Goal: Task Accomplishment & Management: Manage account settings

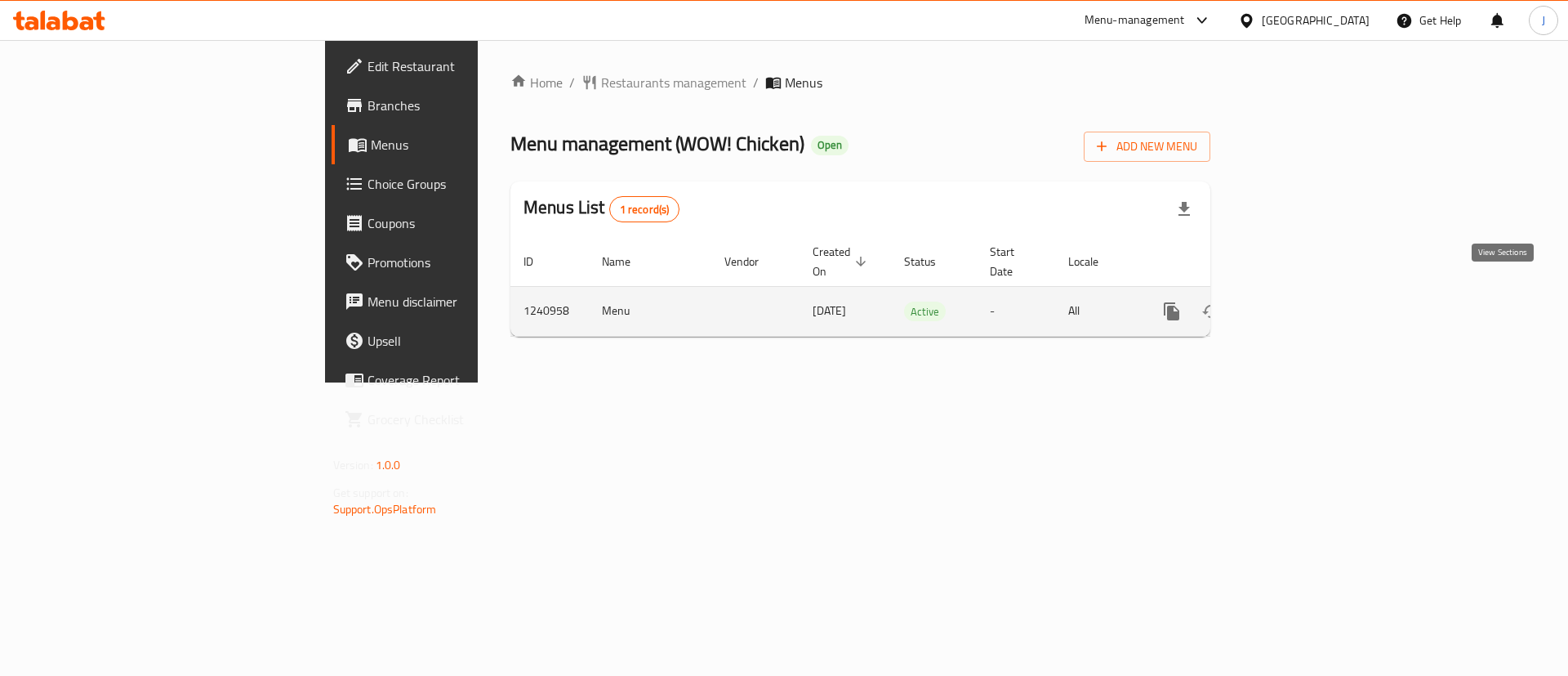
click at [1309, 292] on link "enhanced table" at bounding box center [1288, 311] width 39 height 39
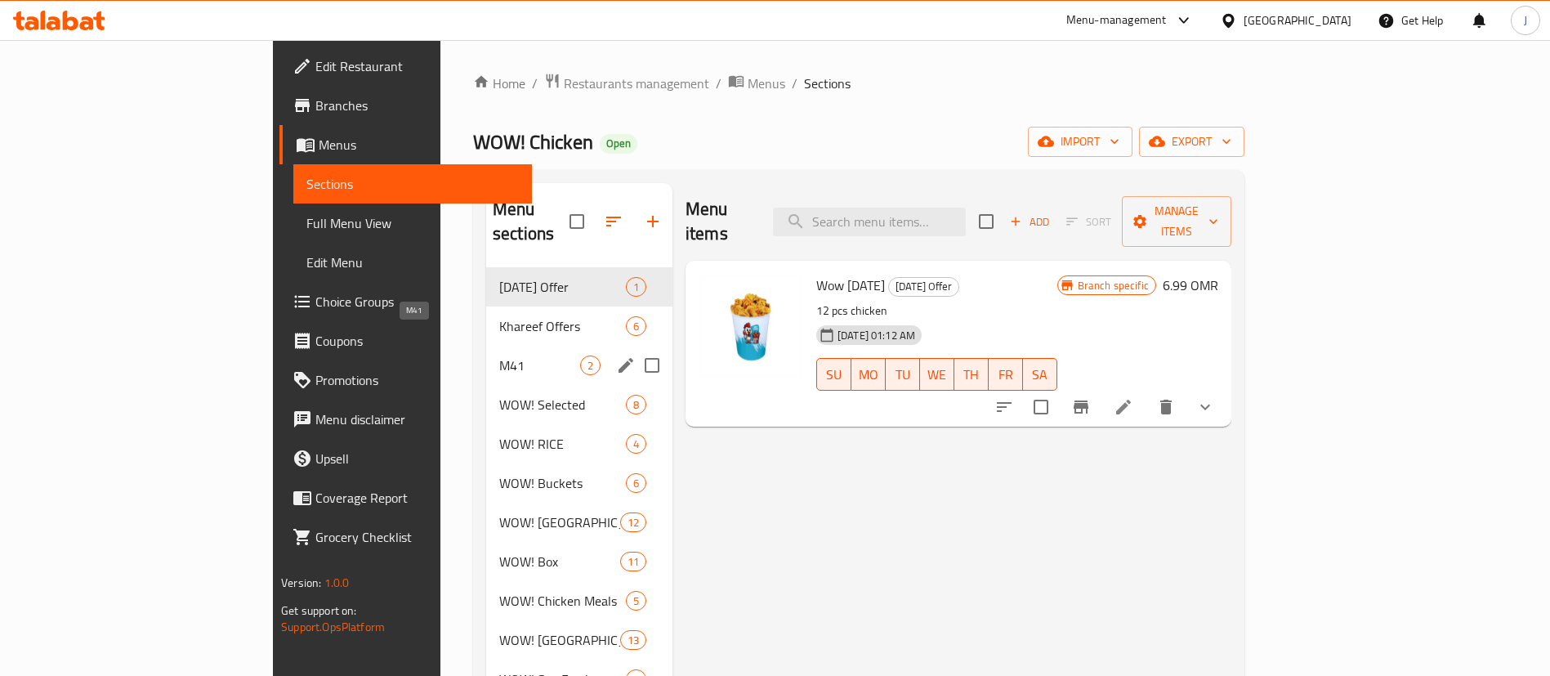
click at [499, 355] on span "M41" at bounding box center [539, 365] width 81 height 20
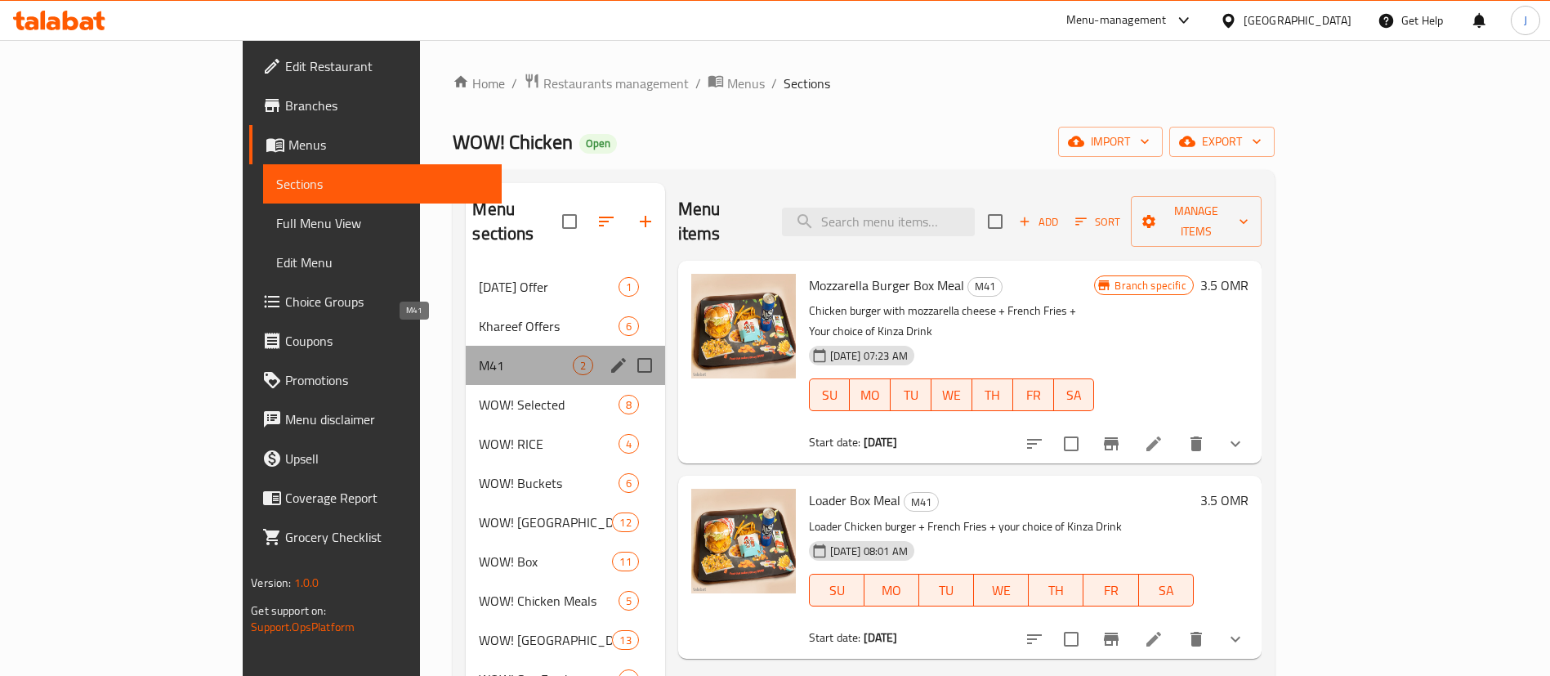
click at [479, 355] on span "M41" at bounding box center [525, 365] width 93 height 20
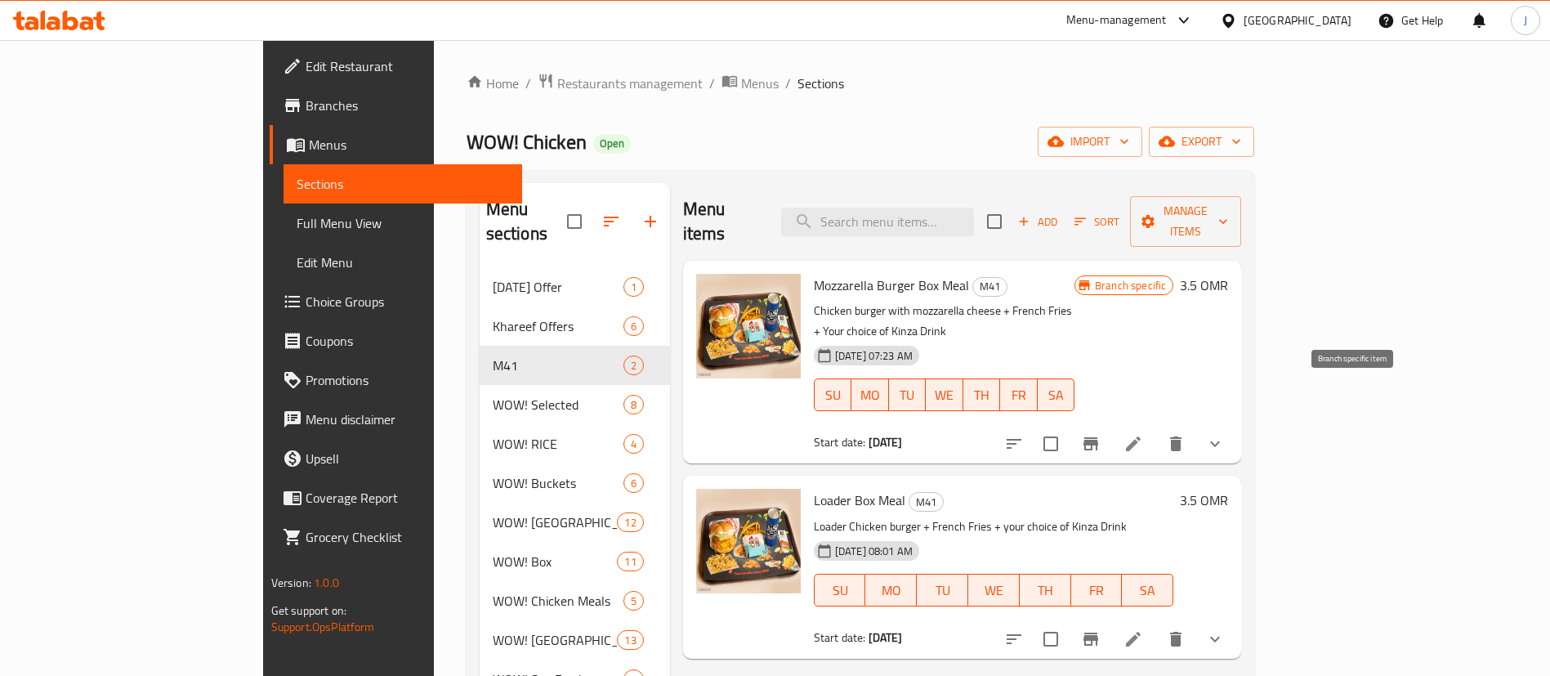
click at [1098, 437] on icon "Branch-specific-item" at bounding box center [1090, 443] width 15 height 13
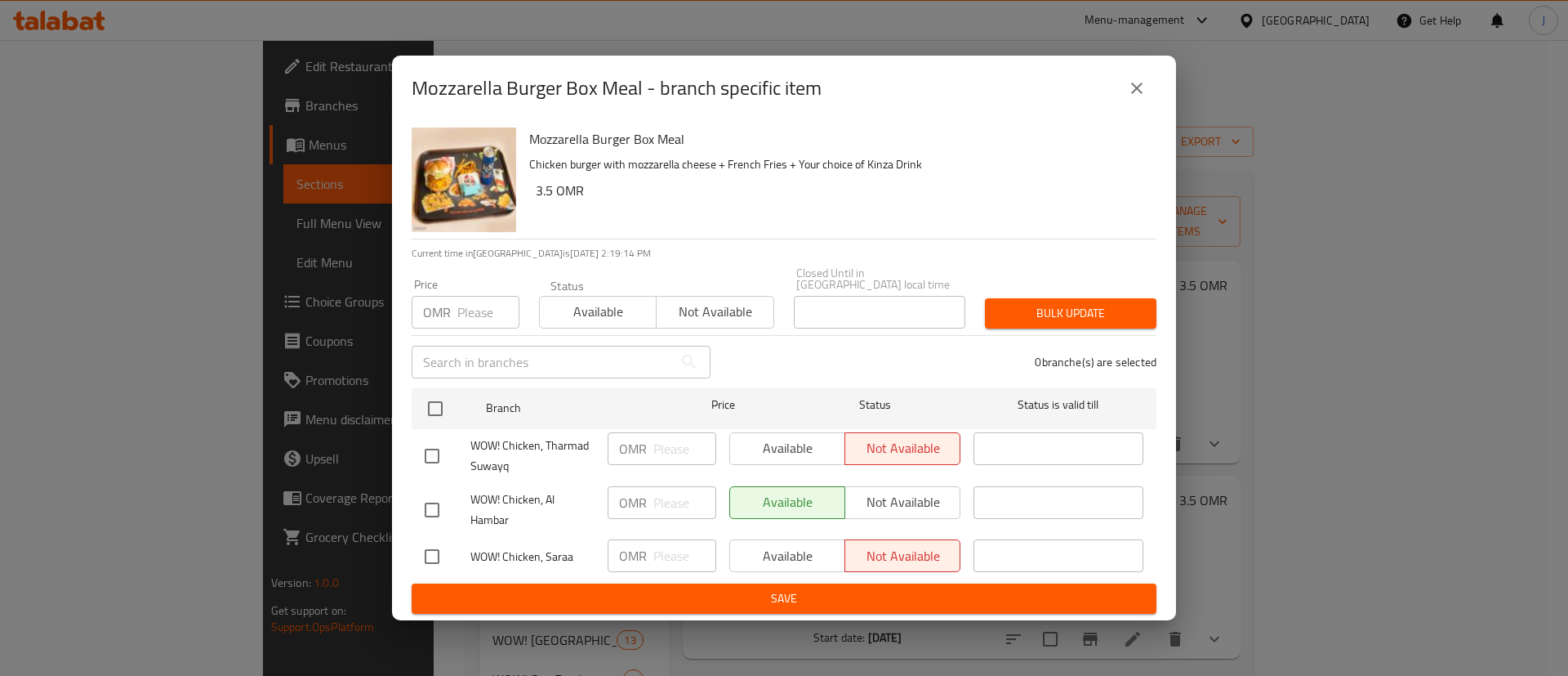
click at [1127, 98] on icon "close" at bounding box center [1136, 88] width 20 height 20
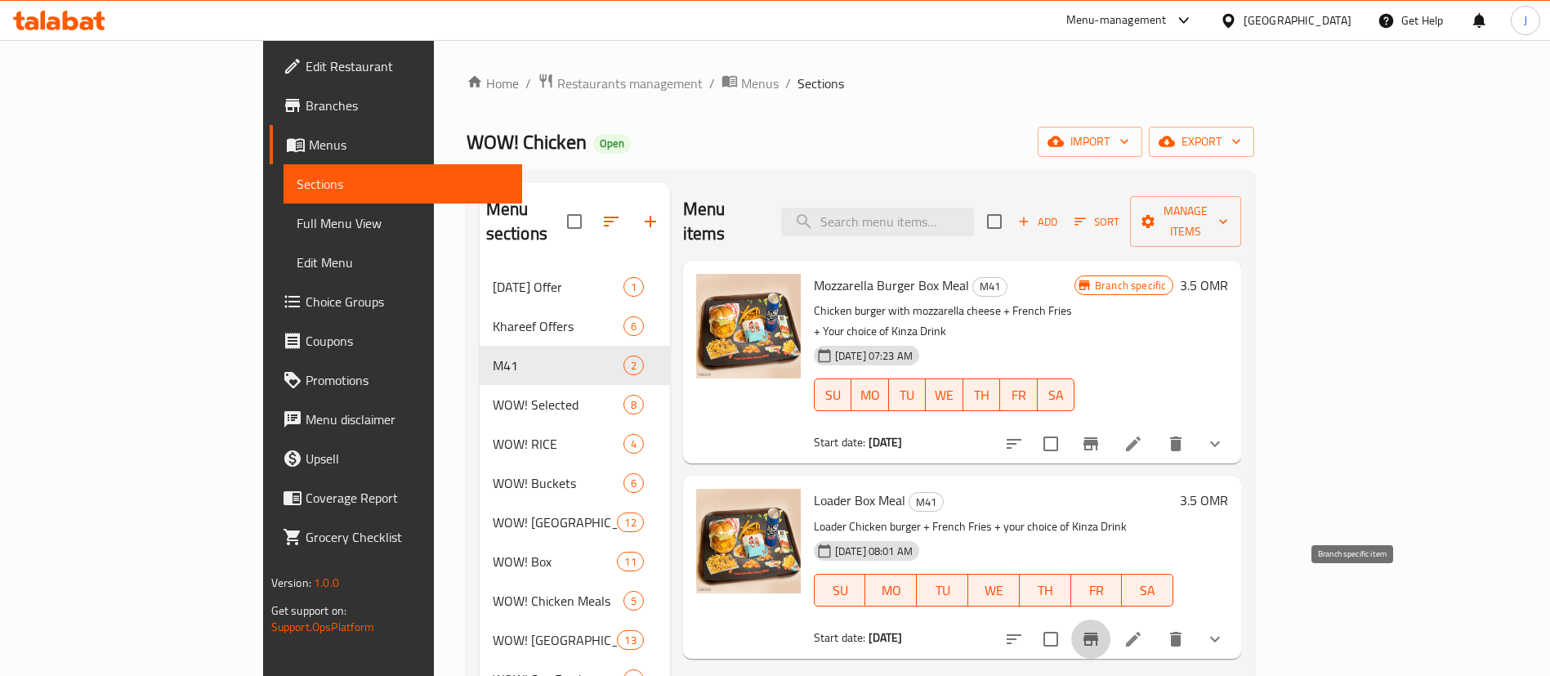
click at [1100, 629] on icon "Branch-specific-item" at bounding box center [1091, 639] width 20 height 20
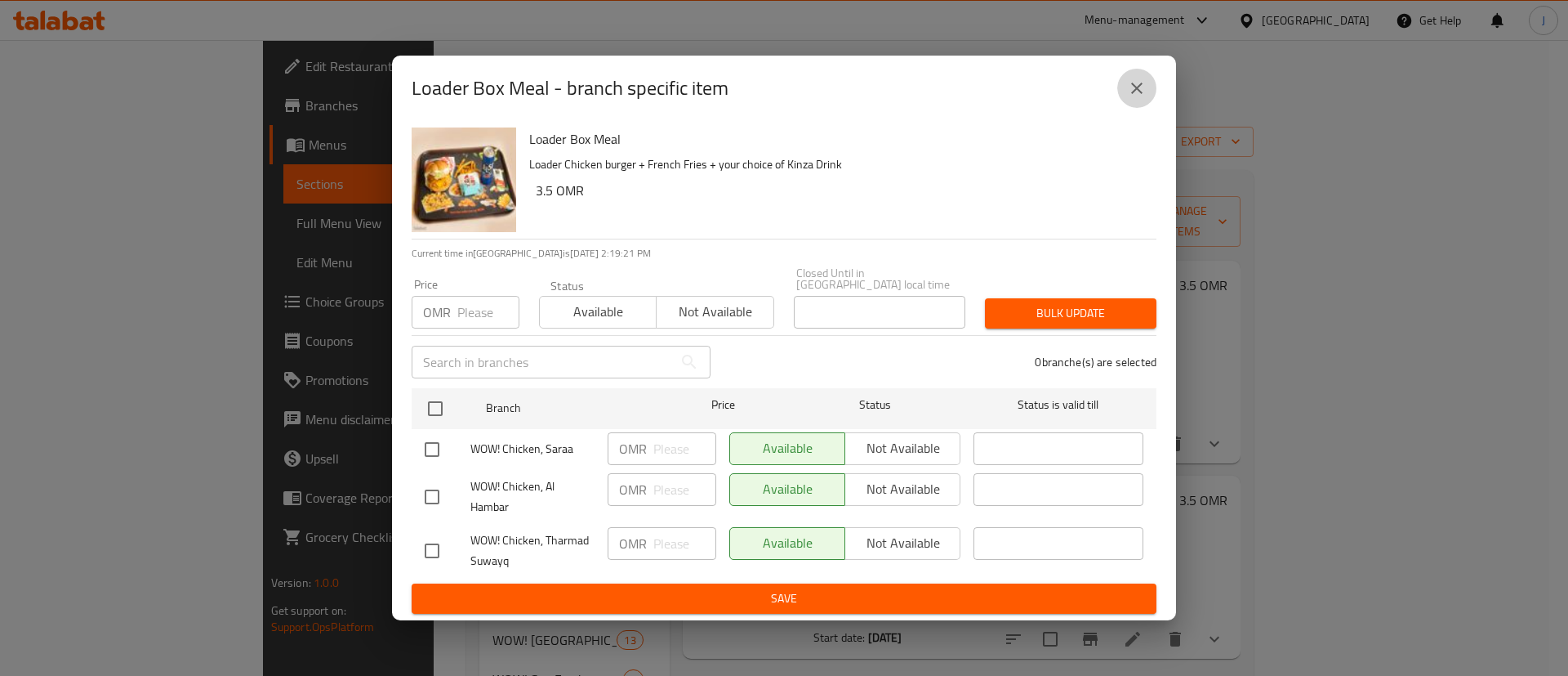
click at [1135, 105] on button "close" at bounding box center [1136, 88] width 39 height 39
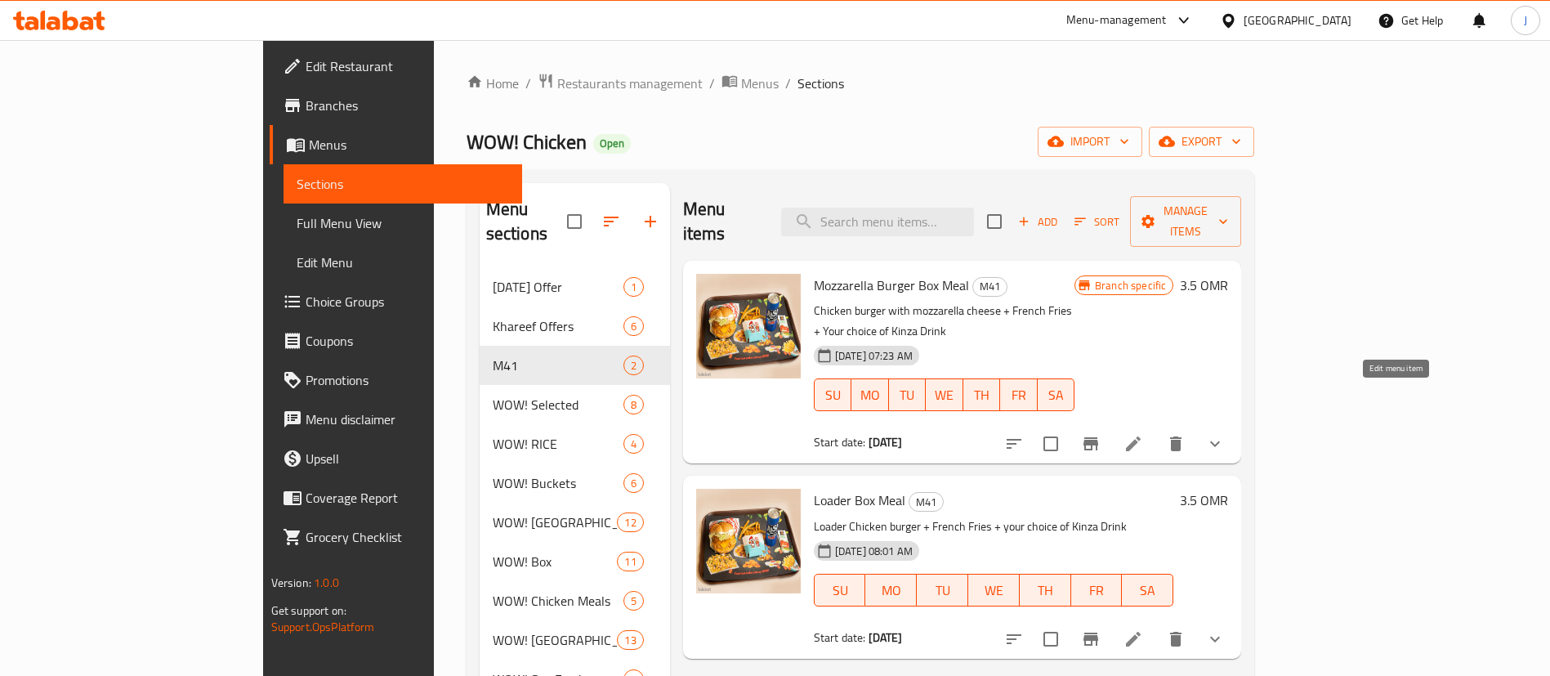
click at [1143, 434] on icon at bounding box center [1133, 444] width 20 height 20
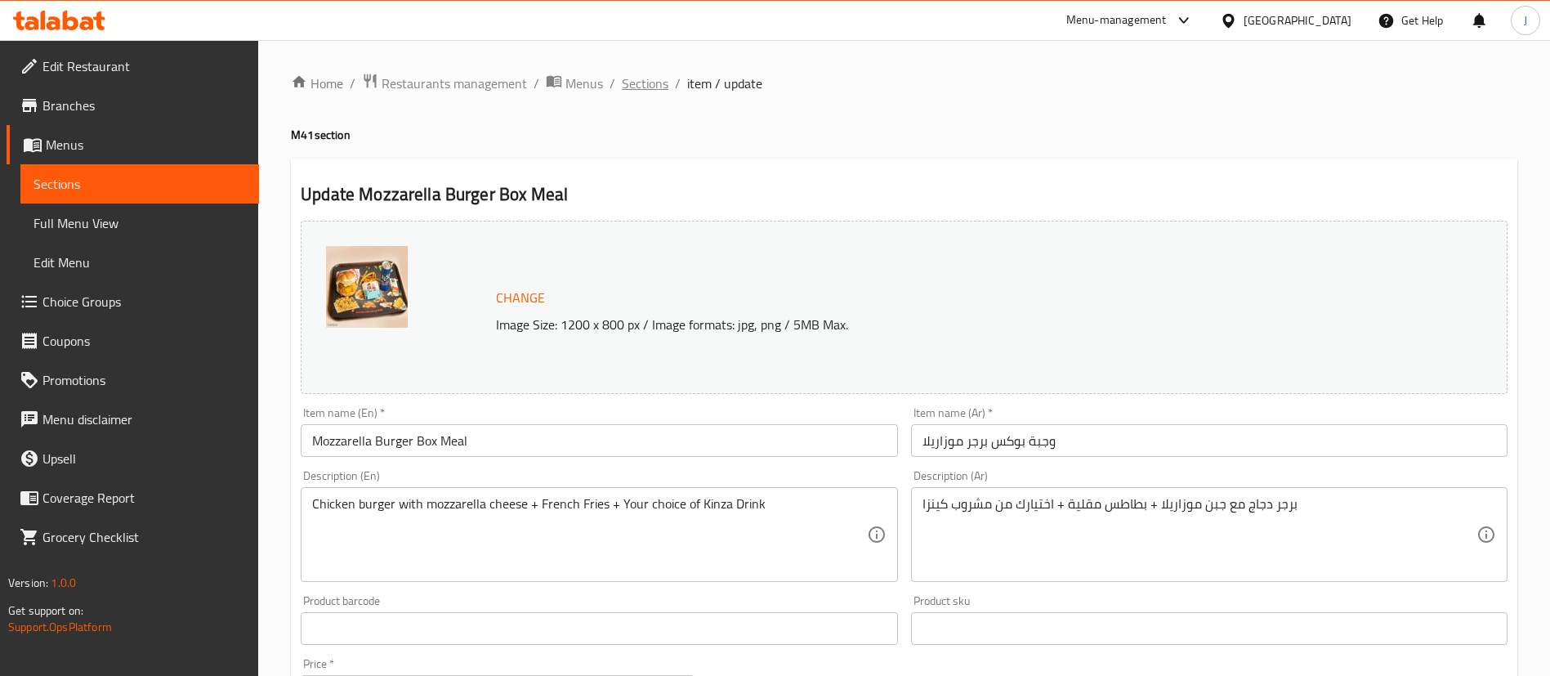
click at [640, 80] on span "Sections" at bounding box center [645, 84] width 47 height 20
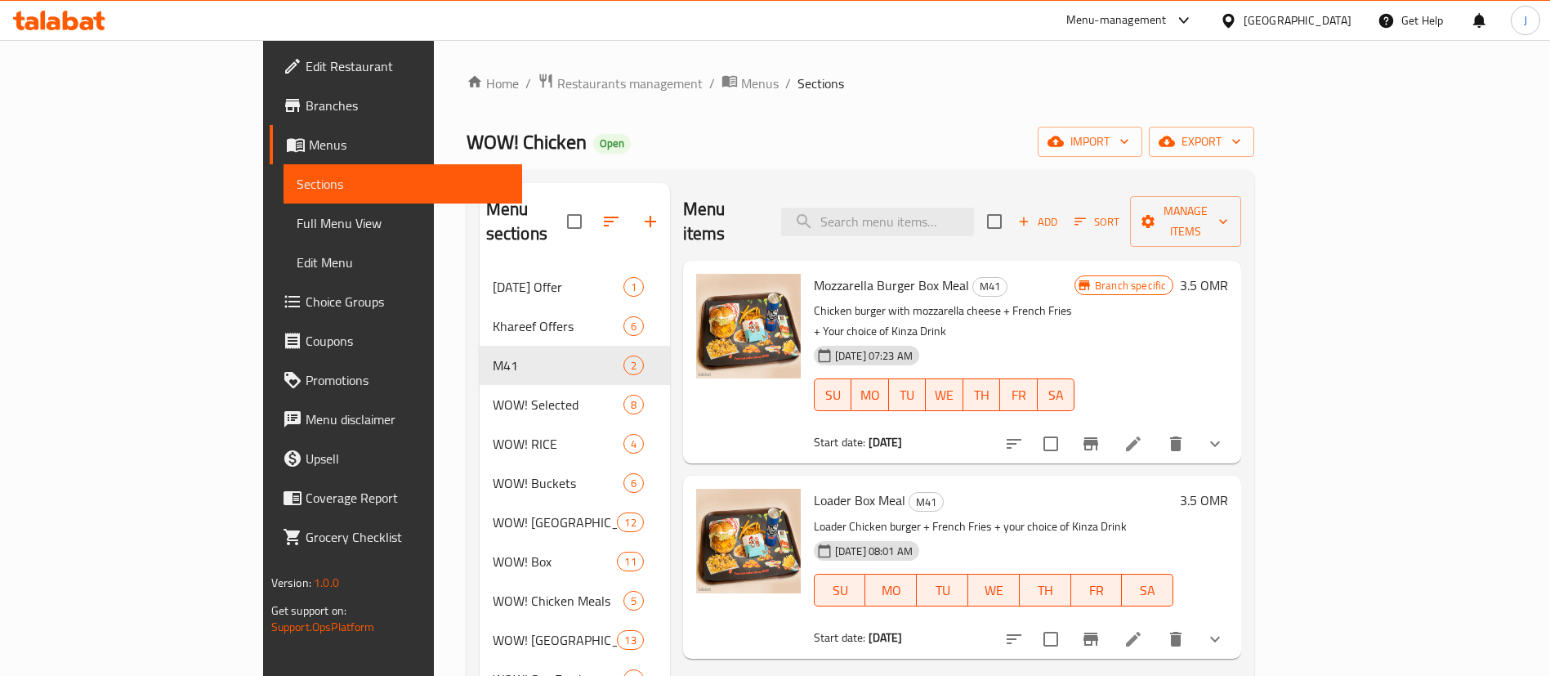
click at [992, 516] on p "Loader Chicken burger + French Fries + your choice of Kinza Drink" at bounding box center [993, 526] width 359 height 20
click at [1140, 631] on icon at bounding box center [1133, 638] width 15 height 15
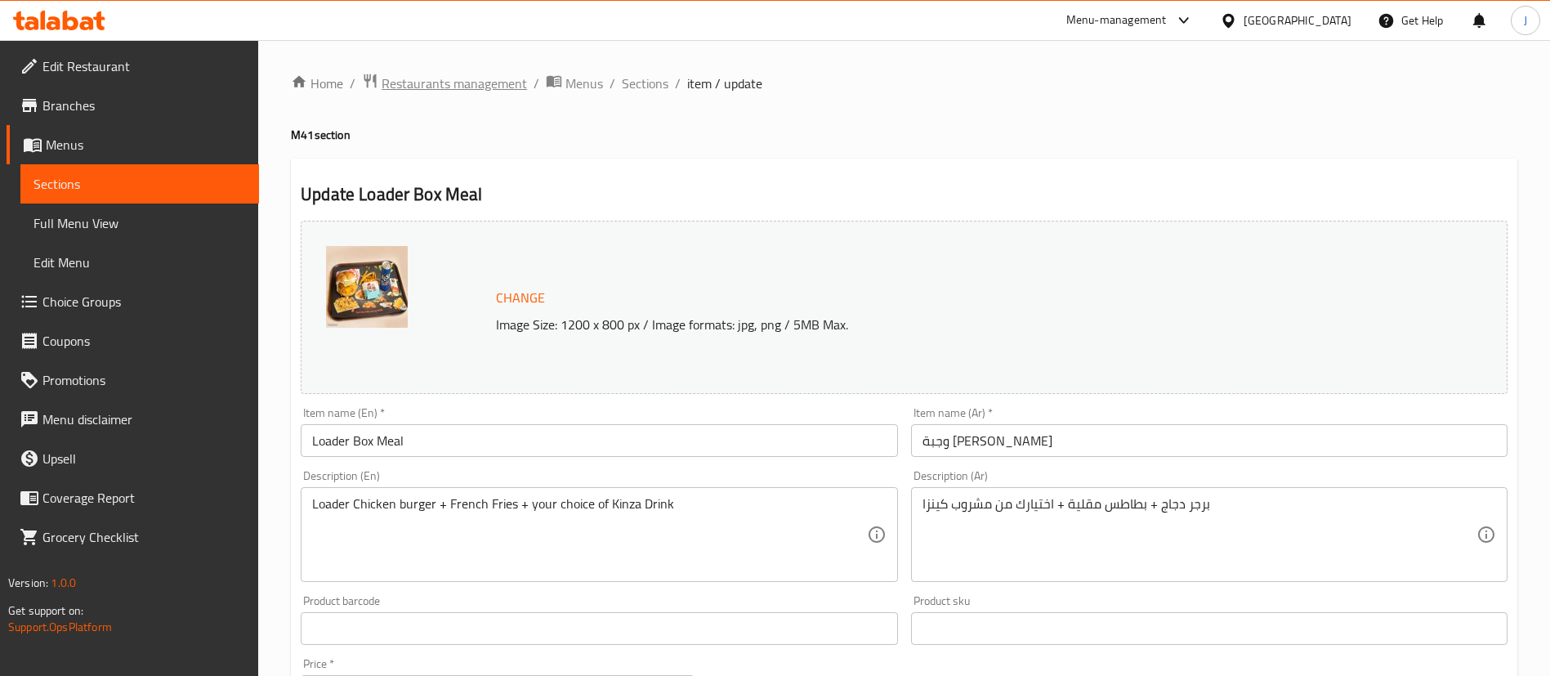
click at [500, 90] on span "Restaurants management" at bounding box center [454, 84] width 145 height 20
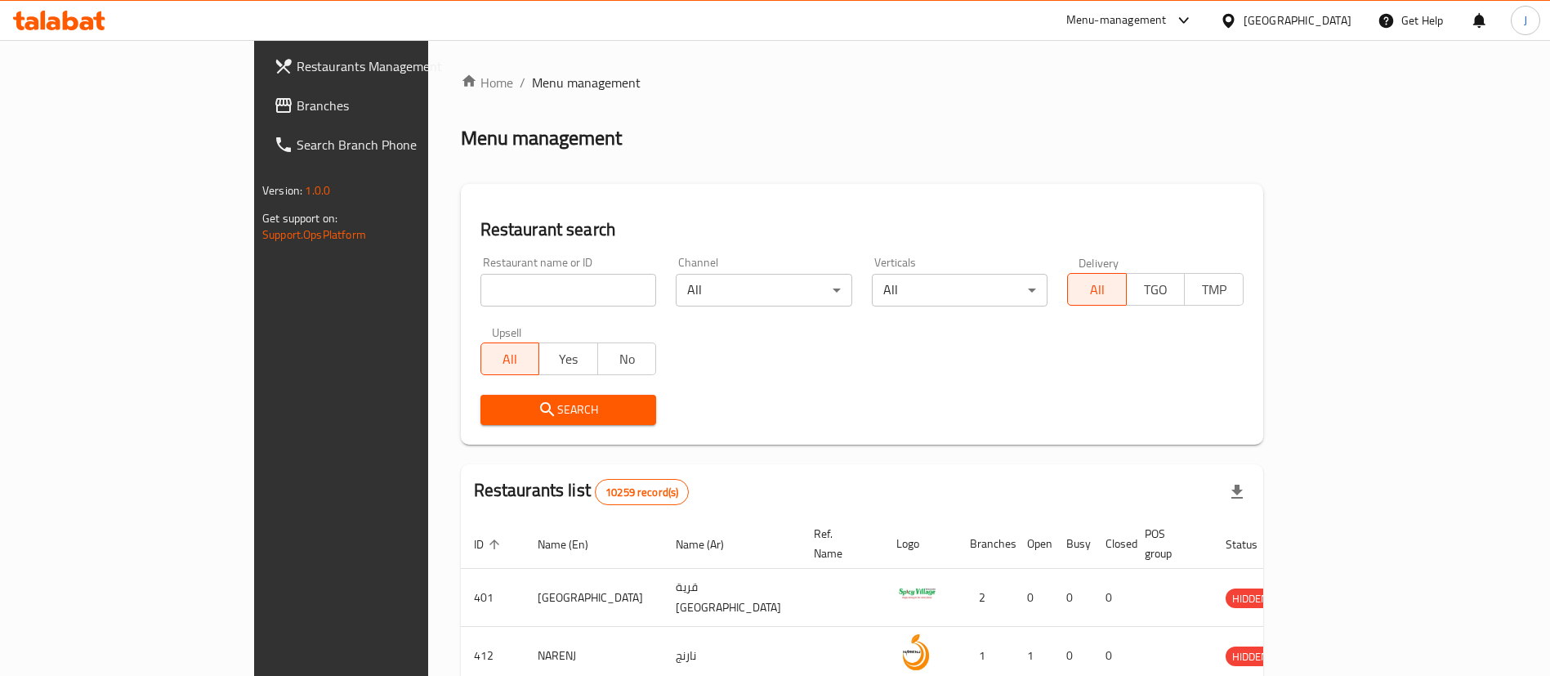
click at [480, 299] on input "search" at bounding box center [568, 290] width 176 height 33
paste input "704545"
type input "704545"
click button "Search" at bounding box center [568, 410] width 176 height 30
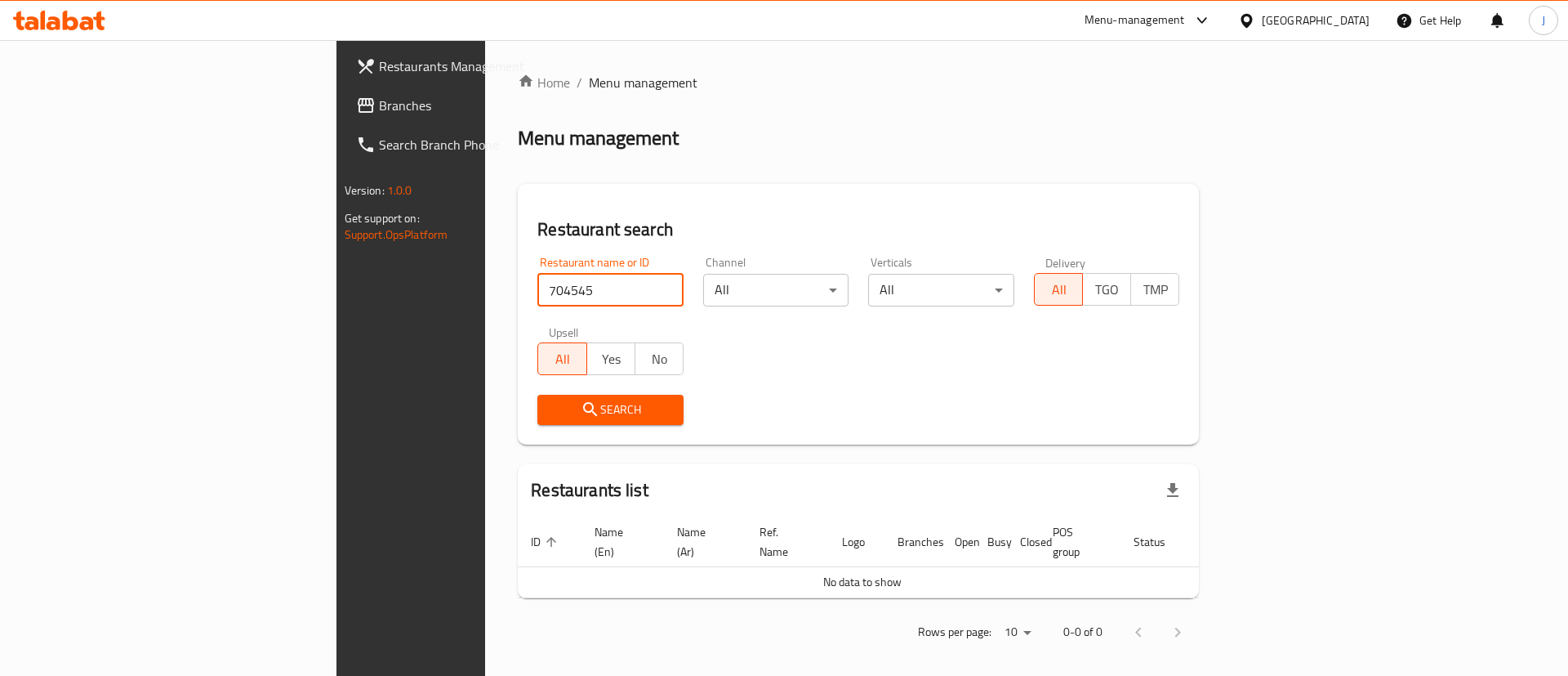
click at [379, 111] on span "Branches" at bounding box center [482, 106] width 207 height 20
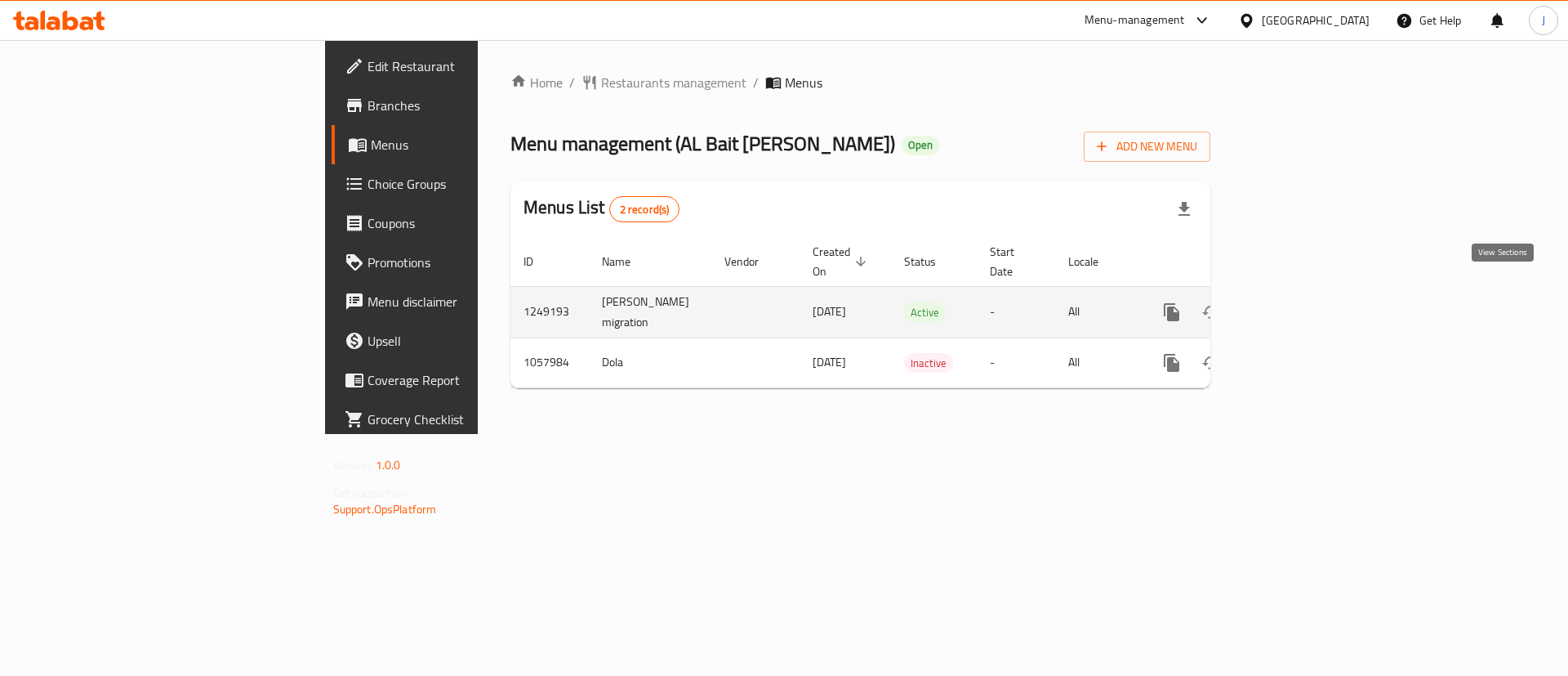
click at [1299, 302] on icon "enhanced table" at bounding box center [1289, 312] width 20 height 20
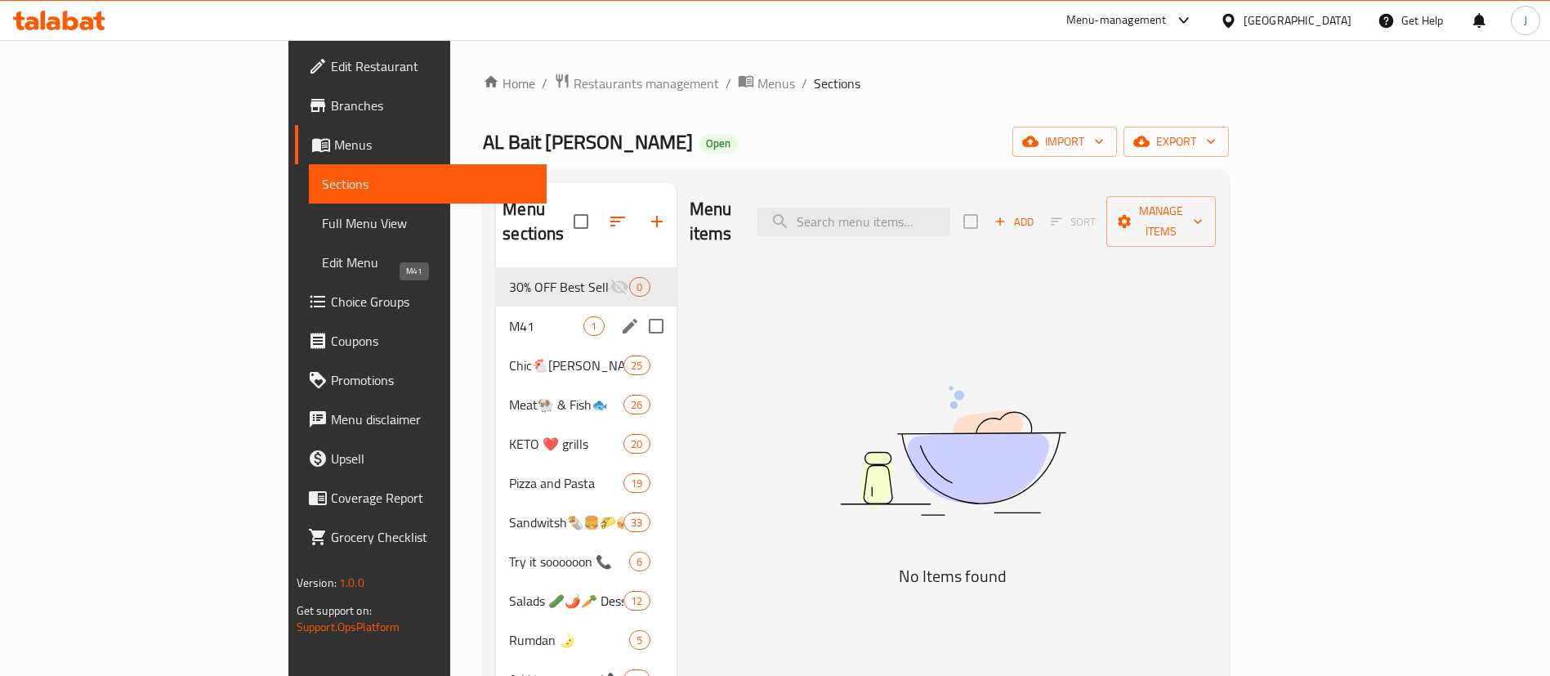
click at [509, 316] on span "M41" at bounding box center [546, 326] width 74 height 20
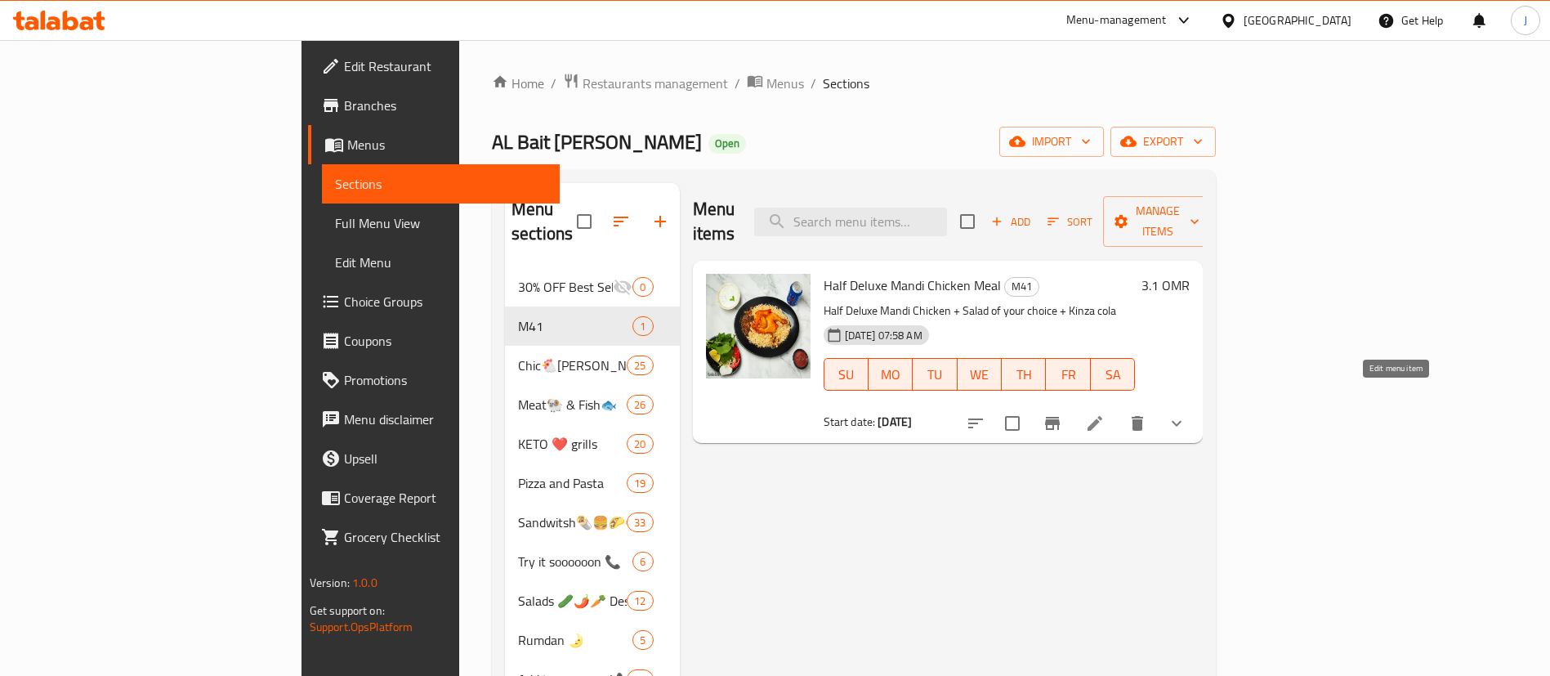
click at [1105, 413] on icon at bounding box center [1095, 423] width 20 height 20
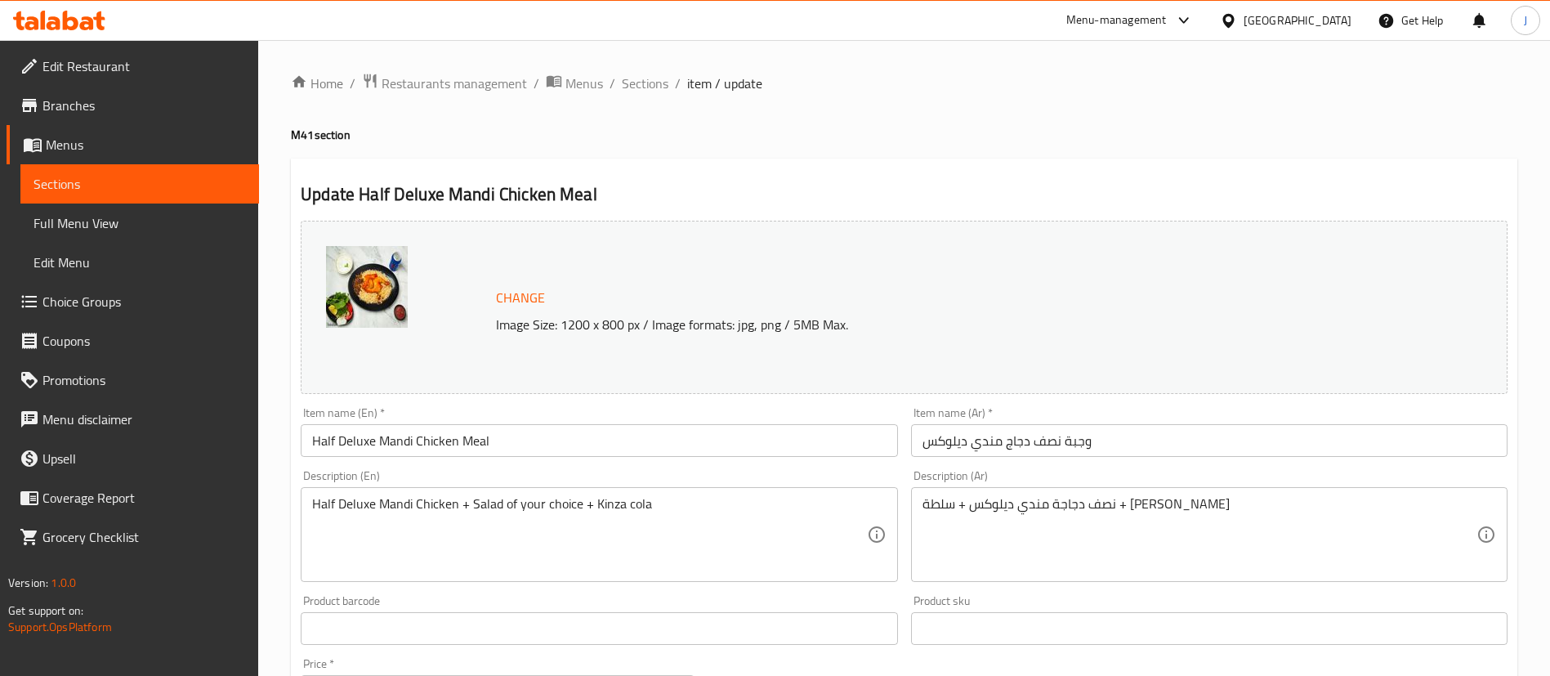
click at [492, 93] on span "Restaurants management" at bounding box center [454, 84] width 145 height 20
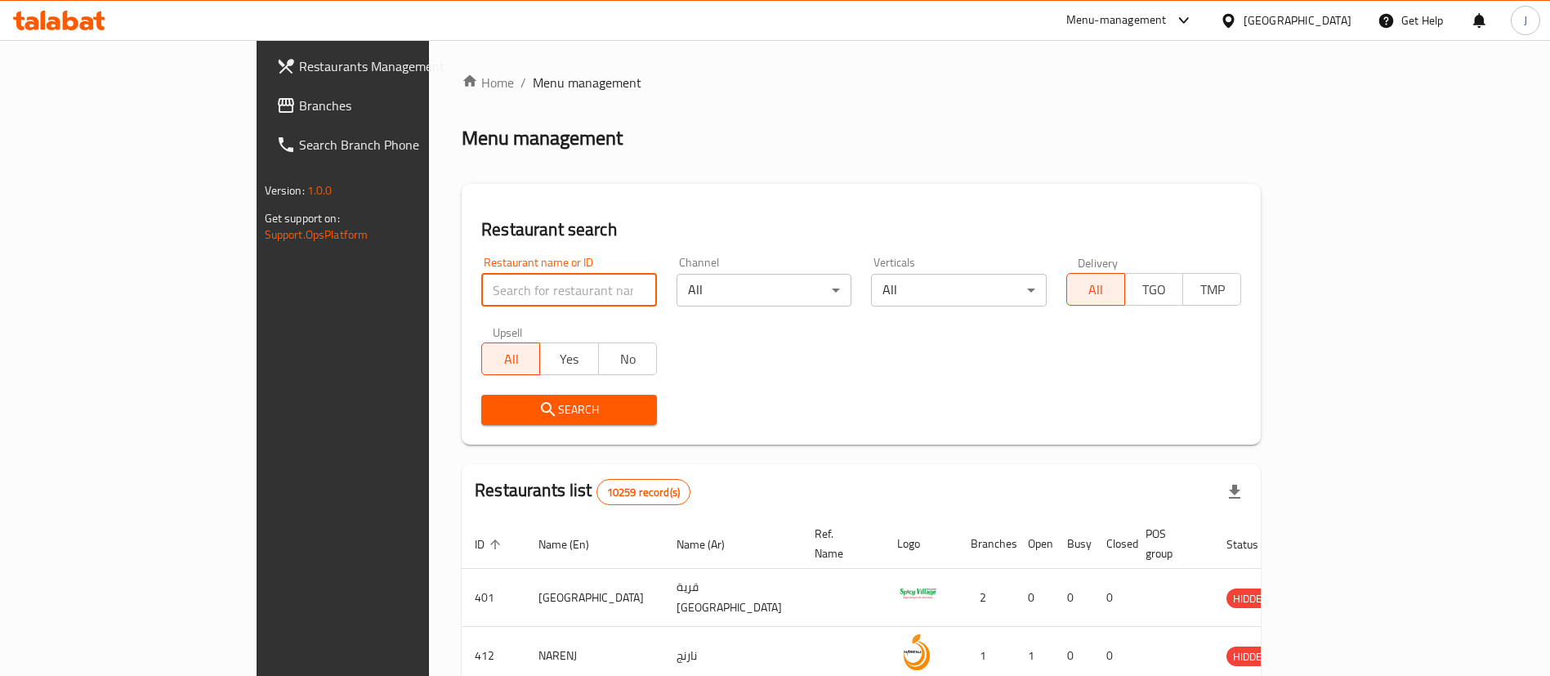
click at [481, 297] on input "search" at bounding box center [569, 290] width 176 height 33
paste input "602855"
type input "602855"
click button "Search" at bounding box center [569, 410] width 176 height 30
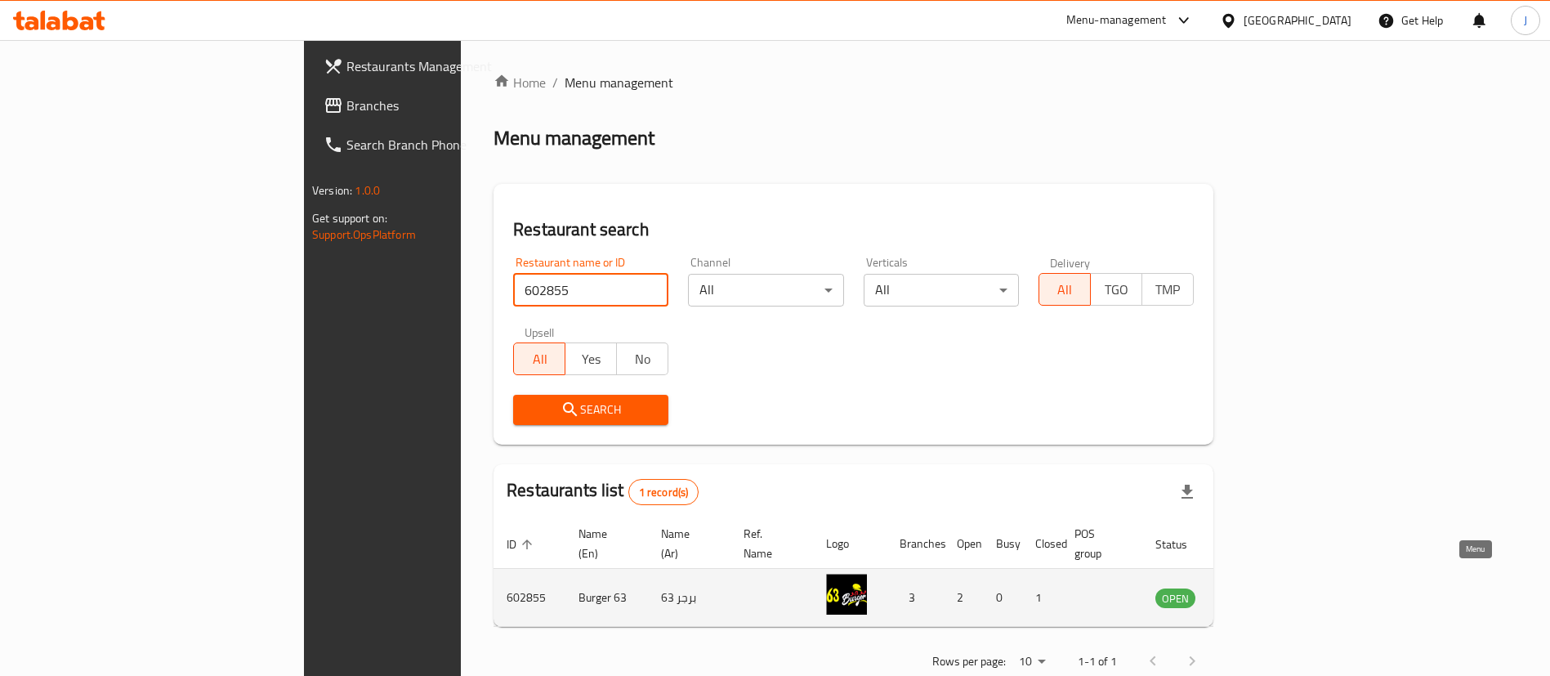
click at [1260, 591] on icon "enhanced table" at bounding box center [1251, 598] width 18 height 14
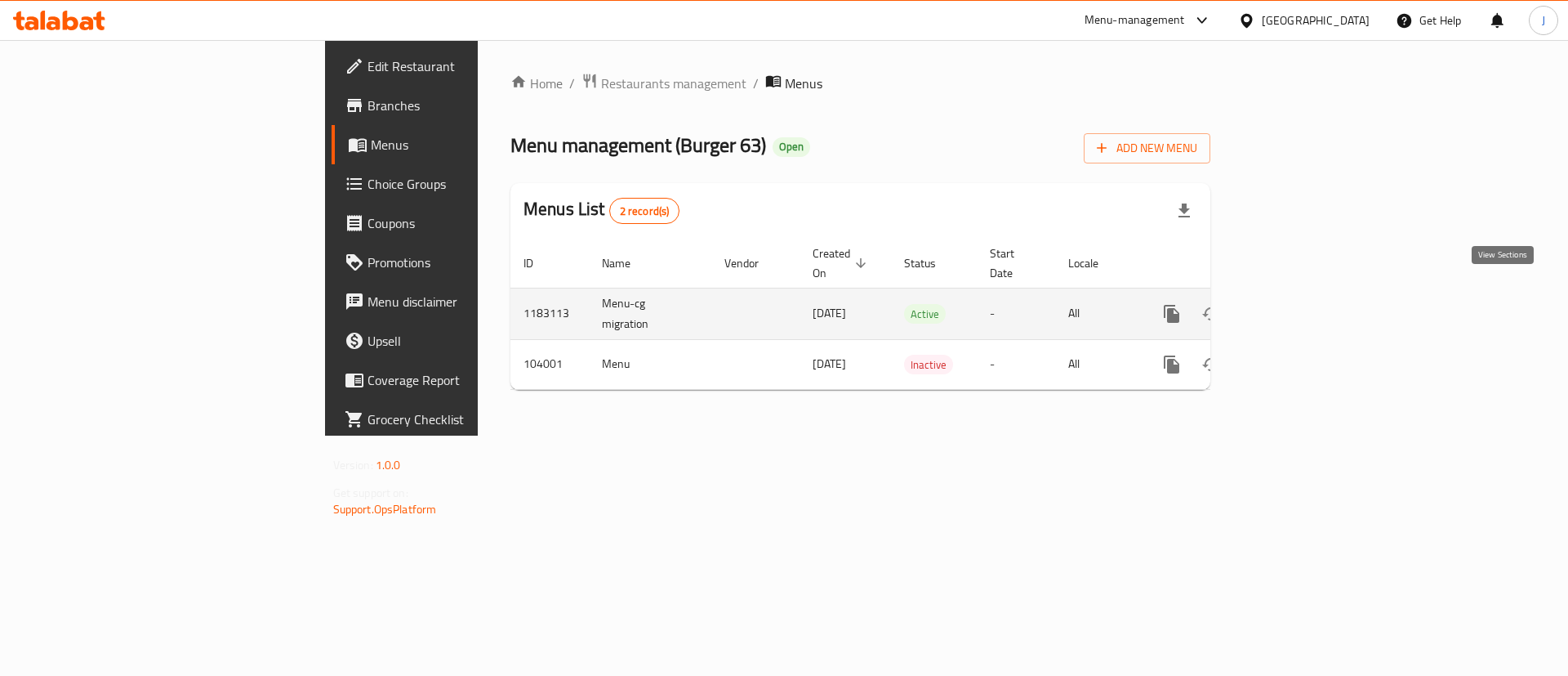
click at [1296, 306] on icon "enhanced table" at bounding box center [1289, 313] width 15 height 15
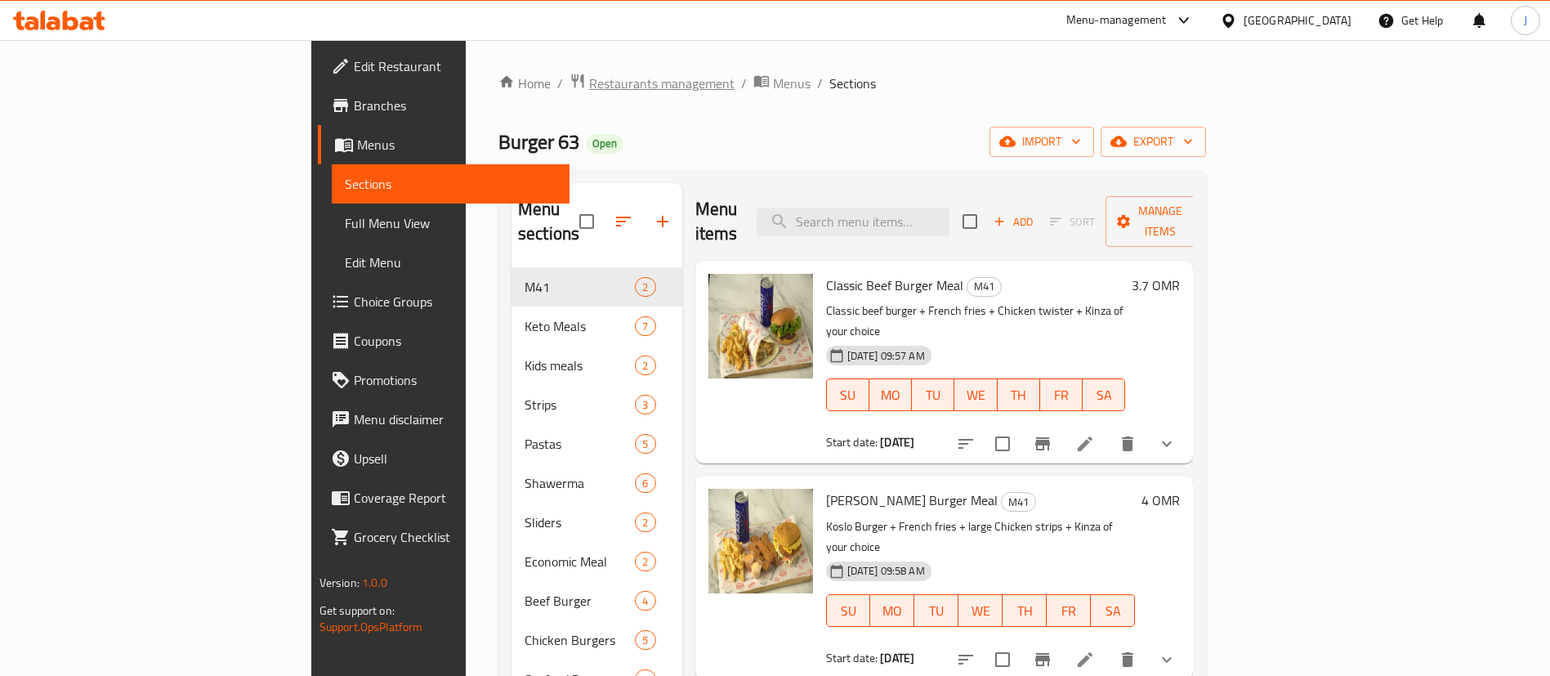
click at [589, 90] on span "Restaurants management" at bounding box center [661, 84] width 145 height 20
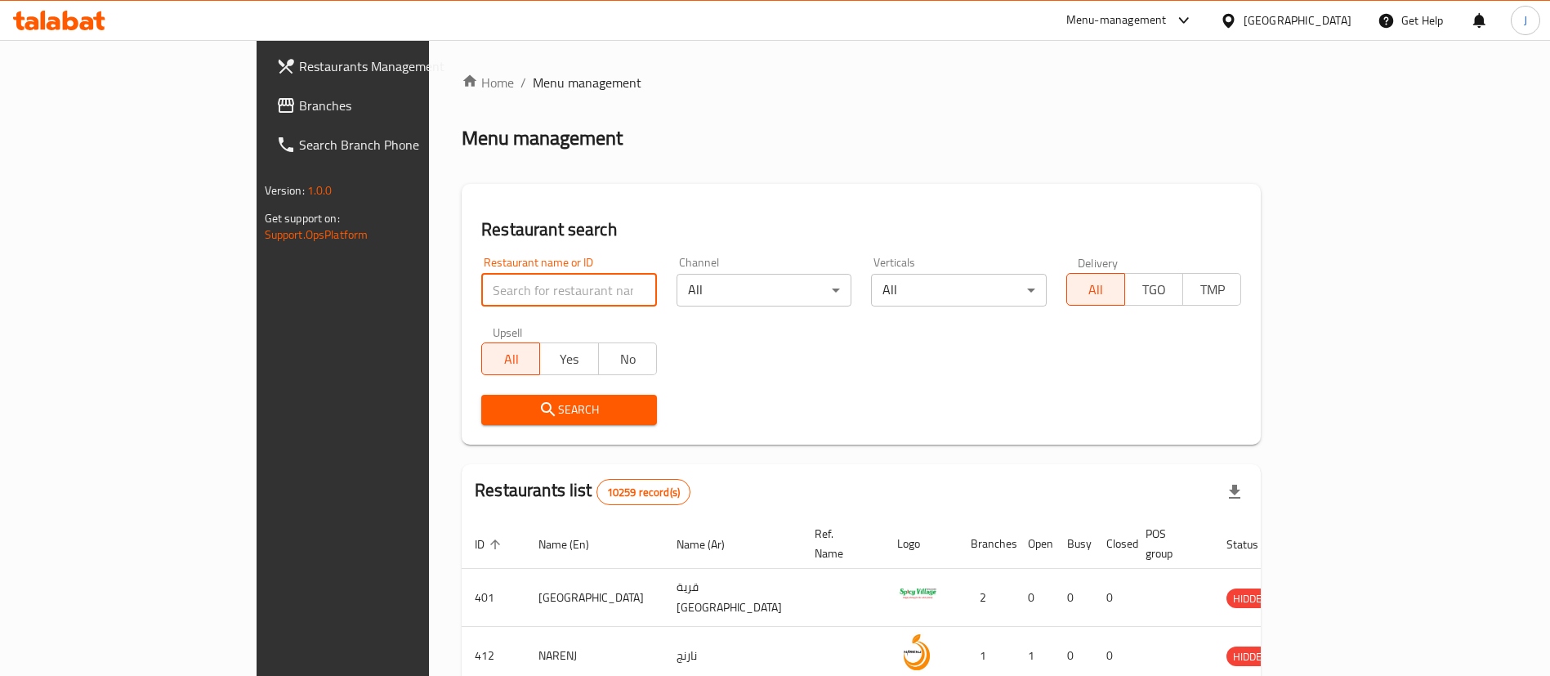
click at [481, 296] on input "search" at bounding box center [569, 290] width 176 height 33
paste input "654012"
type input "654012"
click button "Search" at bounding box center [569, 410] width 176 height 30
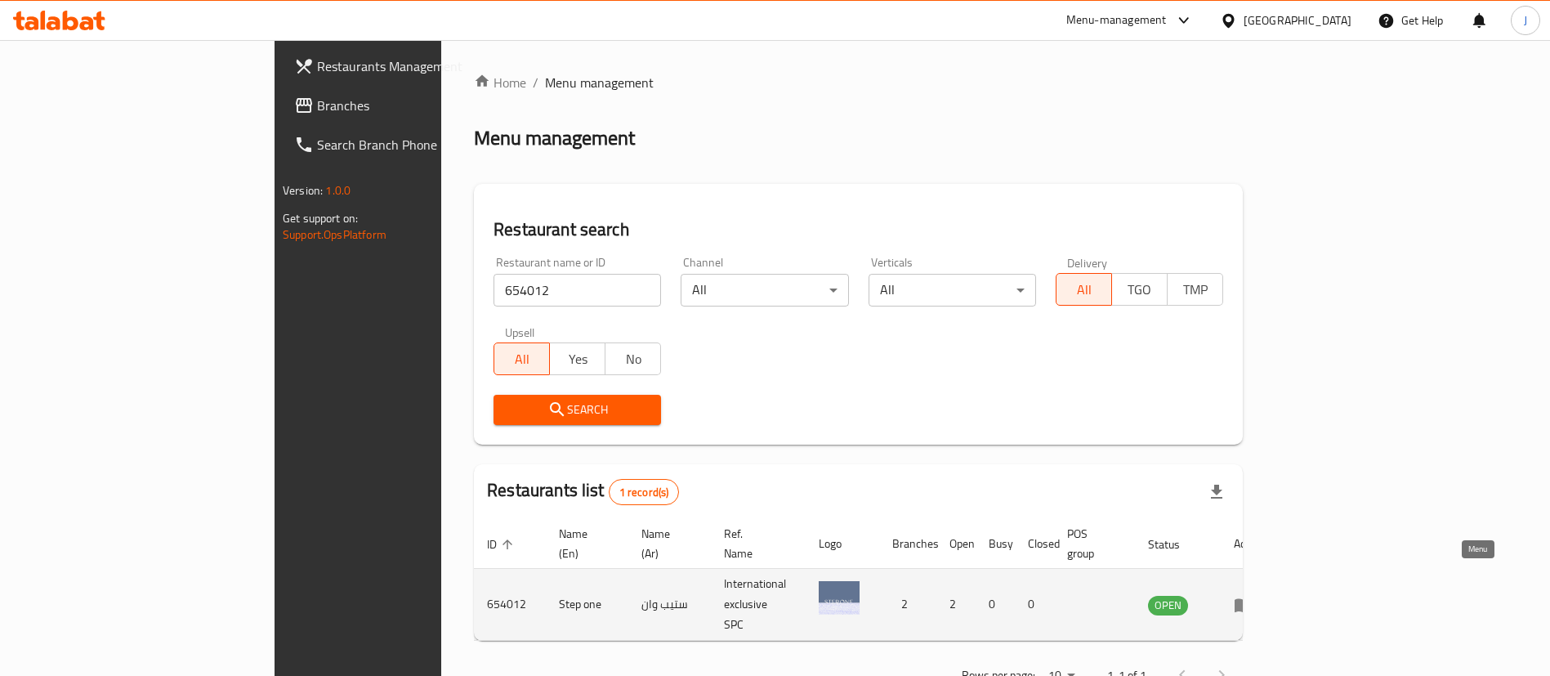
click at [1252, 598] on icon "enhanced table" at bounding box center [1243, 605] width 18 height 14
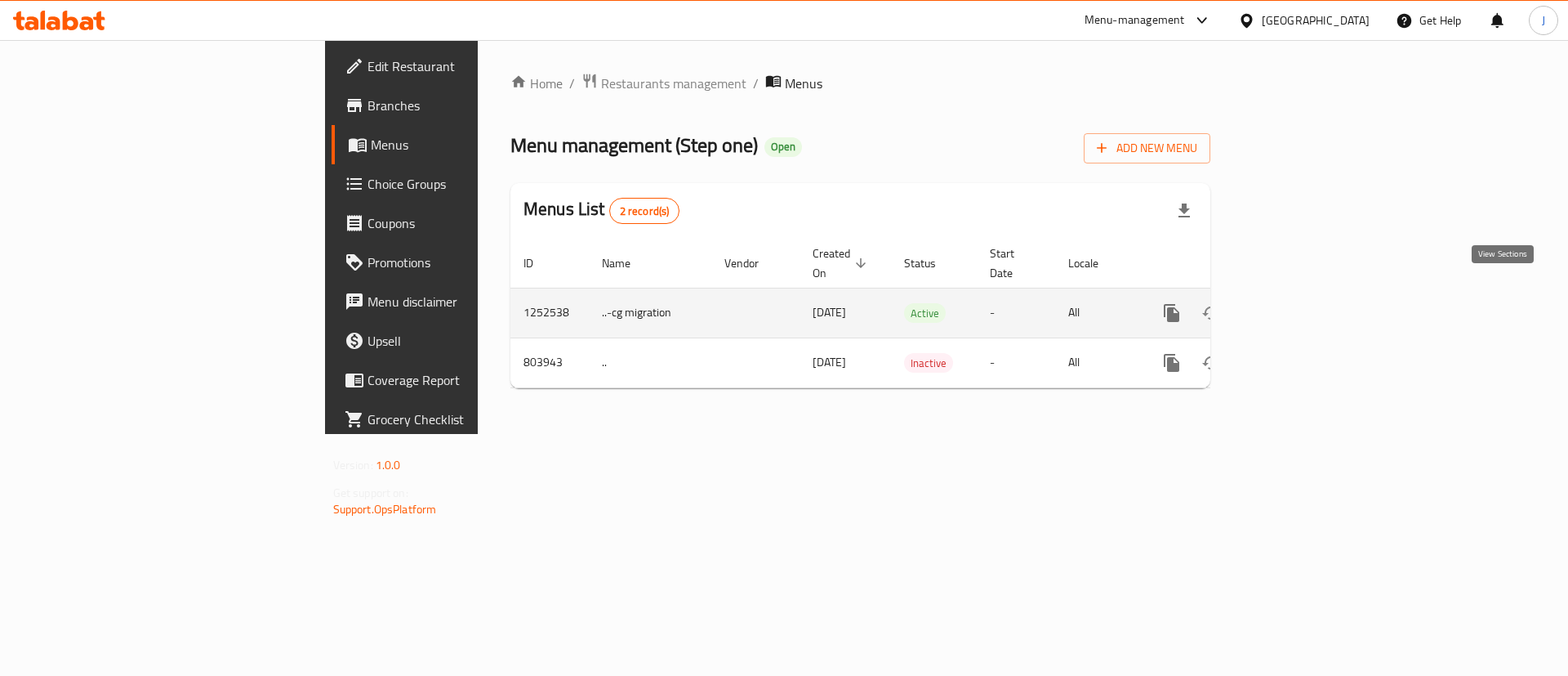
click at [1299, 303] on icon "enhanced table" at bounding box center [1289, 313] width 20 height 20
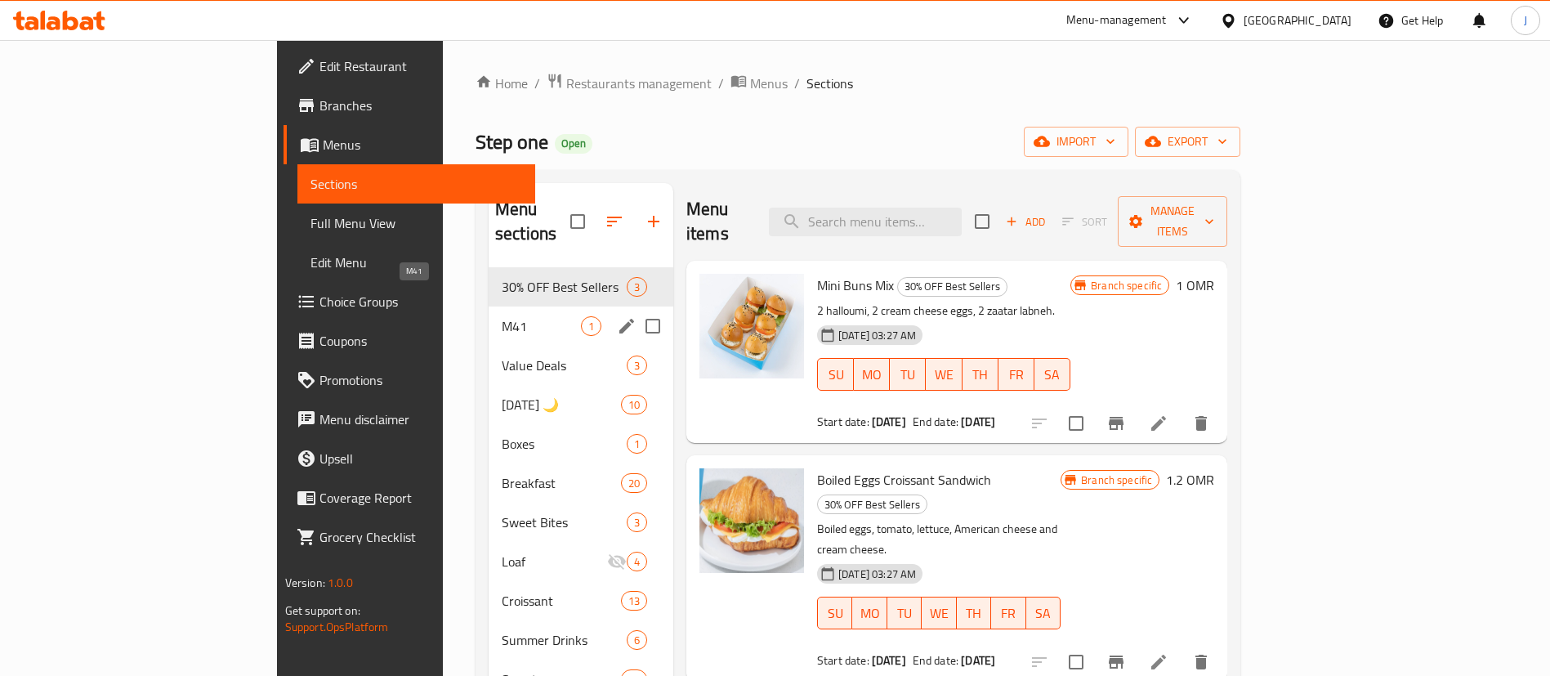
click at [502, 316] on span "M41" at bounding box center [541, 326] width 79 height 20
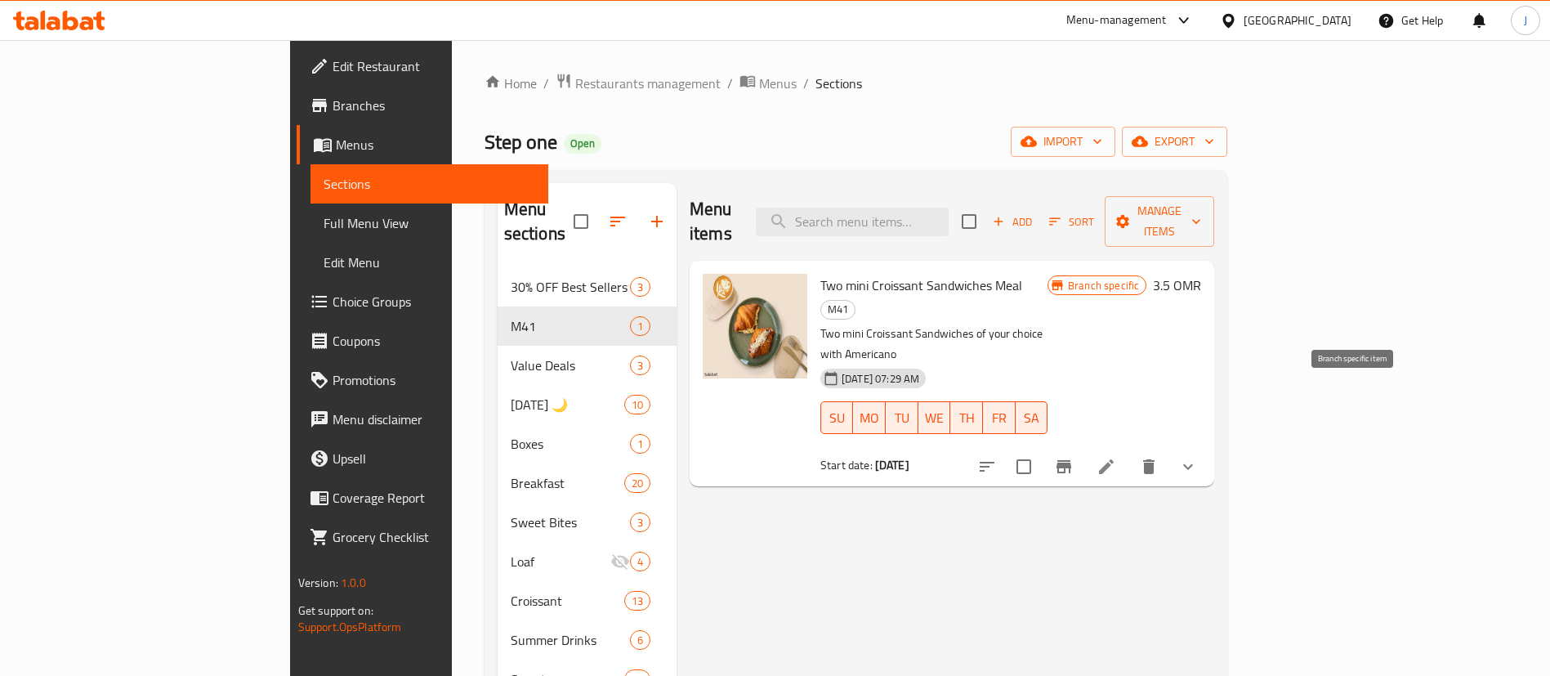
click at [1071, 460] on icon "Branch-specific-item" at bounding box center [1063, 466] width 15 height 13
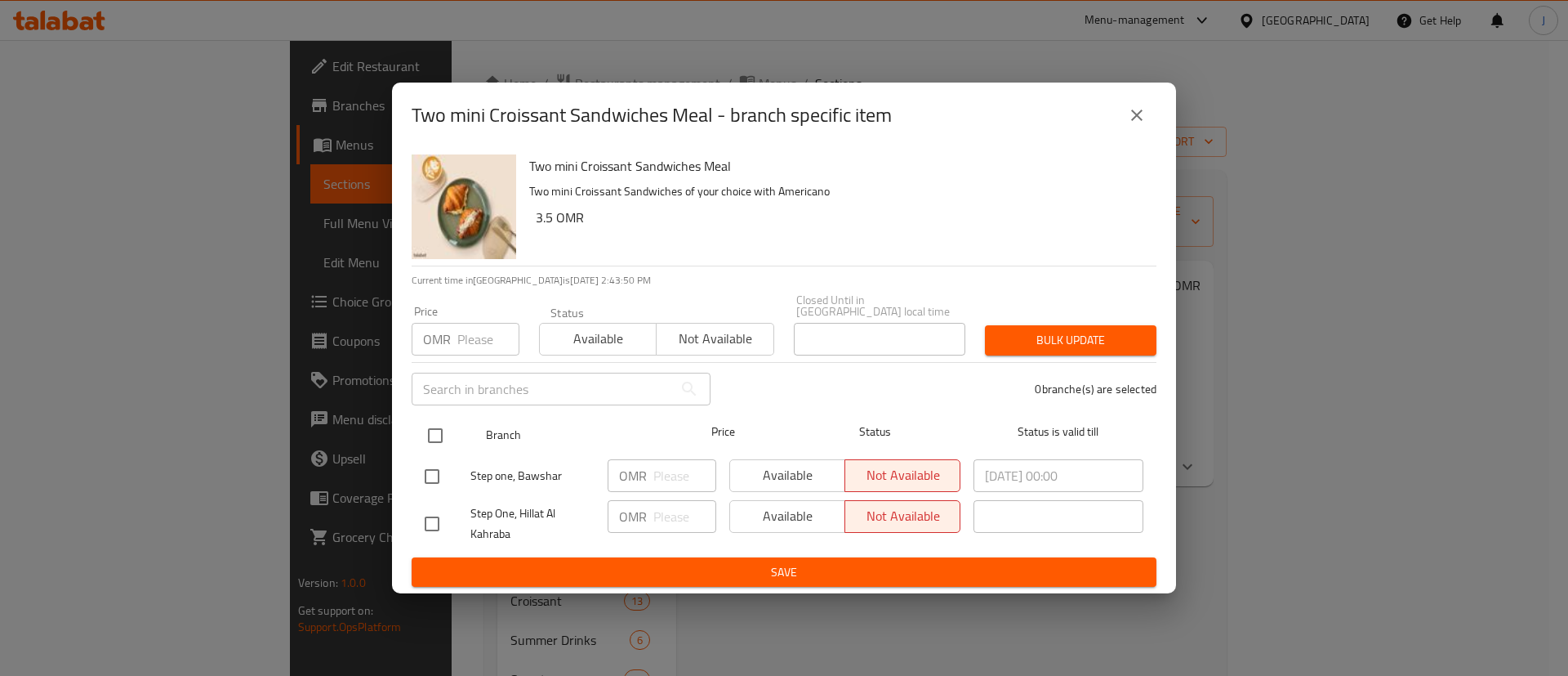
click at [444, 422] on input "checkbox" at bounding box center [435, 435] width 34 height 34
checkbox input "true"
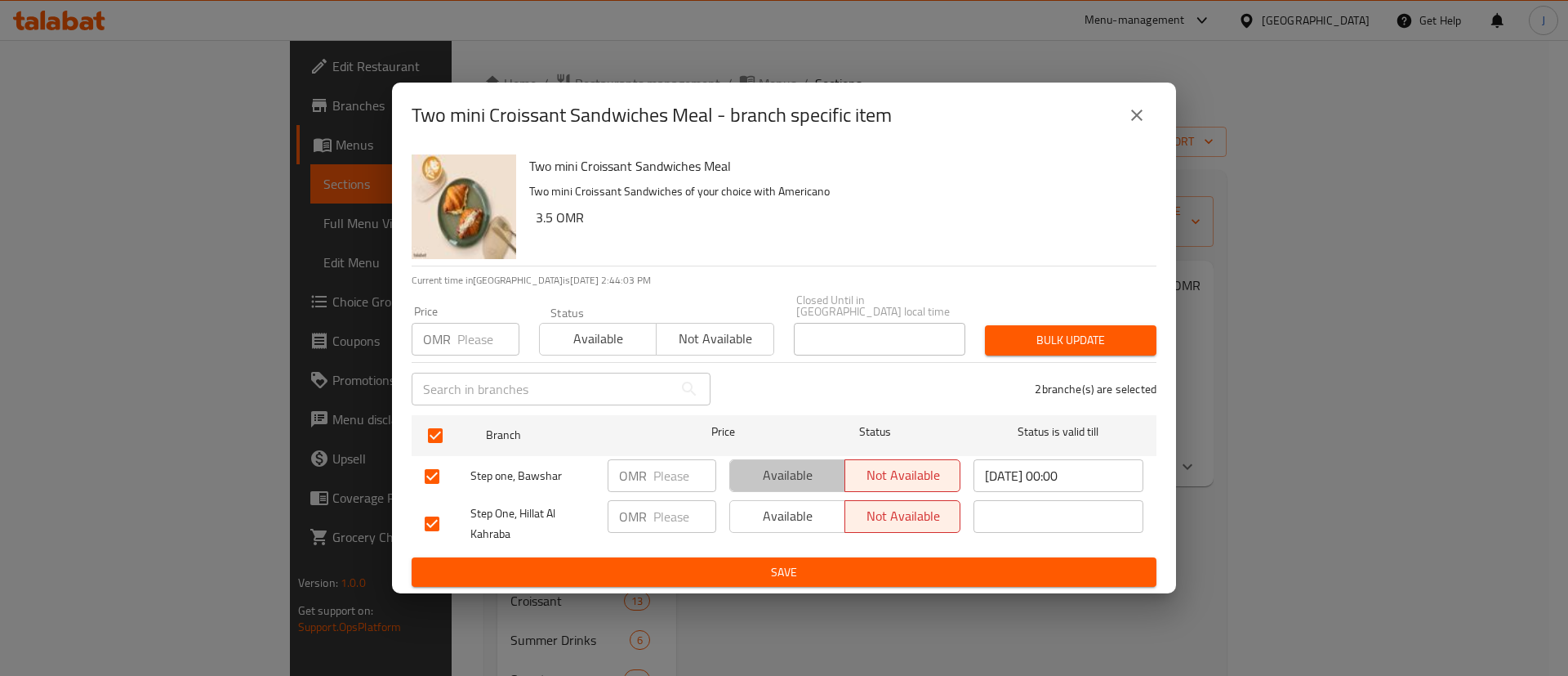
click at [780, 476] on span "Available" at bounding box center [787, 475] width 102 height 24
click at [784, 514] on span "Available" at bounding box center [787, 516] width 102 height 24
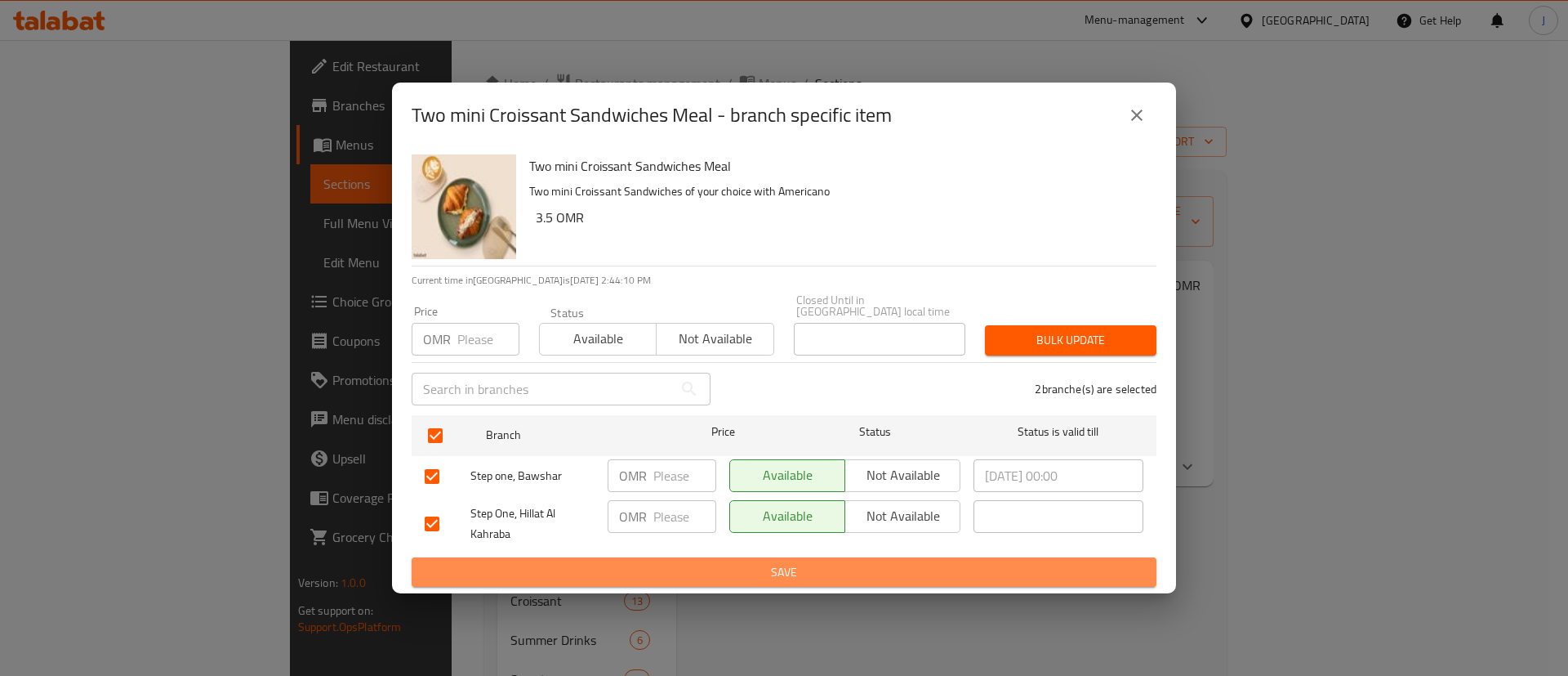
click at [762, 562] on span "Save" at bounding box center [784, 572] width 719 height 20
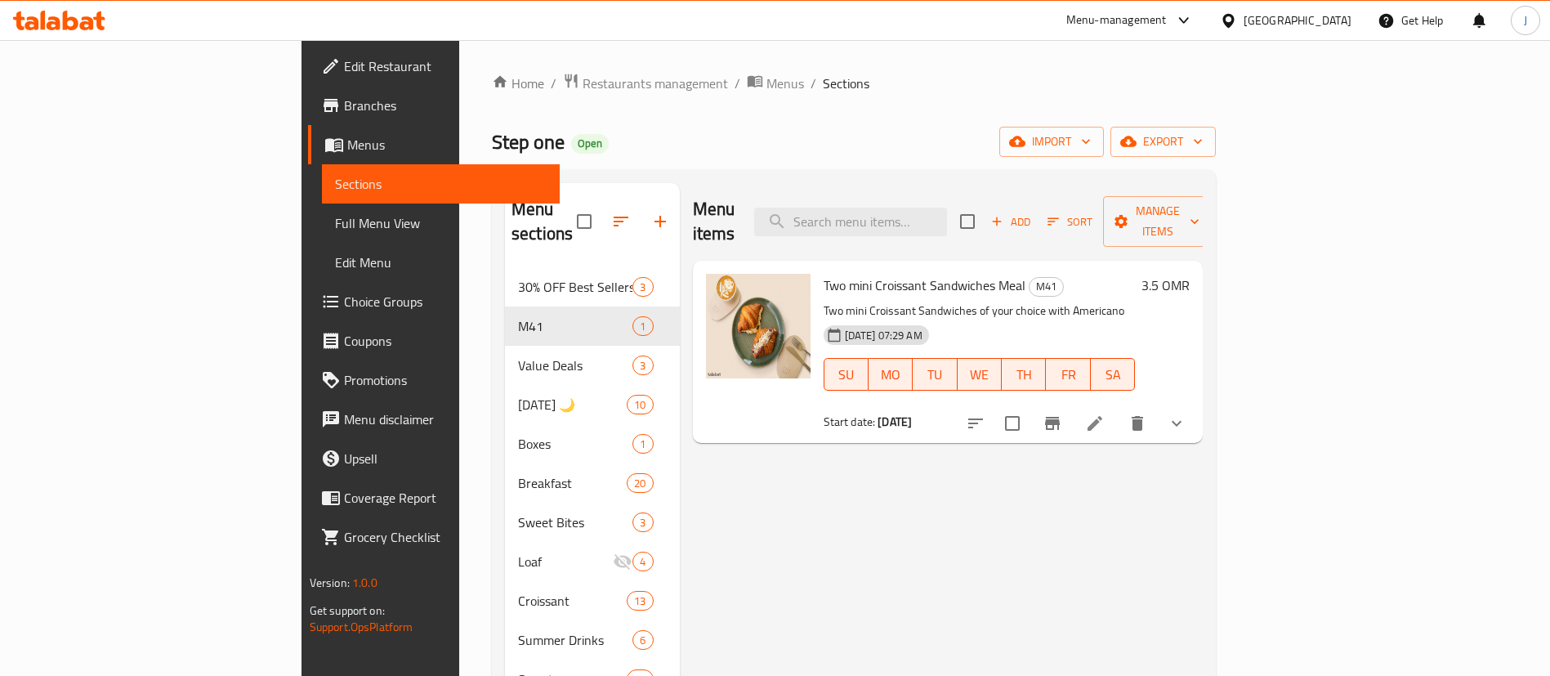
click at [1118, 408] on li at bounding box center [1095, 422] width 46 height 29
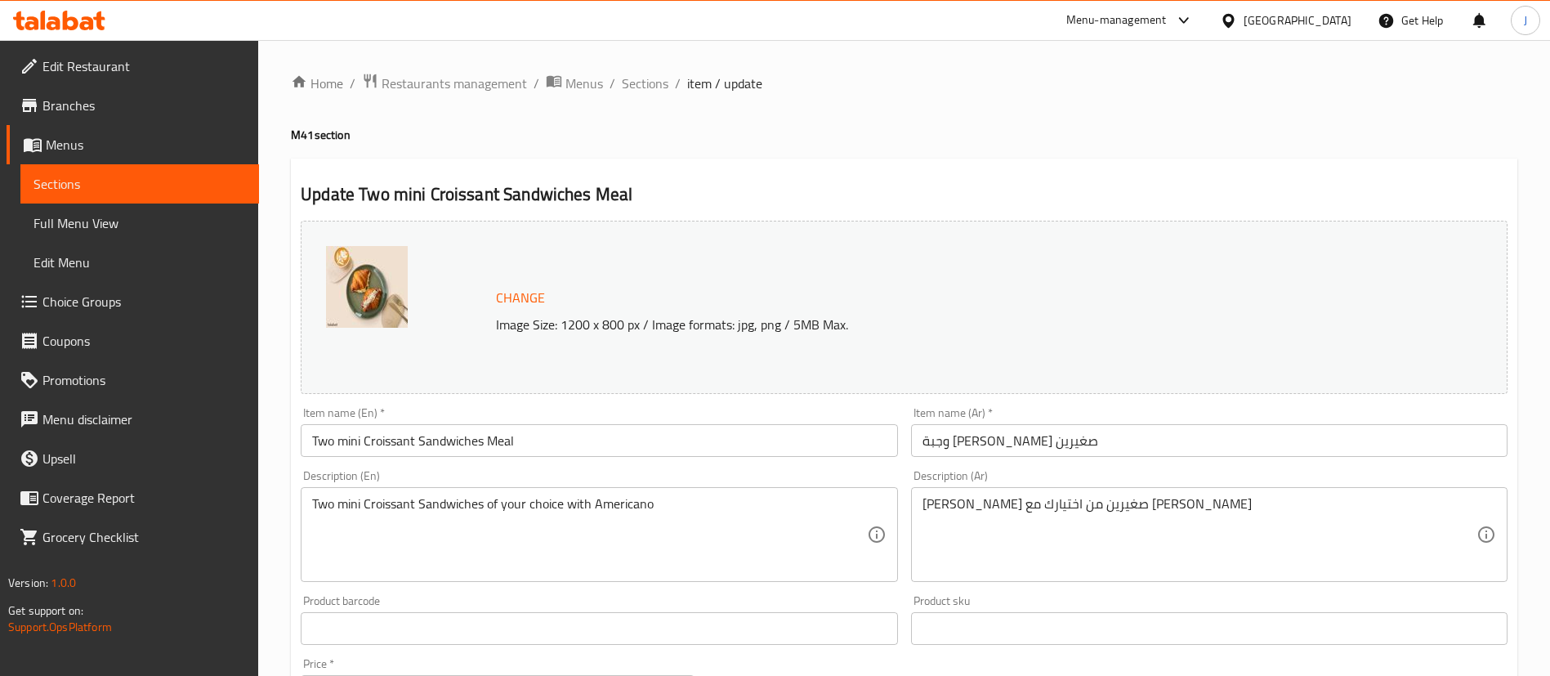
click at [87, 114] on span "Branches" at bounding box center [143, 106] width 203 height 20
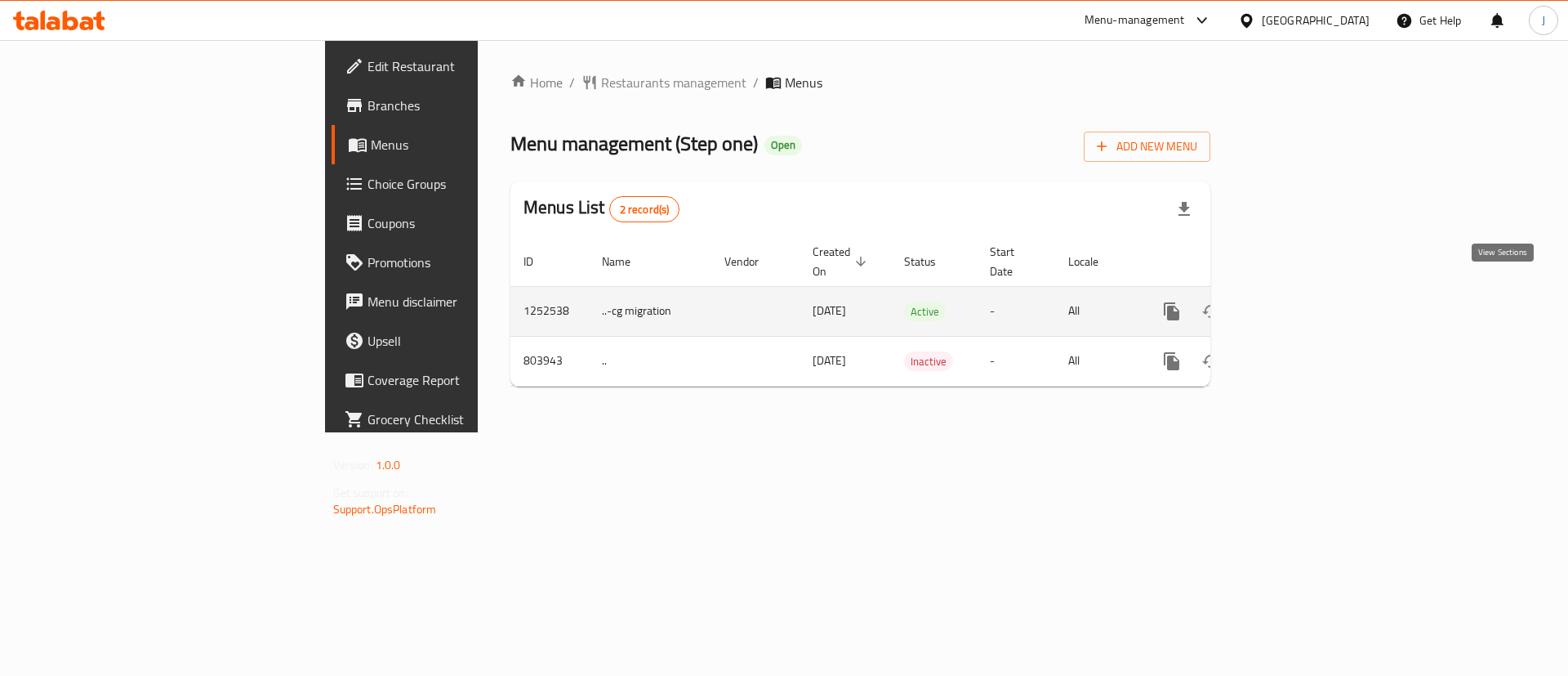
click at [1299, 301] on icon "enhanced table" at bounding box center [1289, 311] width 20 height 20
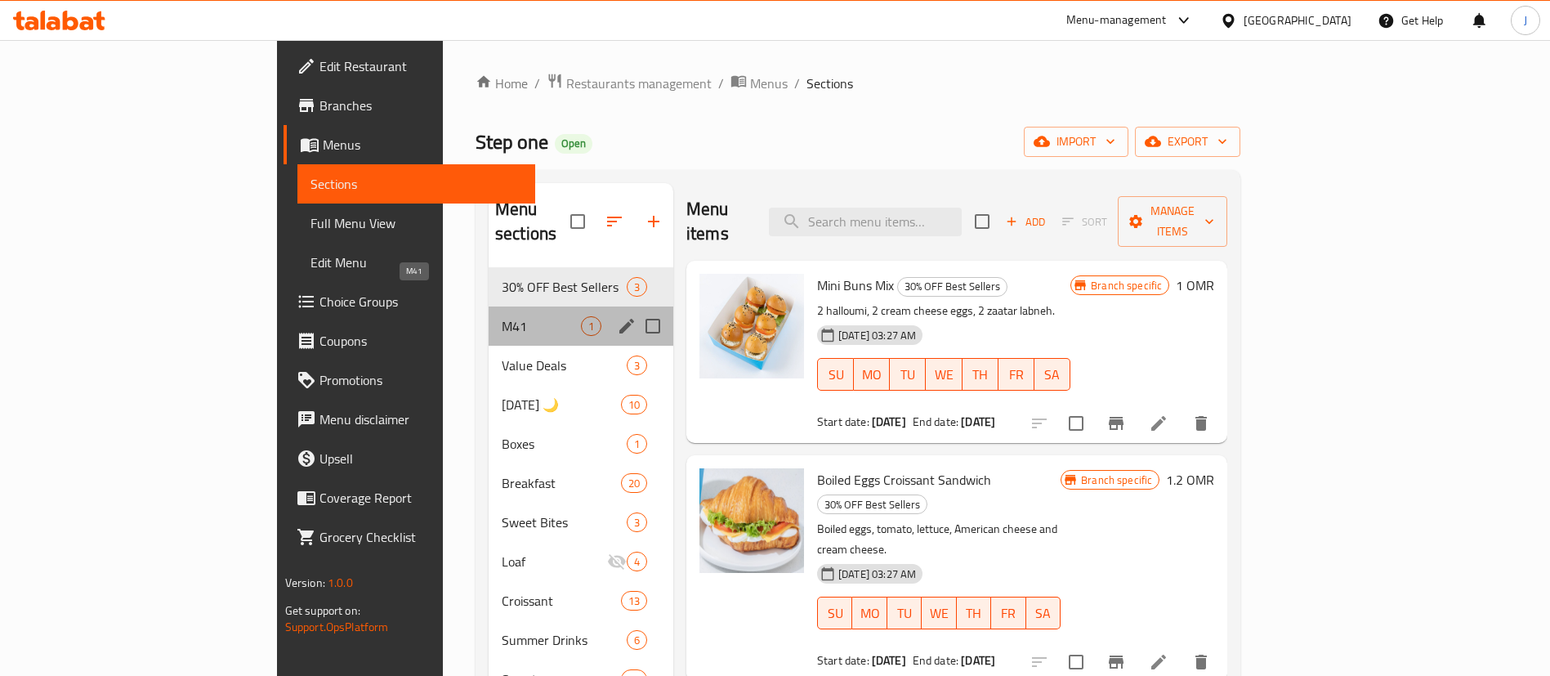
click at [502, 316] on span "M41" at bounding box center [541, 326] width 79 height 20
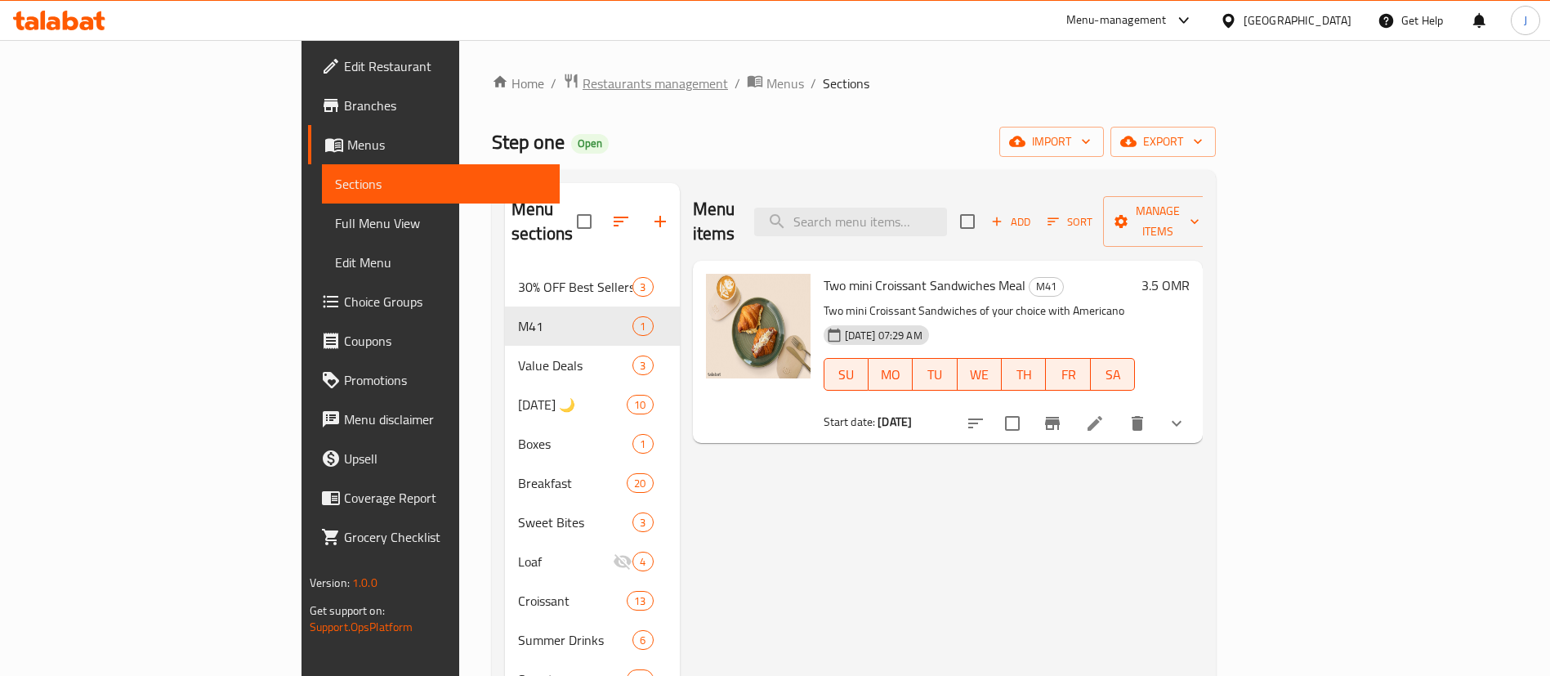
click at [582, 89] on span "Restaurants management" at bounding box center [654, 84] width 145 height 20
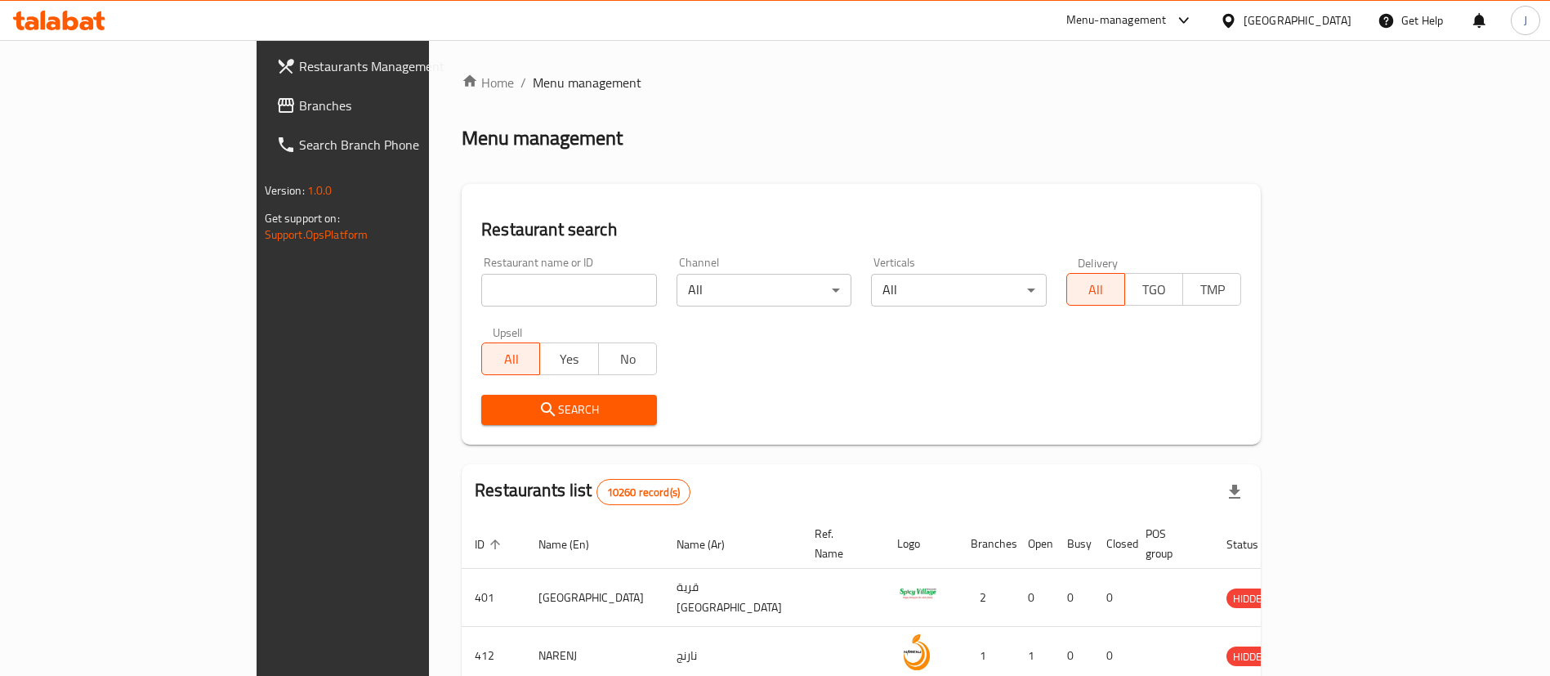
click at [481, 290] on input "search" at bounding box center [569, 290] width 176 height 33
paste input "671830"
type input "671830"
click button "Search" at bounding box center [569, 410] width 176 height 30
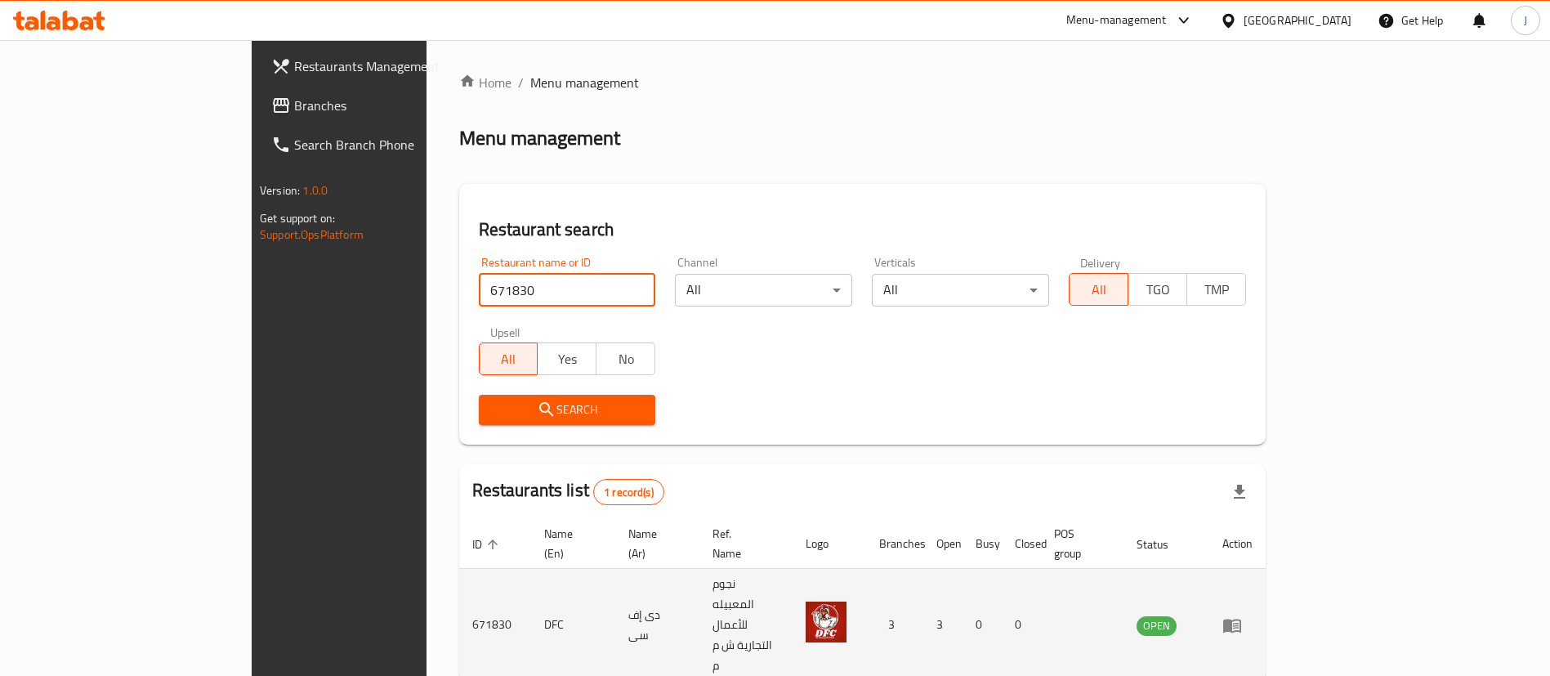
click at [1241, 618] on icon "enhanced table" at bounding box center [1232, 625] width 18 height 14
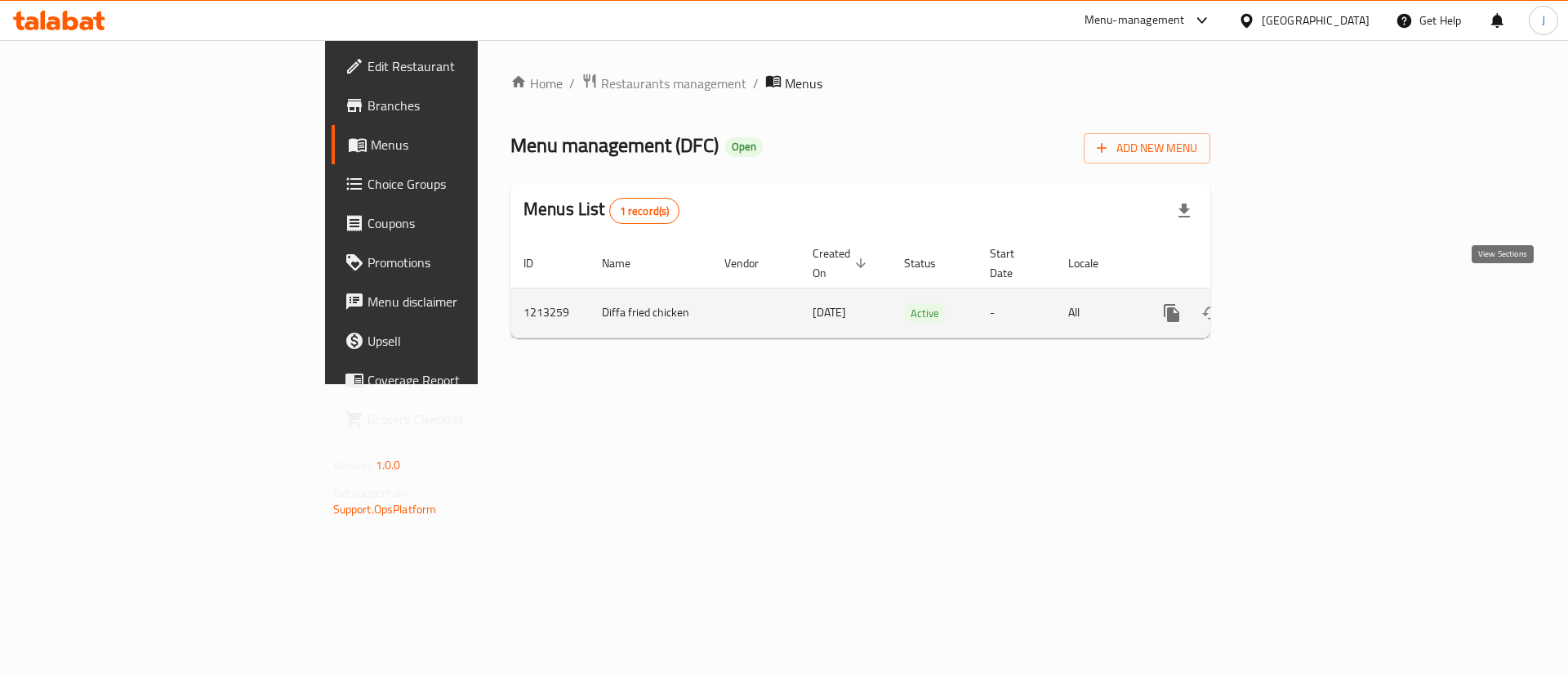
click at [1296, 306] on icon "enhanced table" at bounding box center [1289, 313] width 15 height 15
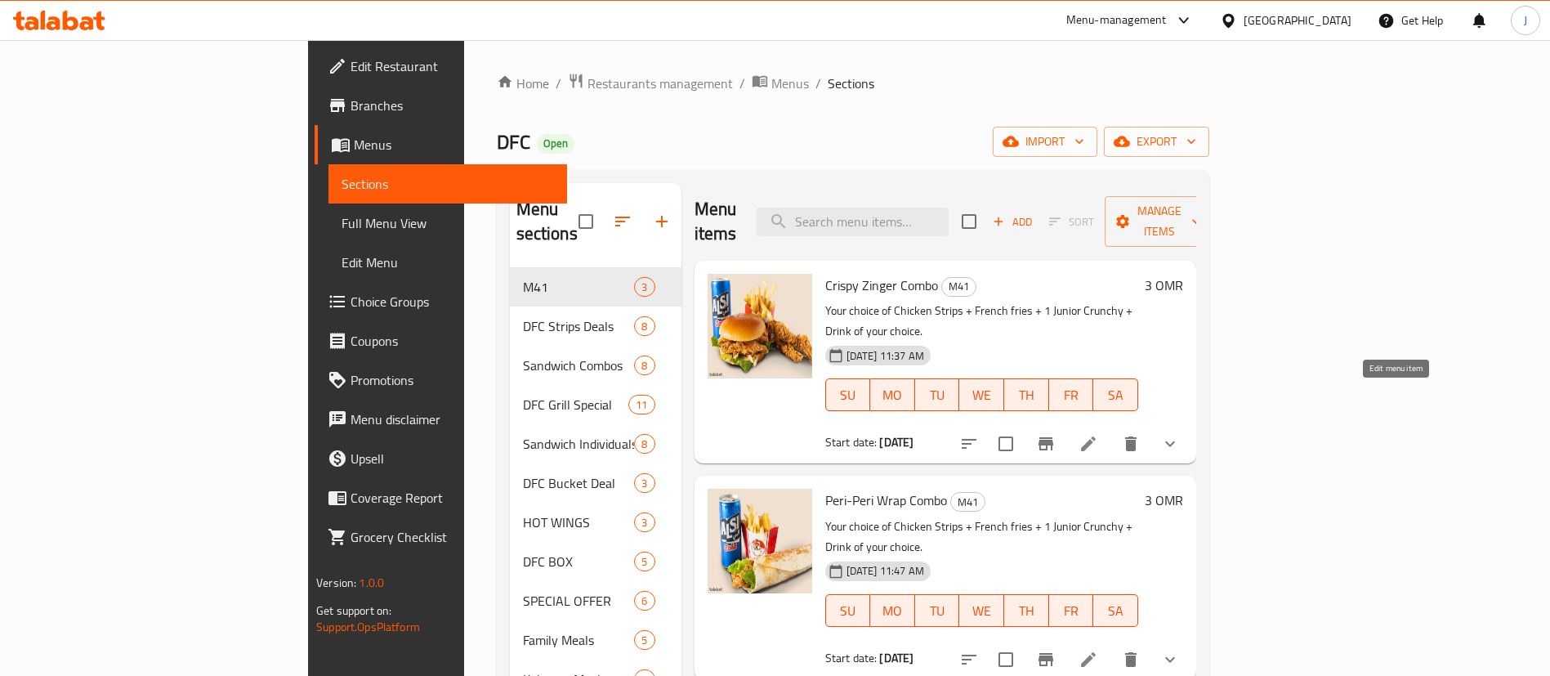
click at [1096, 436] on icon at bounding box center [1088, 443] width 15 height 15
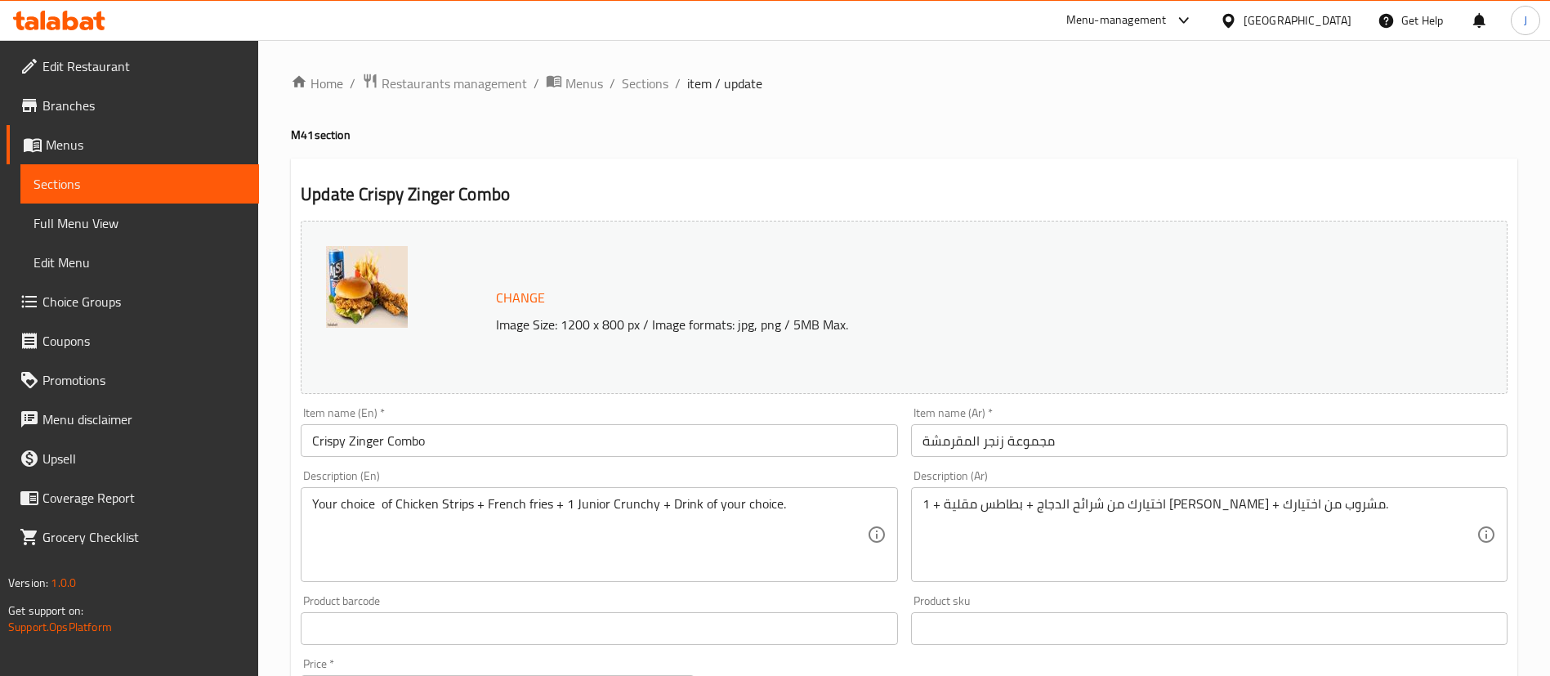
drag, startPoint x: 643, startPoint y: 91, endPoint x: 673, endPoint y: 111, distance: 36.5
click at [643, 91] on span "Sections" at bounding box center [645, 84] width 47 height 20
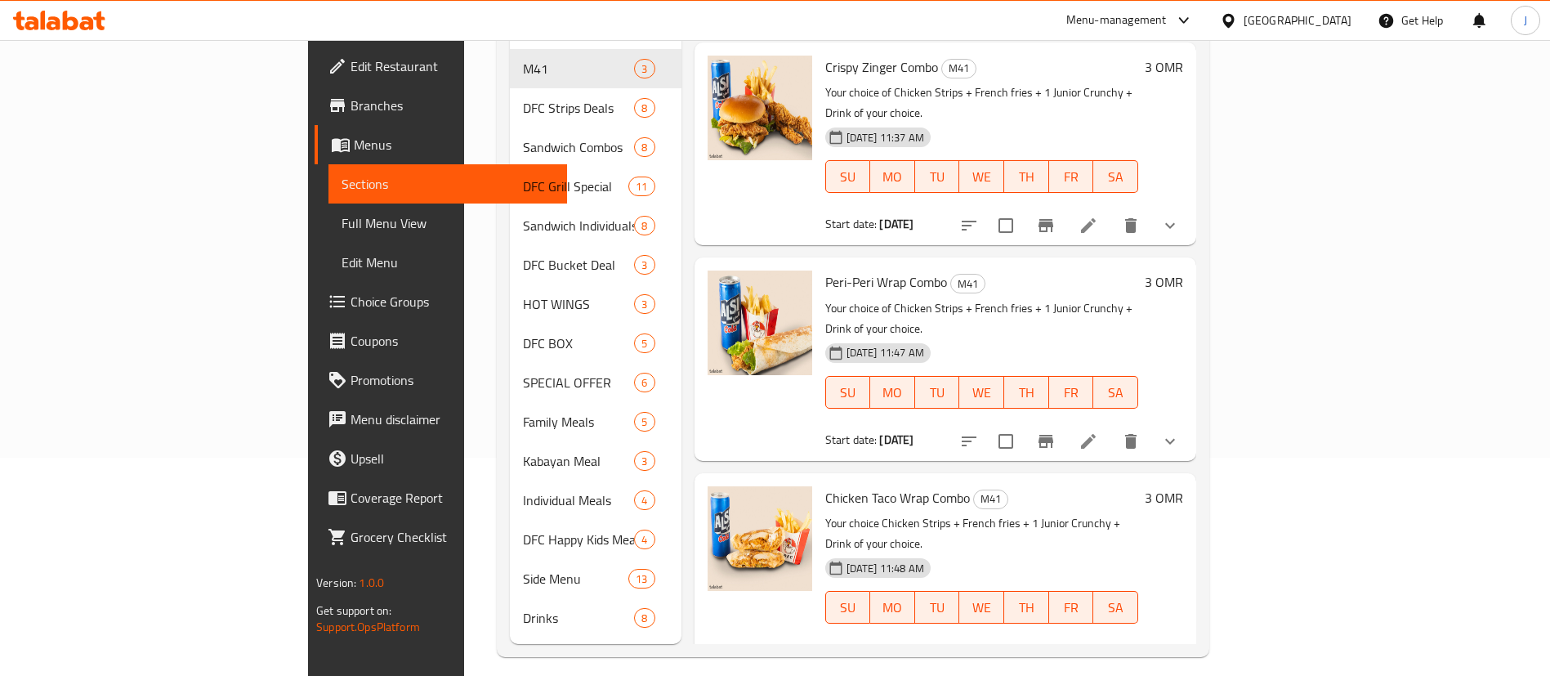
scroll to position [229, 0]
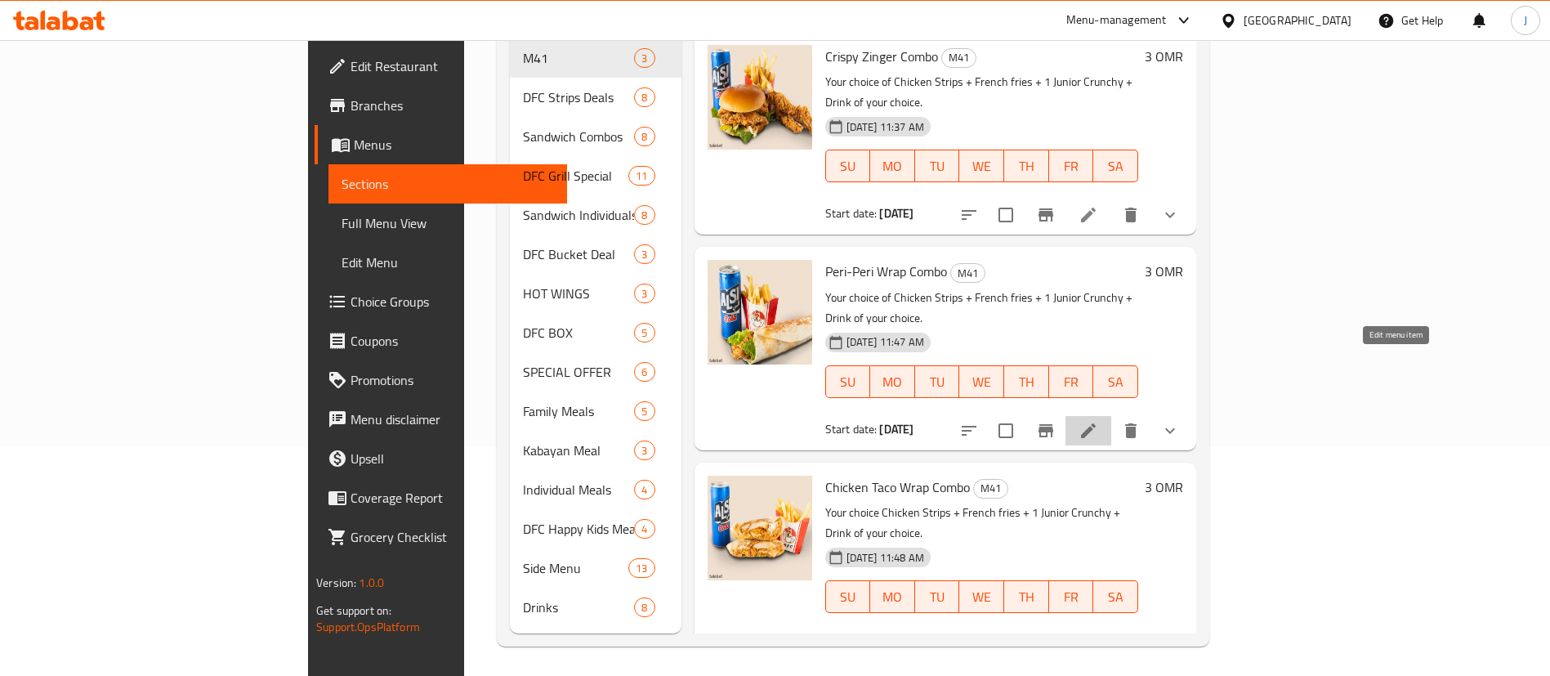
click at [1098, 421] on icon at bounding box center [1088, 431] width 20 height 20
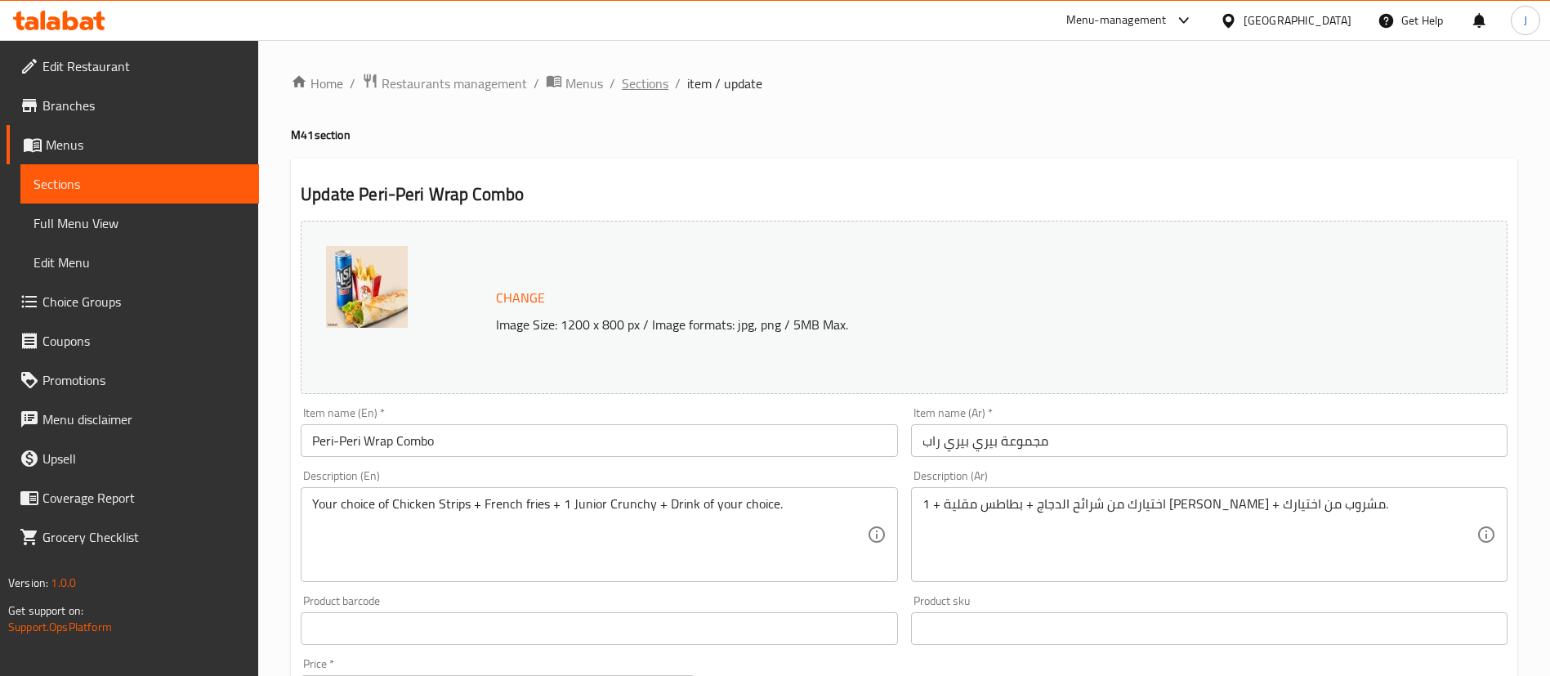
click at [635, 84] on span "Sections" at bounding box center [645, 84] width 47 height 20
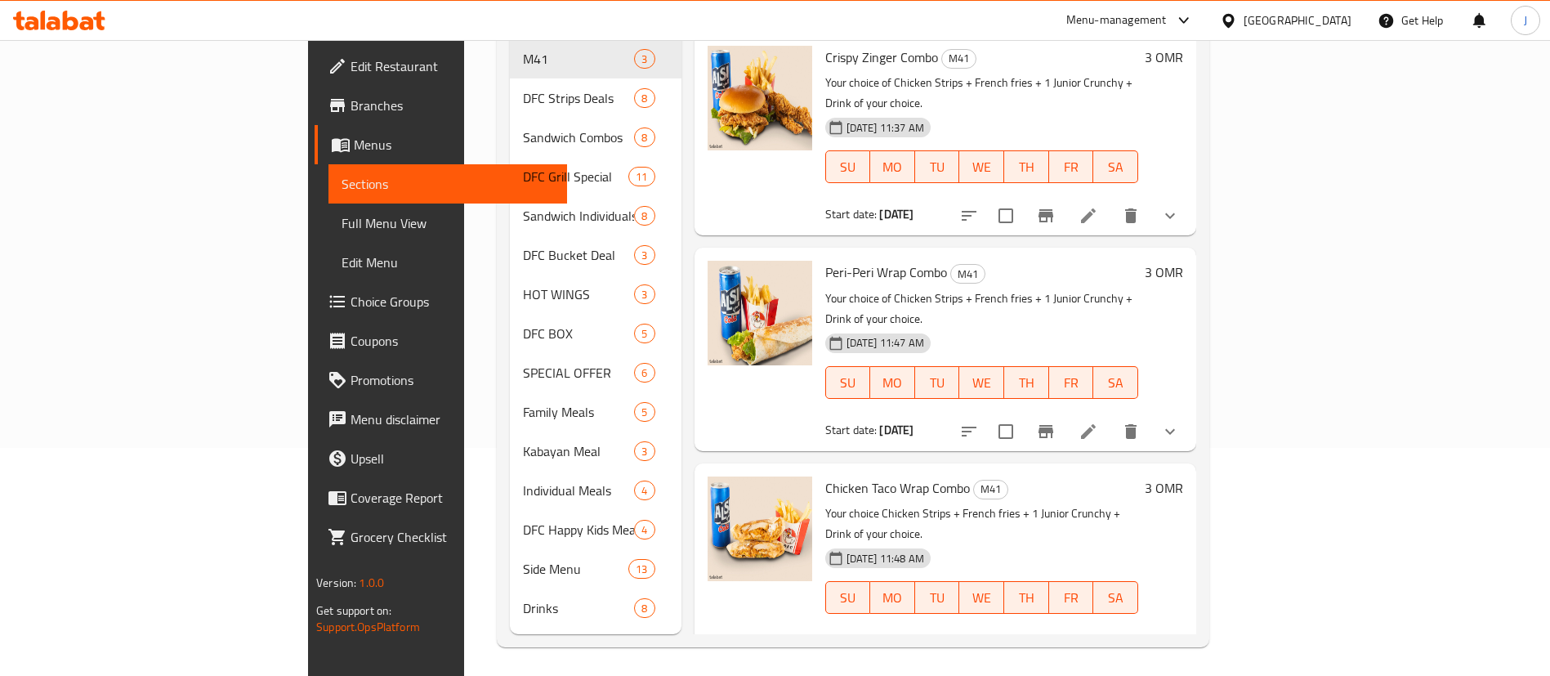
scroll to position [229, 0]
click at [1096, 638] on icon at bounding box center [1088, 645] width 15 height 15
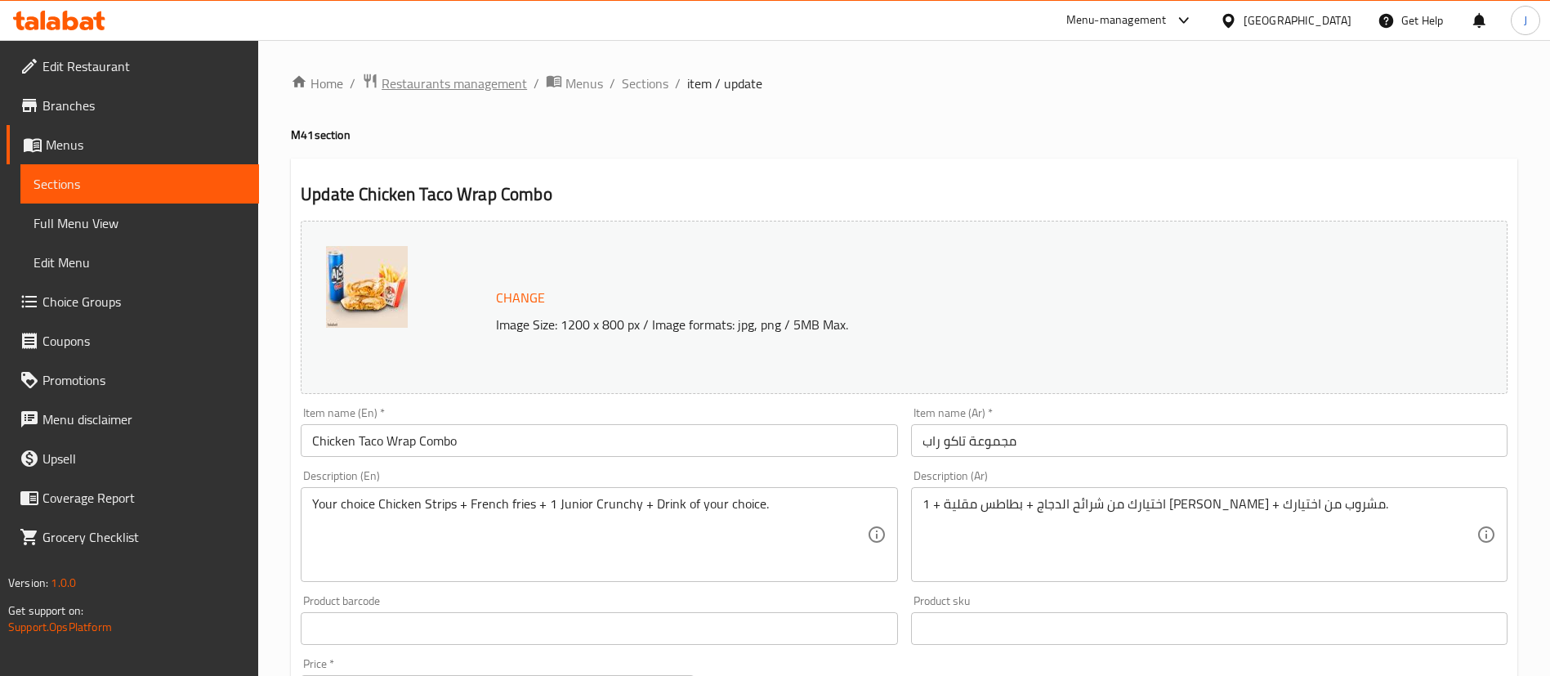
click at [484, 84] on span "Restaurants management" at bounding box center [454, 84] width 145 height 20
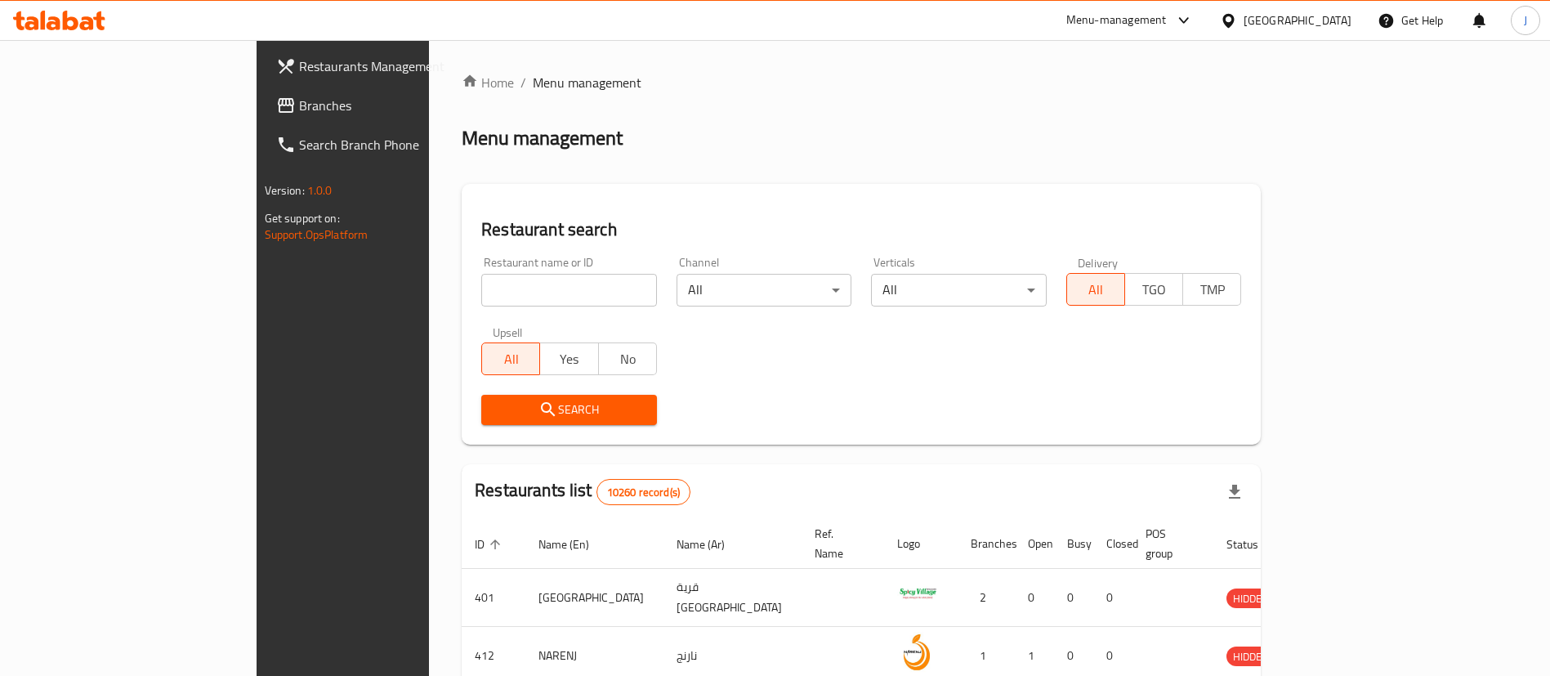
click at [299, 97] on span "Branches" at bounding box center [400, 106] width 203 height 20
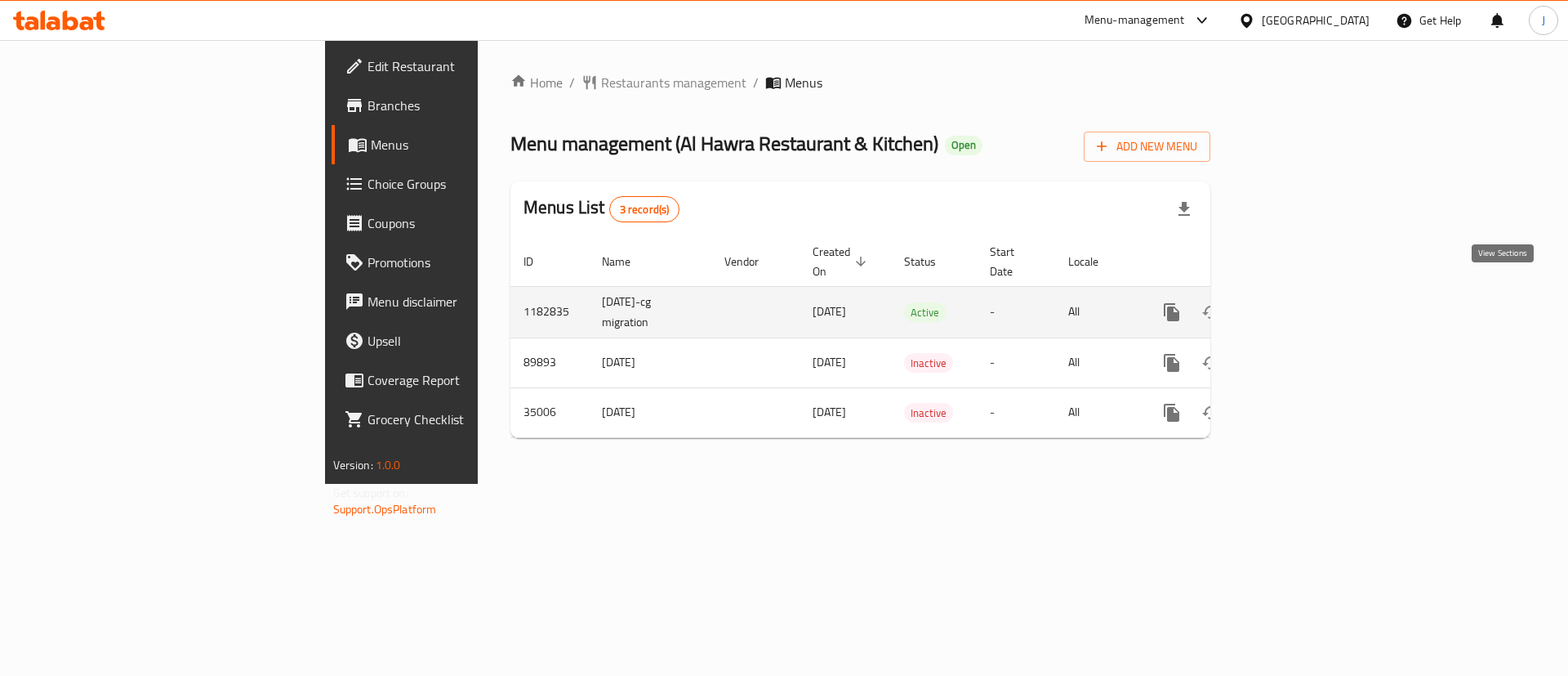
click at [1299, 302] on icon "enhanced table" at bounding box center [1289, 312] width 20 height 20
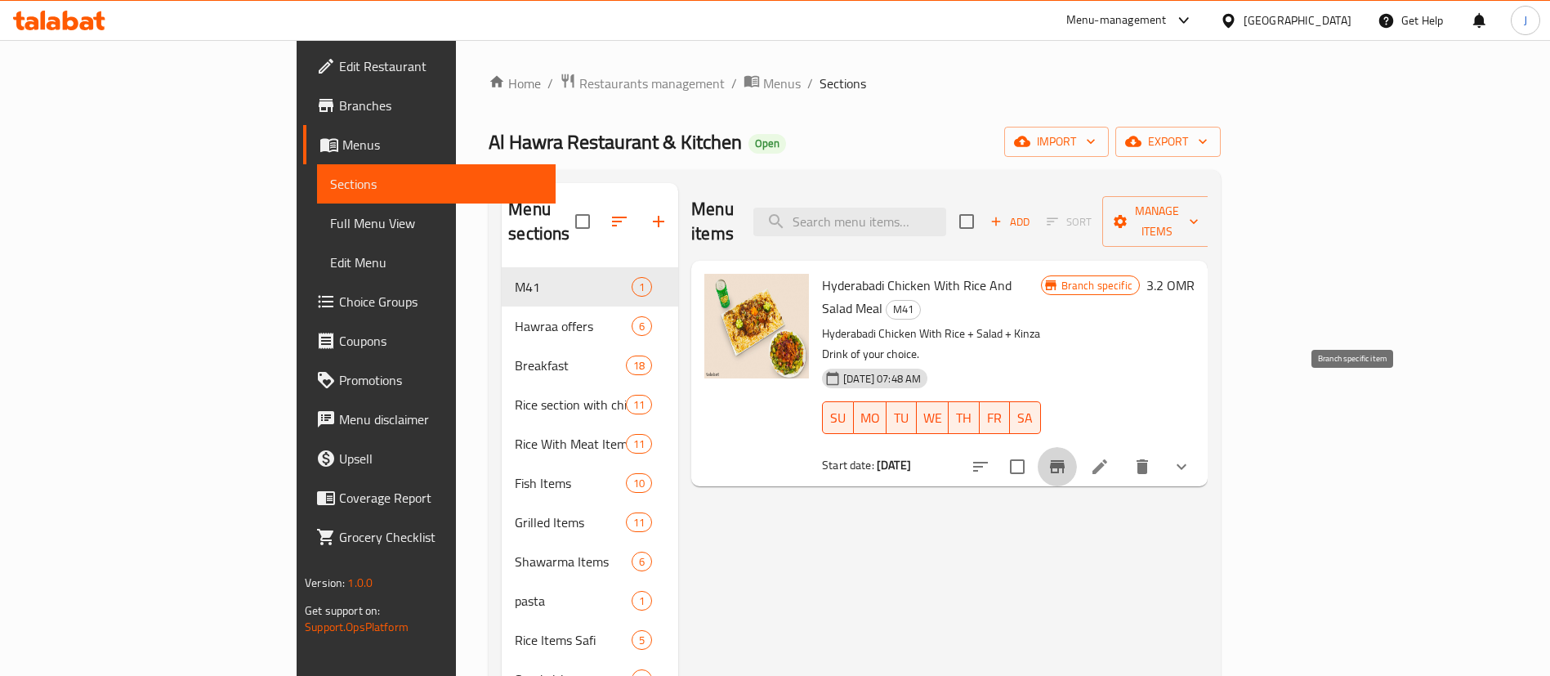
click at [1067, 457] on icon "Branch-specific-item" at bounding box center [1057, 467] width 20 height 20
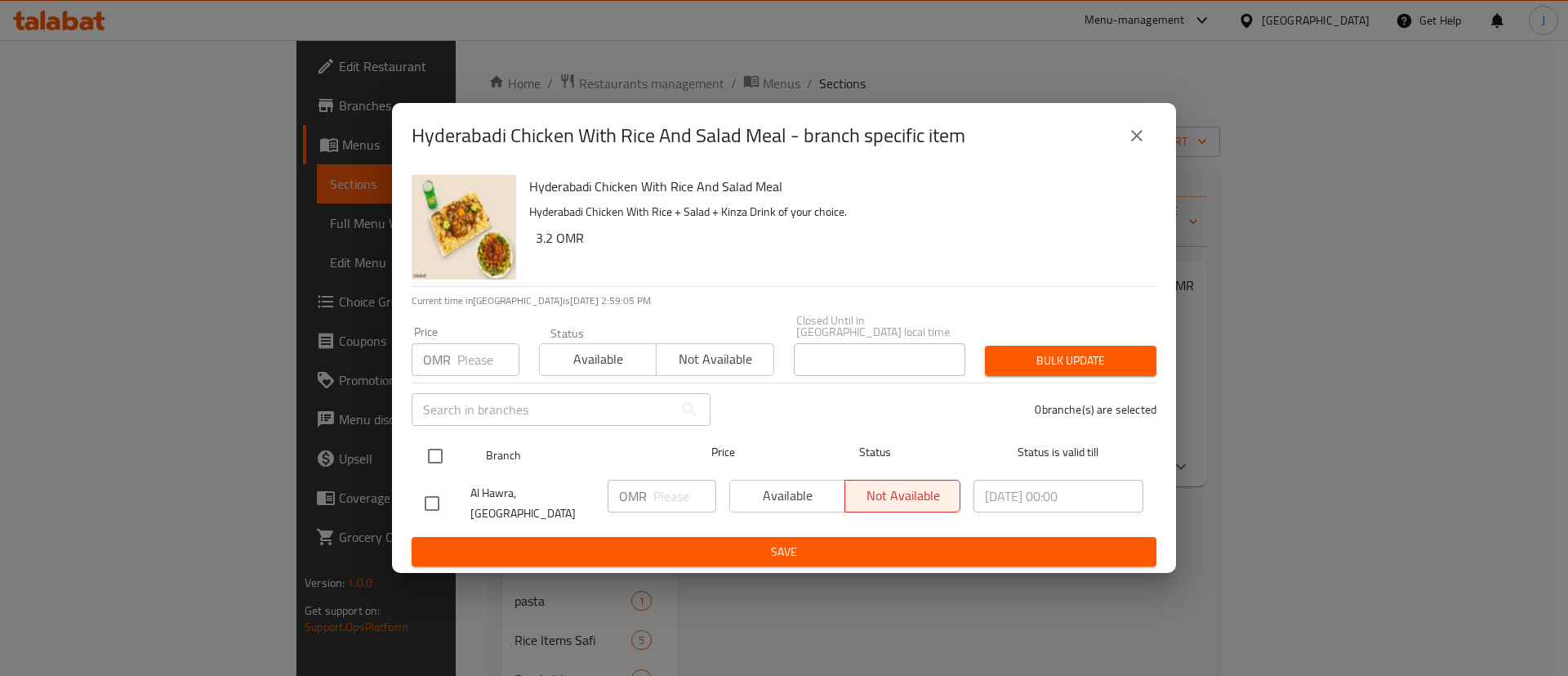
click at [440, 460] on input "checkbox" at bounding box center [435, 456] width 34 height 34
checkbox input "true"
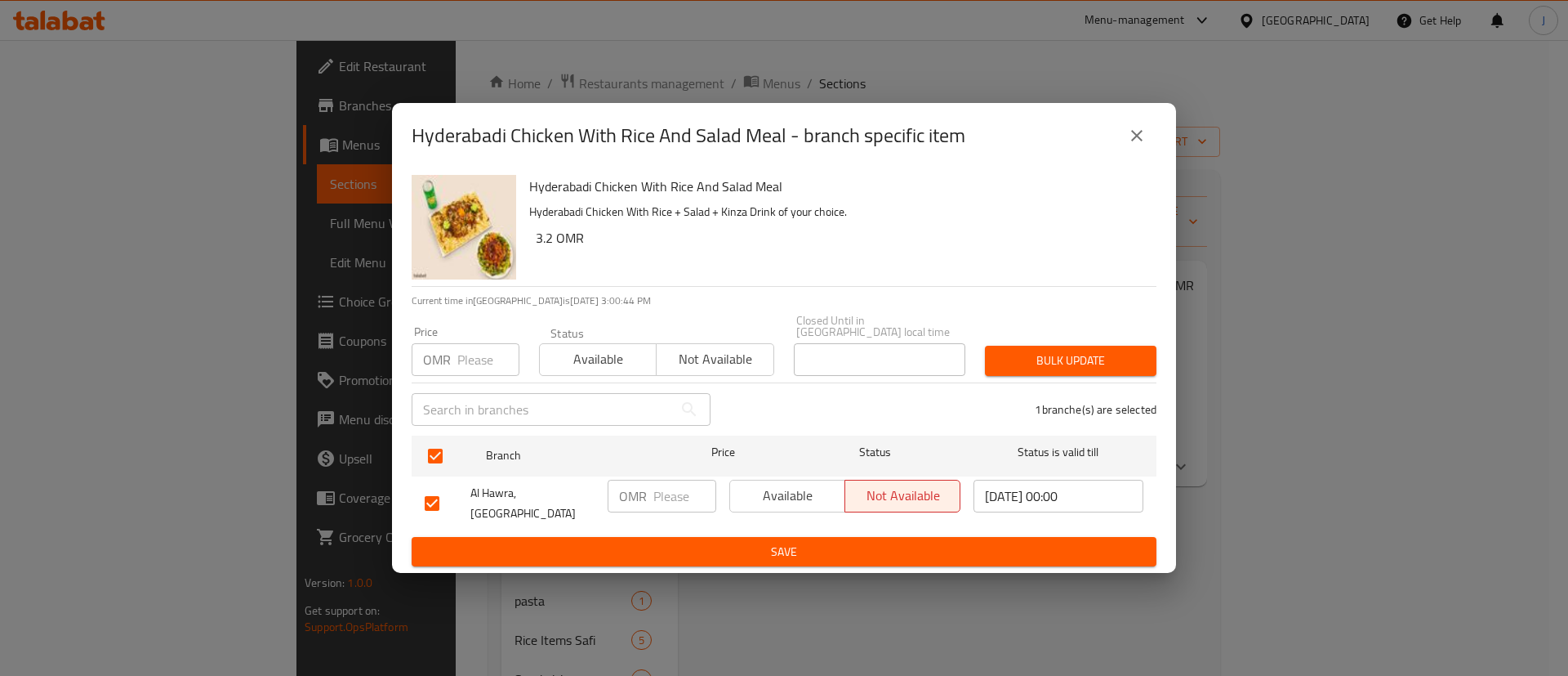
click at [780, 486] on span "Available" at bounding box center [787, 496] width 102 height 24
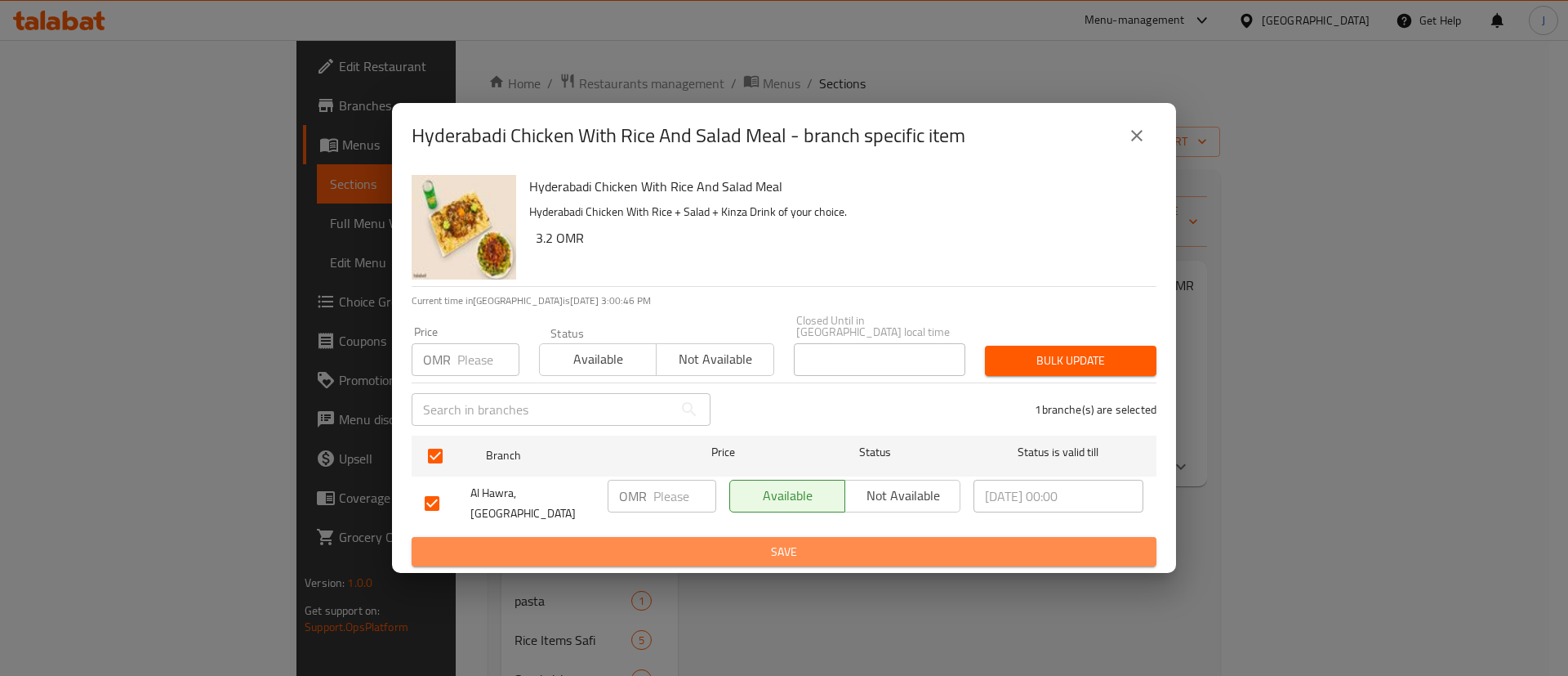
click at [767, 537] on button "Save" at bounding box center [784, 552] width 745 height 30
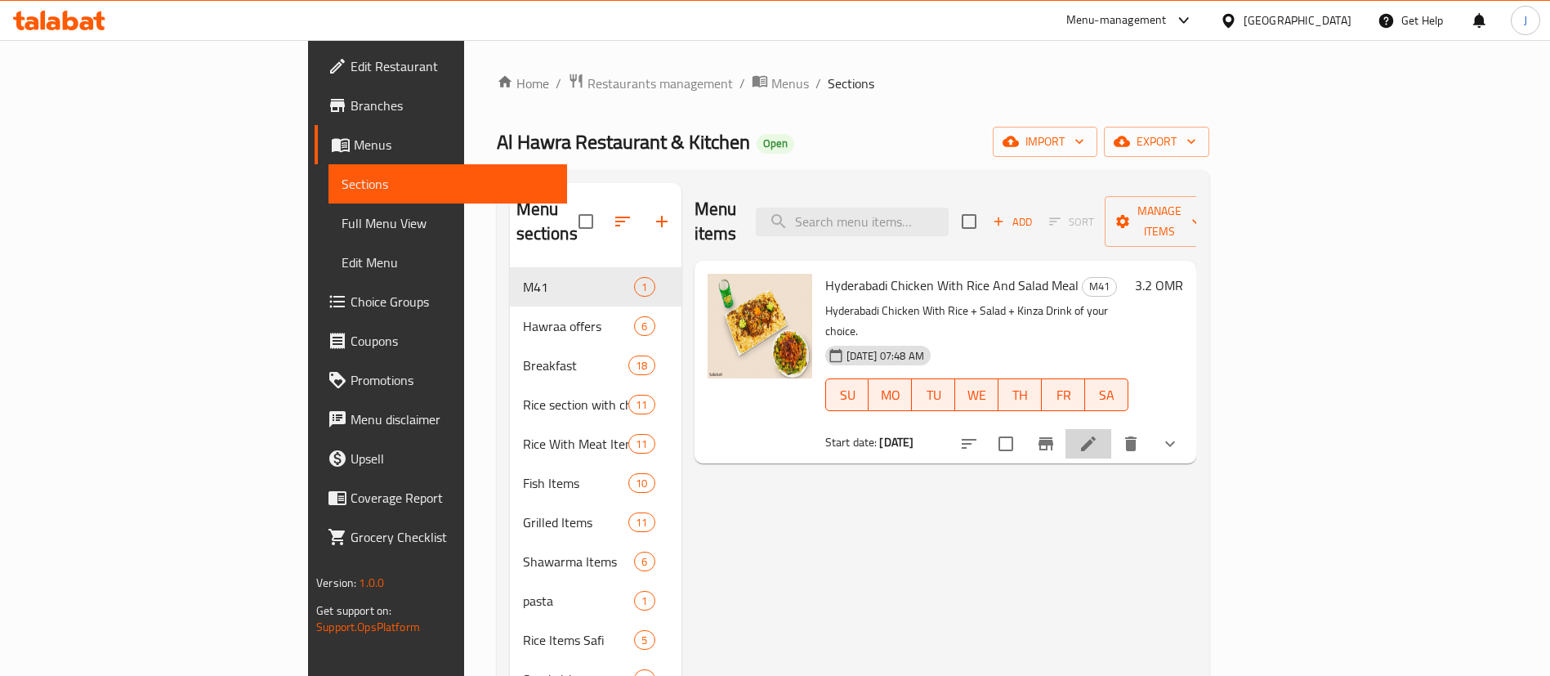
click at [1111, 429] on li at bounding box center [1088, 443] width 46 height 29
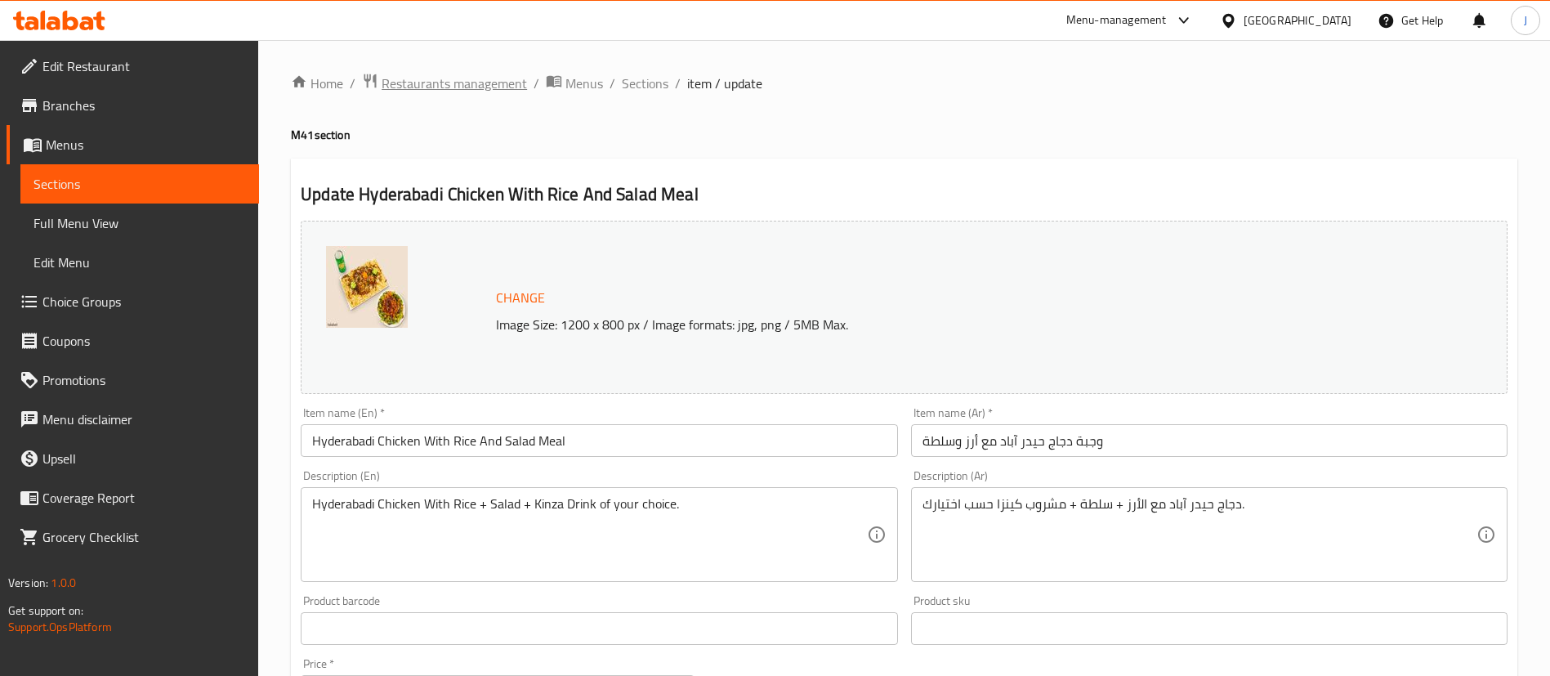
click at [452, 82] on span "Restaurants management" at bounding box center [454, 84] width 145 height 20
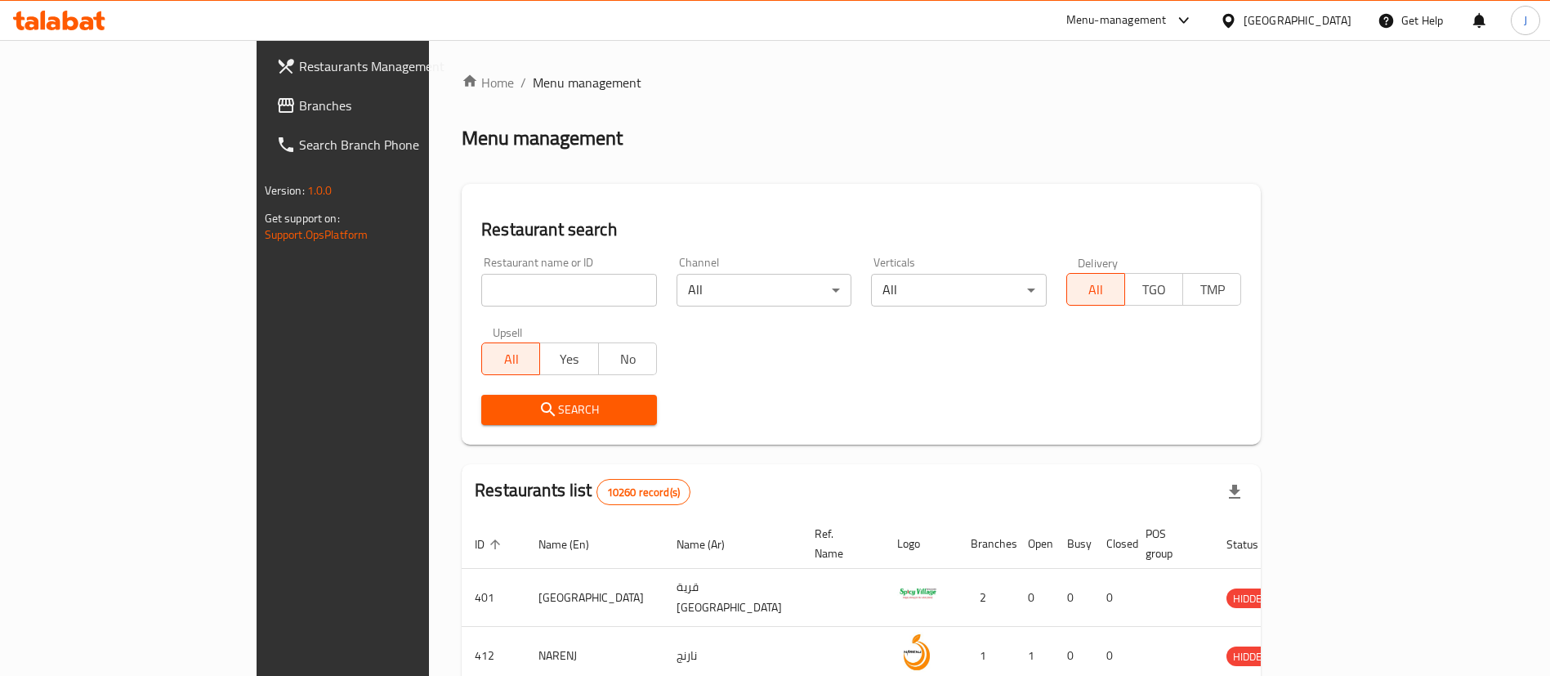
click at [481, 287] on input "search" at bounding box center [569, 290] width 176 height 33
paste input "632865"
type input "632865"
click button "Search" at bounding box center [569, 410] width 176 height 30
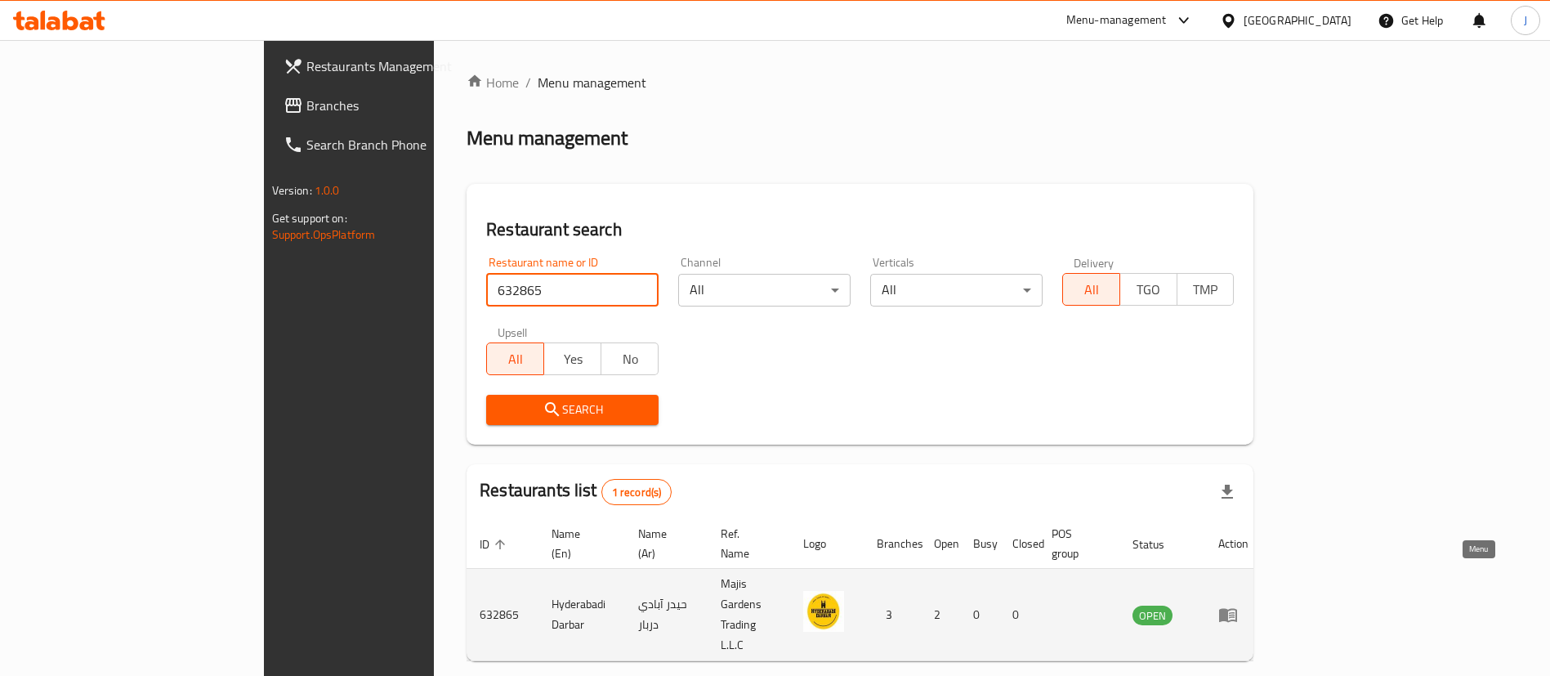
click at [1248, 605] on link "enhanced table" at bounding box center [1233, 615] width 30 height 20
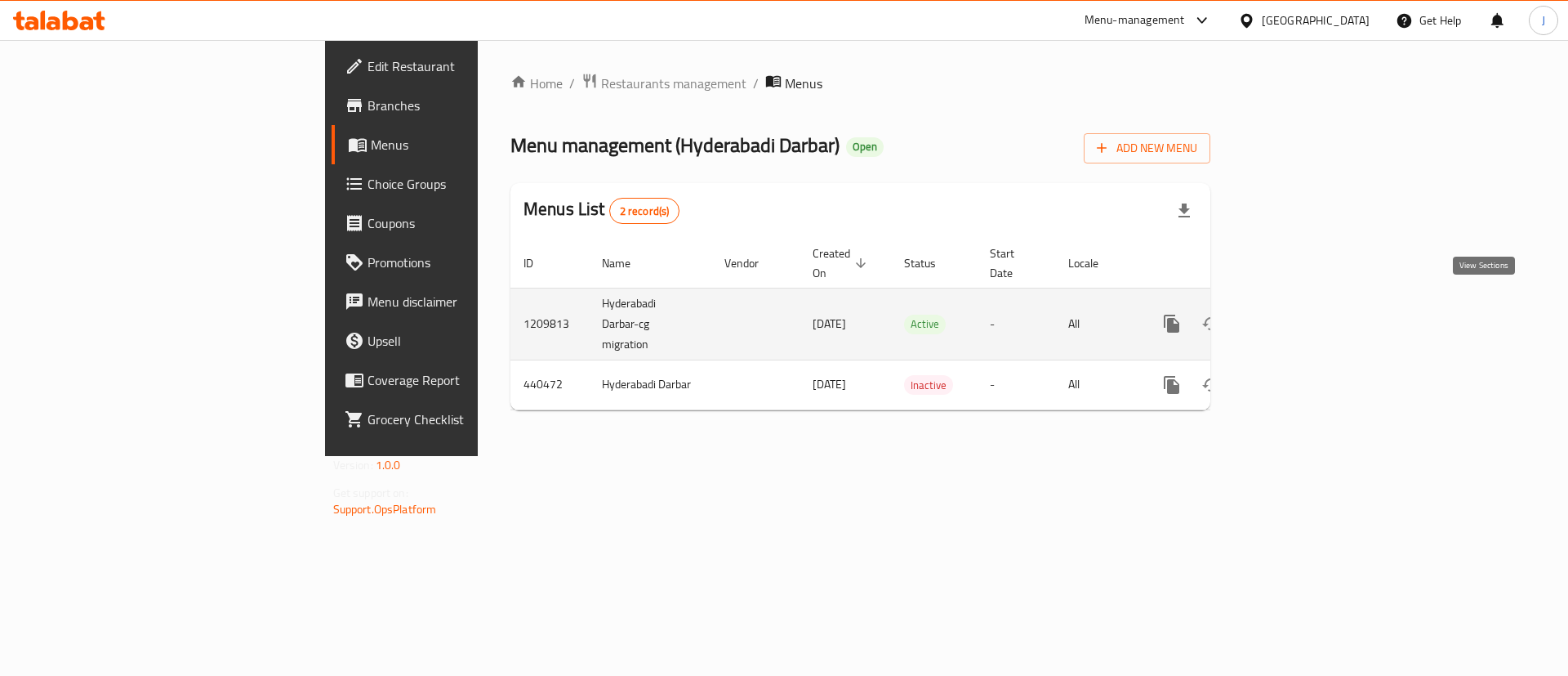
click at [1299, 314] on icon "enhanced table" at bounding box center [1289, 324] width 20 height 20
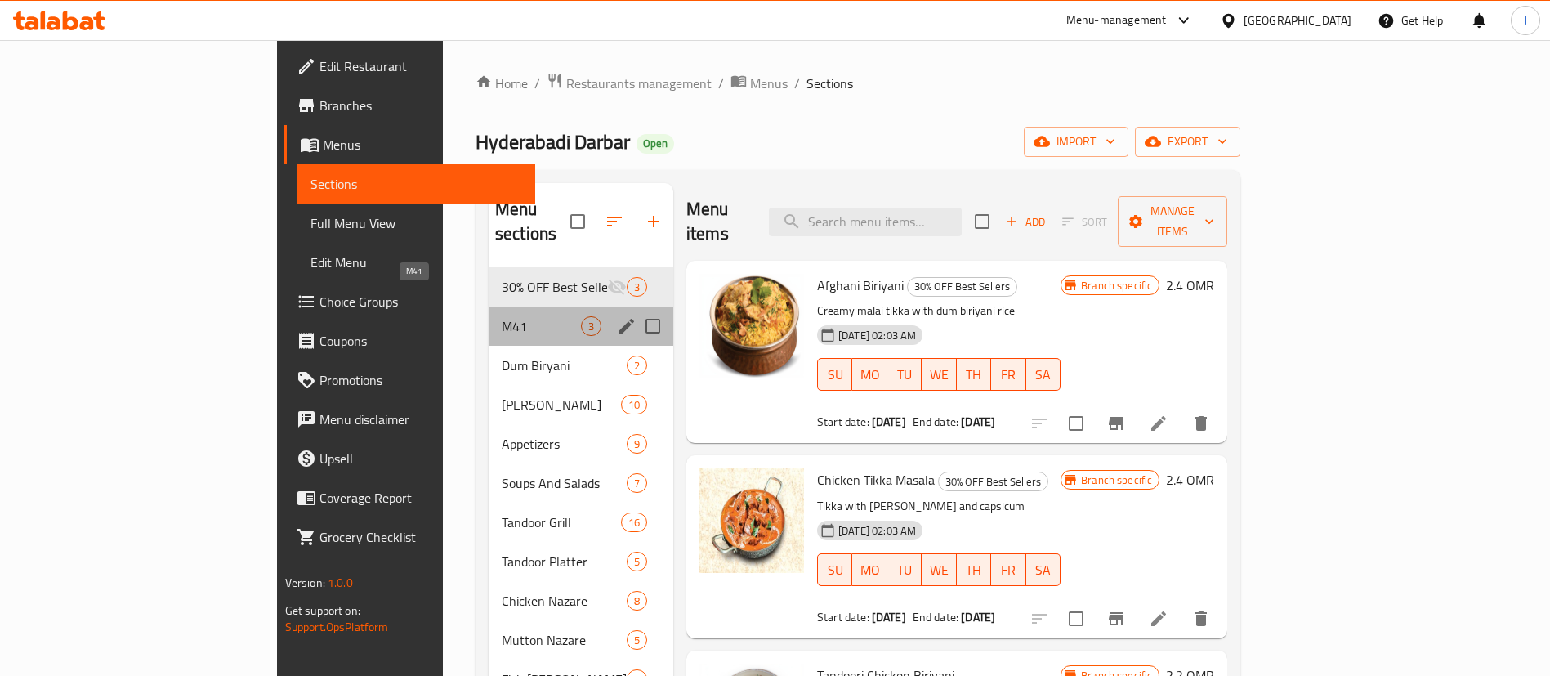
click at [502, 316] on span "M41" at bounding box center [541, 326] width 79 height 20
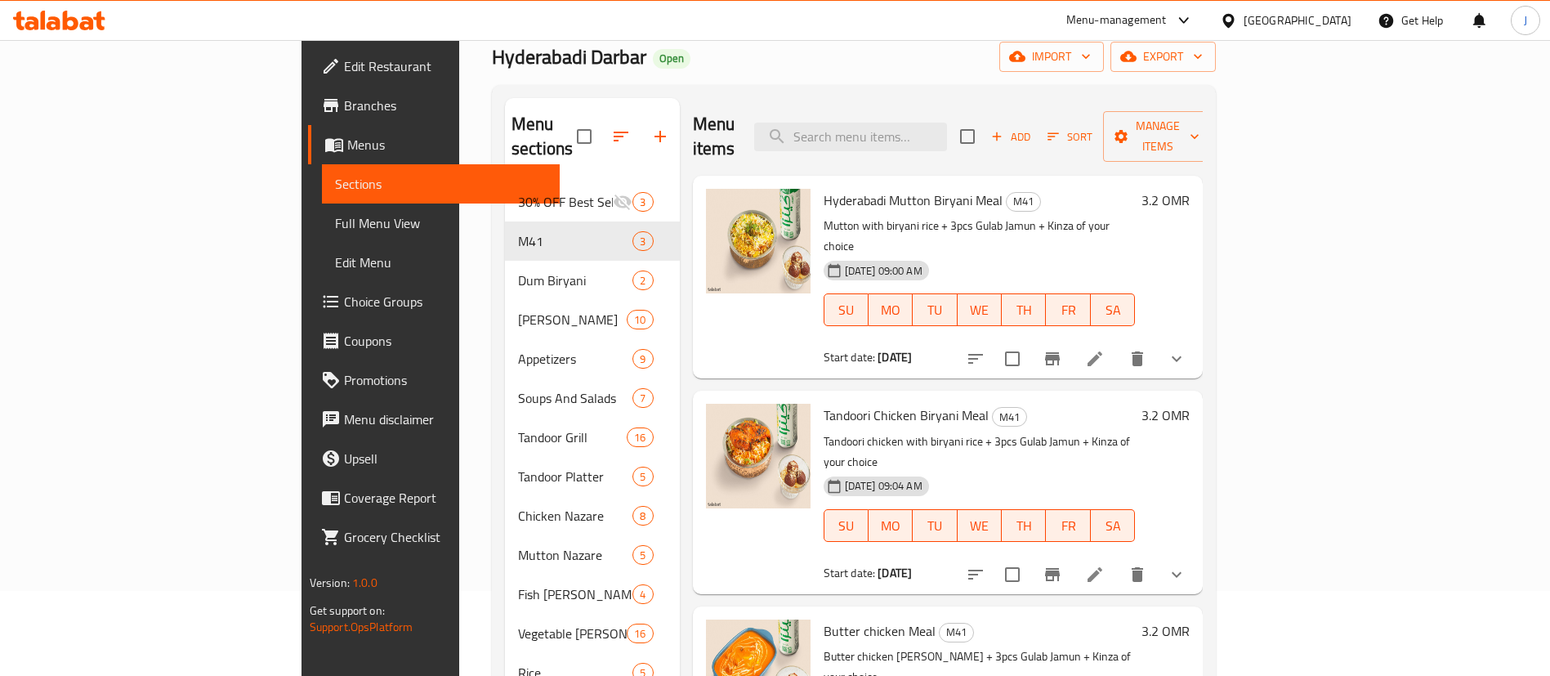
scroll to position [123, 0]
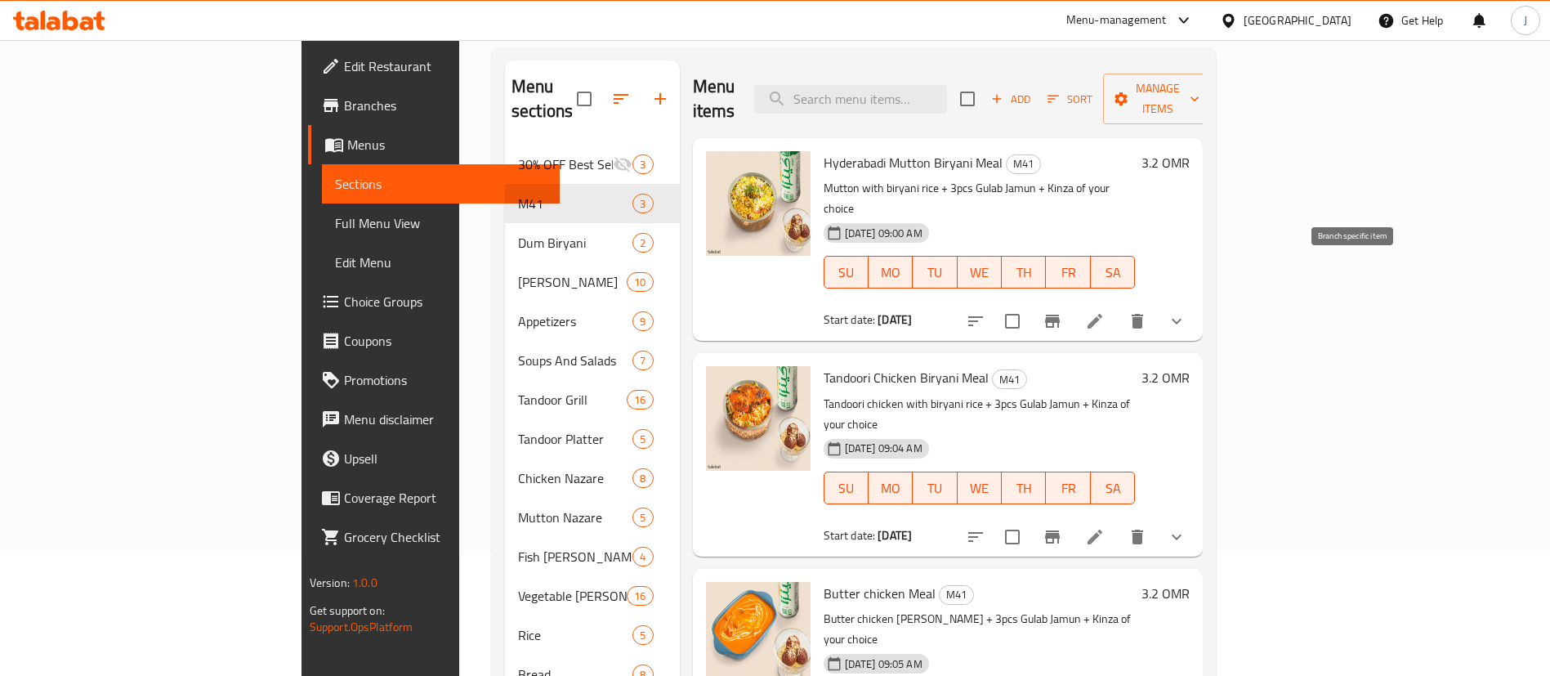
click at [1062, 311] on icon "Branch-specific-item" at bounding box center [1052, 321] width 20 height 20
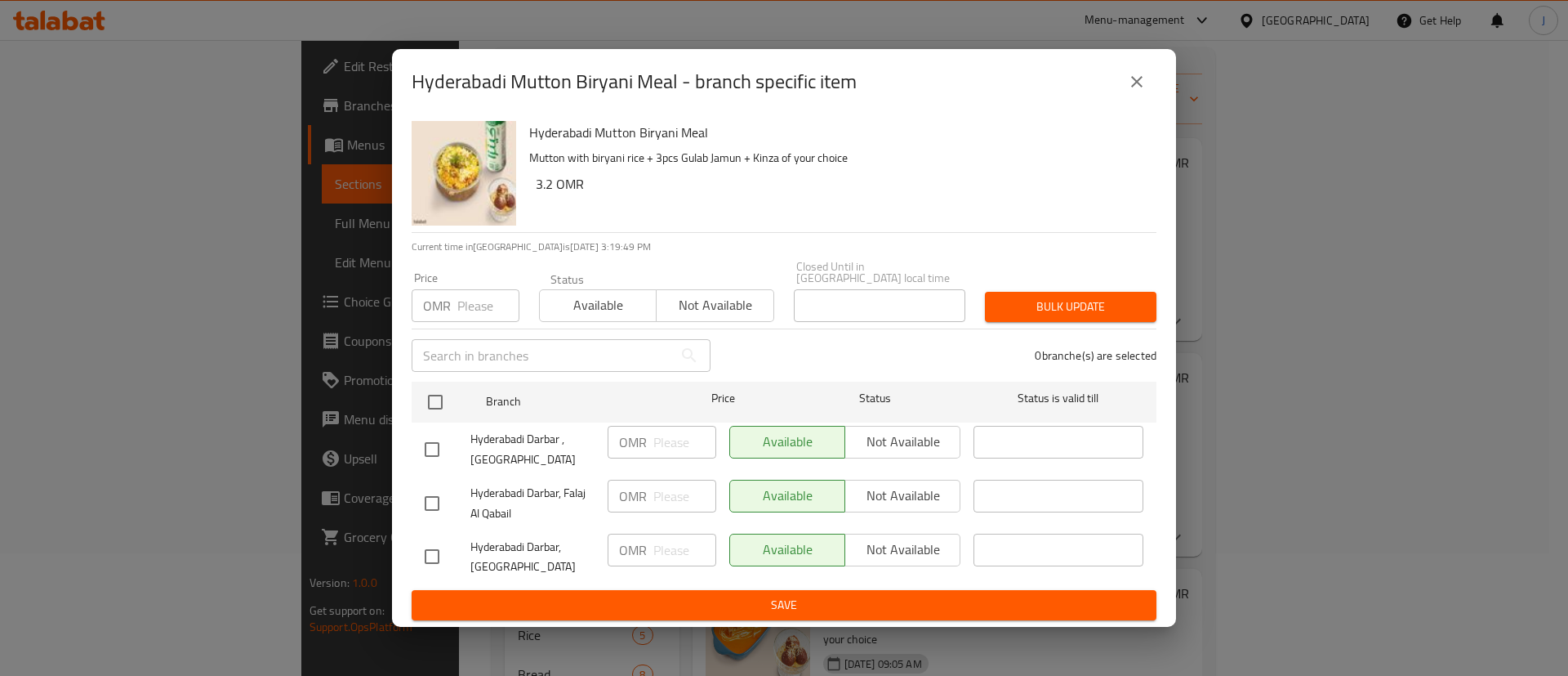
click at [1137, 87] on icon "close" at bounding box center [1135, 81] width 11 height 11
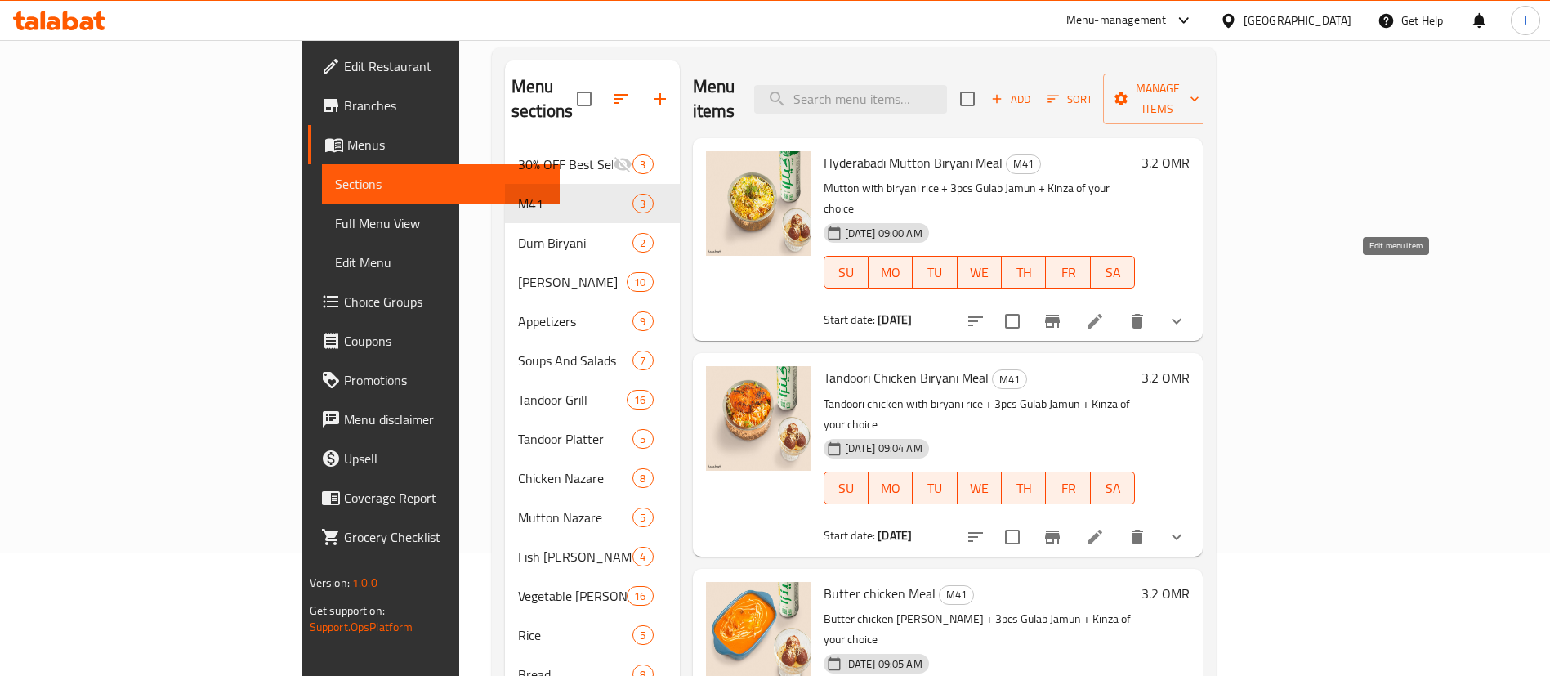
click at [1105, 311] on icon at bounding box center [1095, 321] width 20 height 20
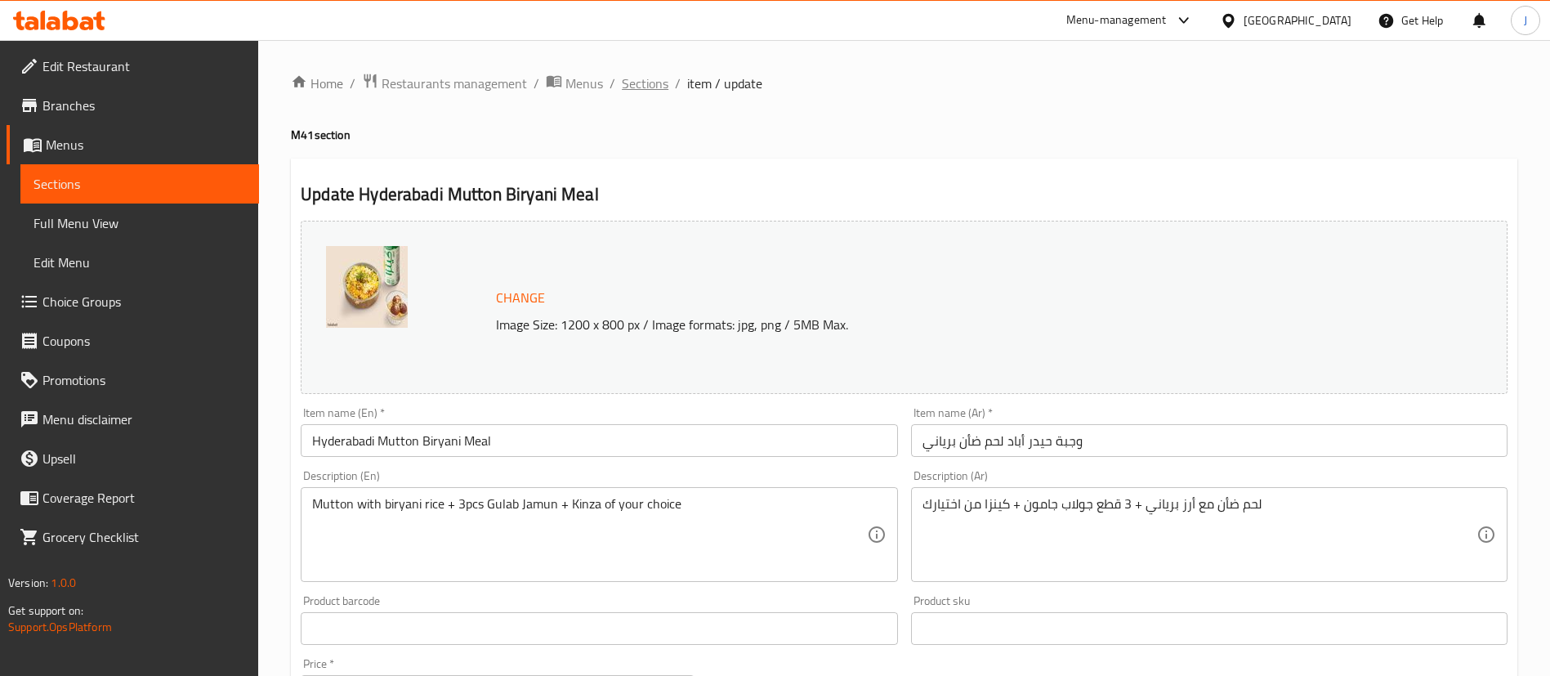
click at [655, 79] on span "Sections" at bounding box center [645, 84] width 47 height 20
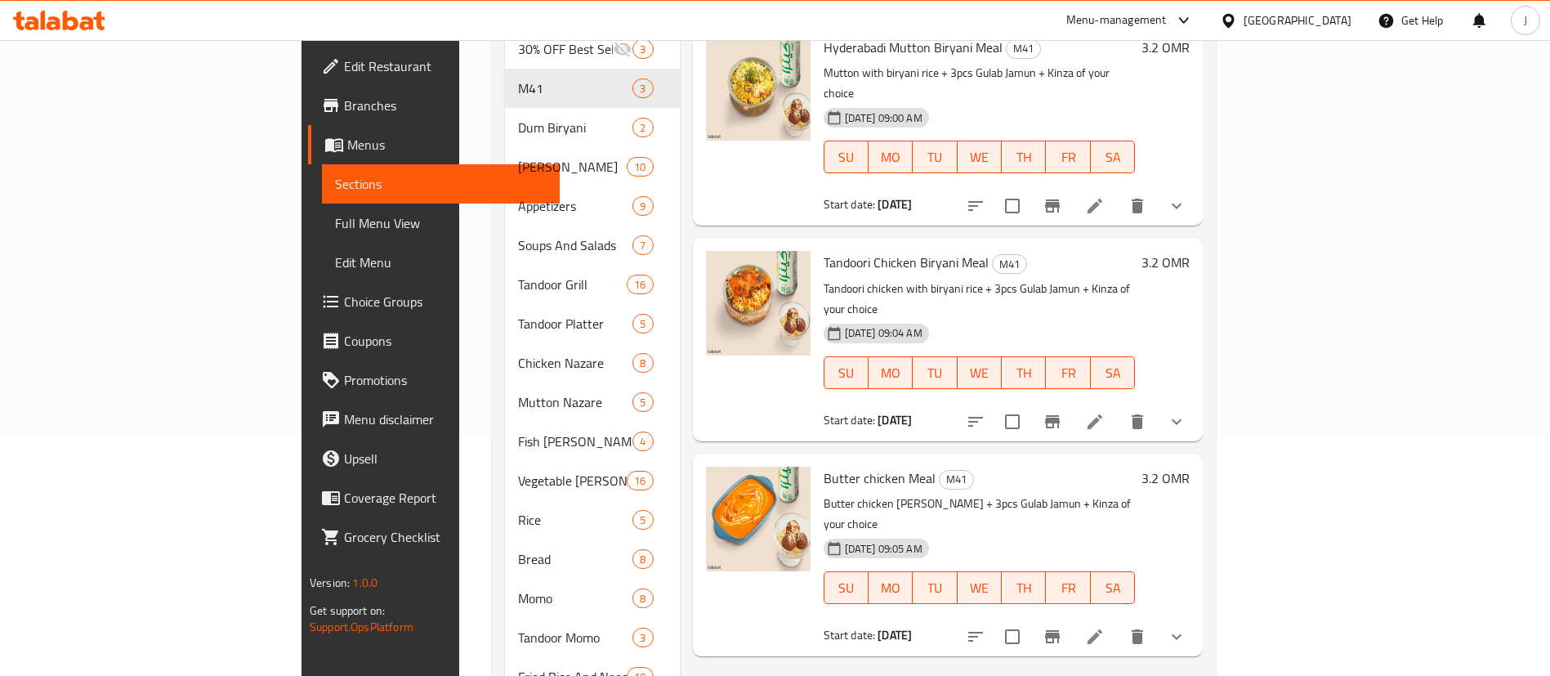
scroll to position [245, 0]
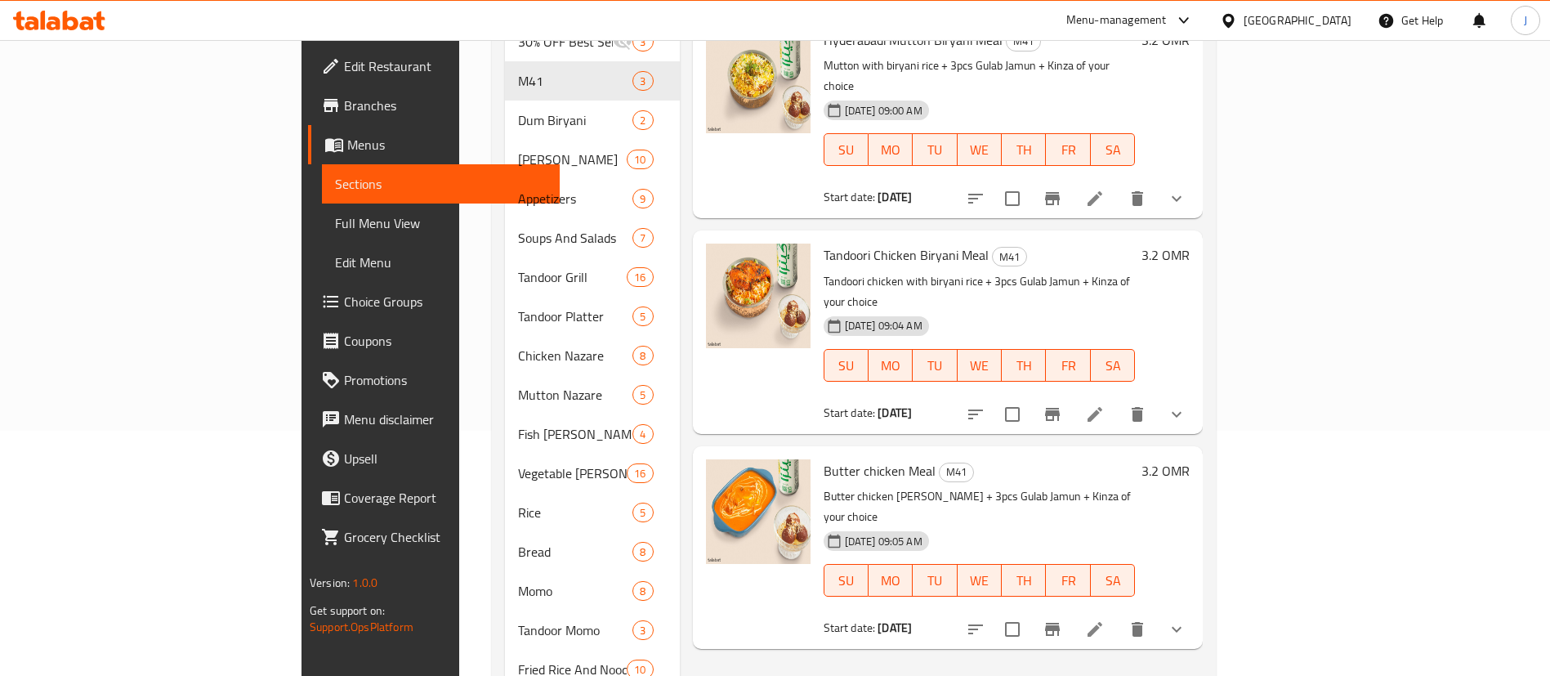
click at [1102, 407] on icon at bounding box center [1094, 414] width 15 height 15
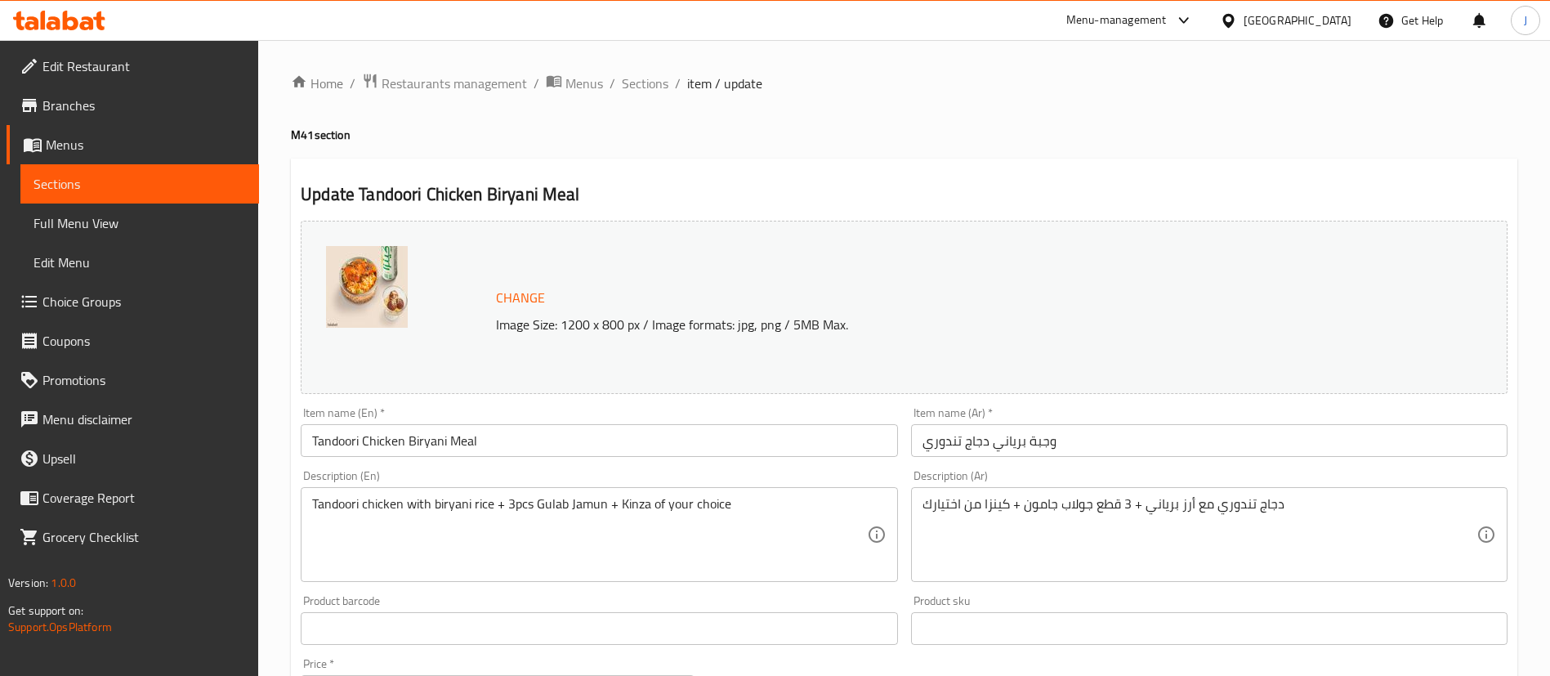
click at [654, 86] on span "Sections" at bounding box center [645, 84] width 47 height 20
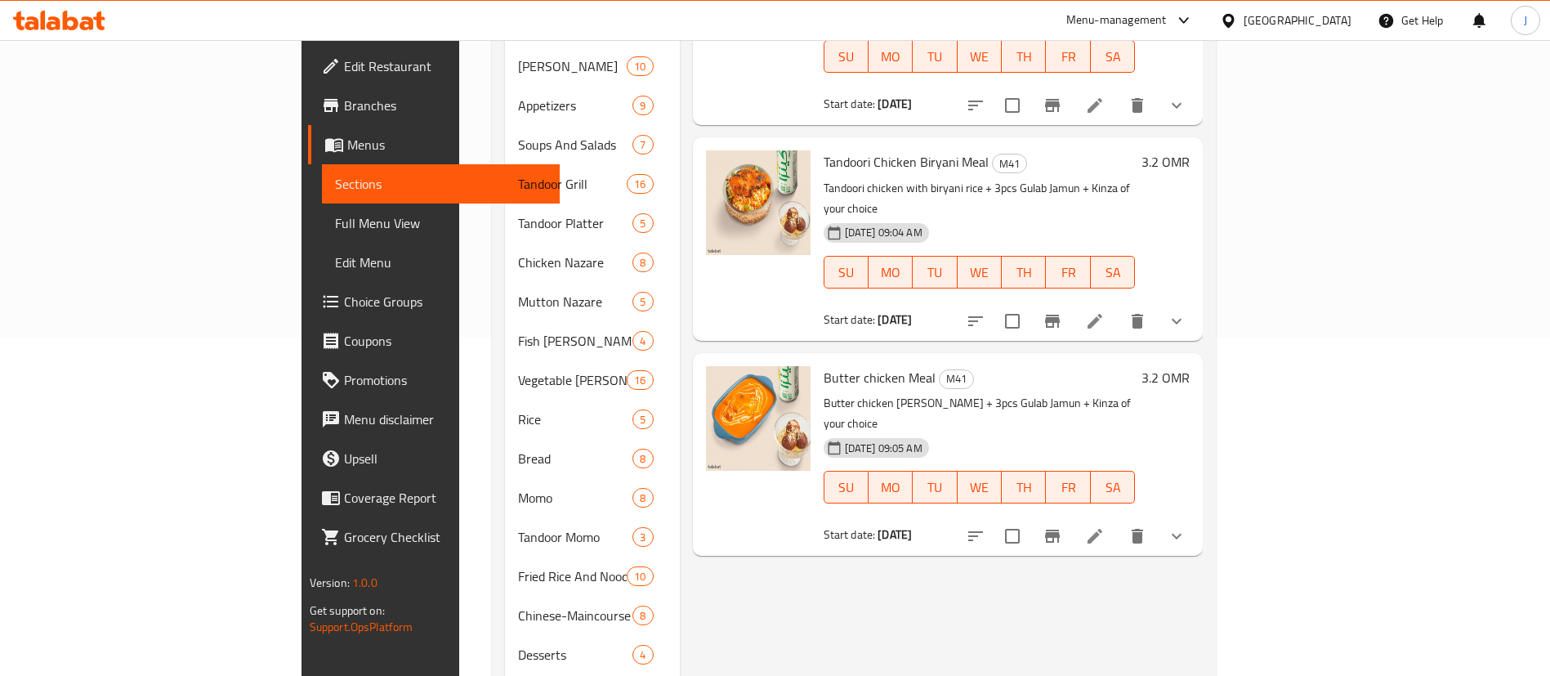
scroll to position [404, 0]
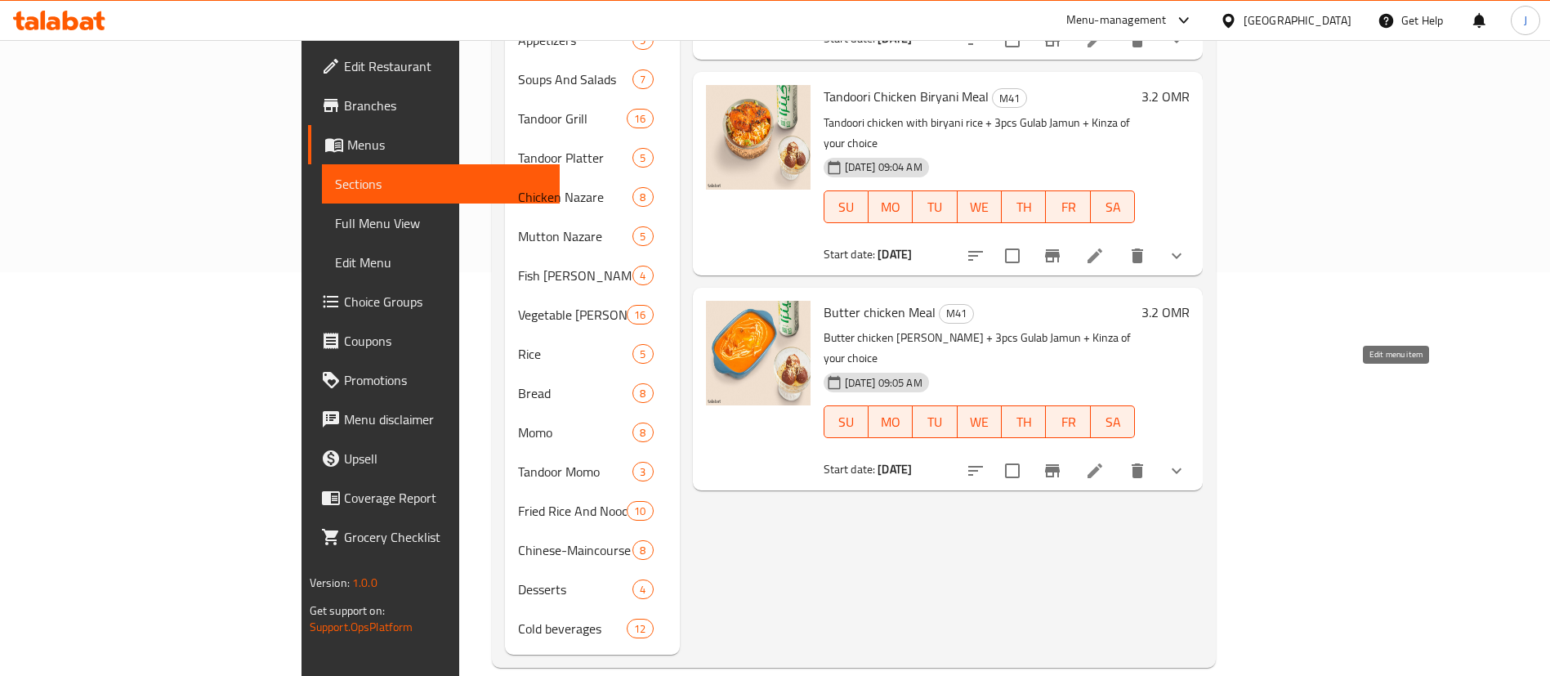
click at [1105, 461] on icon at bounding box center [1095, 471] width 20 height 20
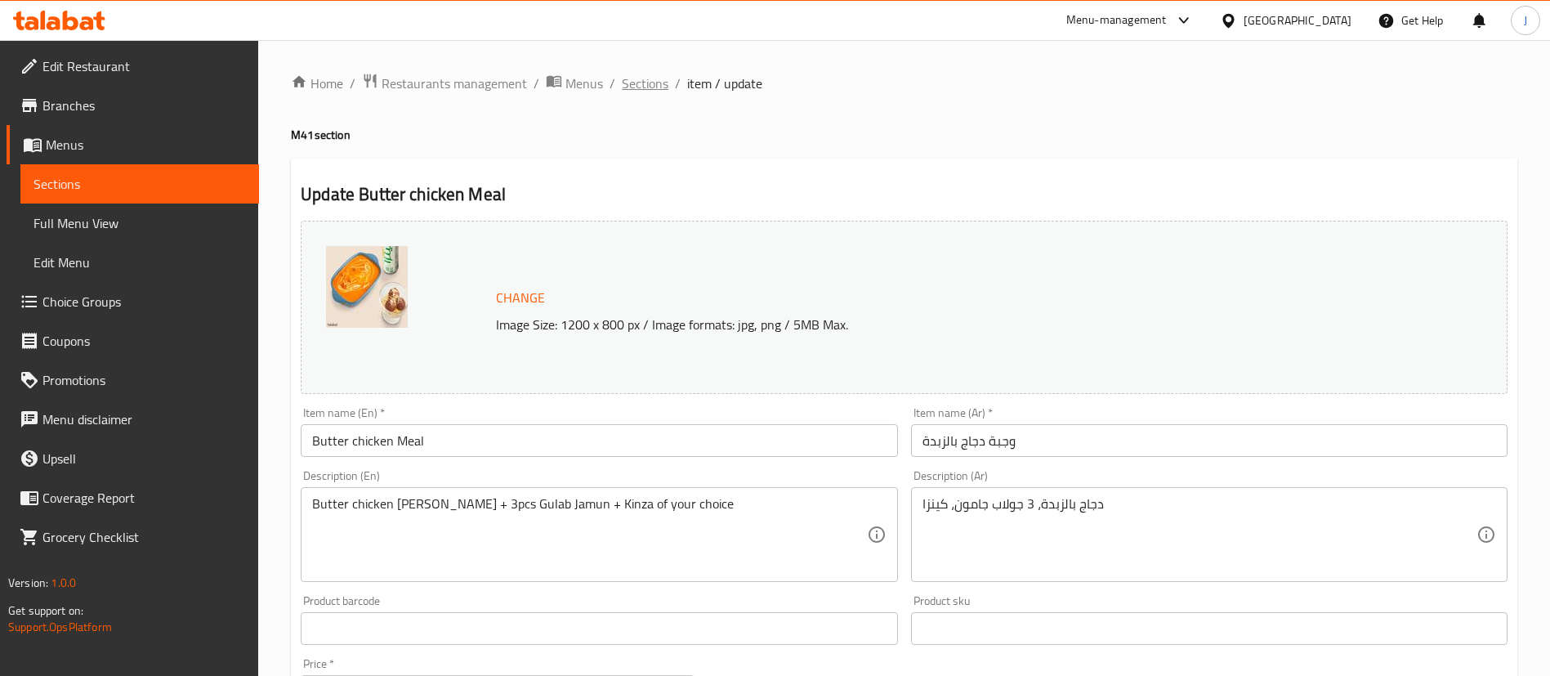
click at [629, 89] on span "Sections" at bounding box center [645, 84] width 47 height 20
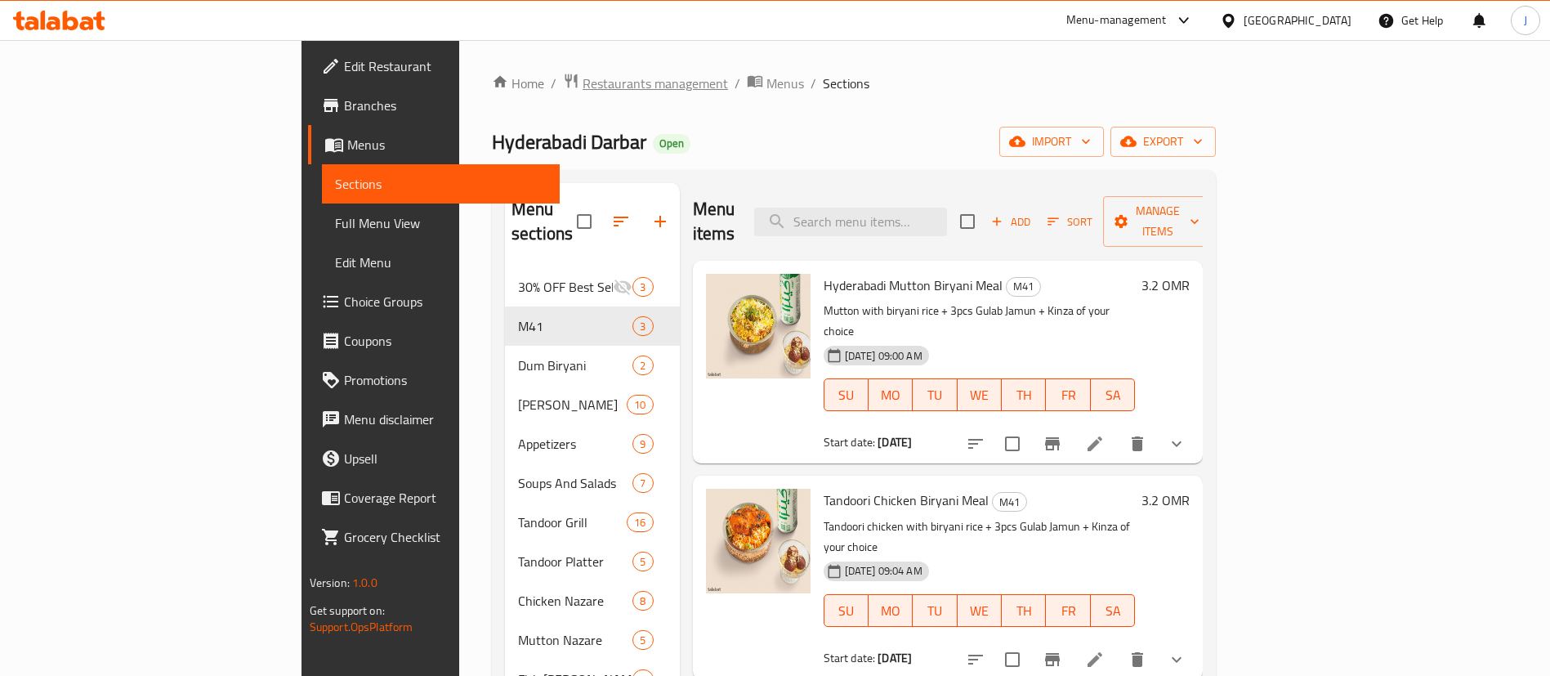
click at [582, 84] on span "Restaurants management" at bounding box center [654, 84] width 145 height 20
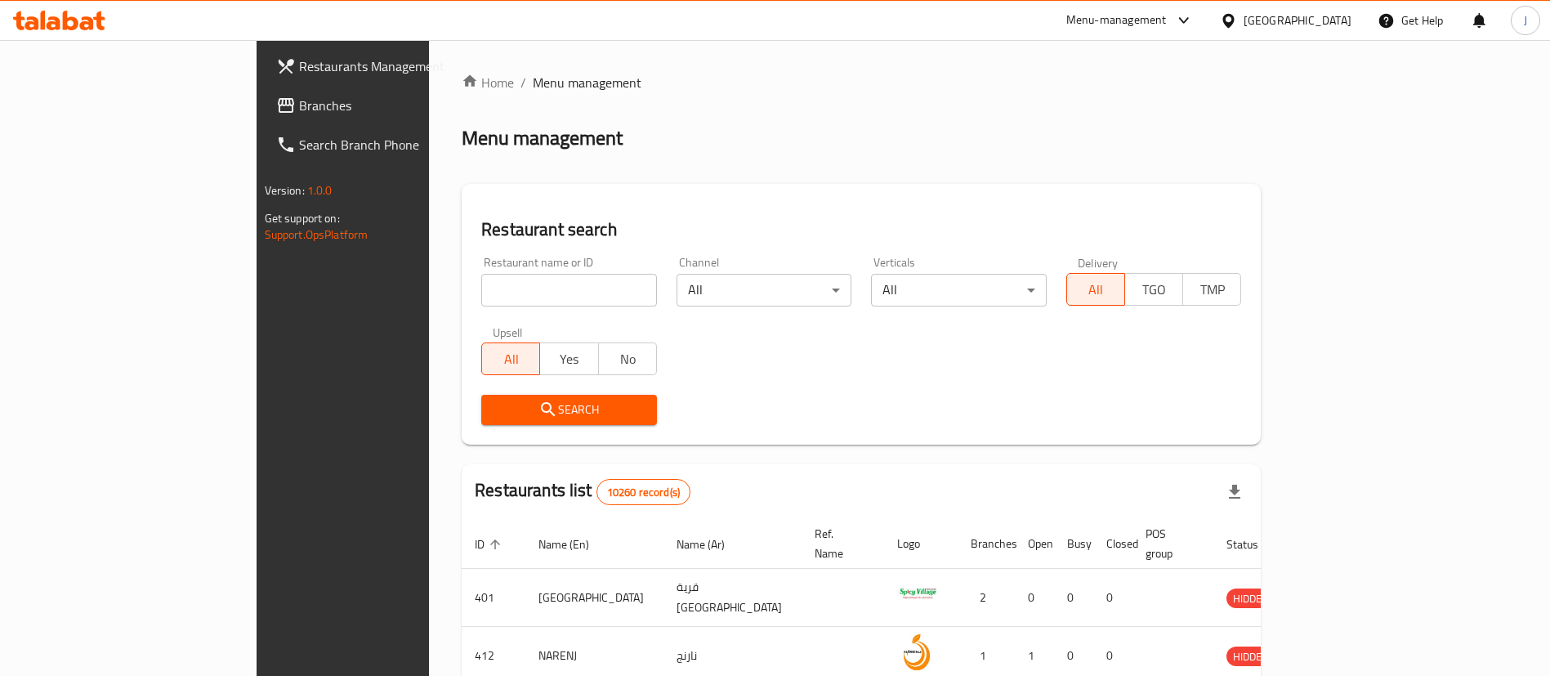
click at [481, 286] on input "search" at bounding box center [569, 290] width 176 height 33
paste input "661602"
type input "661602"
click button "Search" at bounding box center [569, 410] width 176 height 30
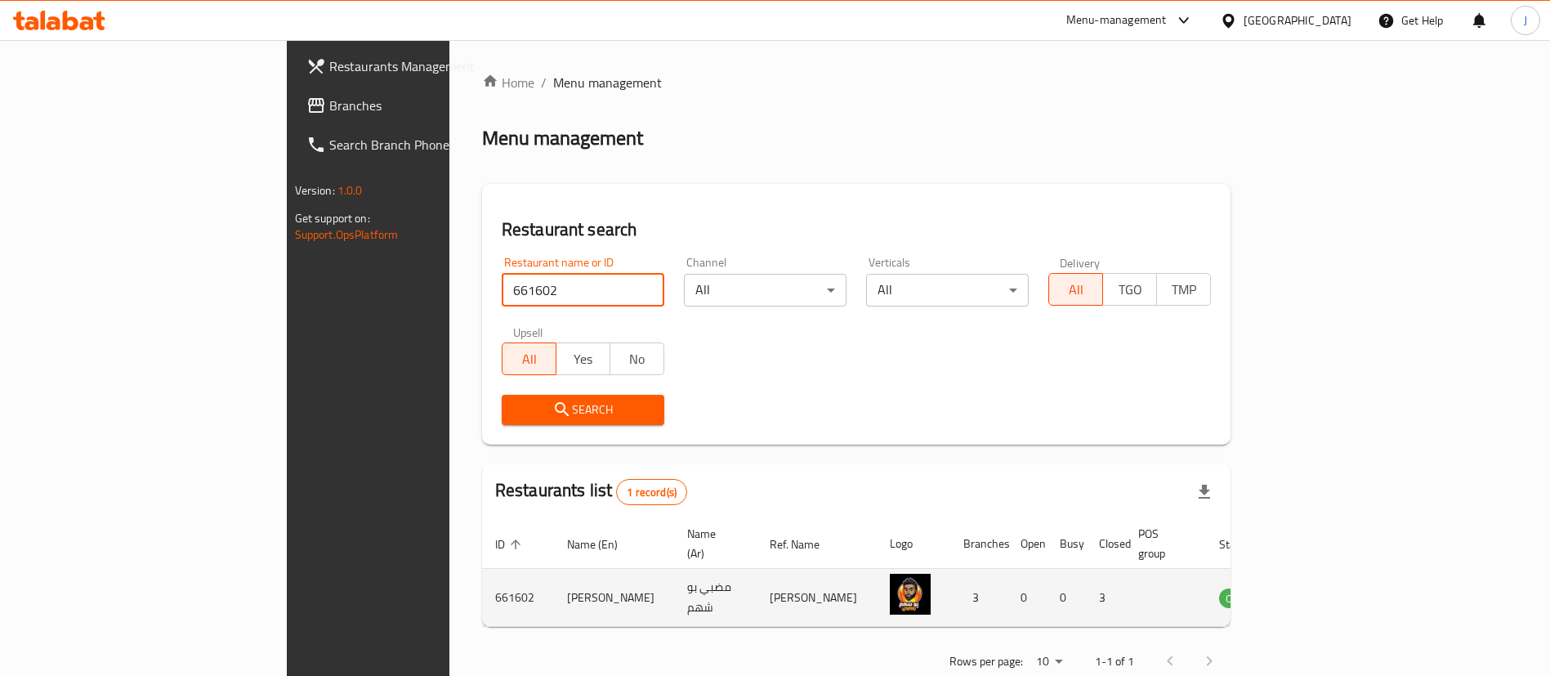
click at [1348, 593] on td "enhanced table" at bounding box center [1320, 598] width 56 height 58
click at [1323, 591] on icon "enhanced table" at bounding box center [1314, 598] width 18 height 14
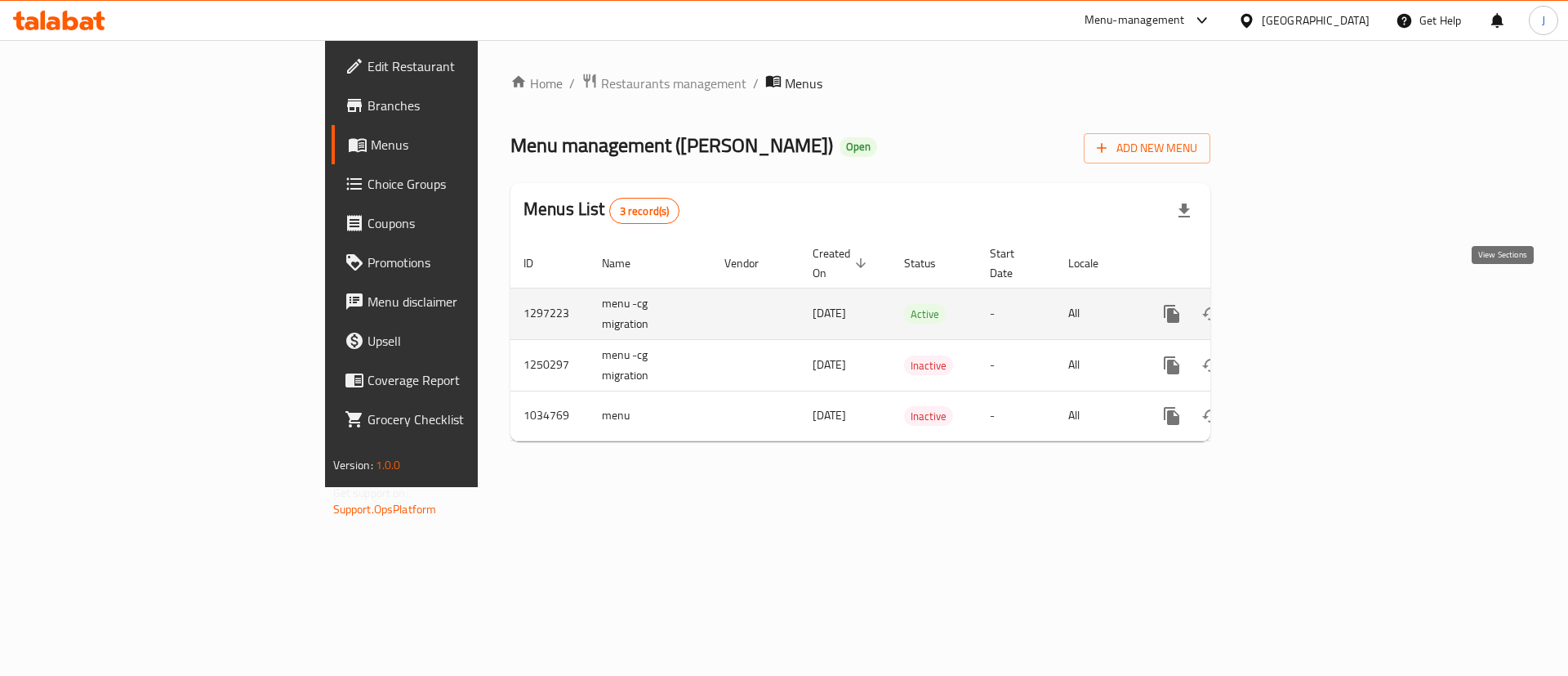
click at [1299, 304] on icon "enhanced table" at bounding box center [1289, 314] width 20 height 20
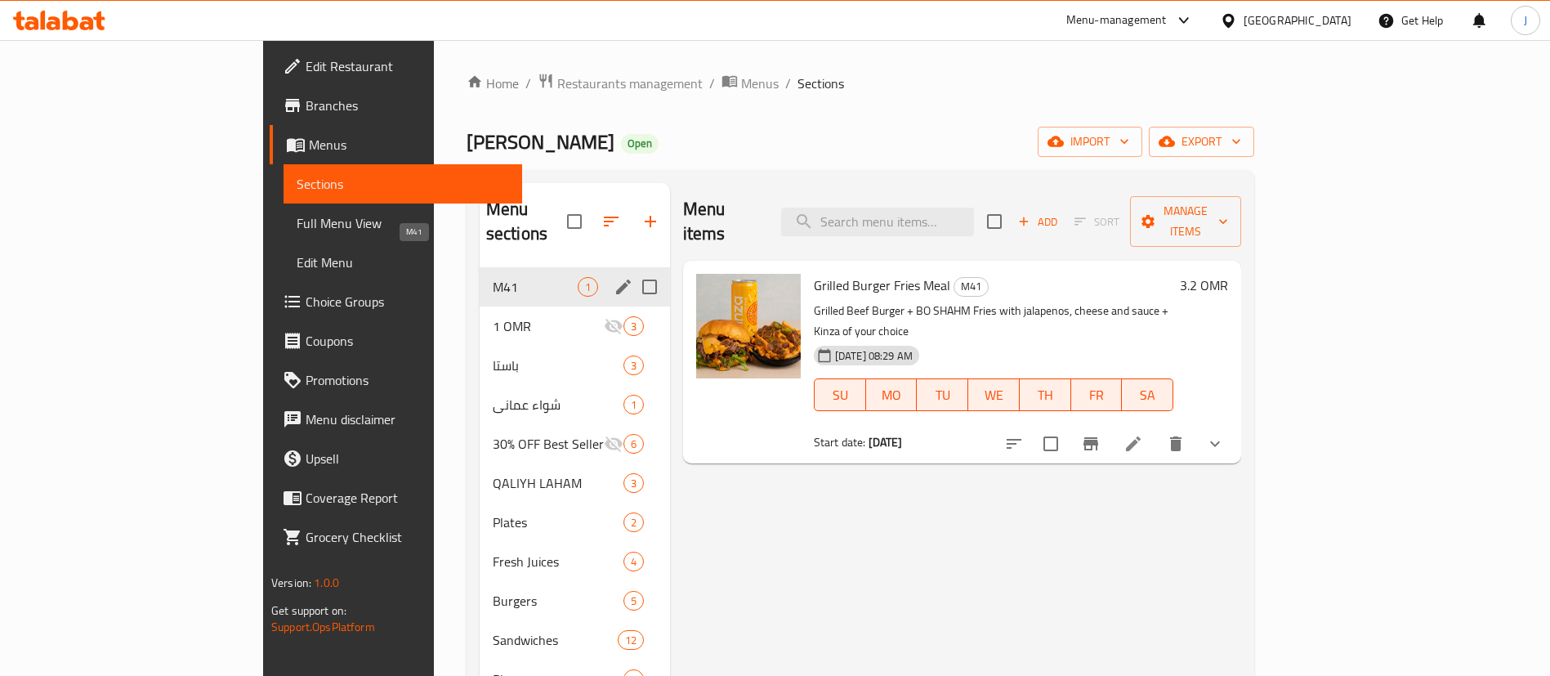
click at [493, 277] on span "M41" at bounding box center [535, 287] width 85 height 20
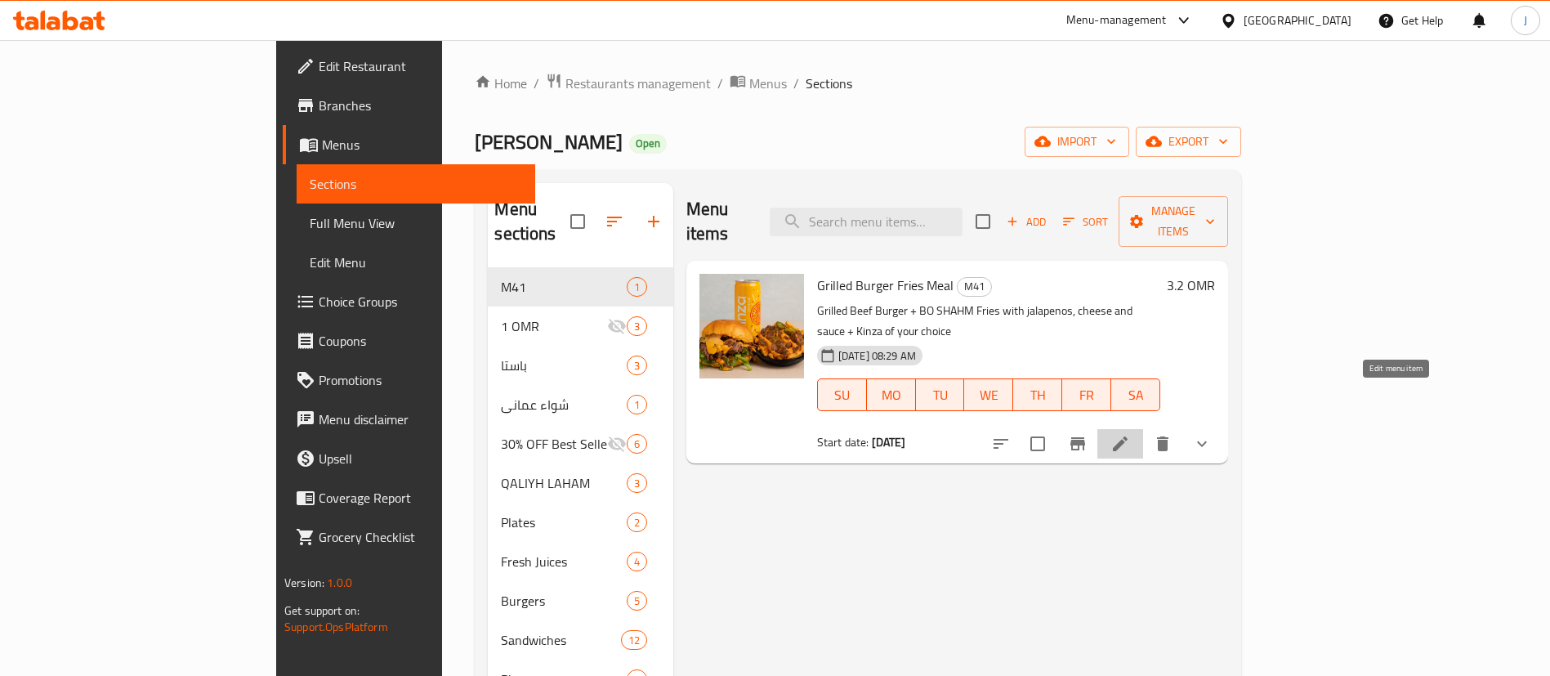
click at [1130, 434] on icon at bounding box center [1120, 444] width 20 height 20
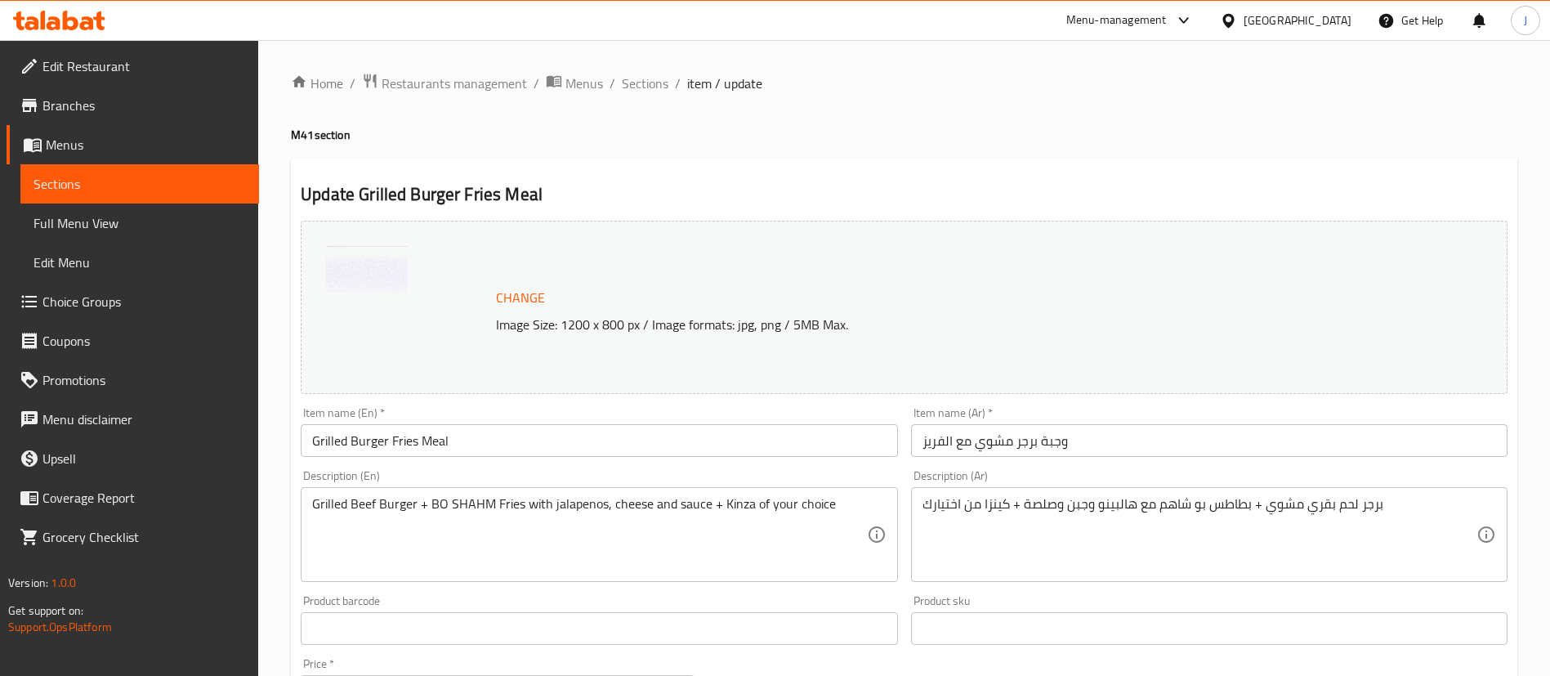
click at [113, 72] on span "Edit Restaurant" at bounding box center [143, 66] width 203 height 20
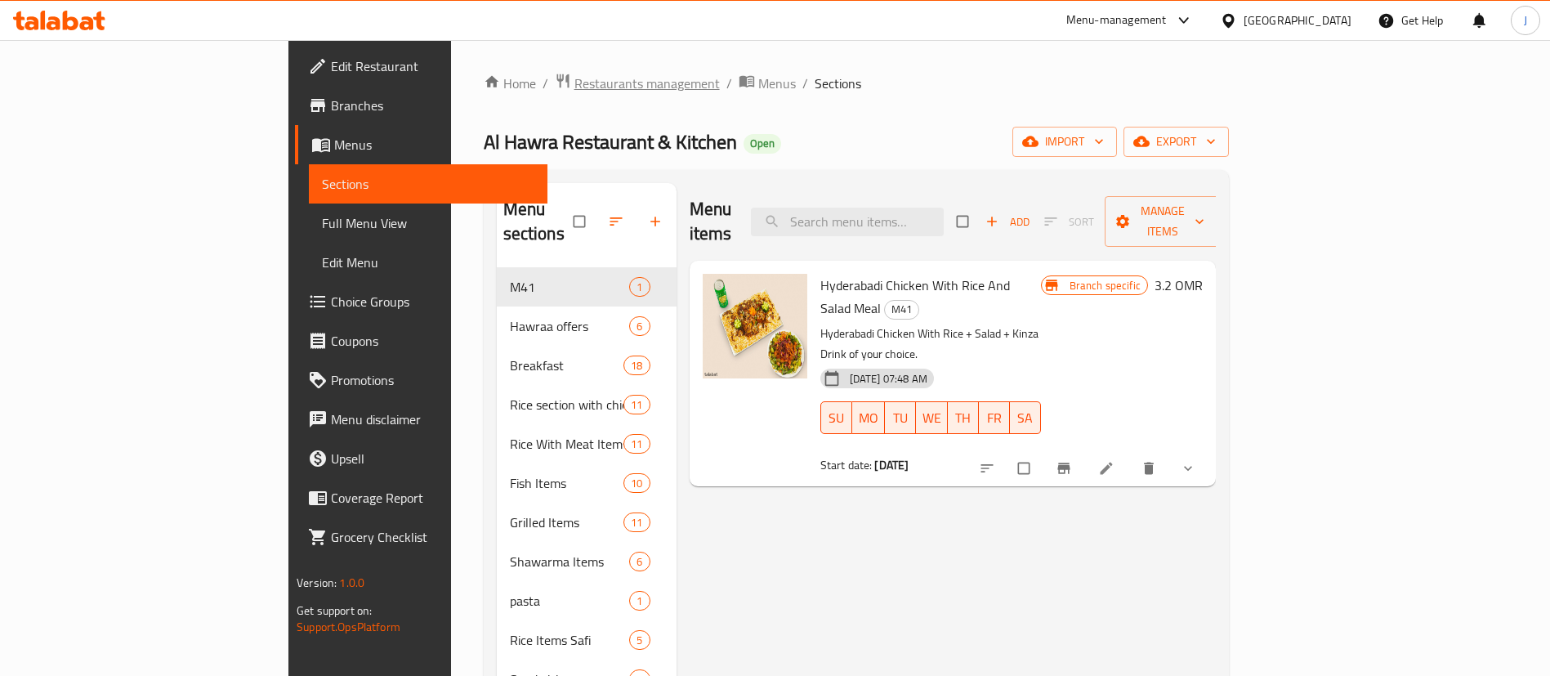
click at [574, 82] on span "Restaurants management" at bounding box center [646, 84] width 145 height 20
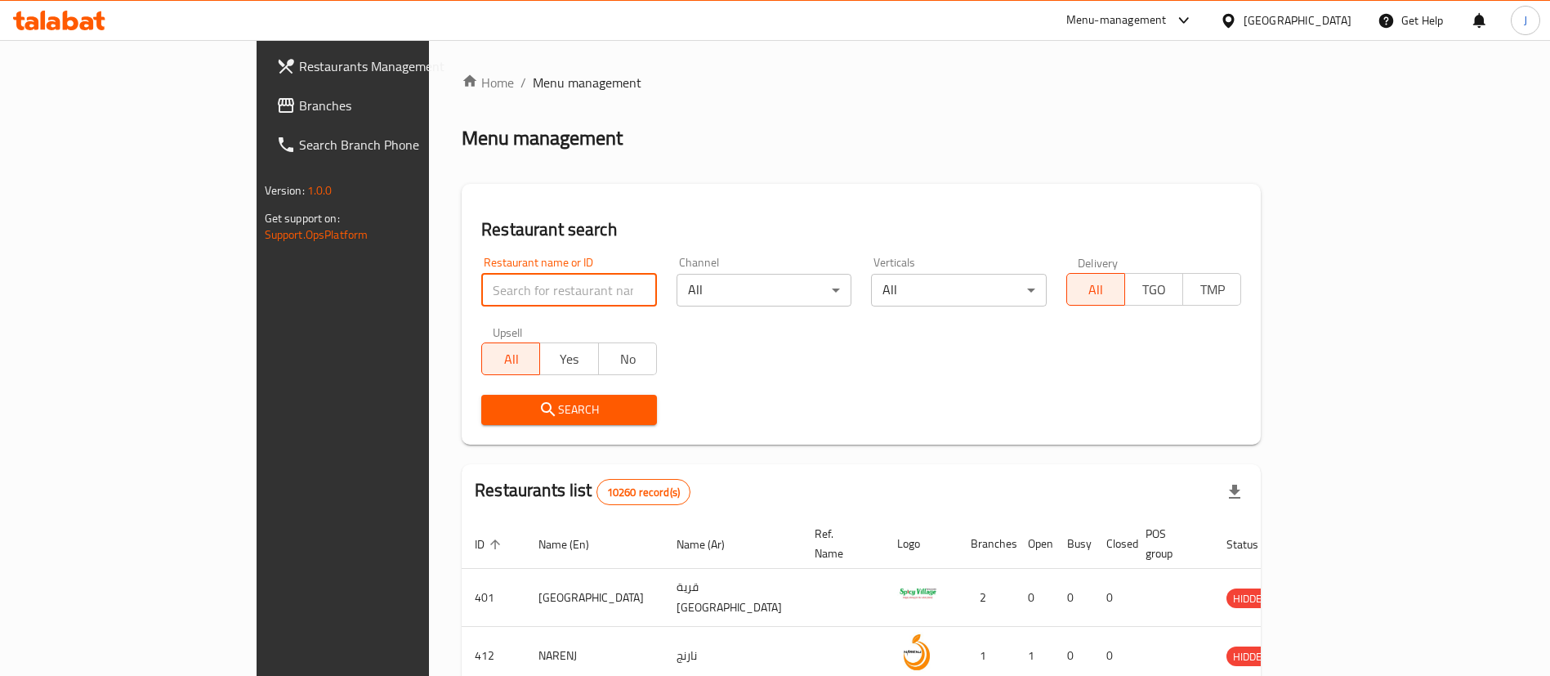
click at [481, 284] on input "search" at bounding box center [569, 290] width 176 height 33
paste input "634592"
type input "634592"
click button "Search" at bounding box center [569, 410] width 176 height 30
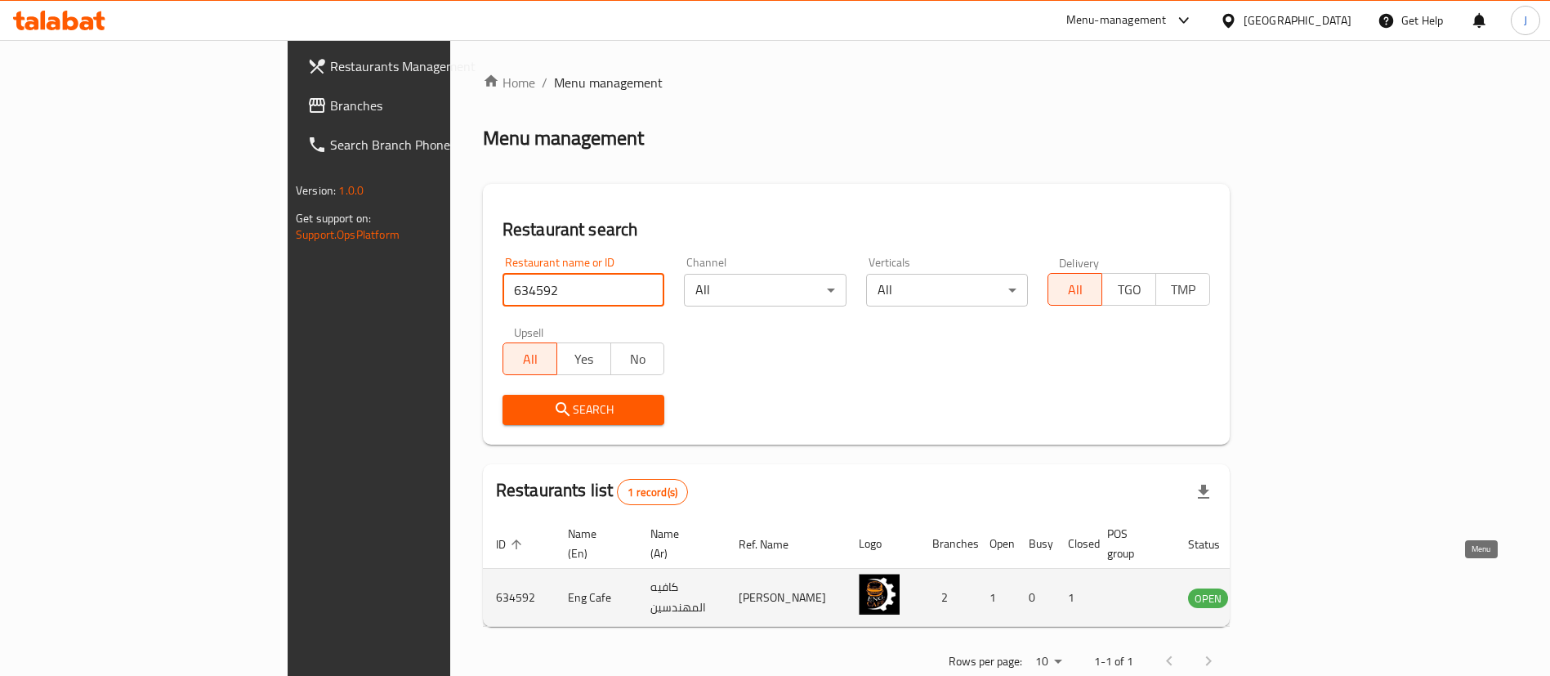
click at [1293, 587] on icon "enhanced table" at bounding box center [1284, 597] width 20 height 20
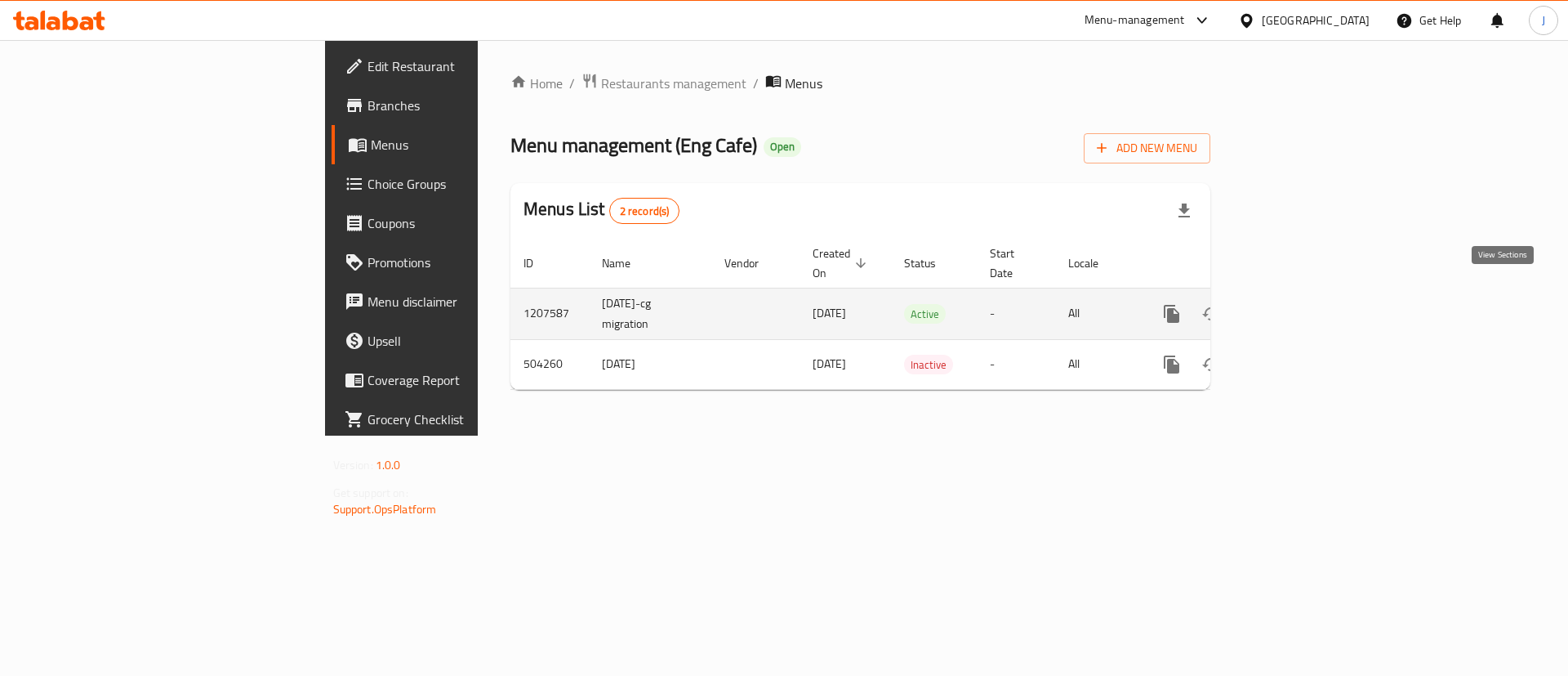
click at [1296, 306] on icon "enhanced table" at bounding box center [1289, 313] width 15 height 15
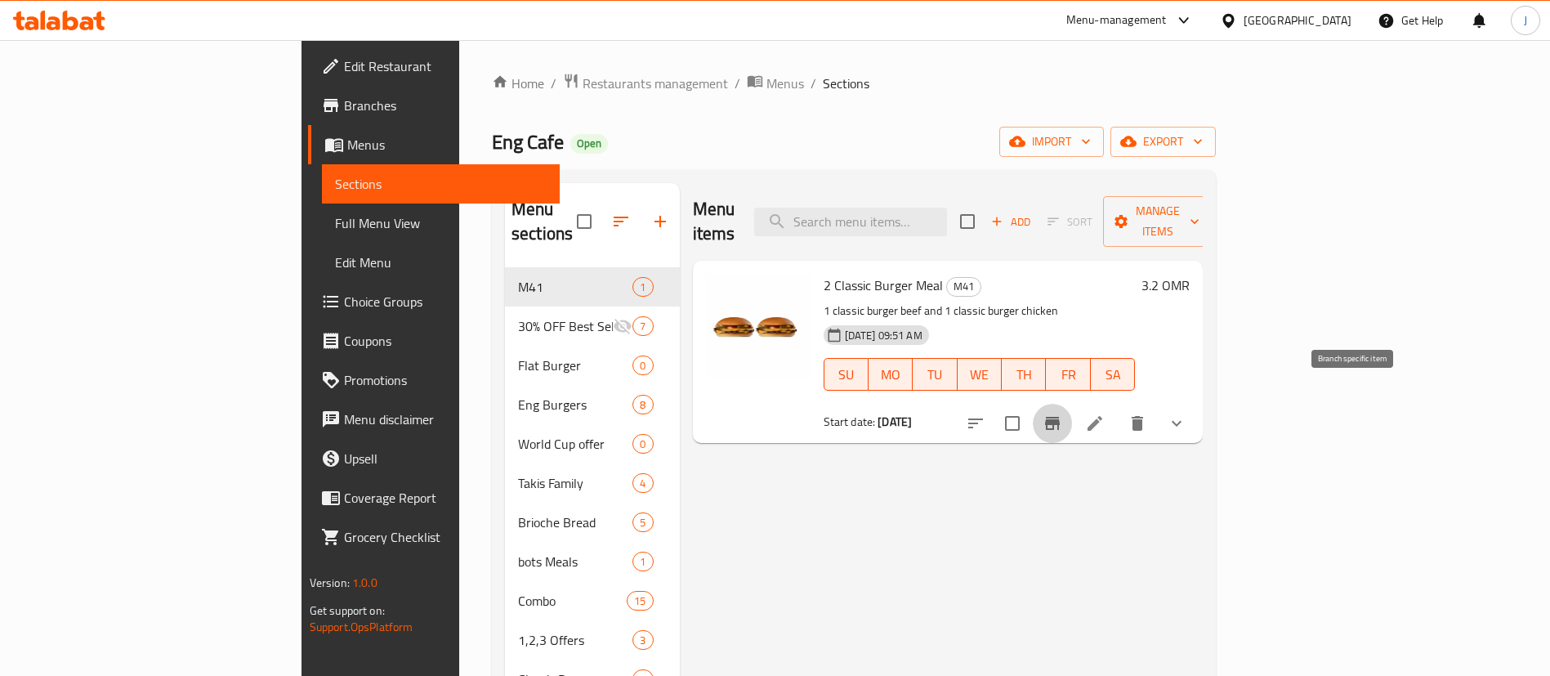
click at [1060, 417] on icon "Branch-specific-item" at bounding box center [1052, 423] width 15 height 13
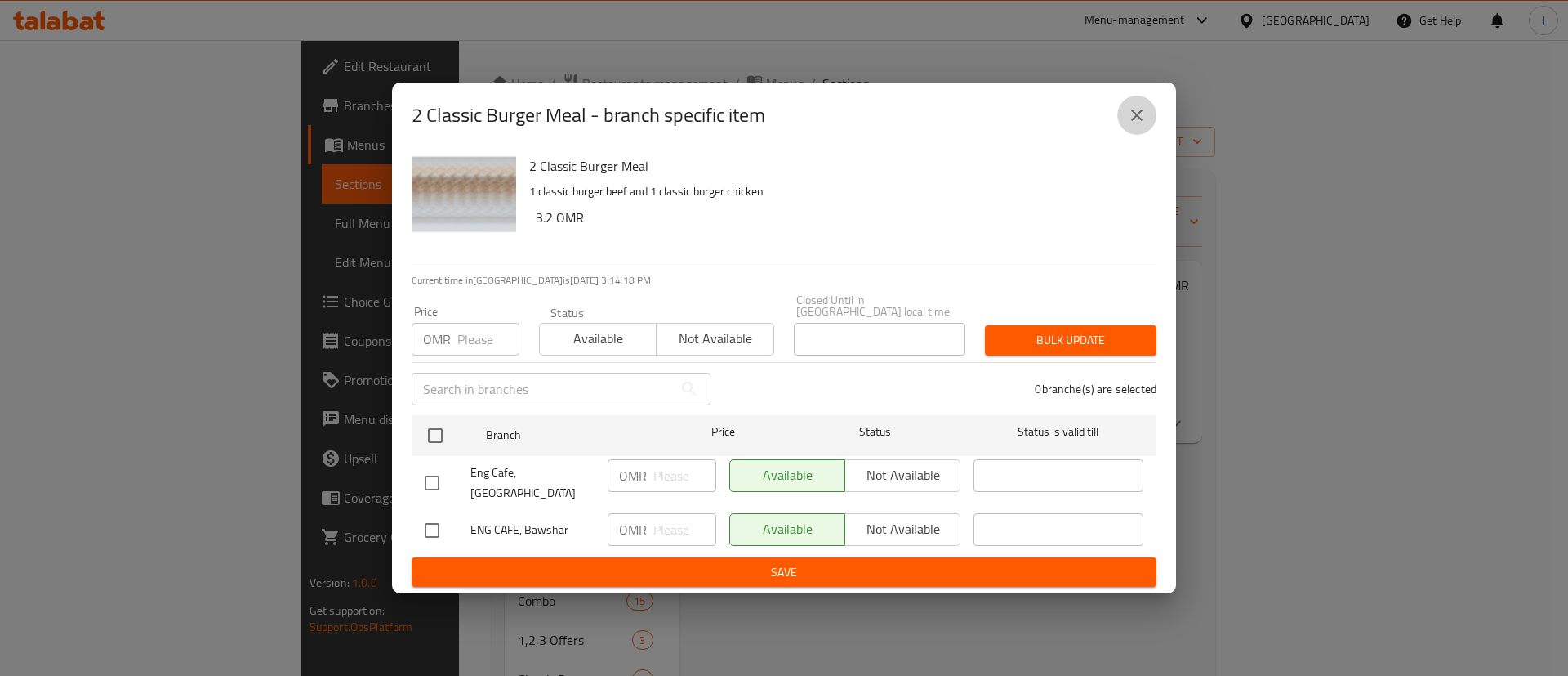
drag, startPoint x: 1131, startPoint y: 128, endPoint x: 1116, endPoint y: 146, distance: 23.4
click at [1132, 125] on icon "close" at bounding box center [1136, 115] width 20 height 20
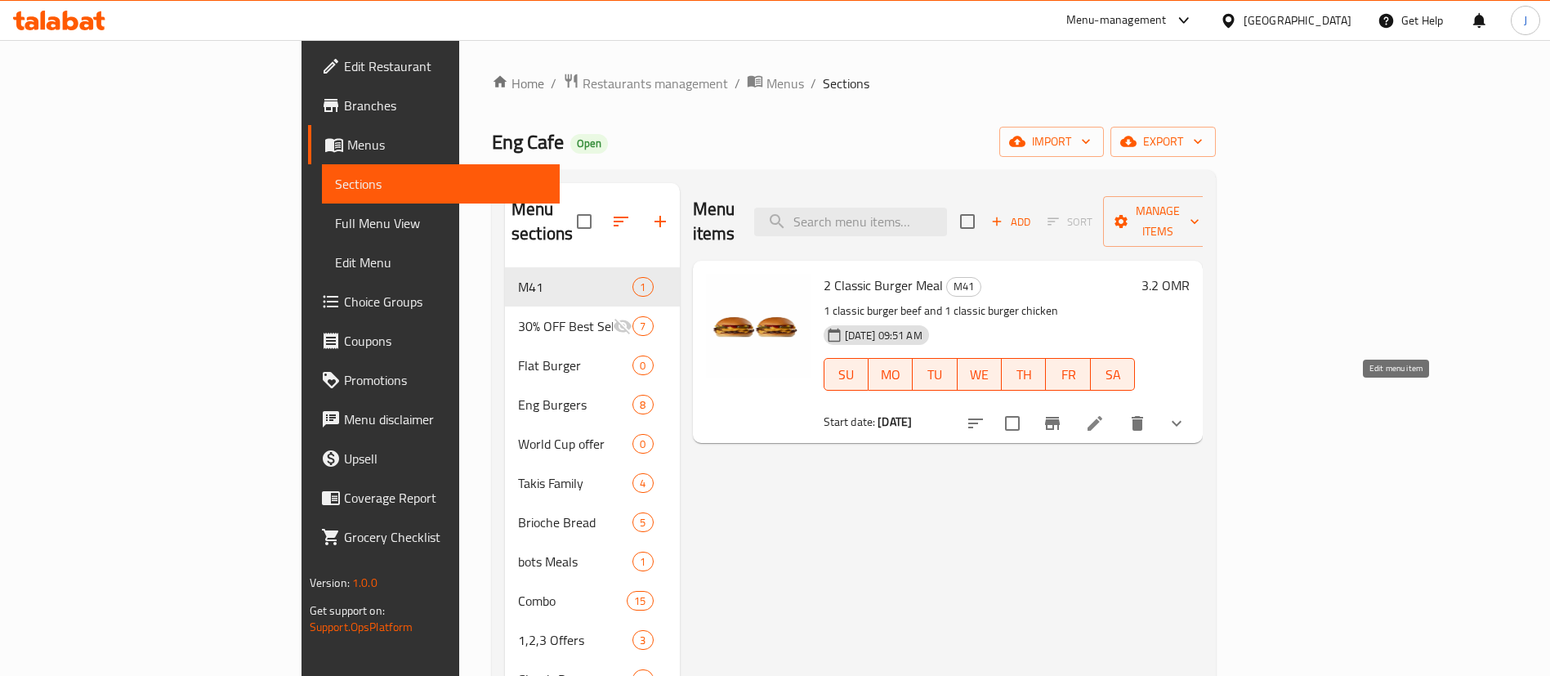
click at [1105, 413] on icon at bounding box center [1095, 423] width 20 height 20
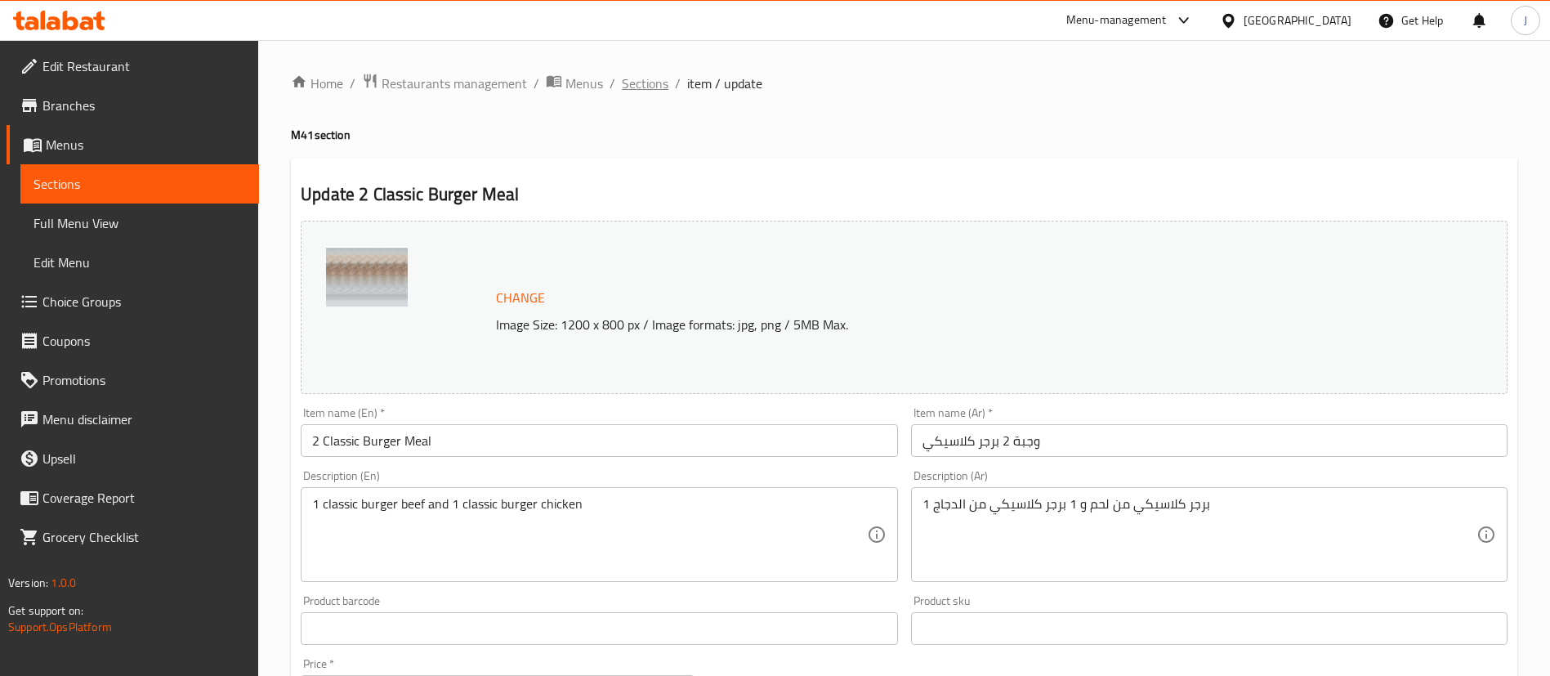
click at [651, 88] on span "Sections" at bounding box center [645, 84] width 47 height 20
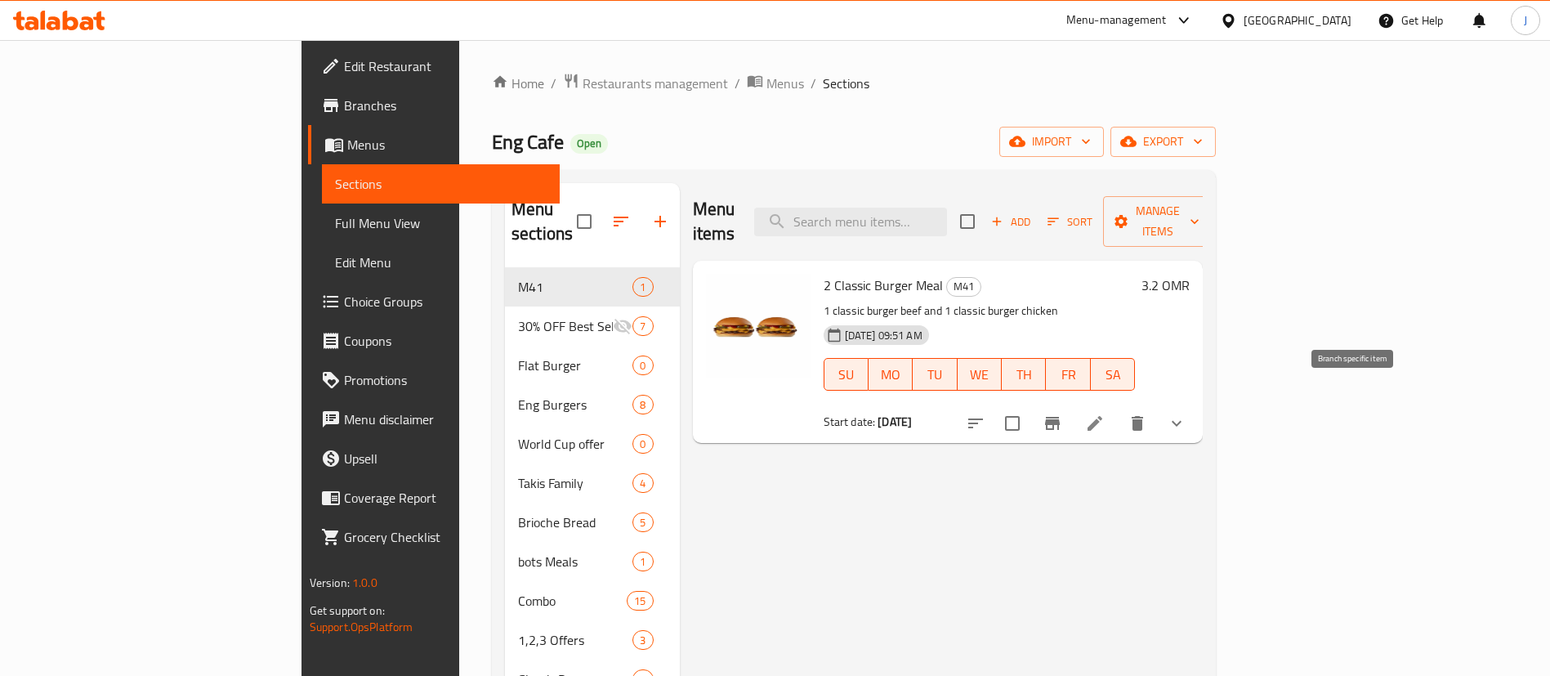
click at [1060, 417] on icon "Branch-specific-item" at bounding box center [1052, 423] width 15 height 13
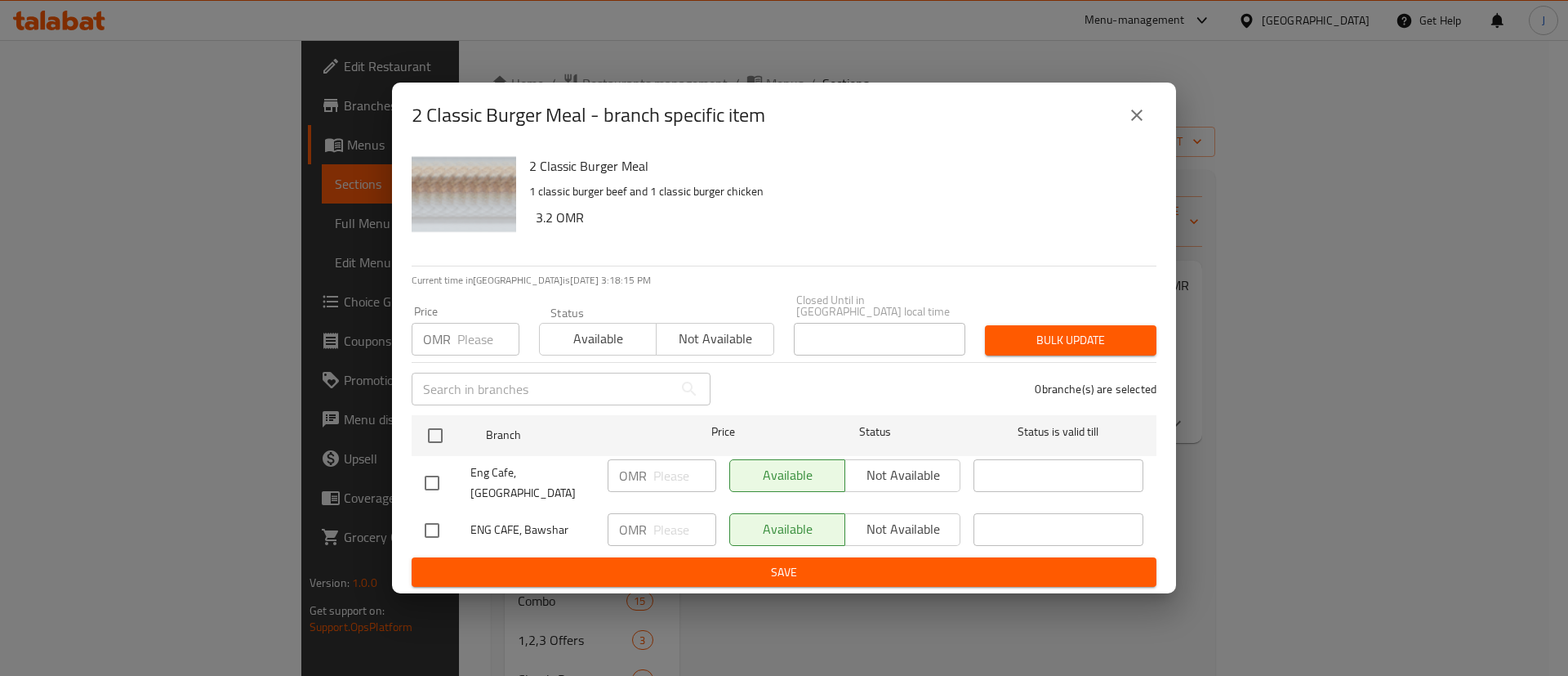
click at [1141, 125] on icon "close" at bounding box center [1136, 115] width 20 height 20
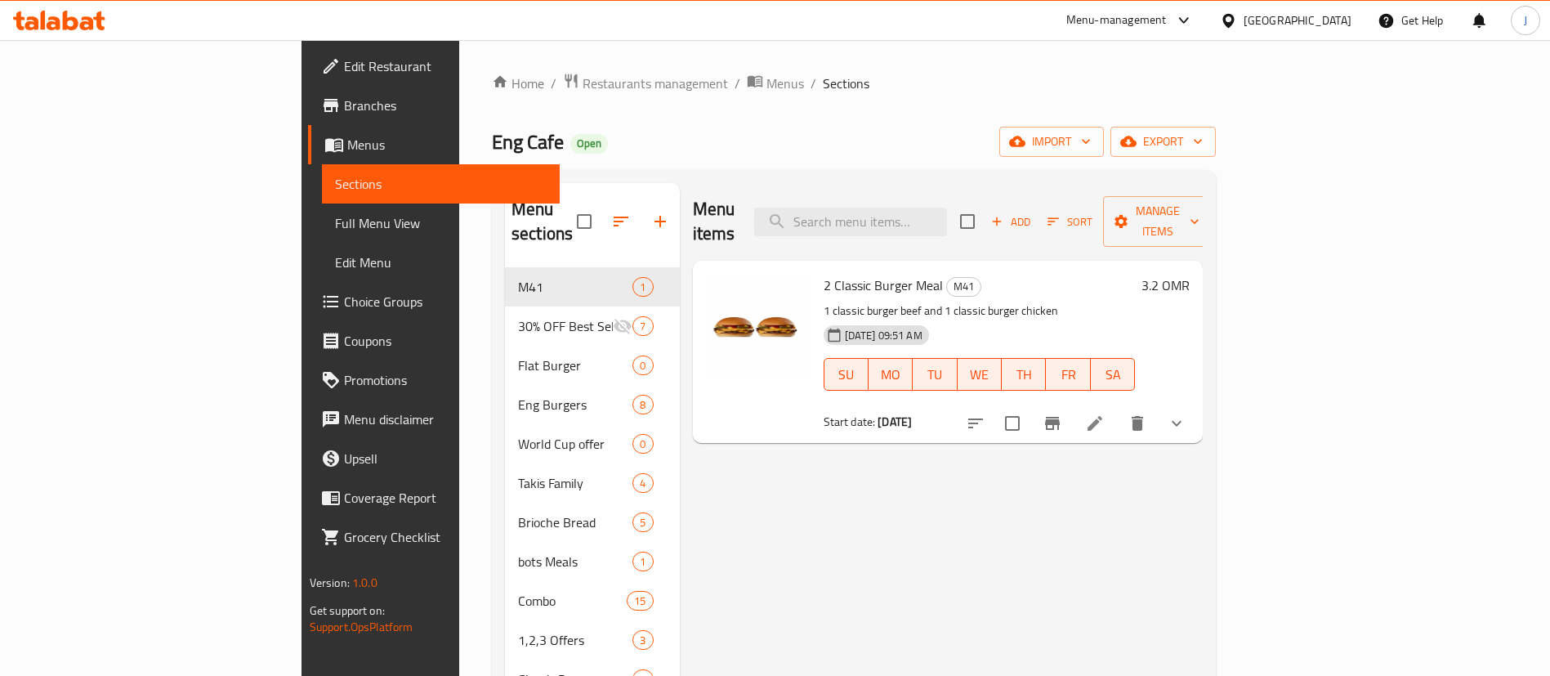
click at [582, 74] on span "Restaurants management" at bounding box center [654, 84] width 145 height 20
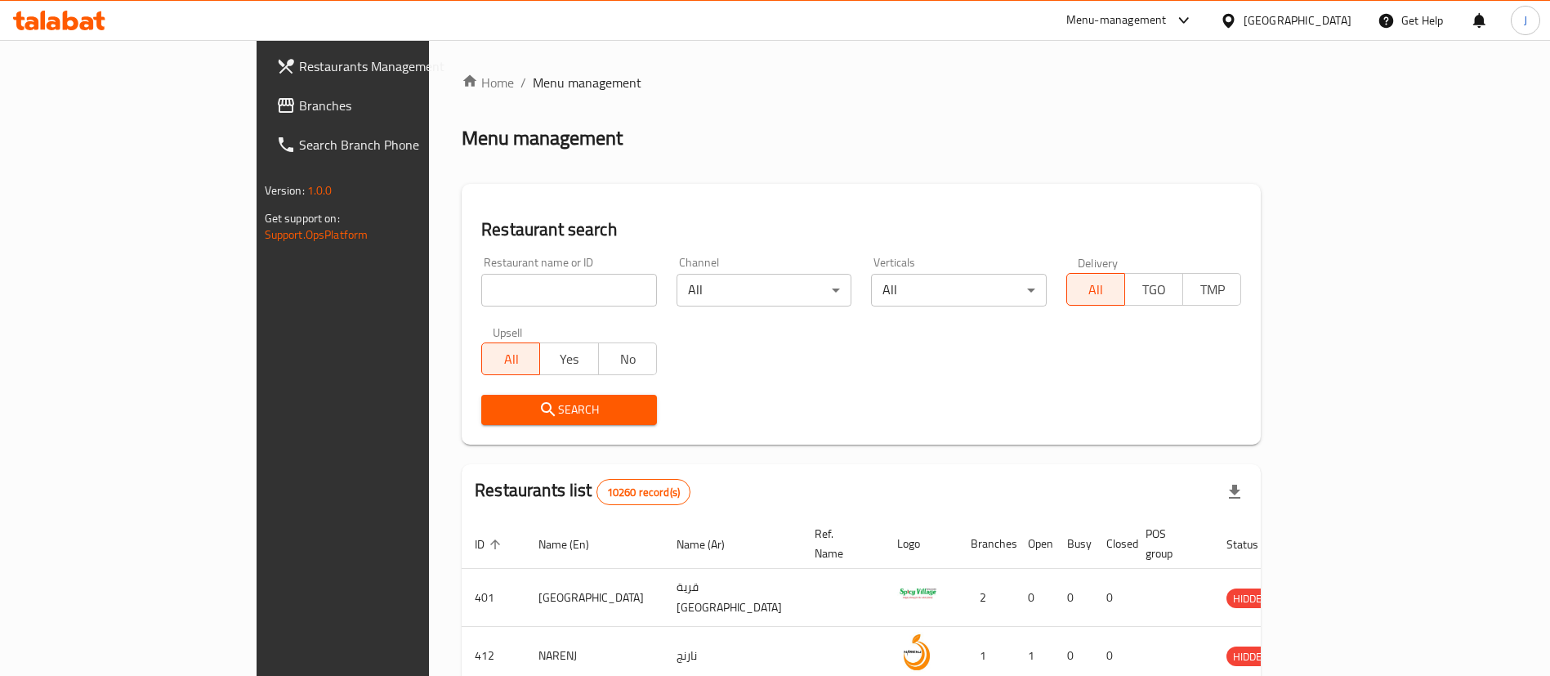
click at [1194, 18] on icon at bounding box center [1184, 21] width 20 height 20
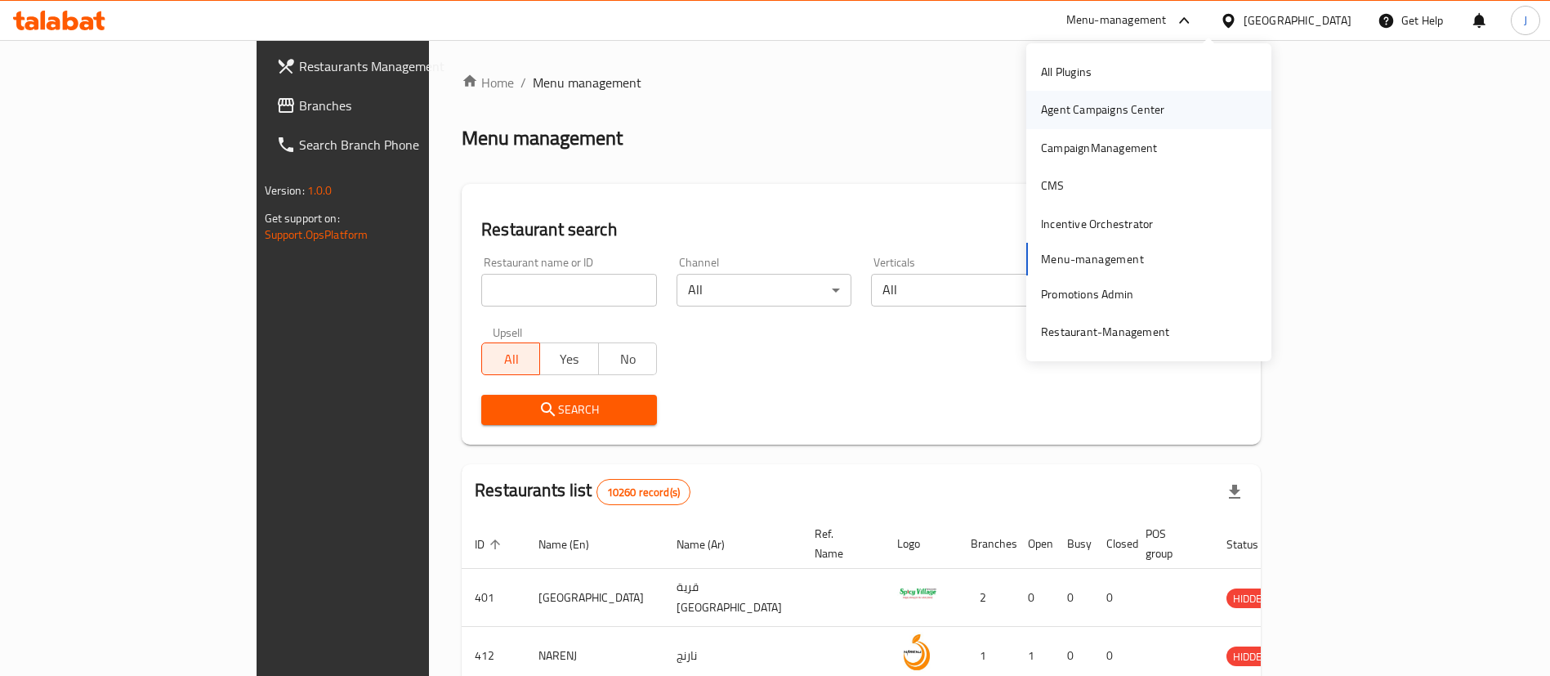
click at [1099, 105] on div "Agent Campaigns Center" at bounding box center [1102, 109] width 123 height 18
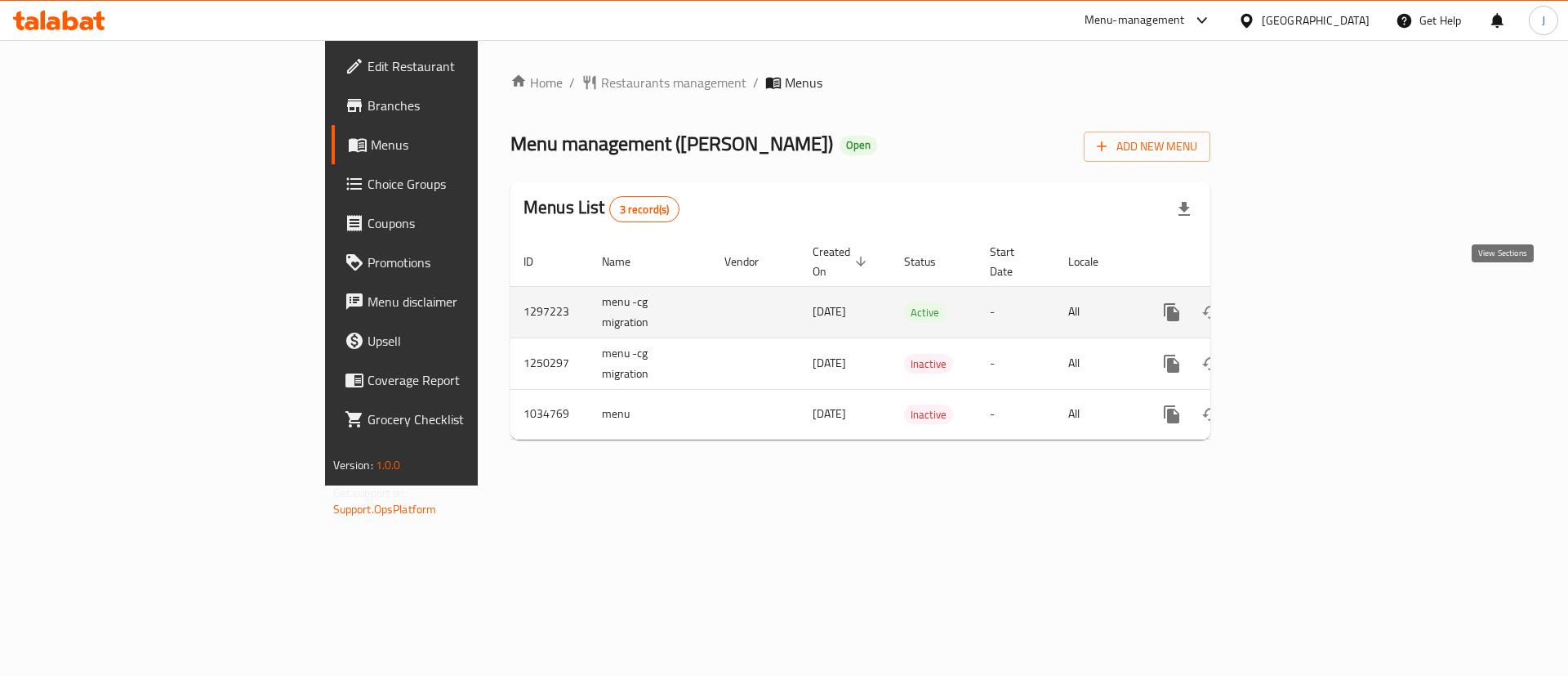
click at [1309, 292] on link "enhanced table" at bounding box center [1288, 311] width 39 height 39
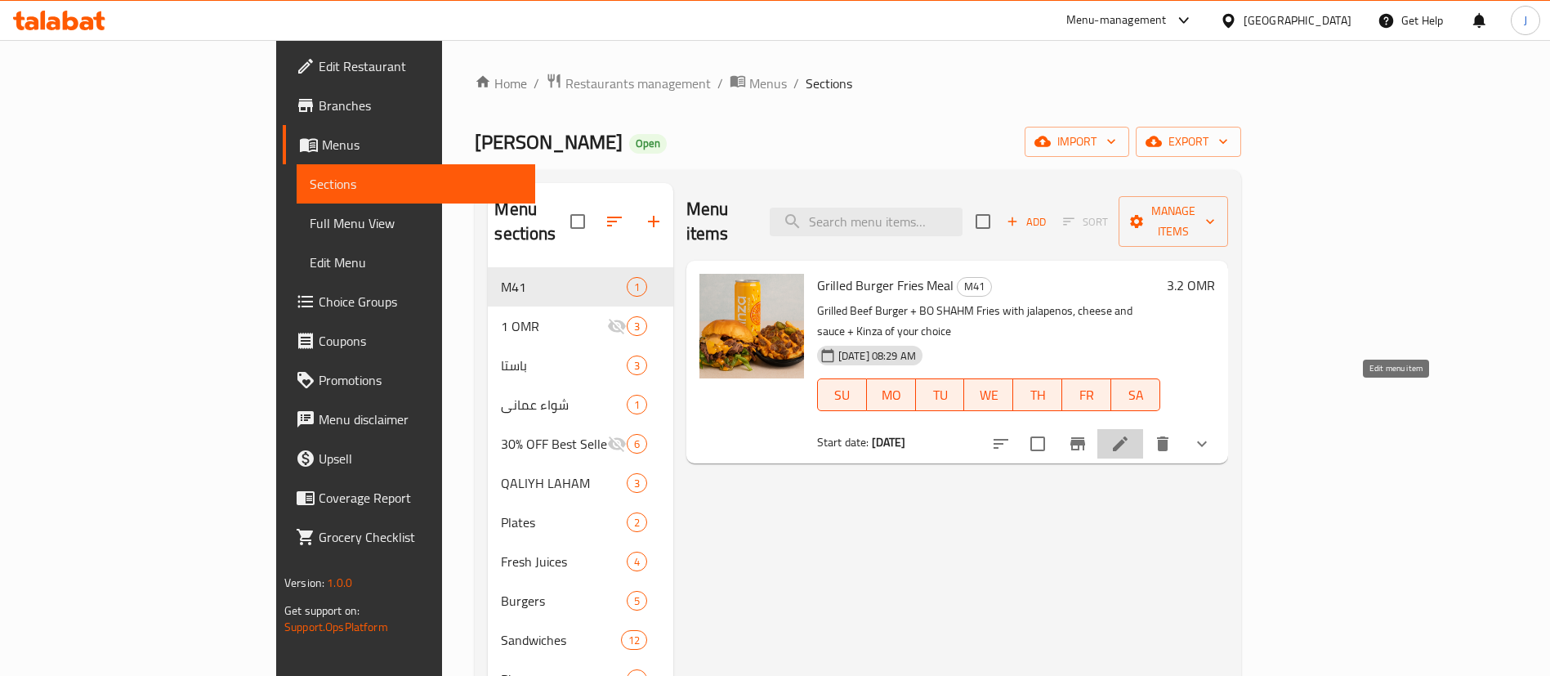
click at [1130, 434] on icon at bounding box center [1120, 444] width 20 height 20
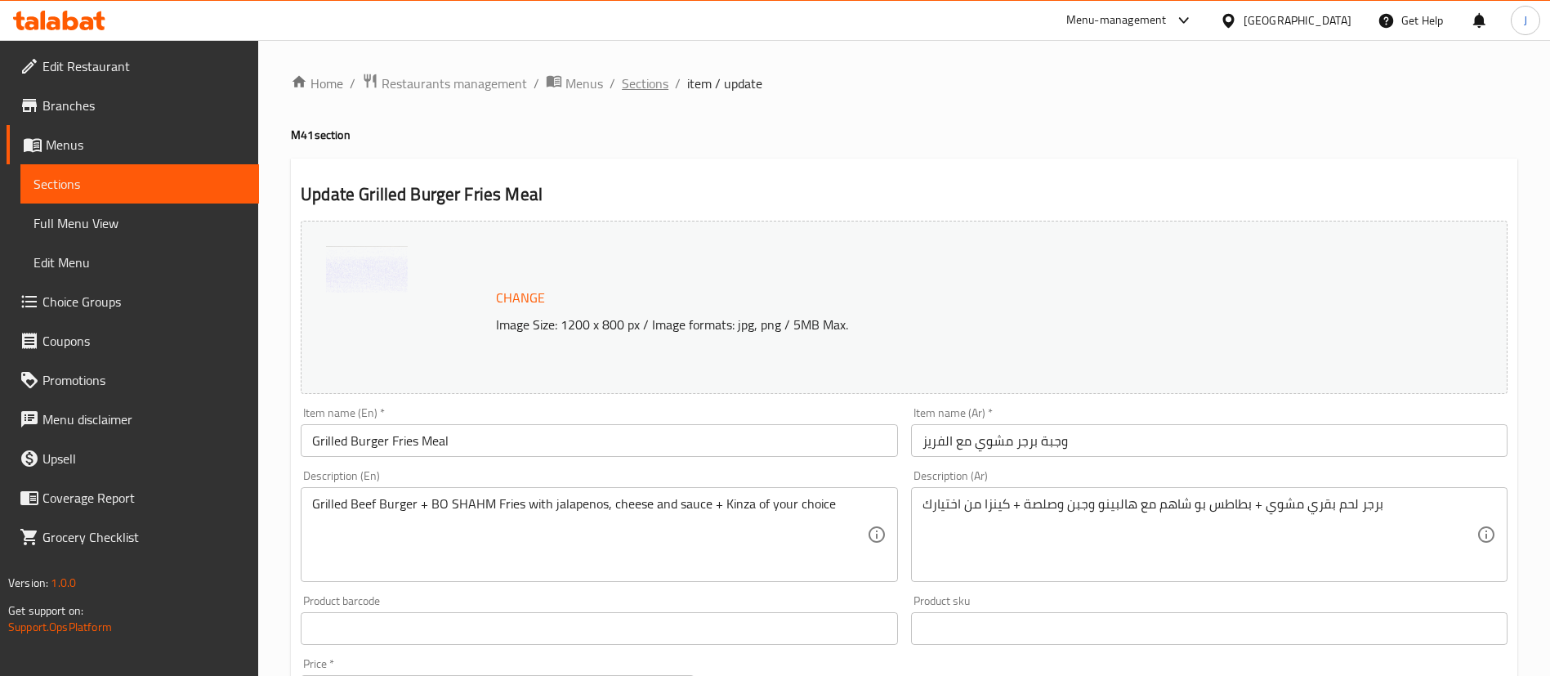
click at [640, 87] on span "Sections" at bounding box center [645, 84] width 47 height 20
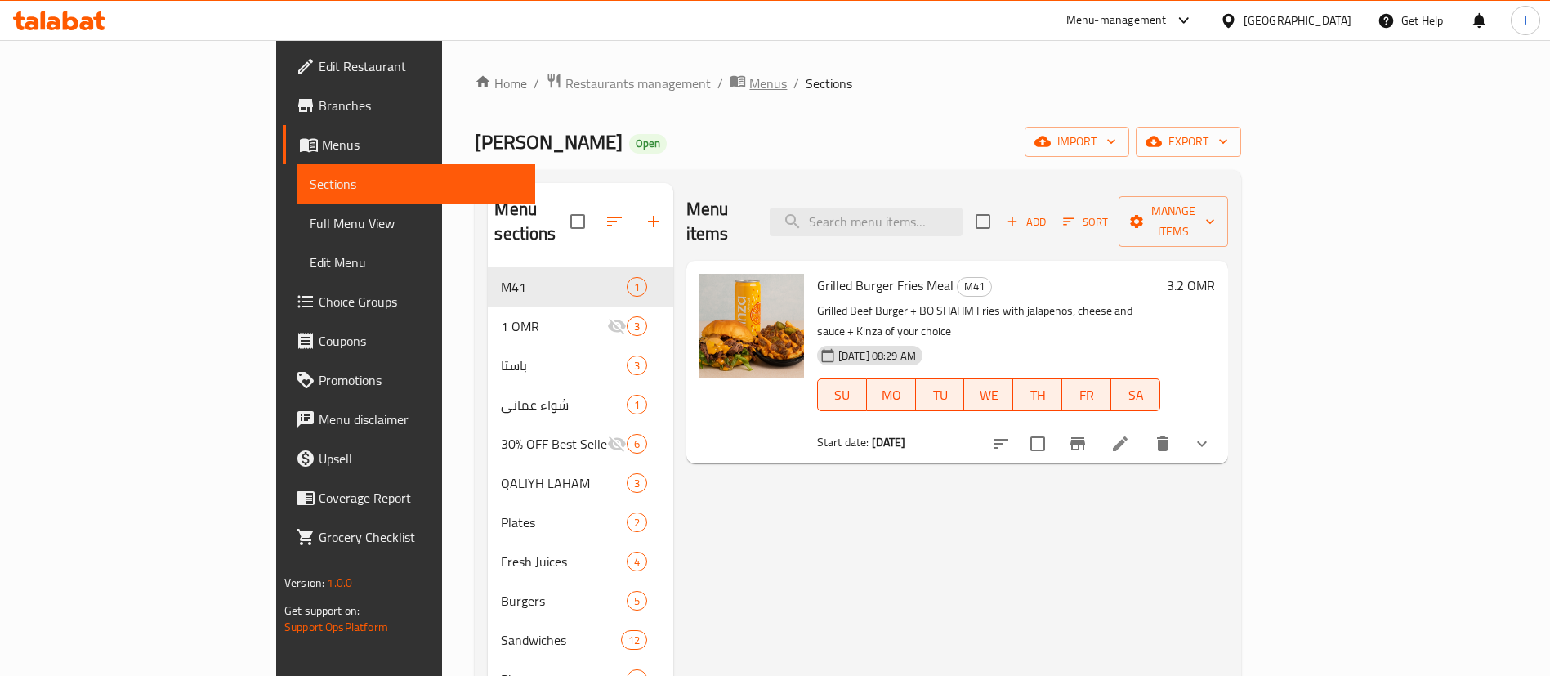
click at [749, 83] on span "Menus" at bounding box center [768, 84] width 38 height 20
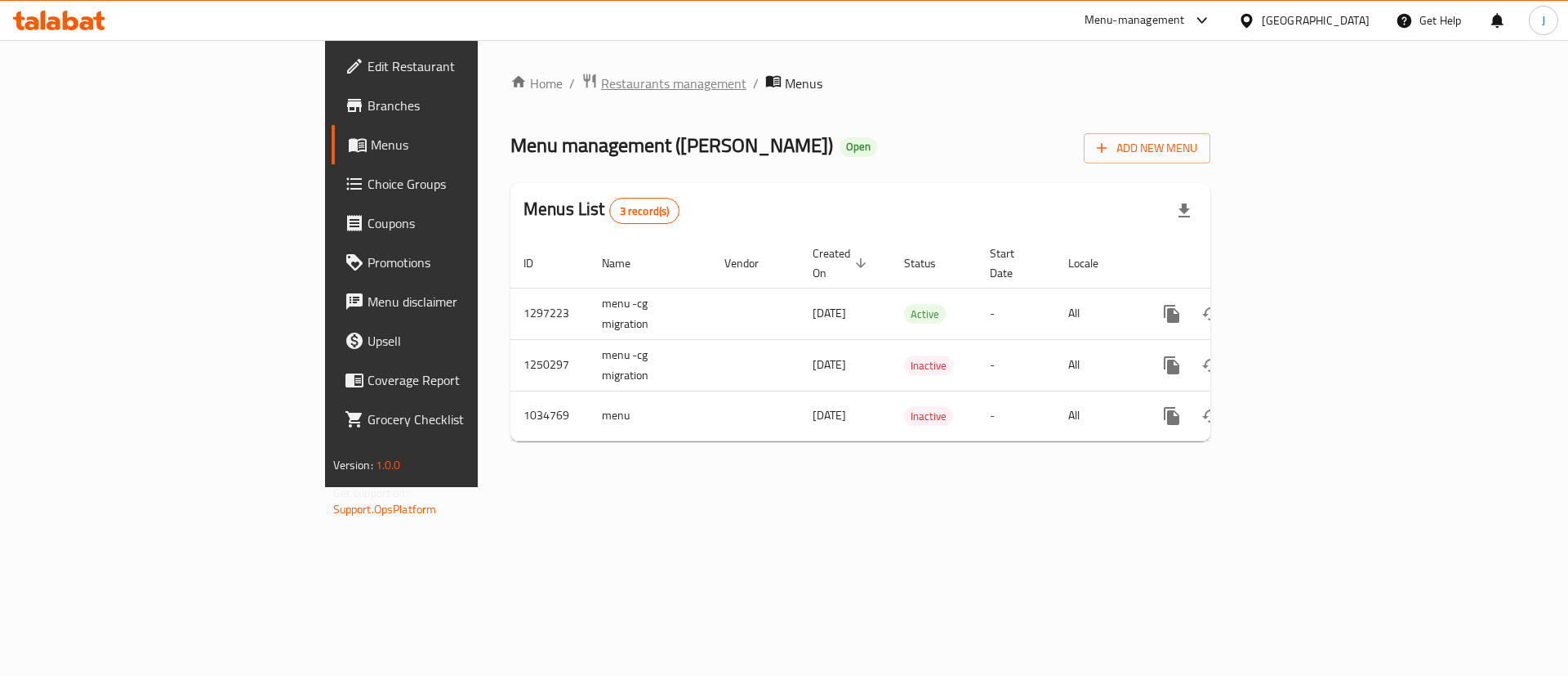
click at [601, 80] on span "Restaurants management" at bounding box center [673, 84] width 145 height 20
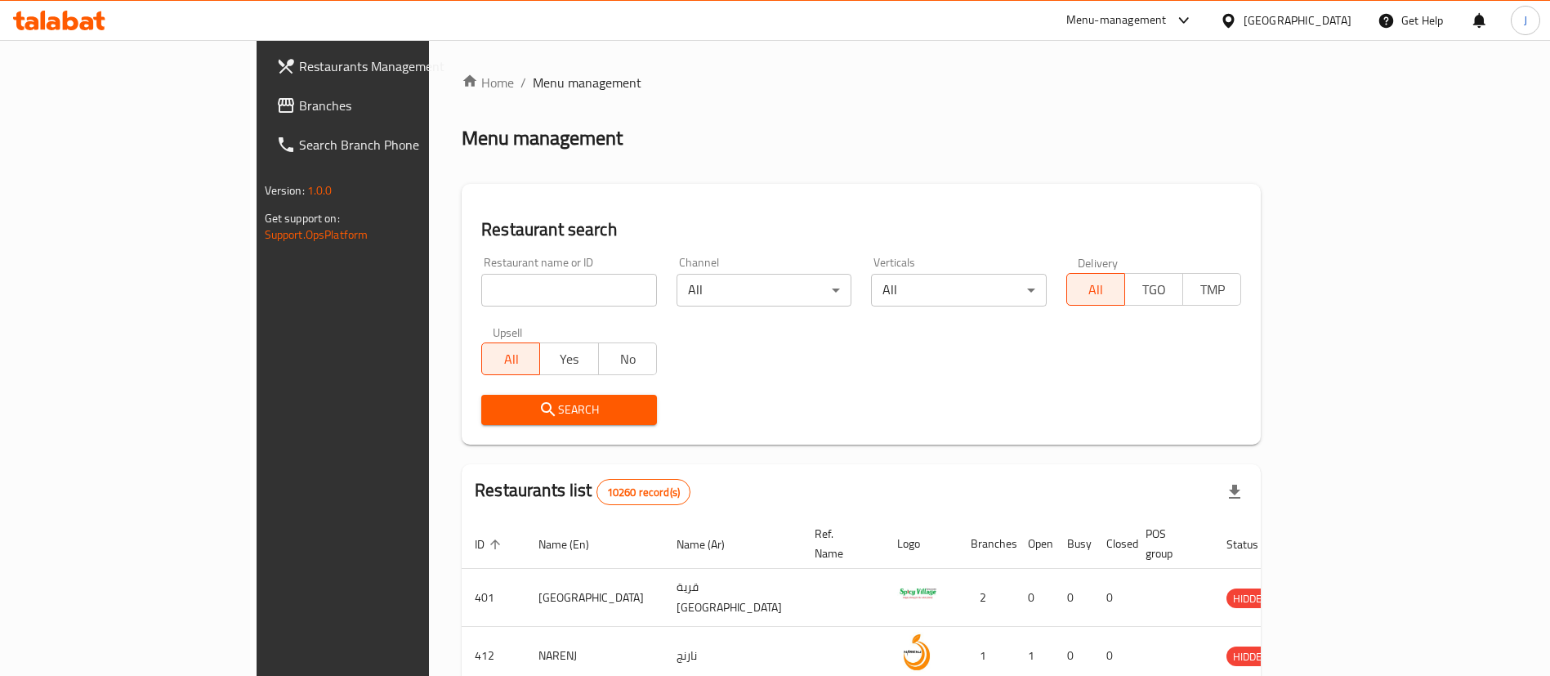
click at [481, 284] on input "search" at bounding box center [569, 290] width 176 height 33
paste input "662107"
type input "662107"
click button "Search" at bounding box center [569, 410] width 176 height 30
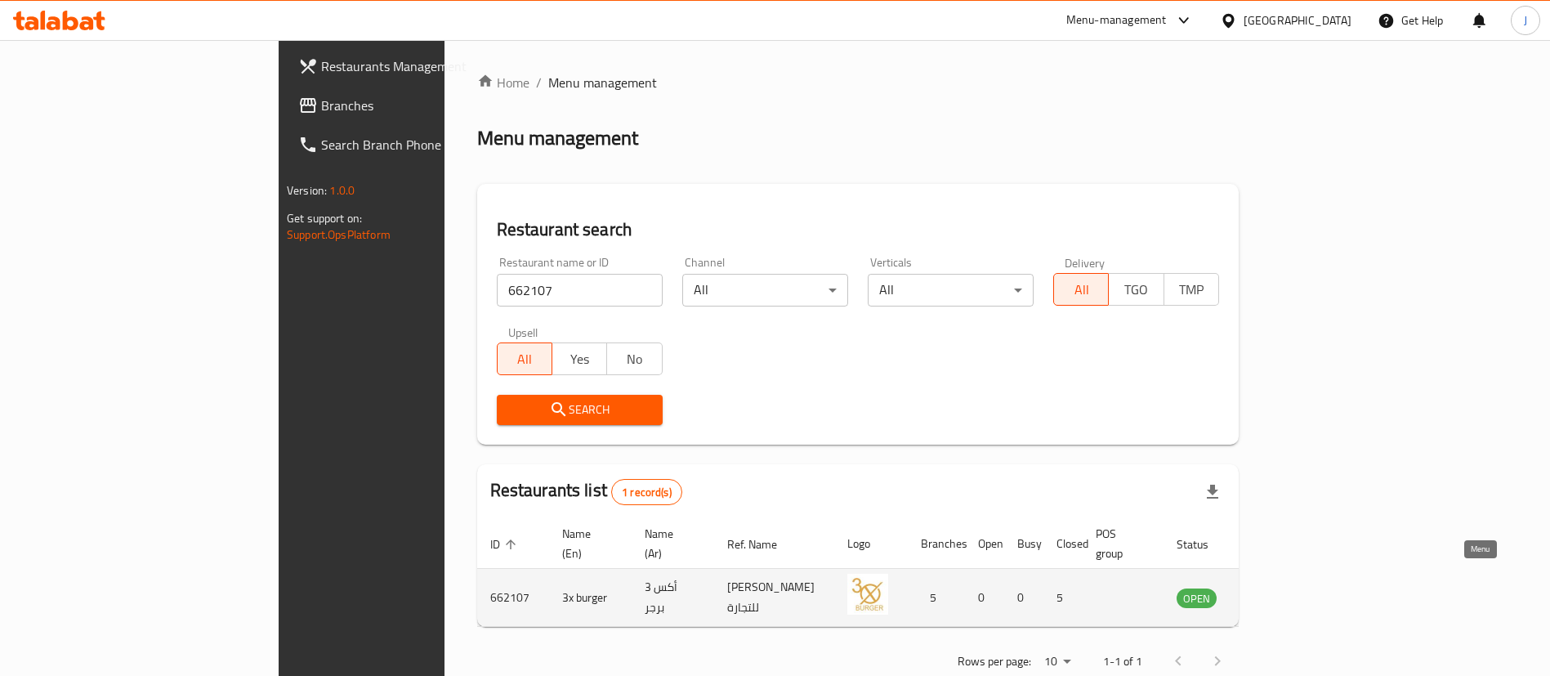
click at [1281, 591] on icon "enhanced table" at bounding box center [1272, 598] width 18 height 14
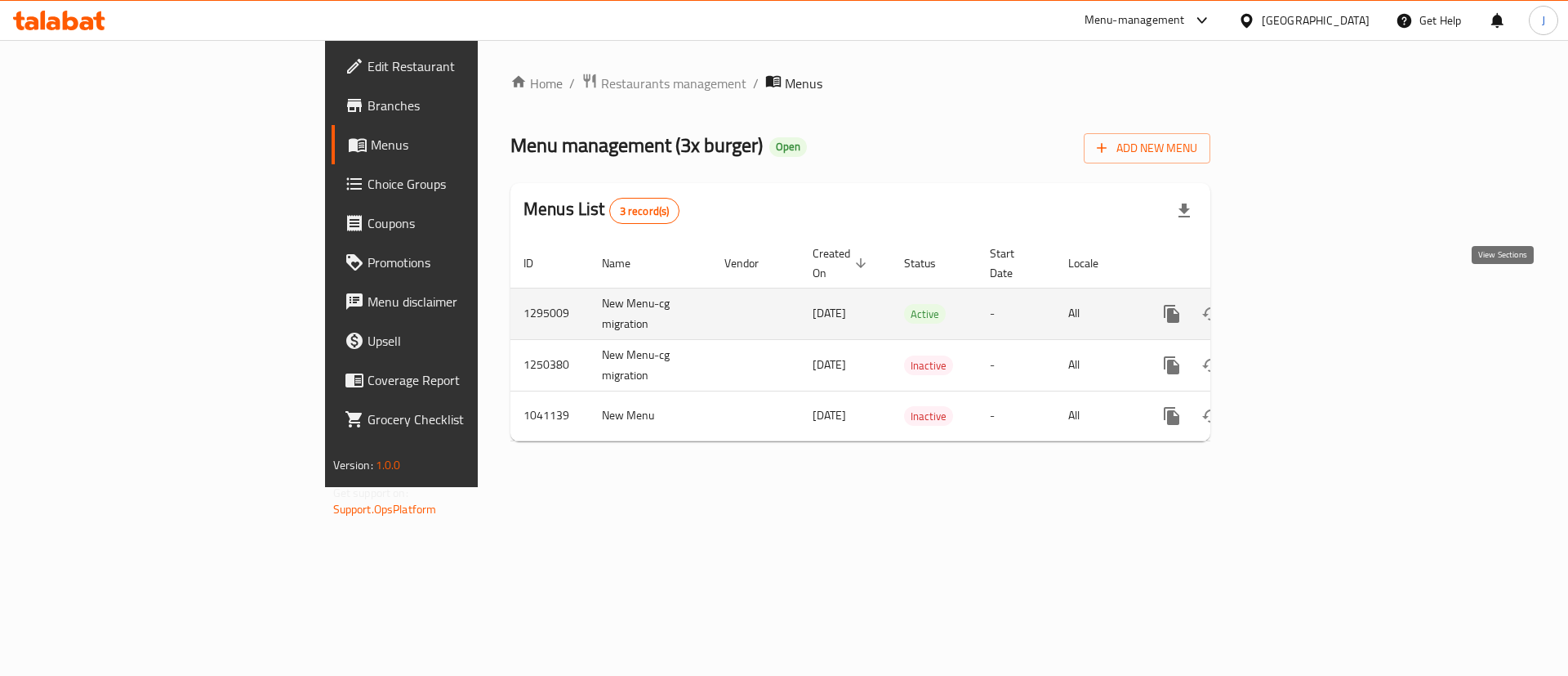
click at [1309, 294] on link "enhanced table" at bounding box center [1288, 313] width 39 height 39
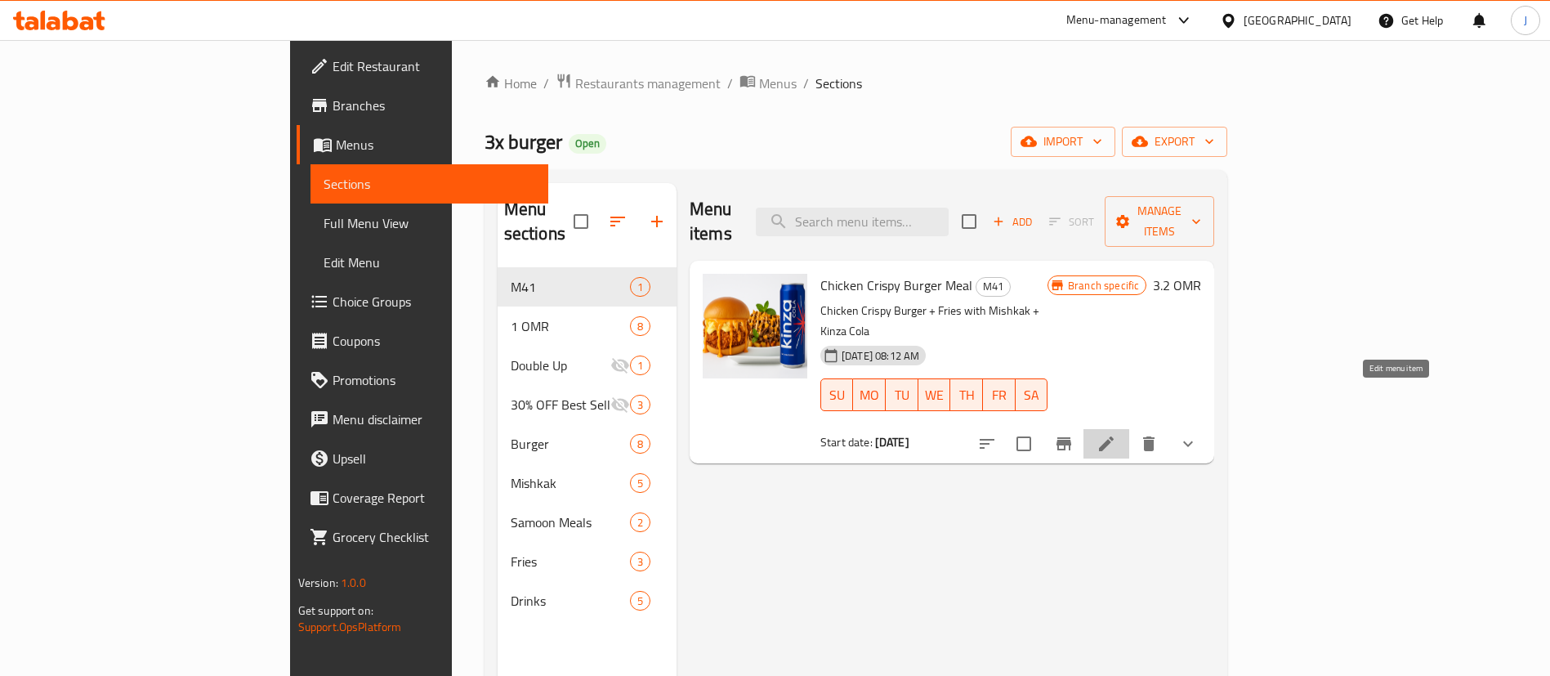
click at [1116, 434] on icon at bounding box center [1106, 444] width 20 height 20
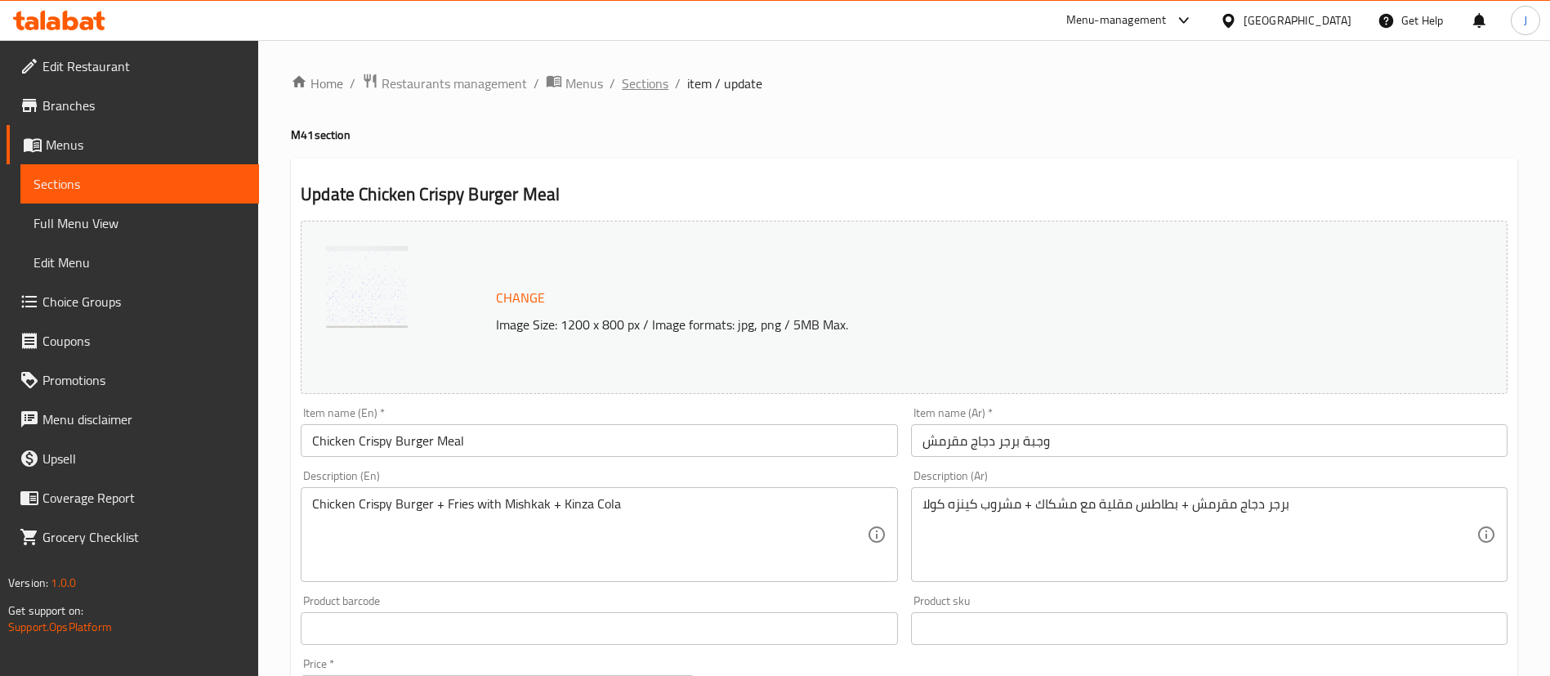
click at [641, 83] on span "Sections" at bounding box center [645, 84] width 47 height 20
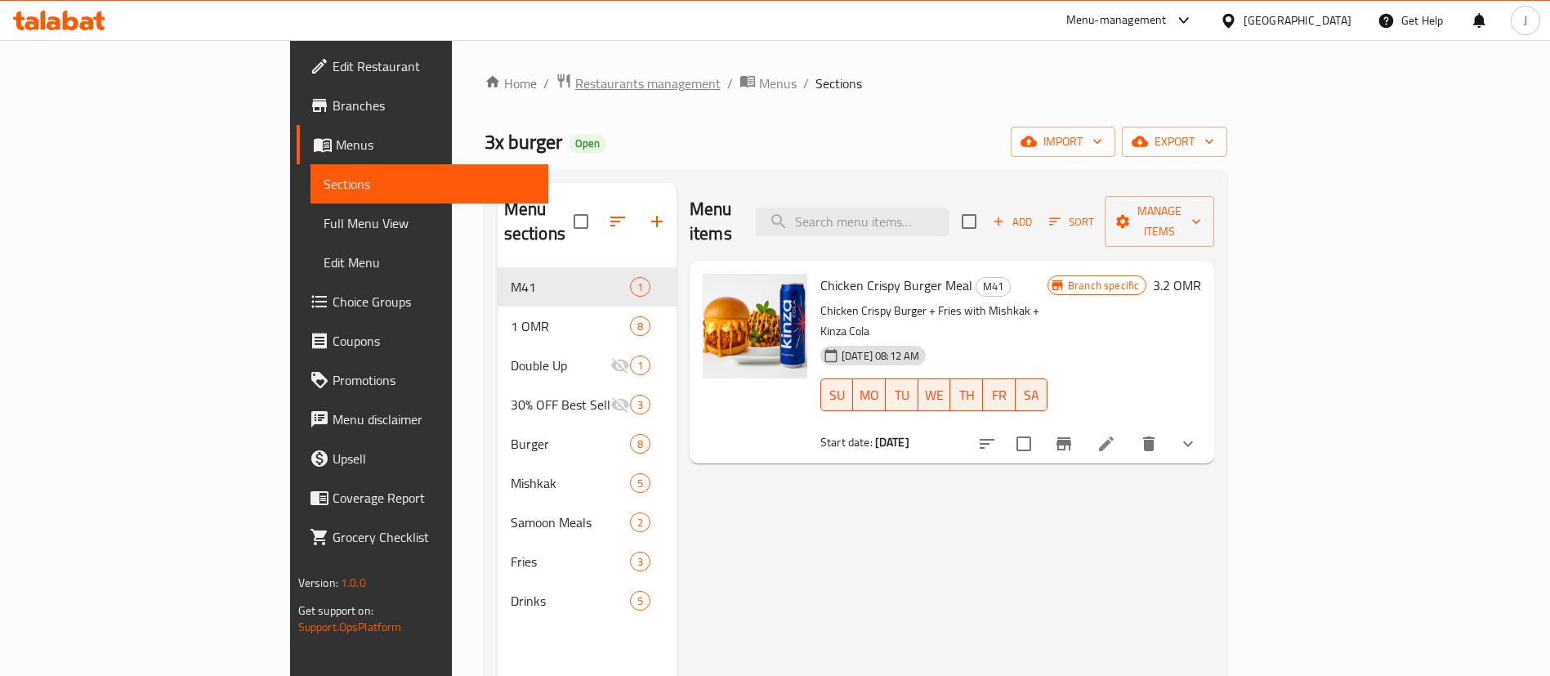
click at [575, 85] on span "Restaurants management" at bounding box center [647, 84] width 145 height 20
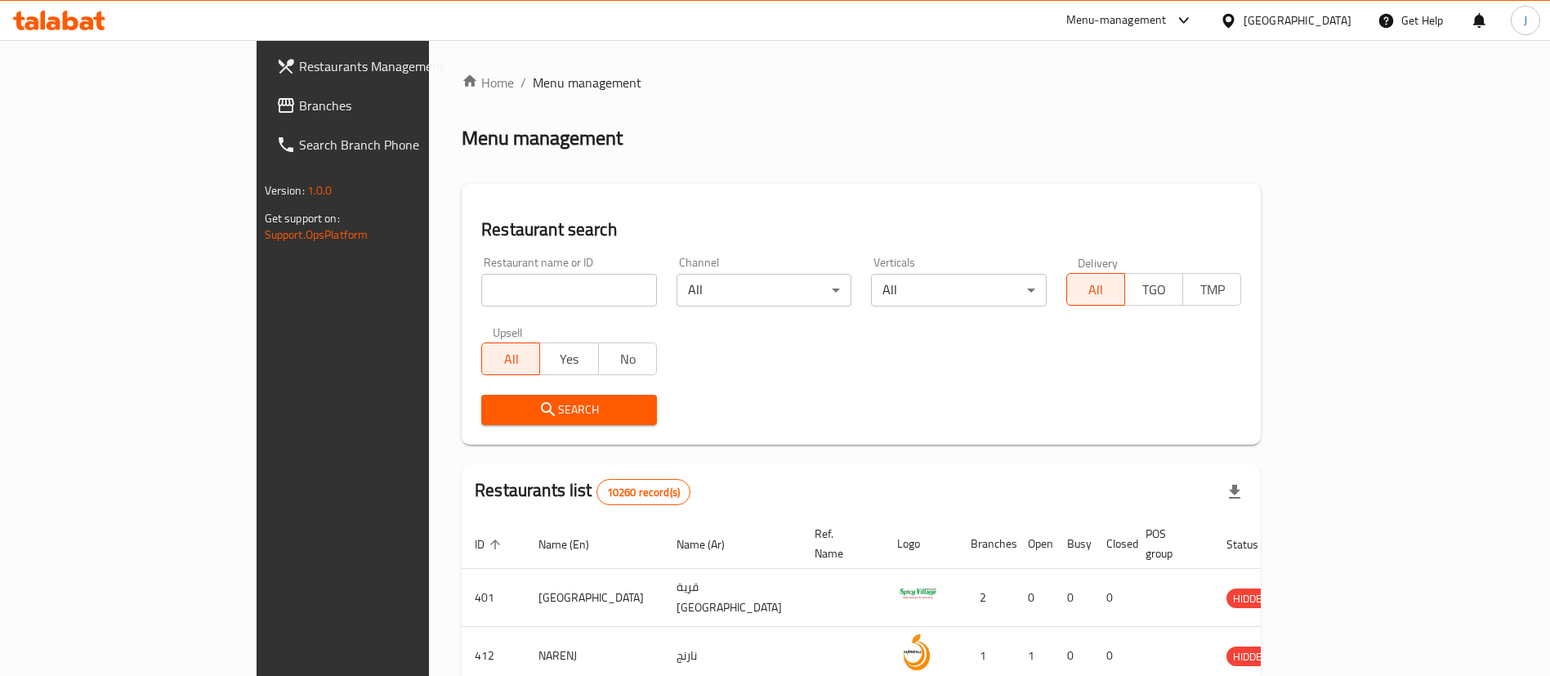
click at [481, 298] on input "search" at bounding box center [569, 290] width 176 height 33
paste input "653958"
type input "653958"
click button "Search" at bounding box center [569, 410] width 176 height 30
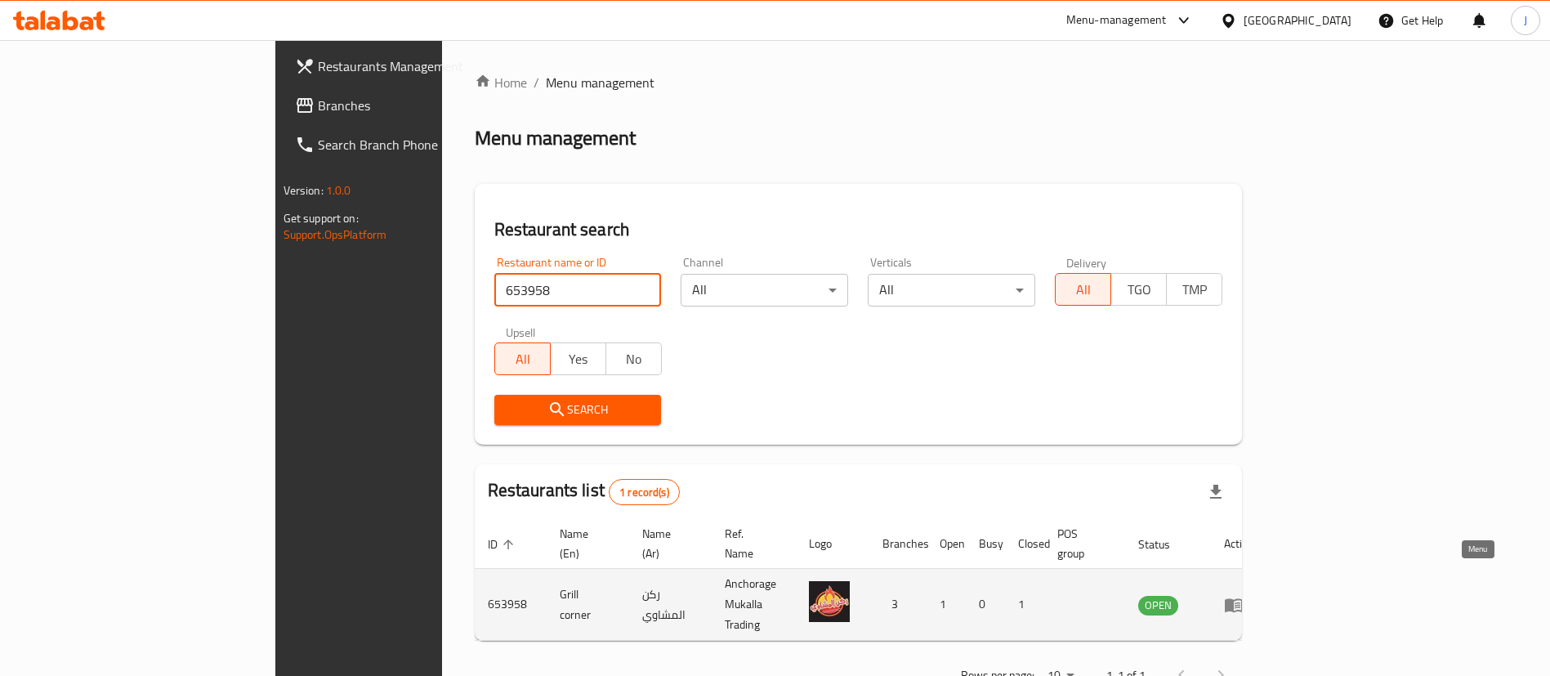
click at [1240, 602] on icon "enhanced table" at bounding box center [1237, 605] width 6 height 7
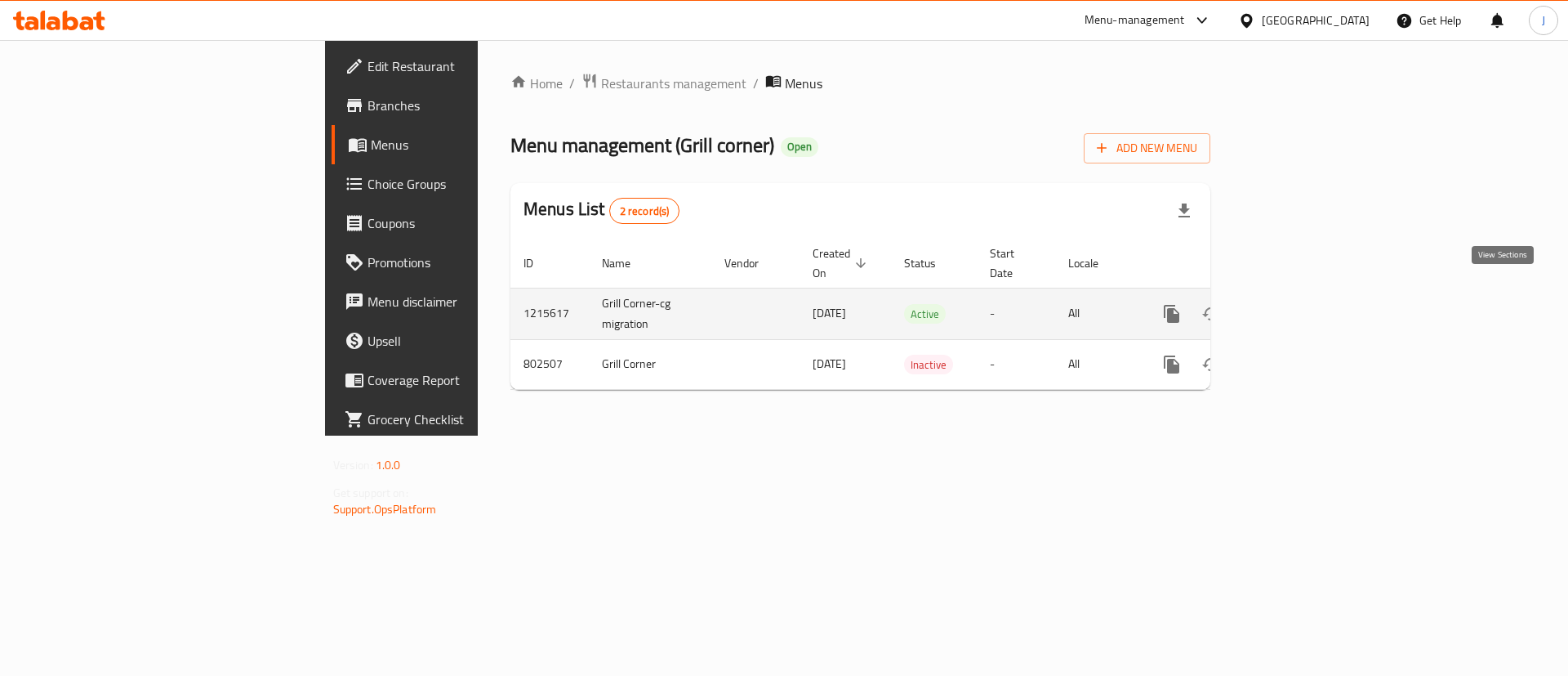
click at [1309, 294] on link "enhanced table" at bounding box center [1288, 313] width 39 height 39
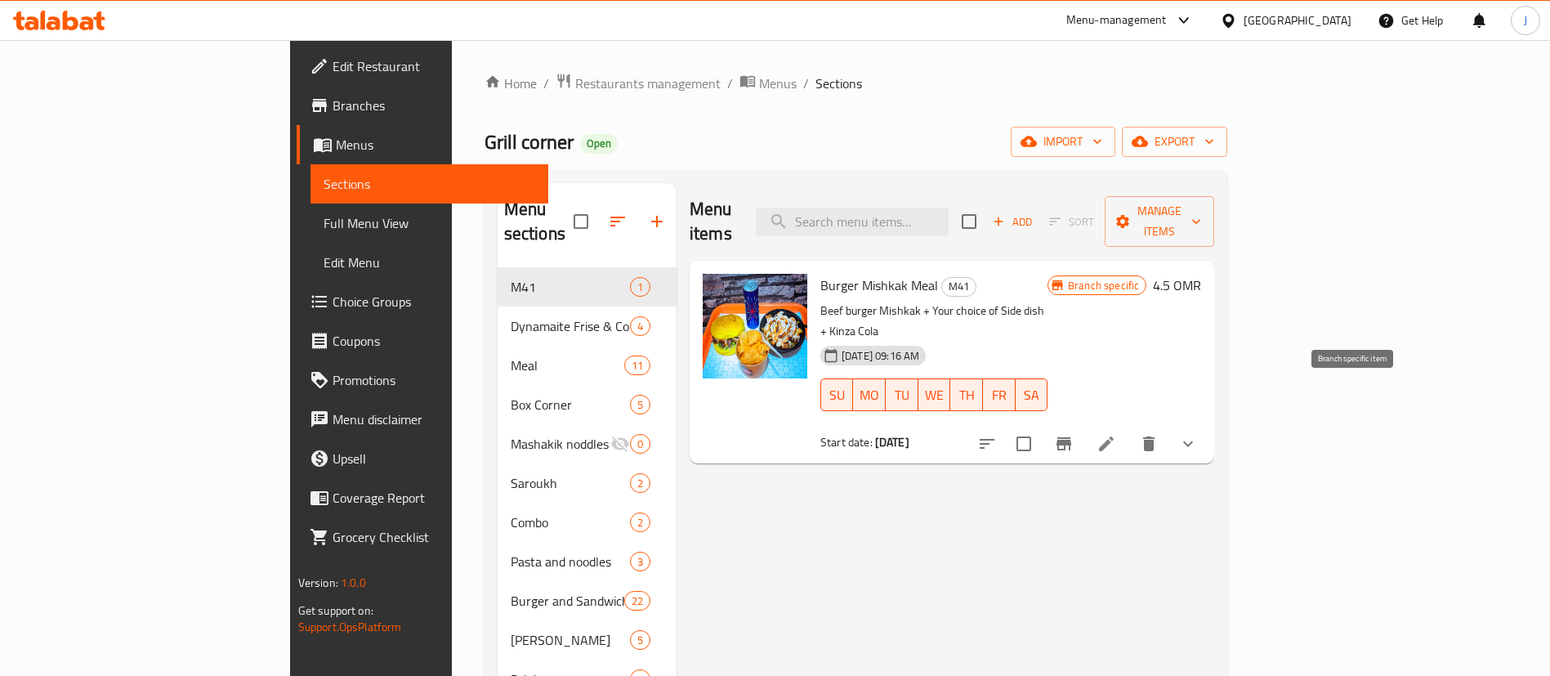
click at [1071, 437] on icon "Branch-specific-item" at bounding box center [1063, 443] width 15 height 13
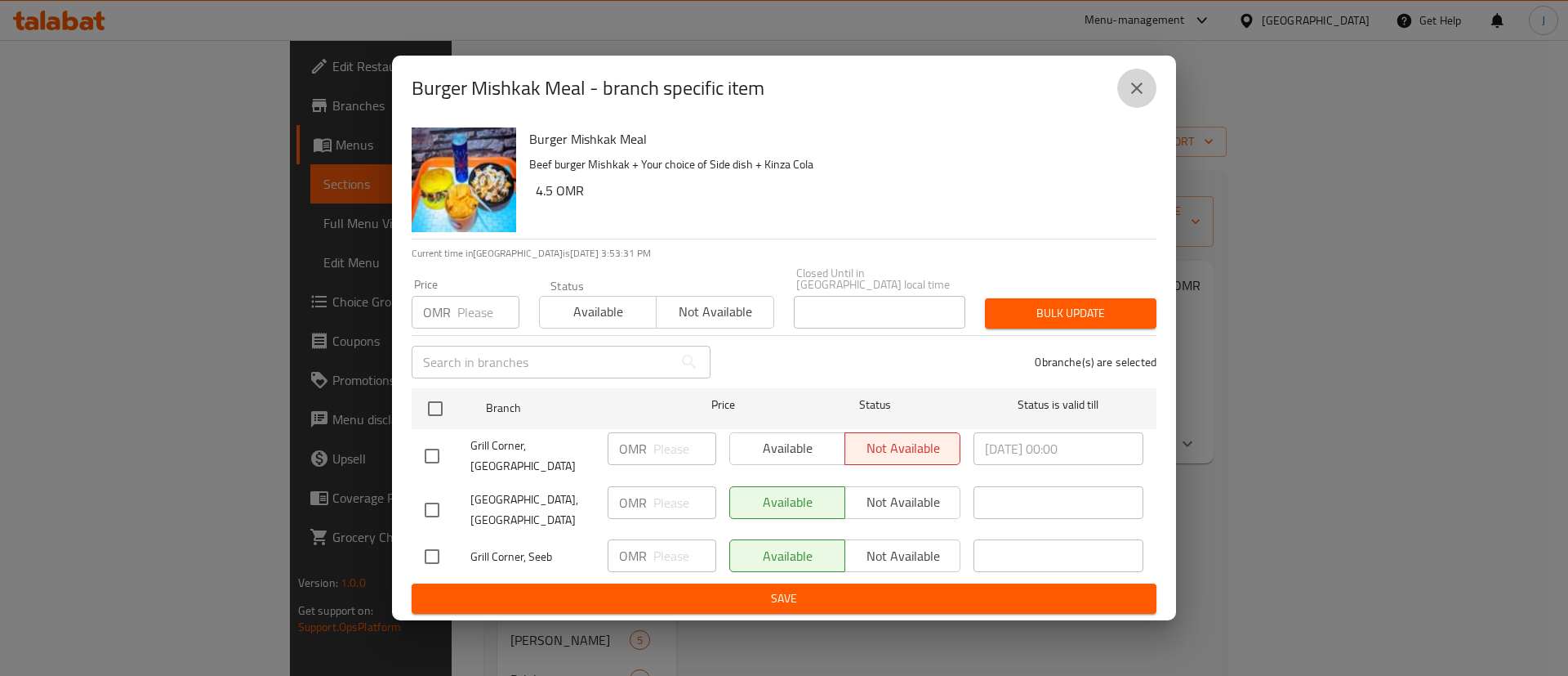
click at [1130, 98] on icon "close" at bounding box center [1136, 88] width 20 height 20
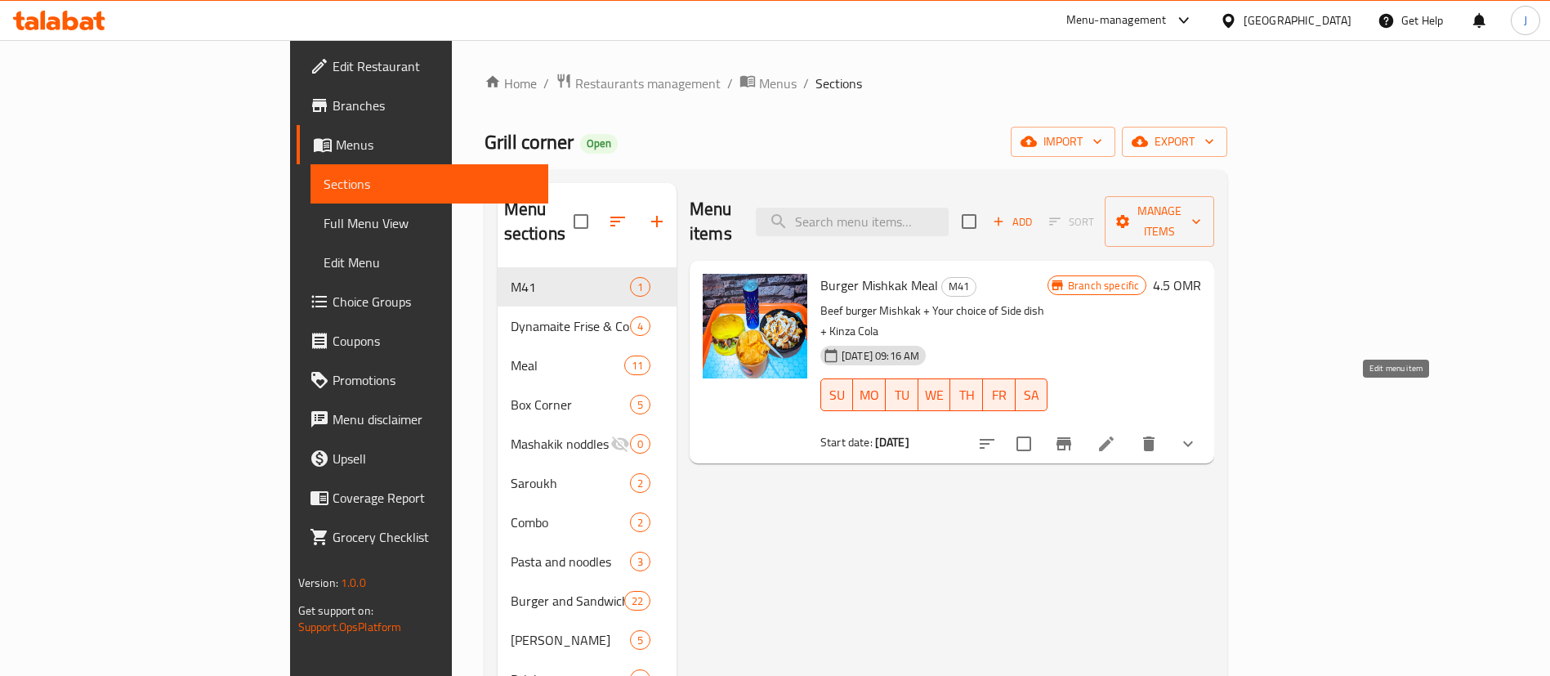
click at [1116, 434] on icon at bounding box center [1106, 444] width 20 height 20
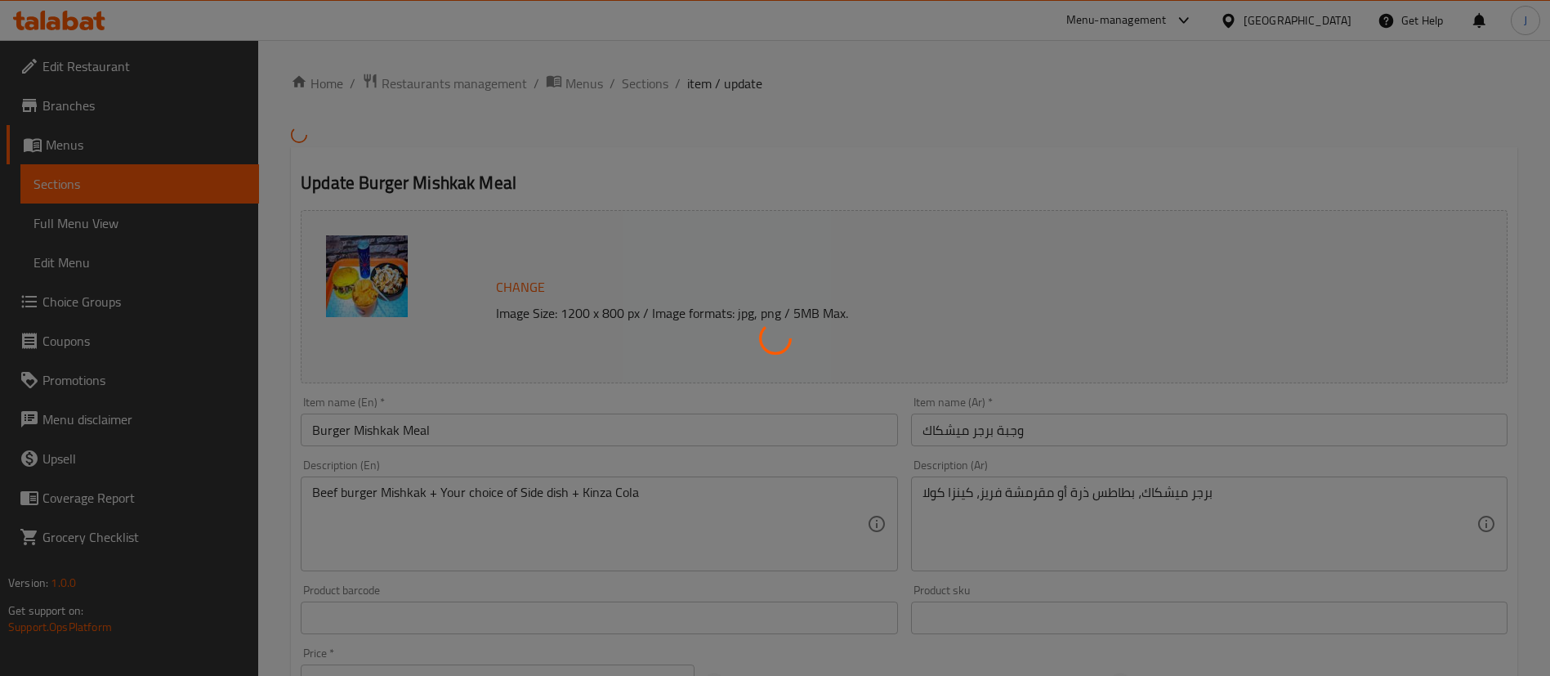
type input "اختر الطبق الجانبي:"
type input "1"
type input "اختيارك للطبق الرئيسي"
type input "1"
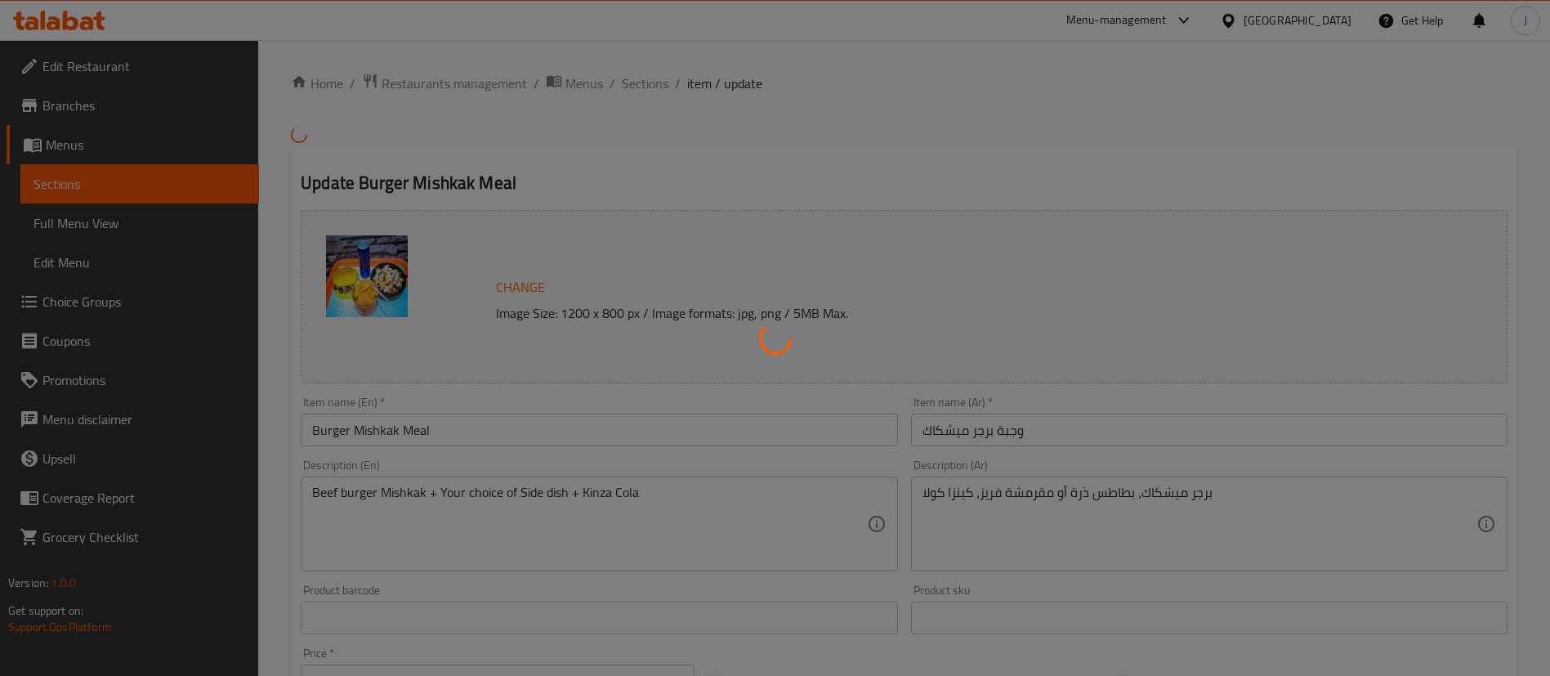
type input "1"
type input "اختر مشروبك"
type input "1"
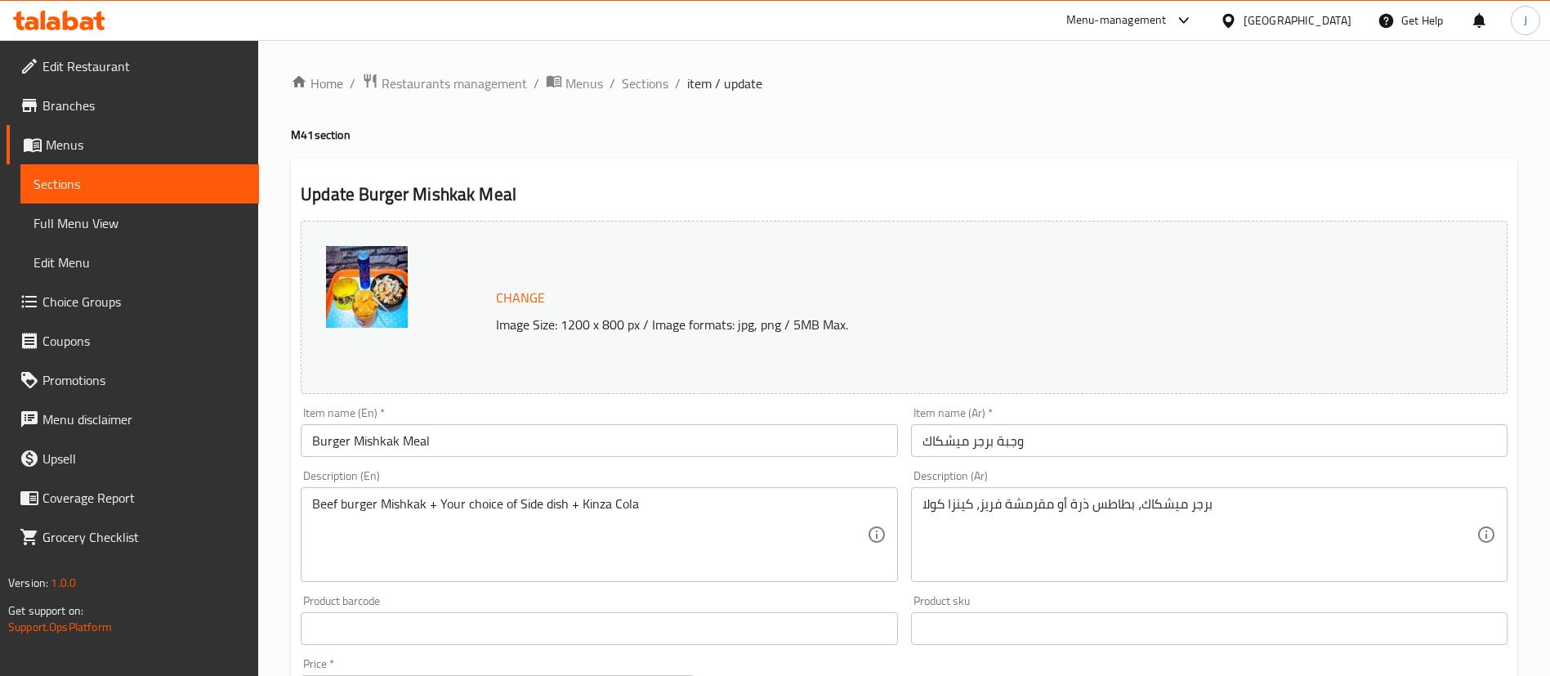
click at [100, 118] on link "Branches" at bounding box center [133, 105] width 252 height 39
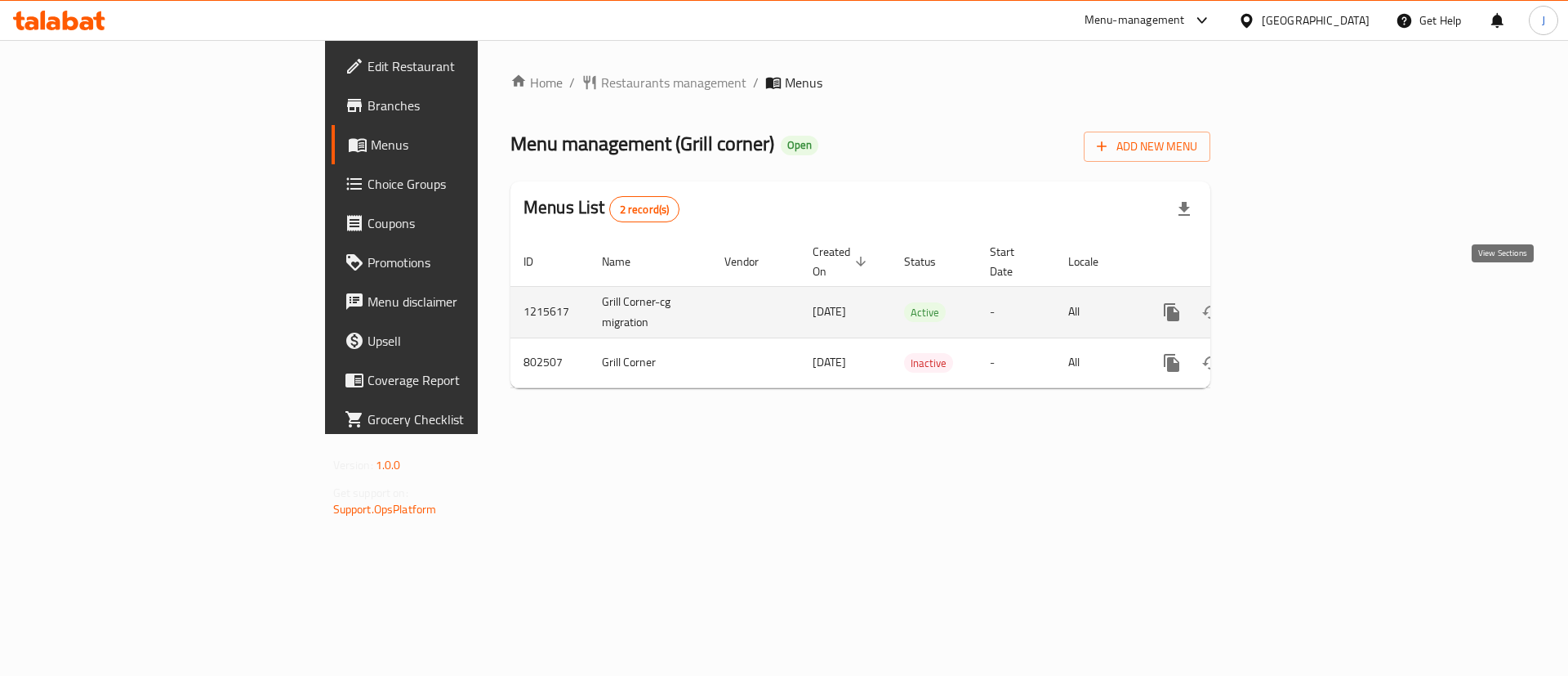
click at [1296, 305] on icon "enhanced table" at bounding box center [1289, 312] width 15 height 15
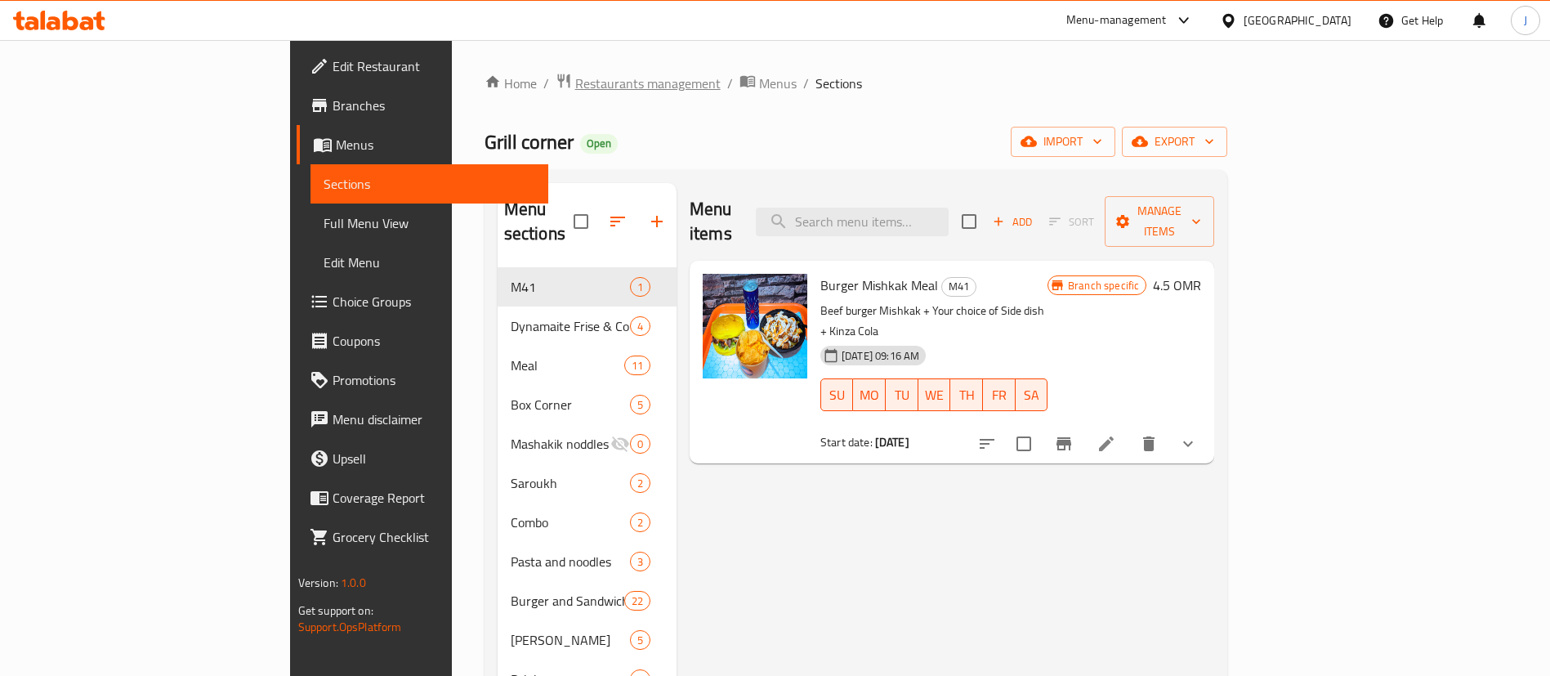
click at [575, 83] on span "Restaurants management" at bounding box center [647, 84] width 145 height 20
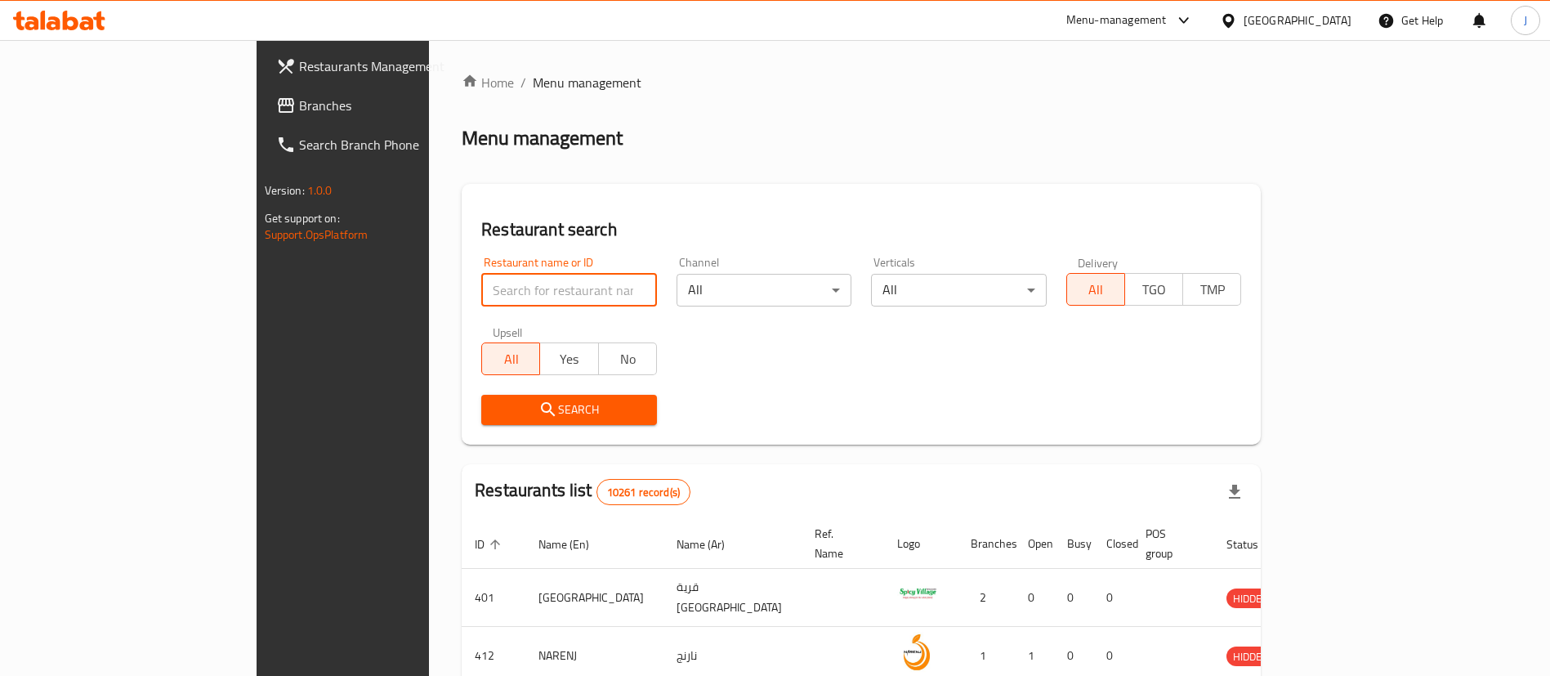
click at [481, 292] on input "search" at bounding box center [569, 290] width 176 height 33
paste input "672593"
type input "672593"
click button "Search" at bounding box center [569, 410] width 176 height 30
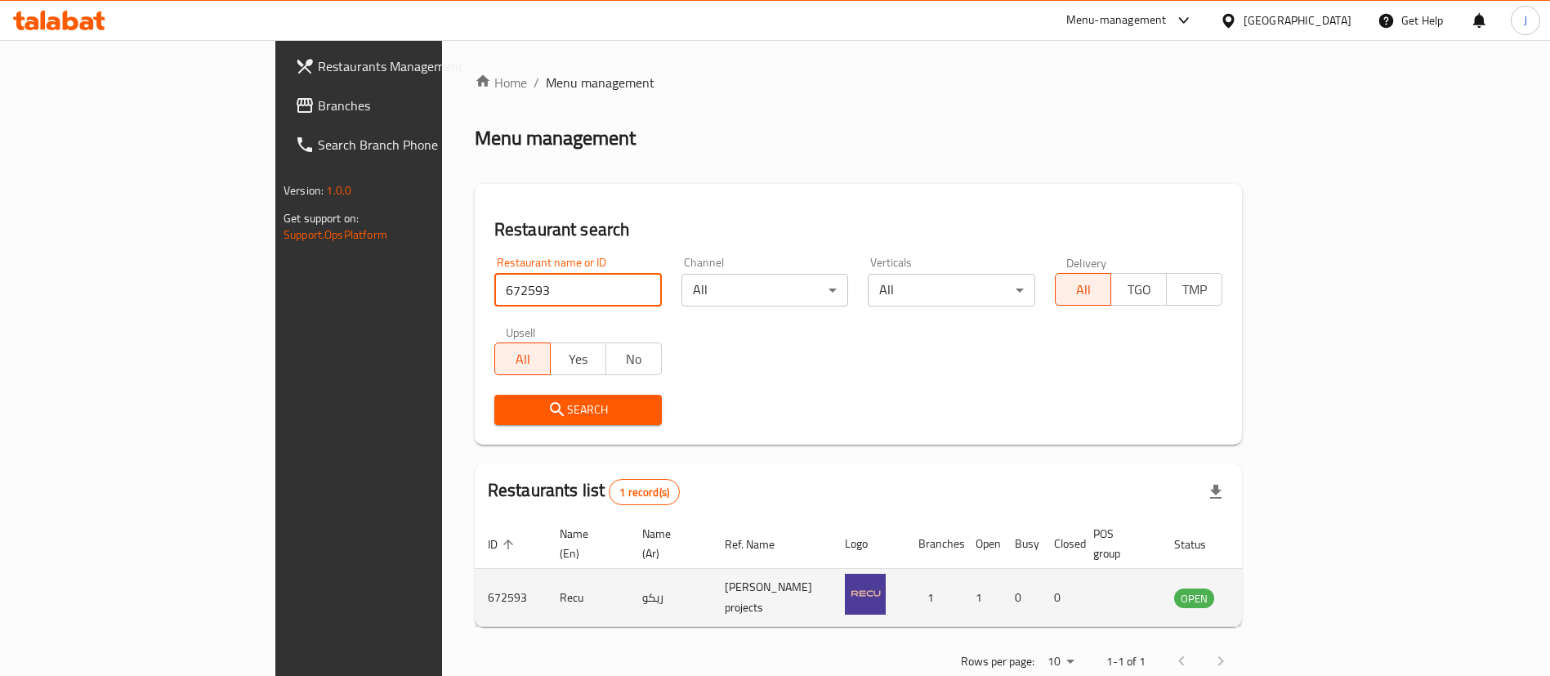
click at [1290, 587] on link "enhanced table" at bounding box center [1275, 597] width 30 height 20
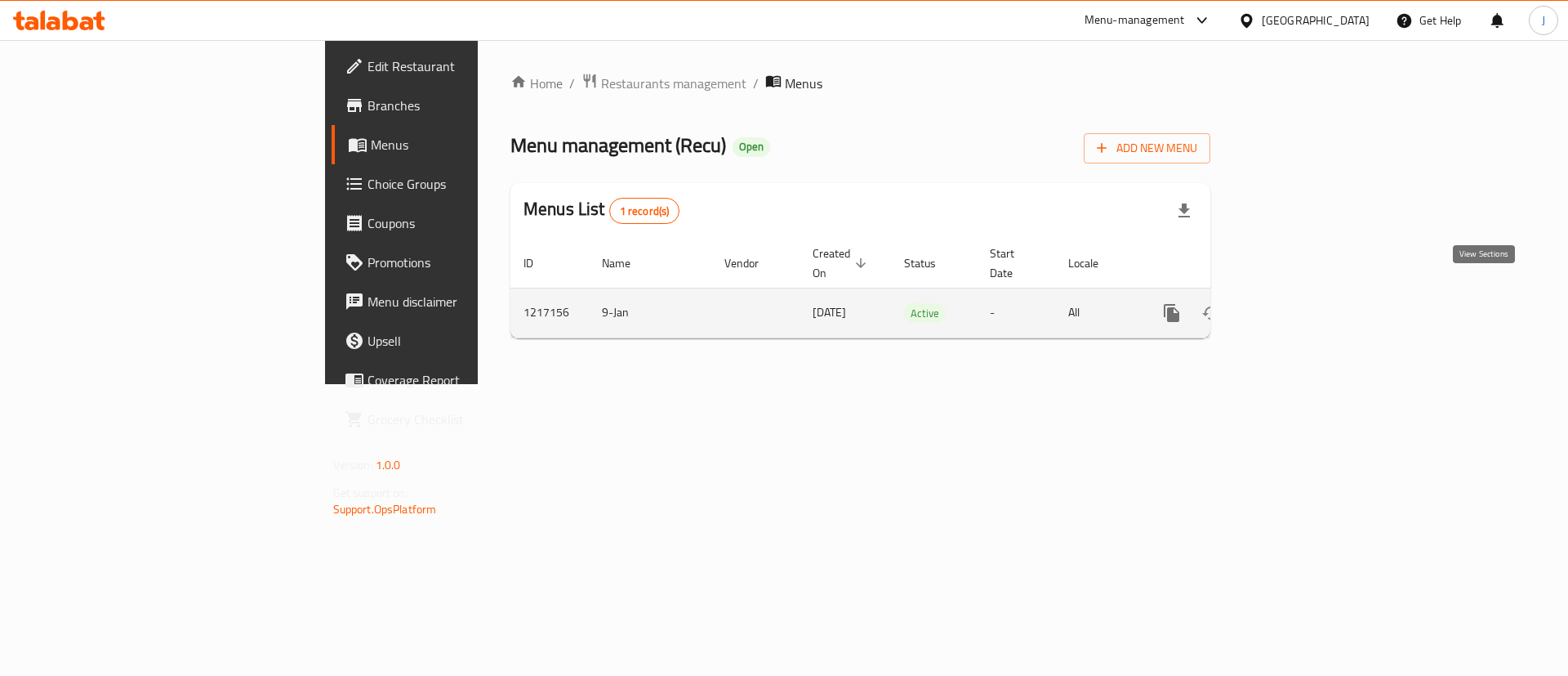
click at [1309, 297] on link "enhanced table" at bounding box center [1288, 312] width 39 height 39
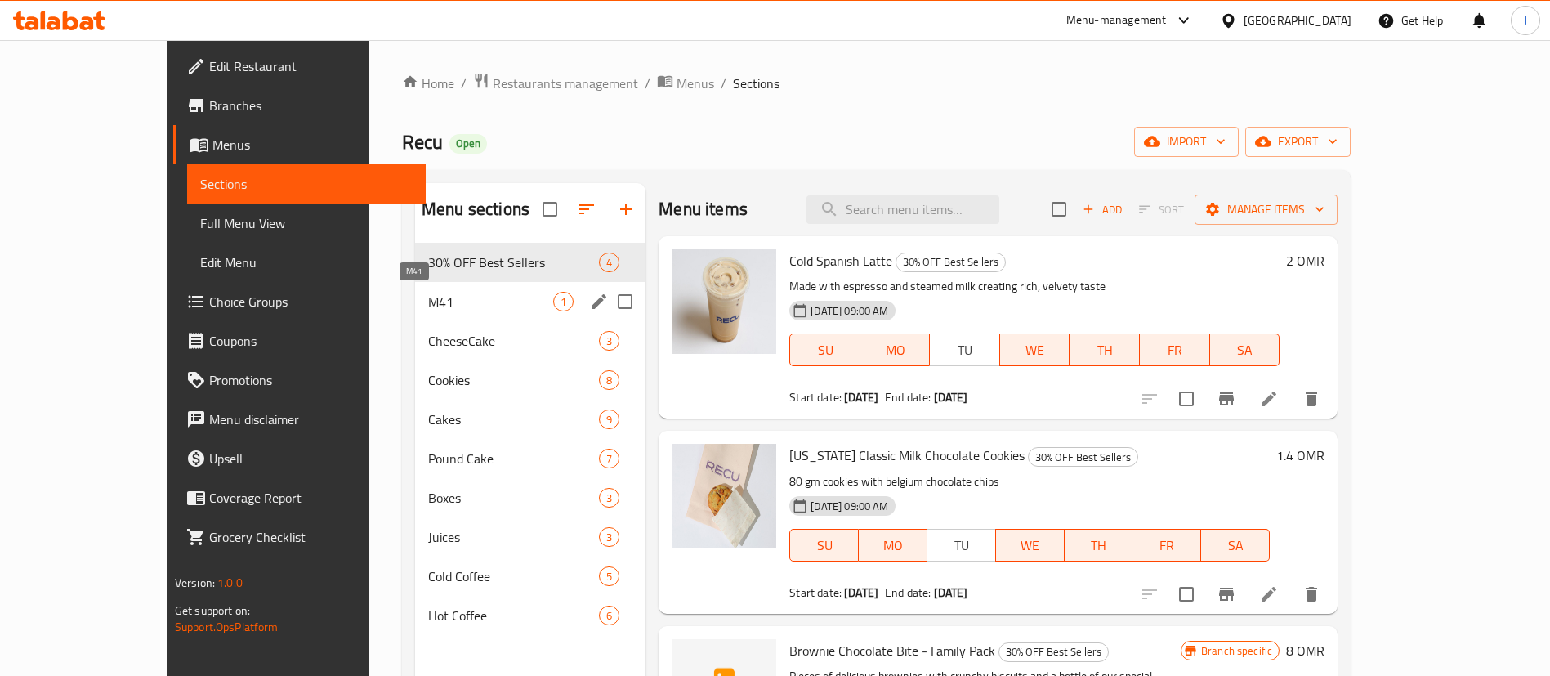
click at [428, 303] on span "M41" at bounding box center [490, 302] width 125 height 20
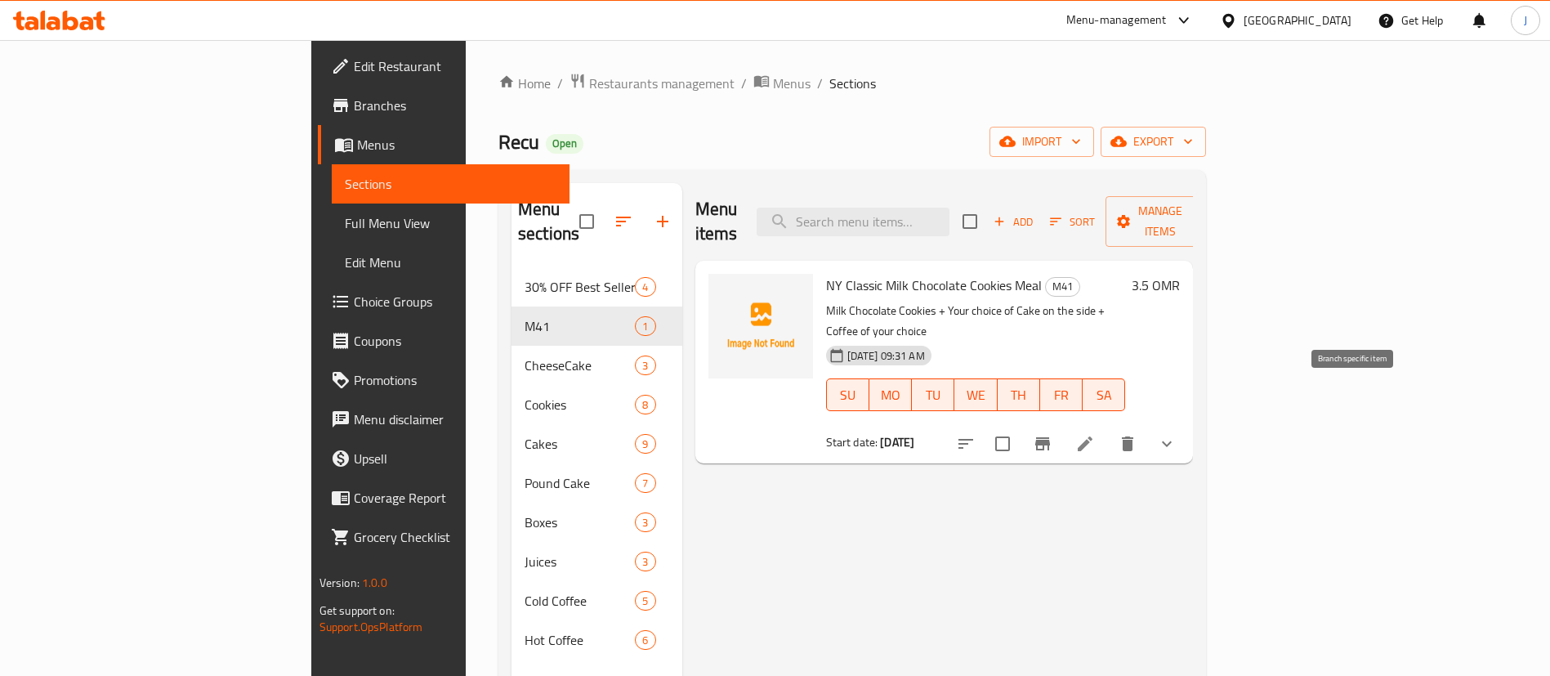
click at [1052, 434] on icon "Branch-specific-item" at bounding box center [1043, 444] width 20 height 20
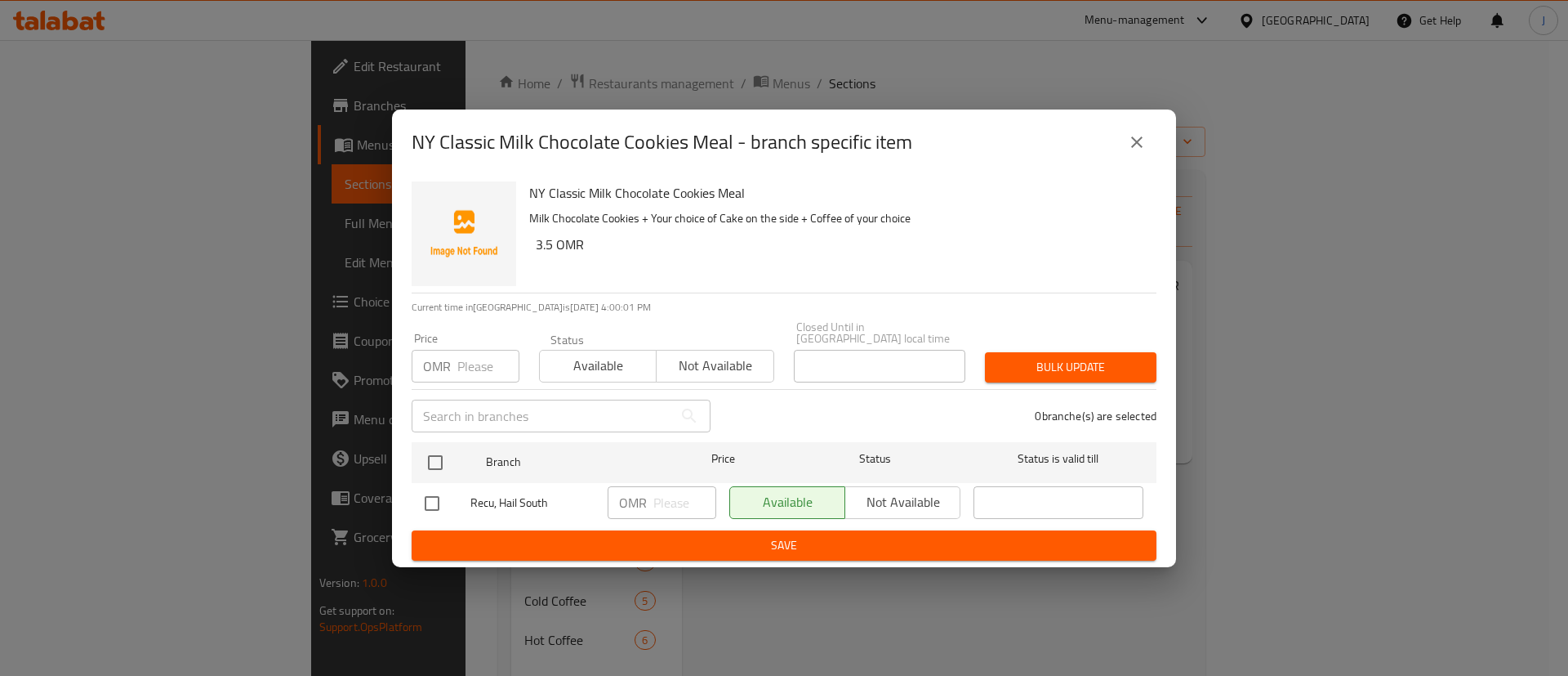
click at [1117, 139] on button "close" at bounding box center [1136, 142] width 39 height 39
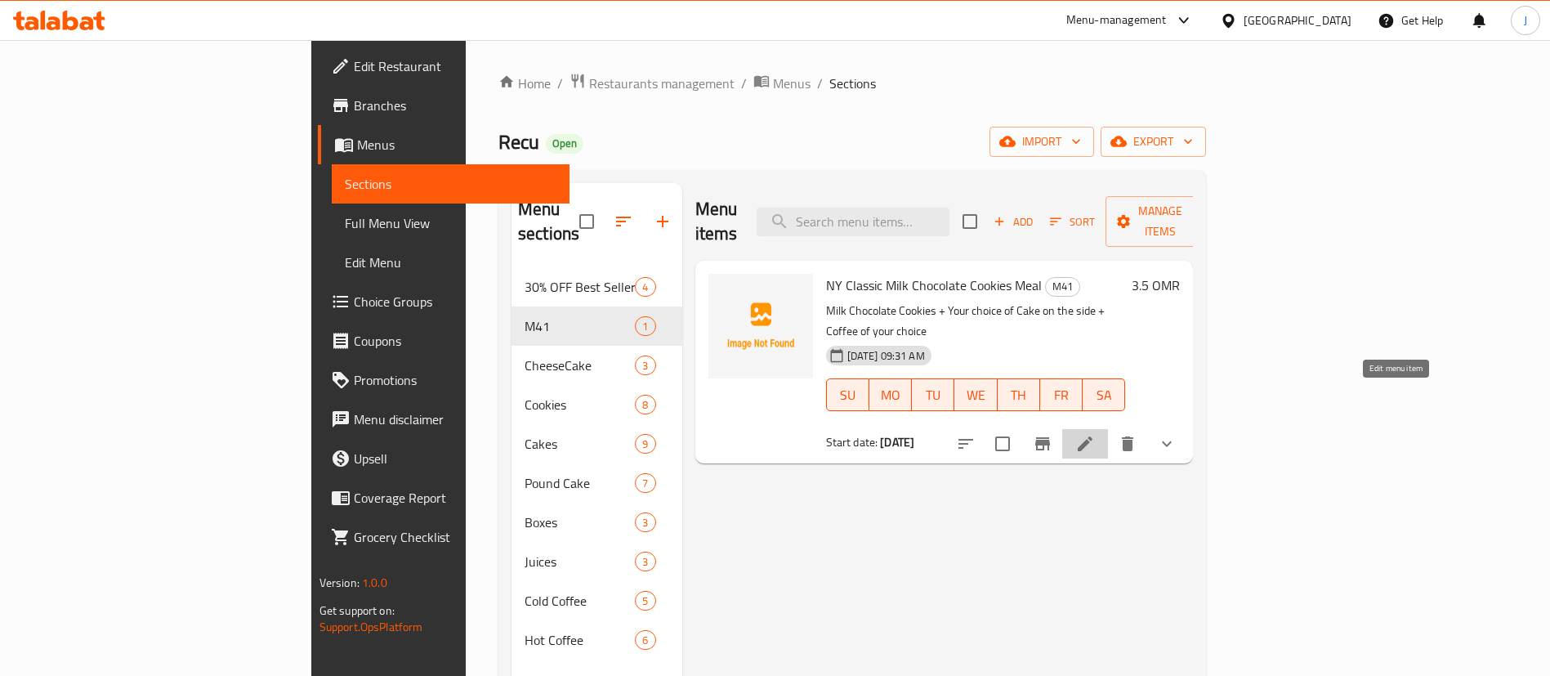
click at [1095, 434] on icon at bounding box center [1085, 444] width 20 height 20
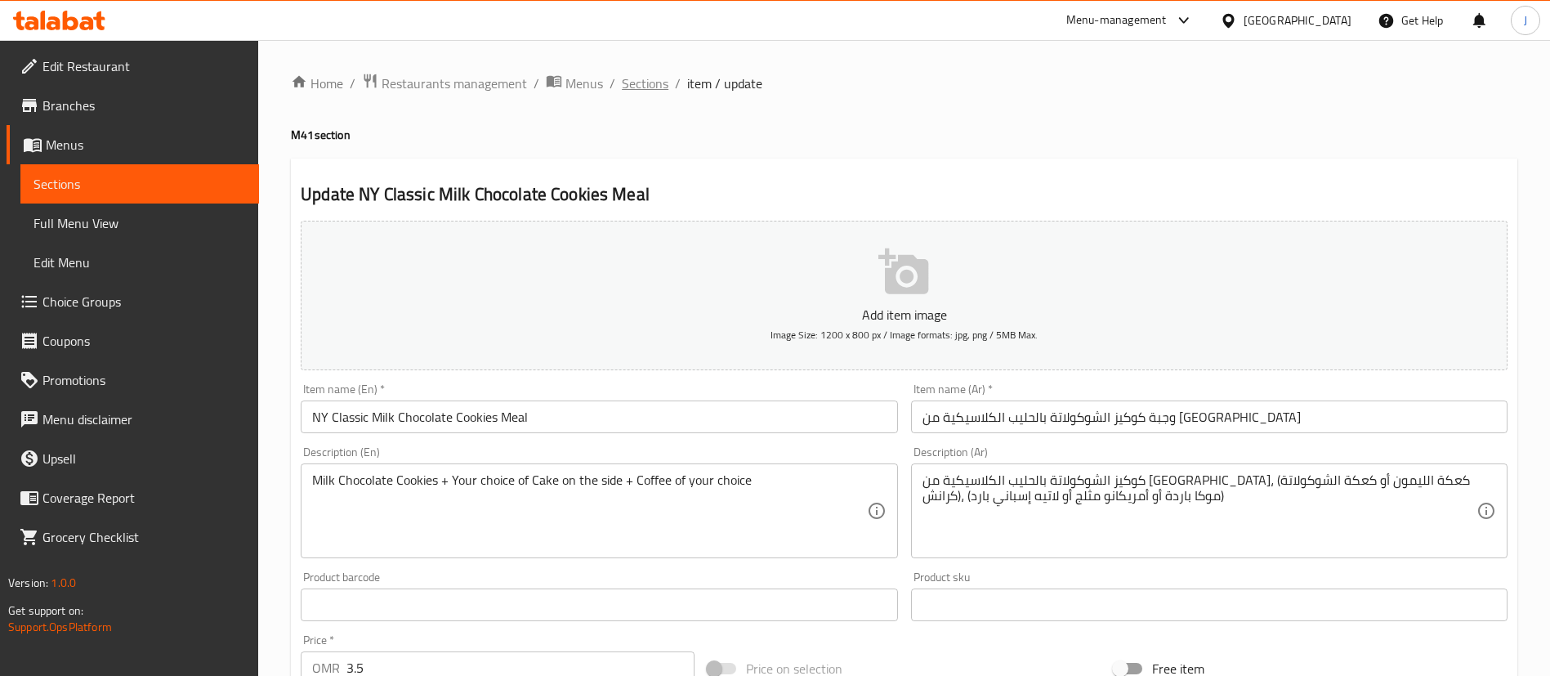
click at [630, 74] on span "Sections" at bounding box center [645, 84] width 47 height 20
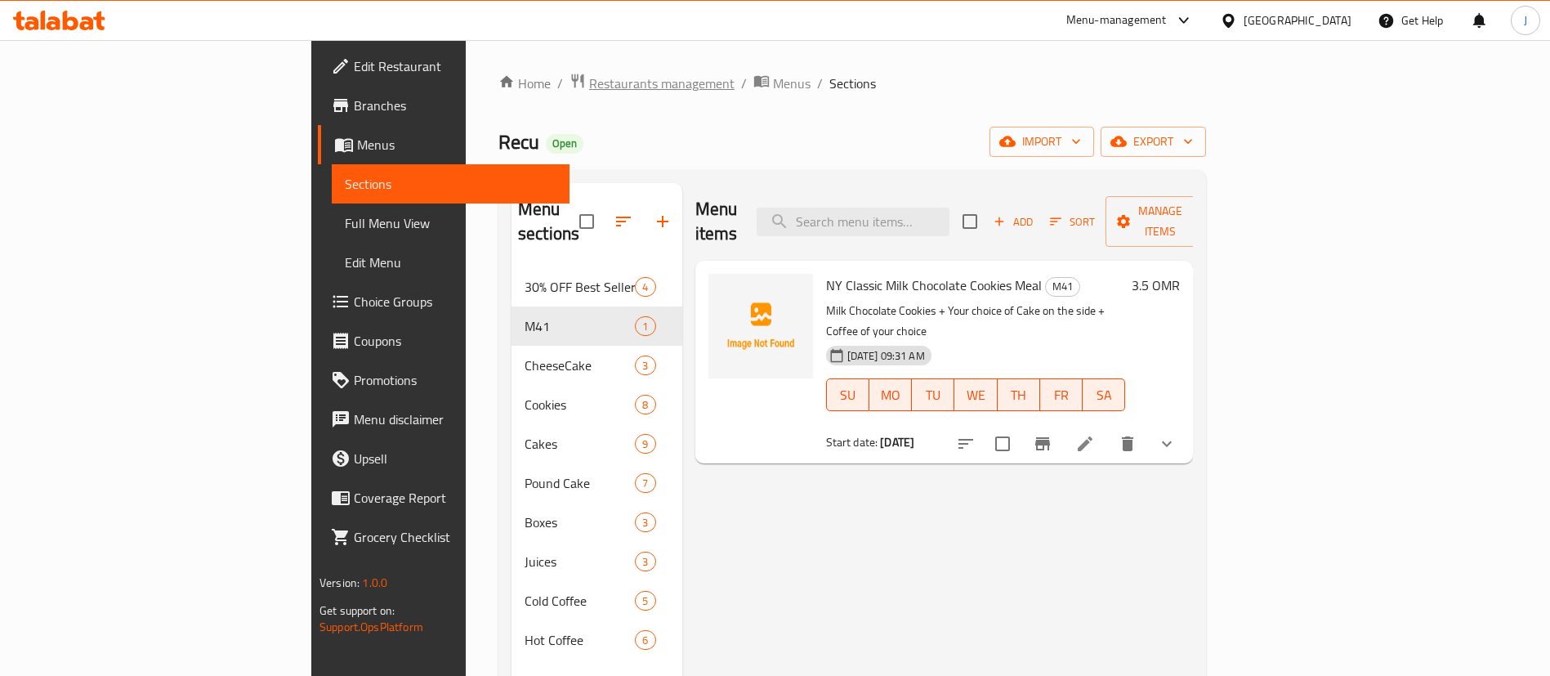
click at [589, 78] on span "Restaurants management" at bounding box center [661, 84] width 145 height 20
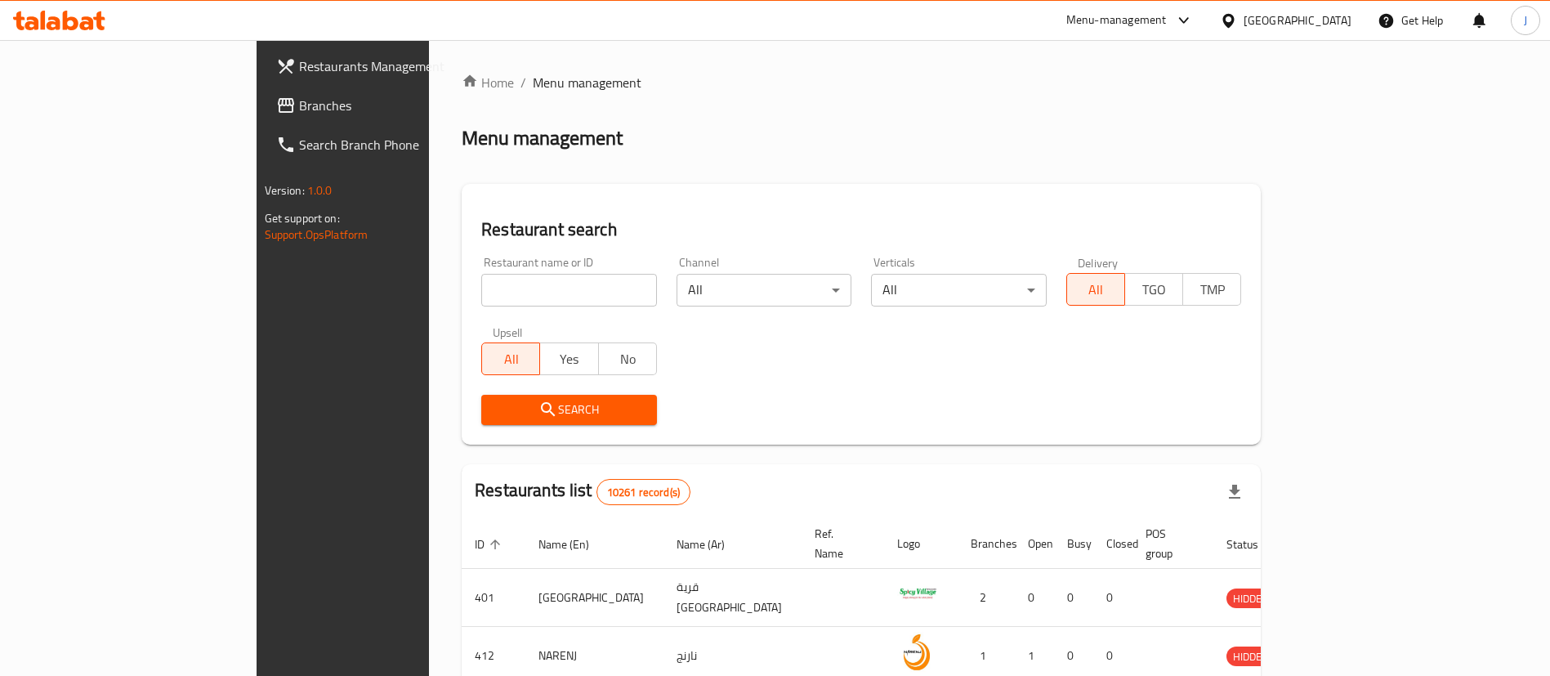
click at [481, 291] on input "search" at bounding box center [569, 290] width 176 height 33
paste input "738812"
type input "738812"
click button "Search" at bounding box center [569, 410] width 176 height 30
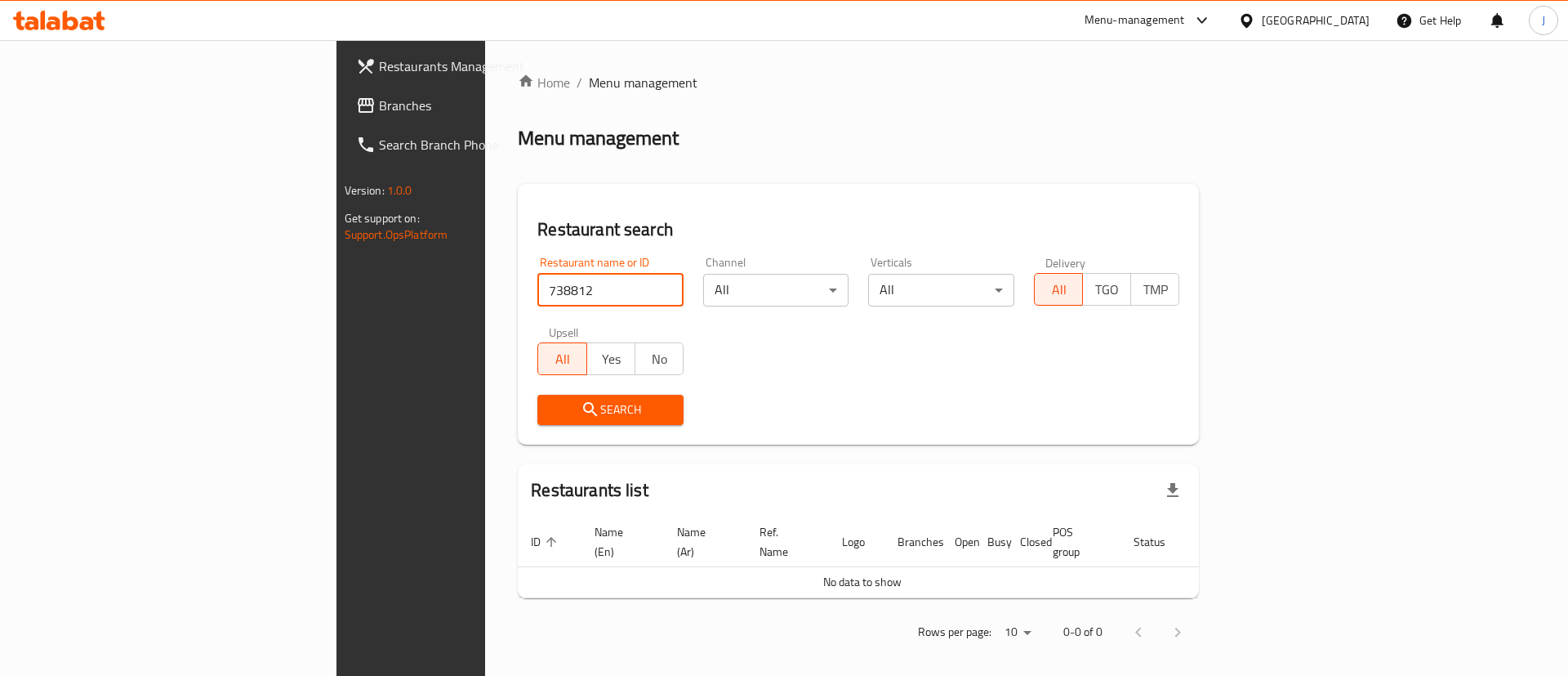
click at [379, 106] on span "Branches" at bounding box center [482, 106] width 207 height 20
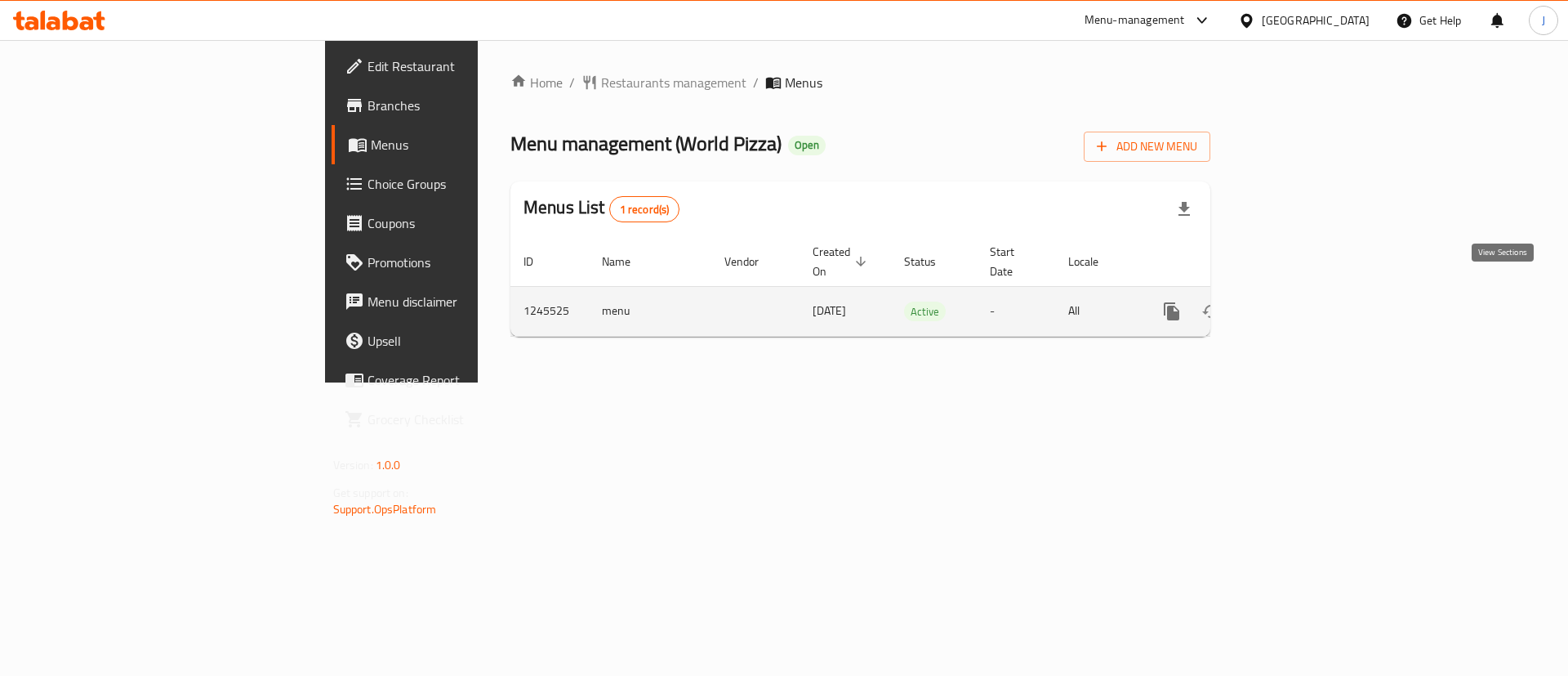
click at [1309, 292] on link "enhanced table" at bounding box center [1288, 311] width 39 height 39
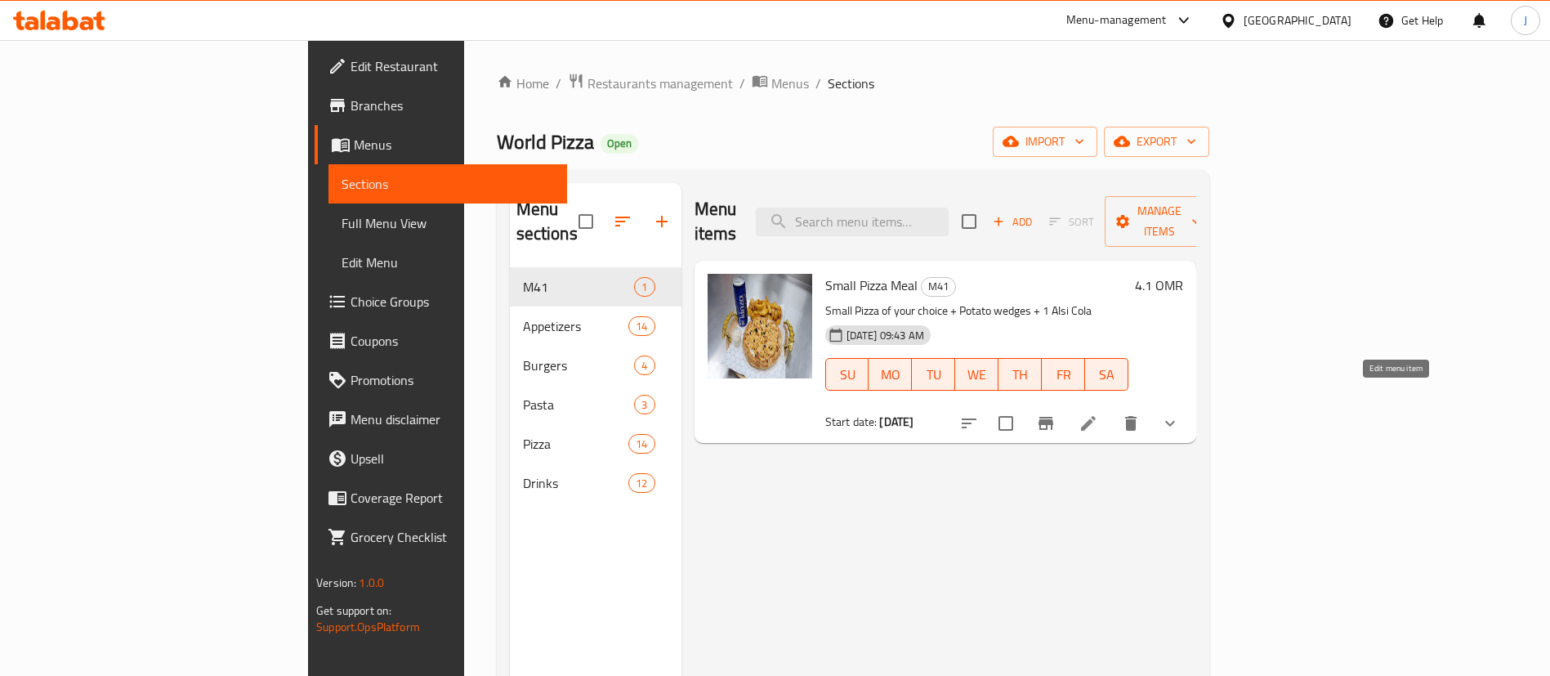
click at [1098, 413] on icon at bounding box center [1088, 423] width 20 height 20
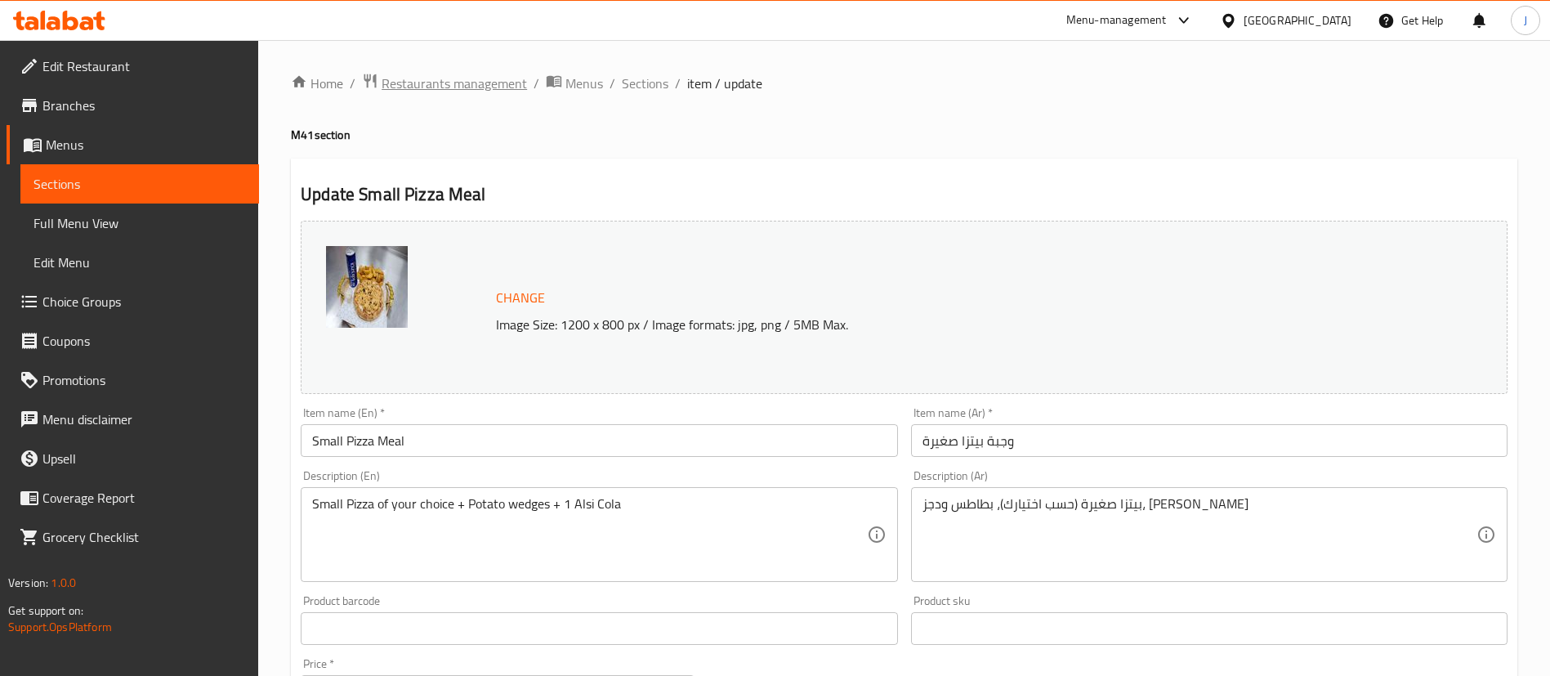
click at [481, 91] on span "Restaurants management" at bounding box center [454, 84] width 145 height 20
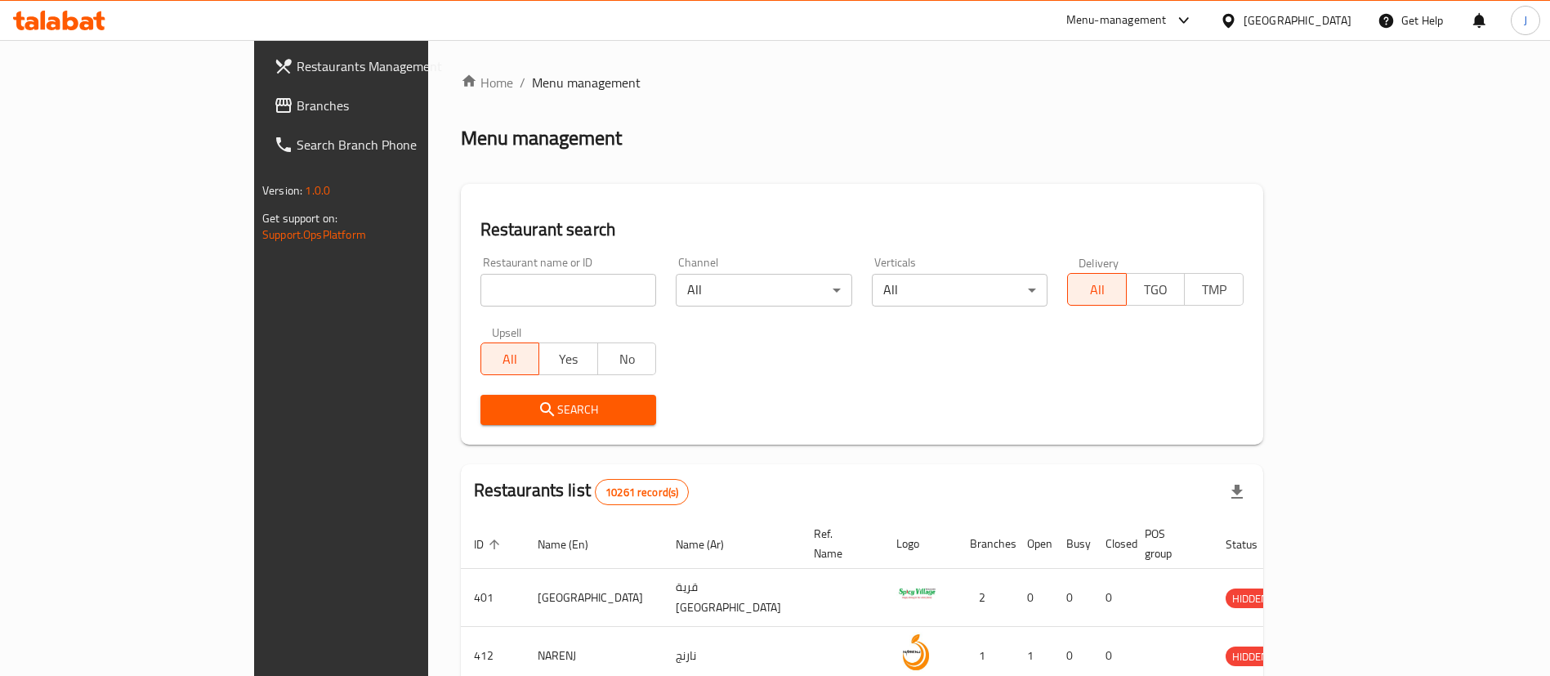
click at [480, 288] on input "search" at bounding box center [568, 290] width 176 height 33
click at [261, 117] on link "Branches" at bounding box center [387, 105] width 252 height 39
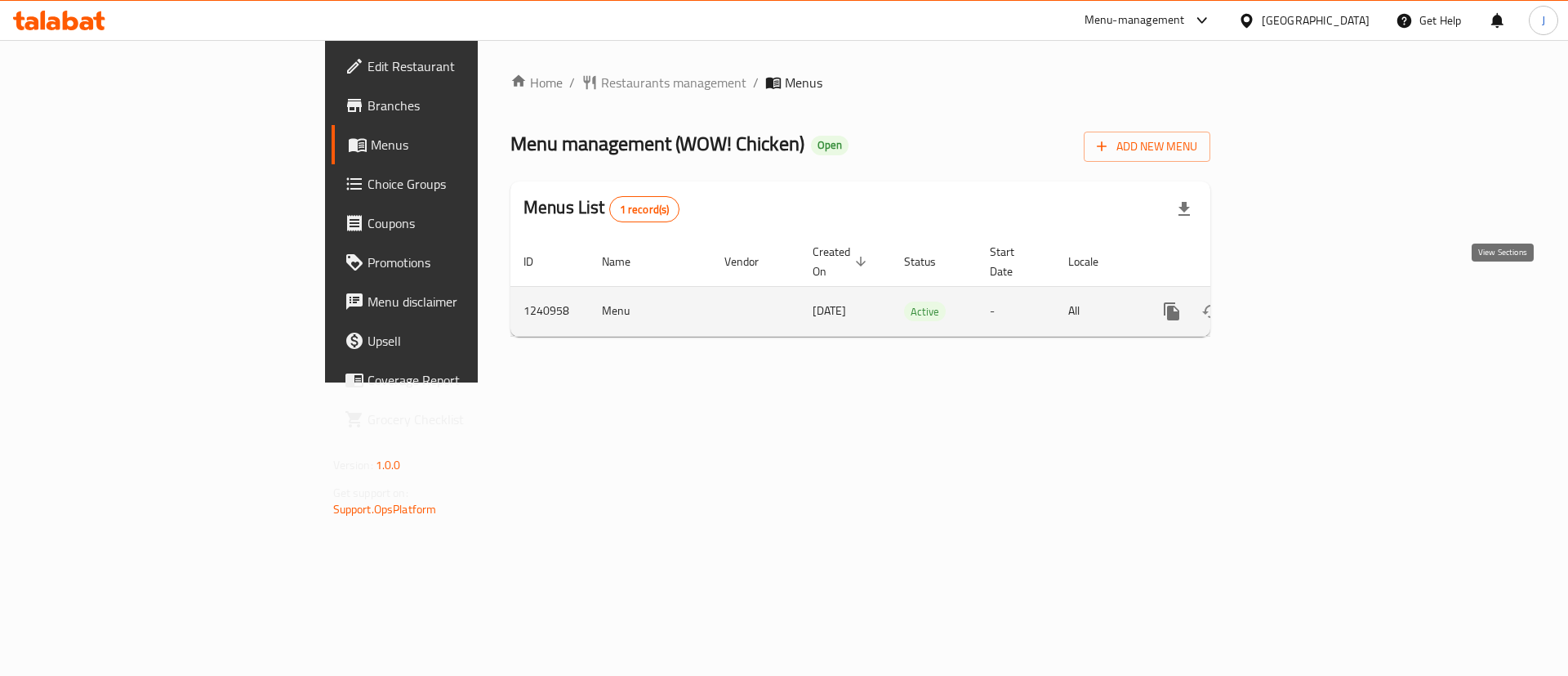
click at [1299, 301] on icon "enhanced table" at bounding box center [1289, 311] width 20 height 20
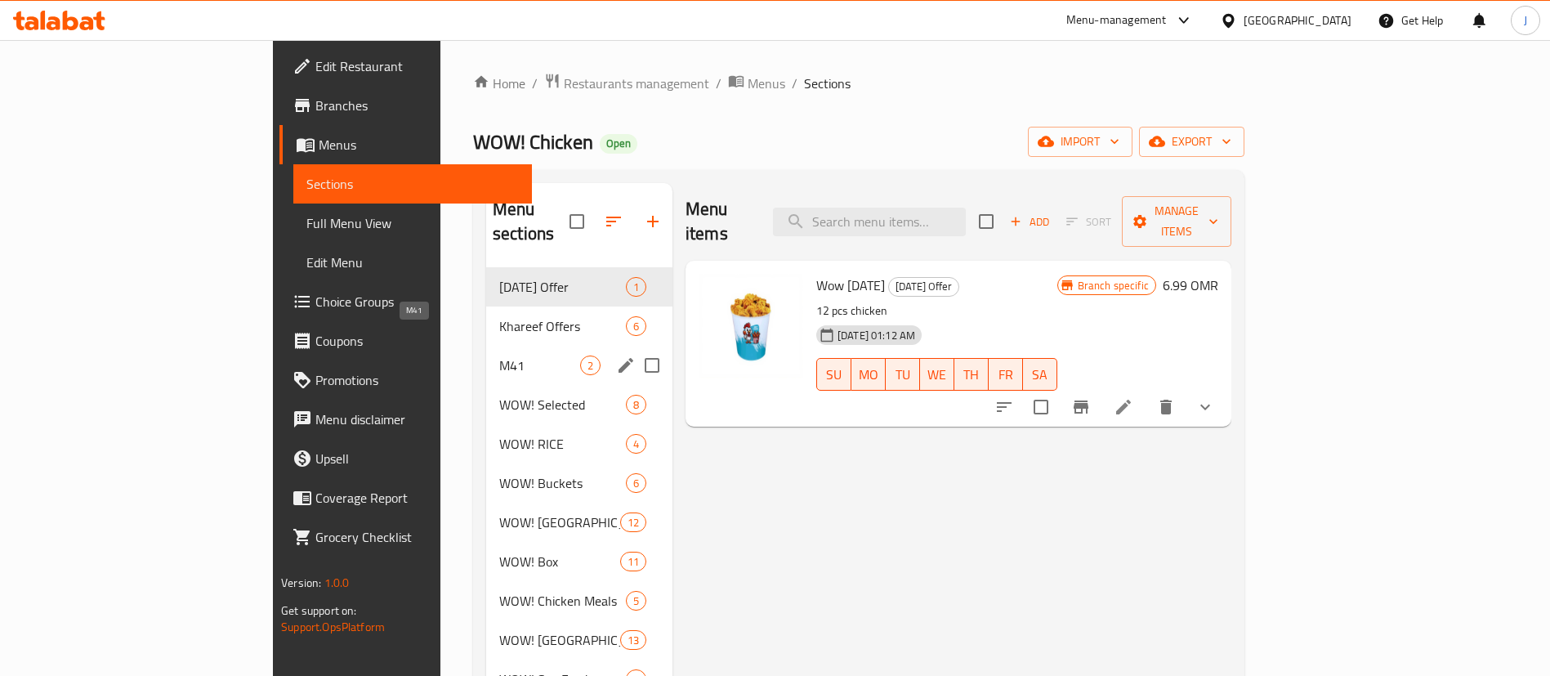
click at [499, 355] on span "M41" at bounding box center [539, 365] width 81 height 20
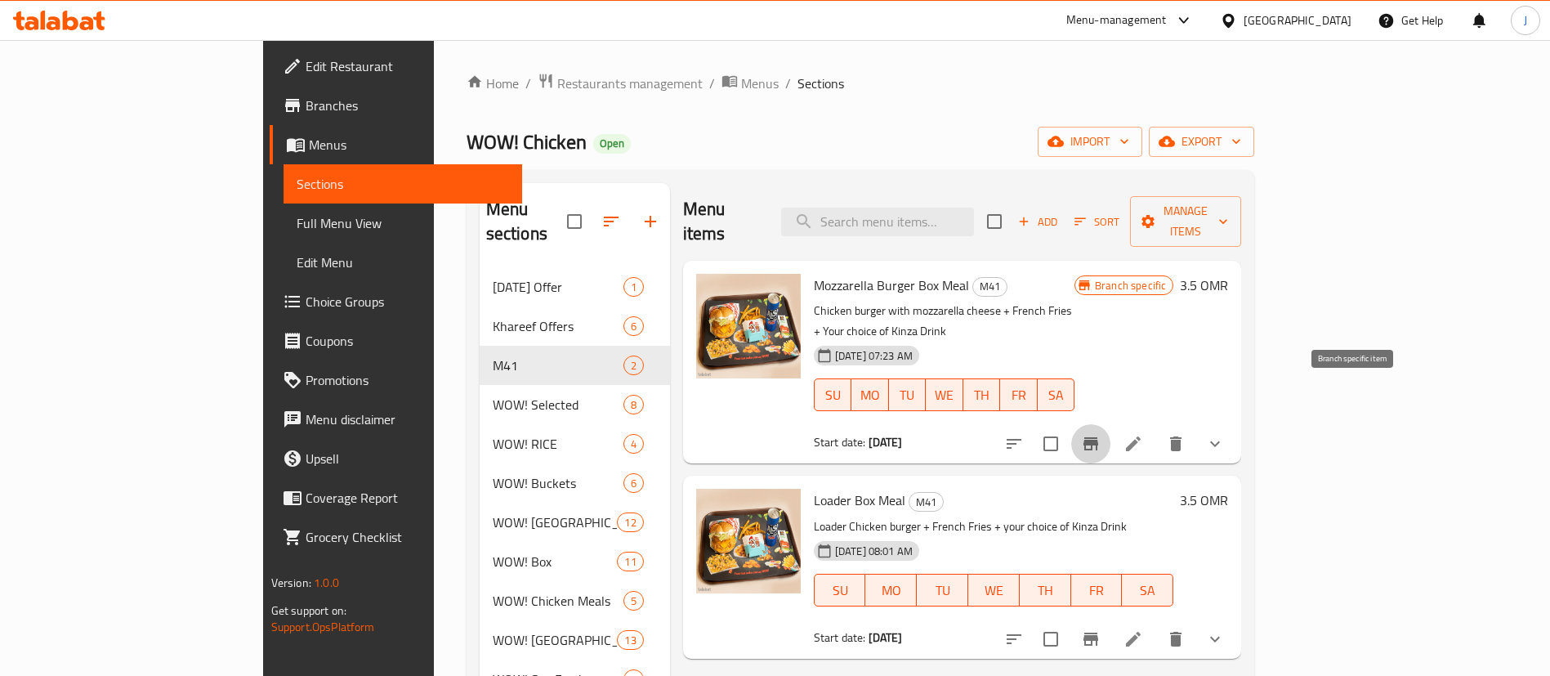
click at [1100, 434] on icon "Branch-specific-item" at bounding box center [1091, 444] width 20 height 20
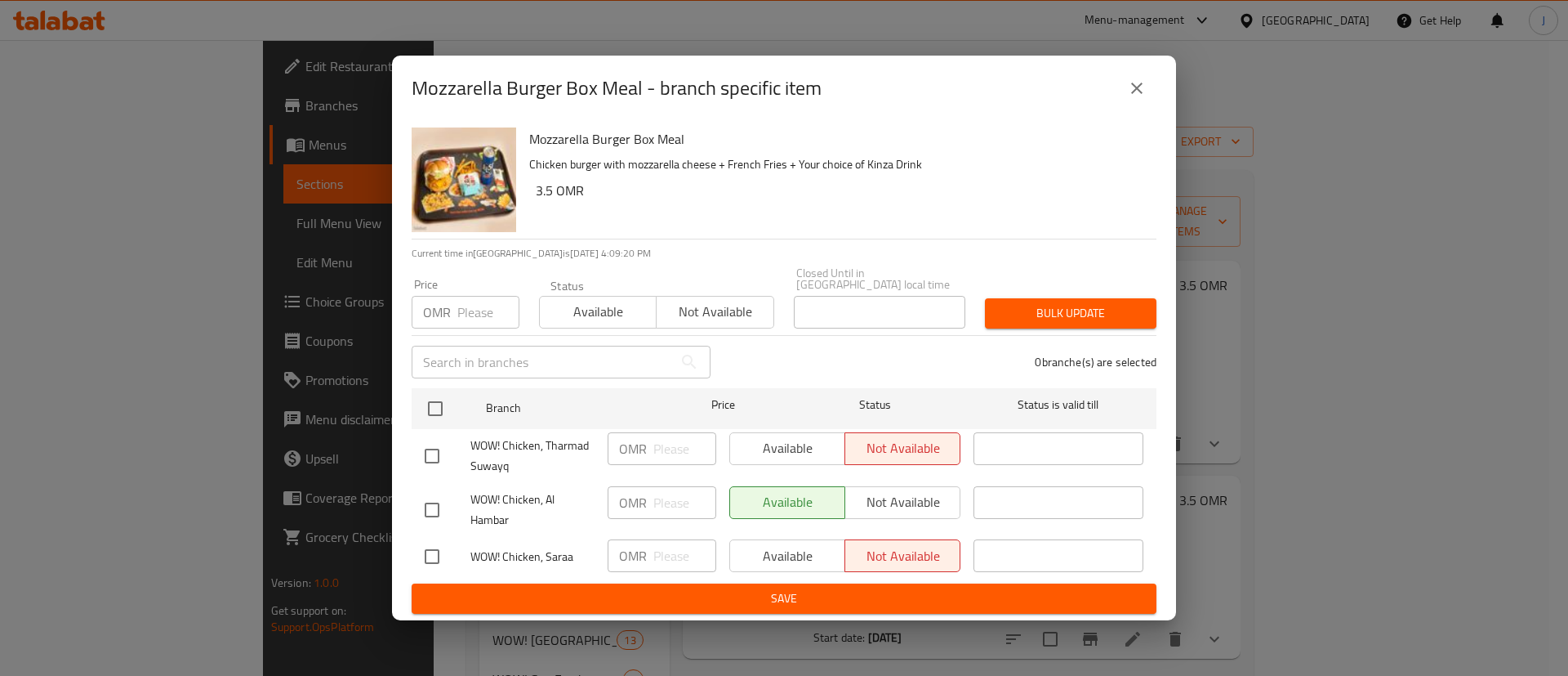
click at [1142, 93] on icon "close" at bounding box center [1136, 88] width 20 height 20
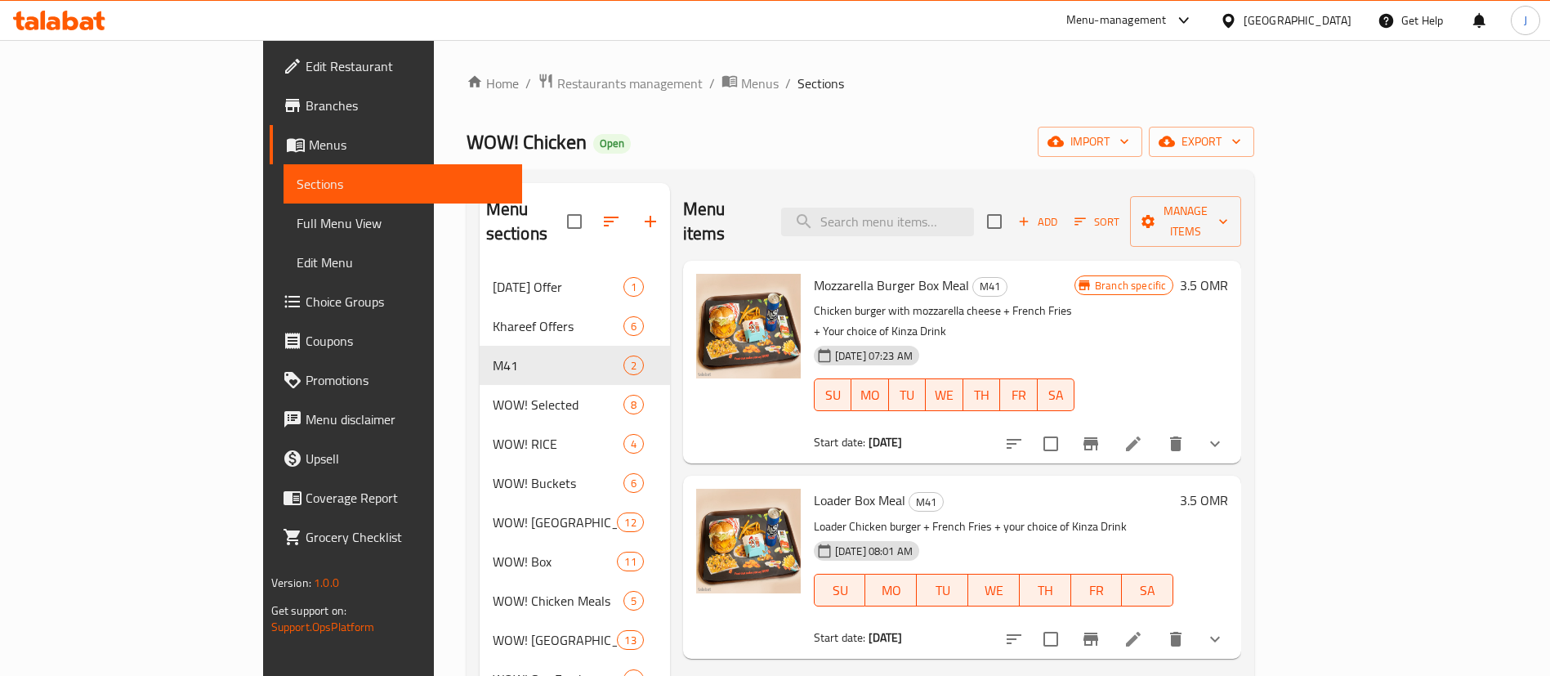
click at [1156, 429] on li at bounding box center [1133, 443] width 46 height 29
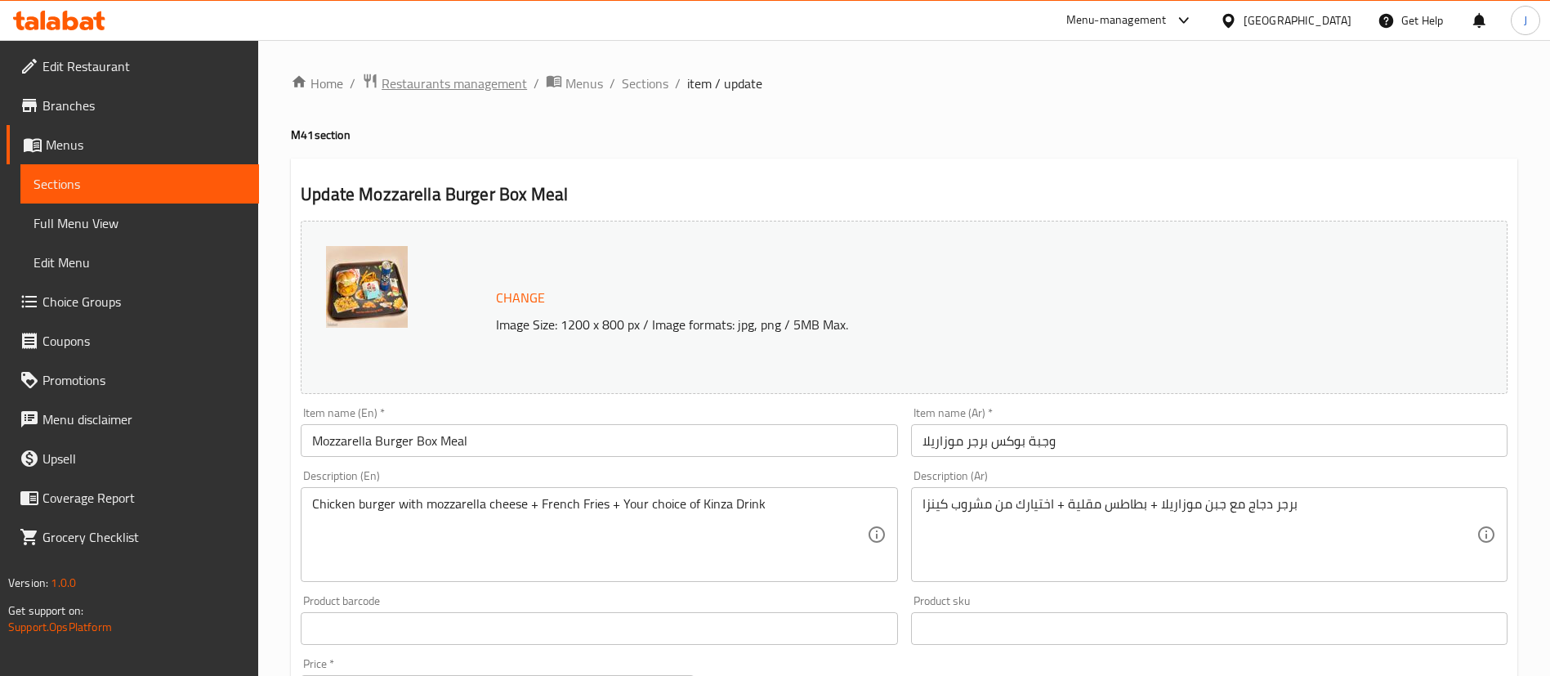
click at [487, 89] on span "Restaurants management" at bounding box center [454, 84] width 145 height 20
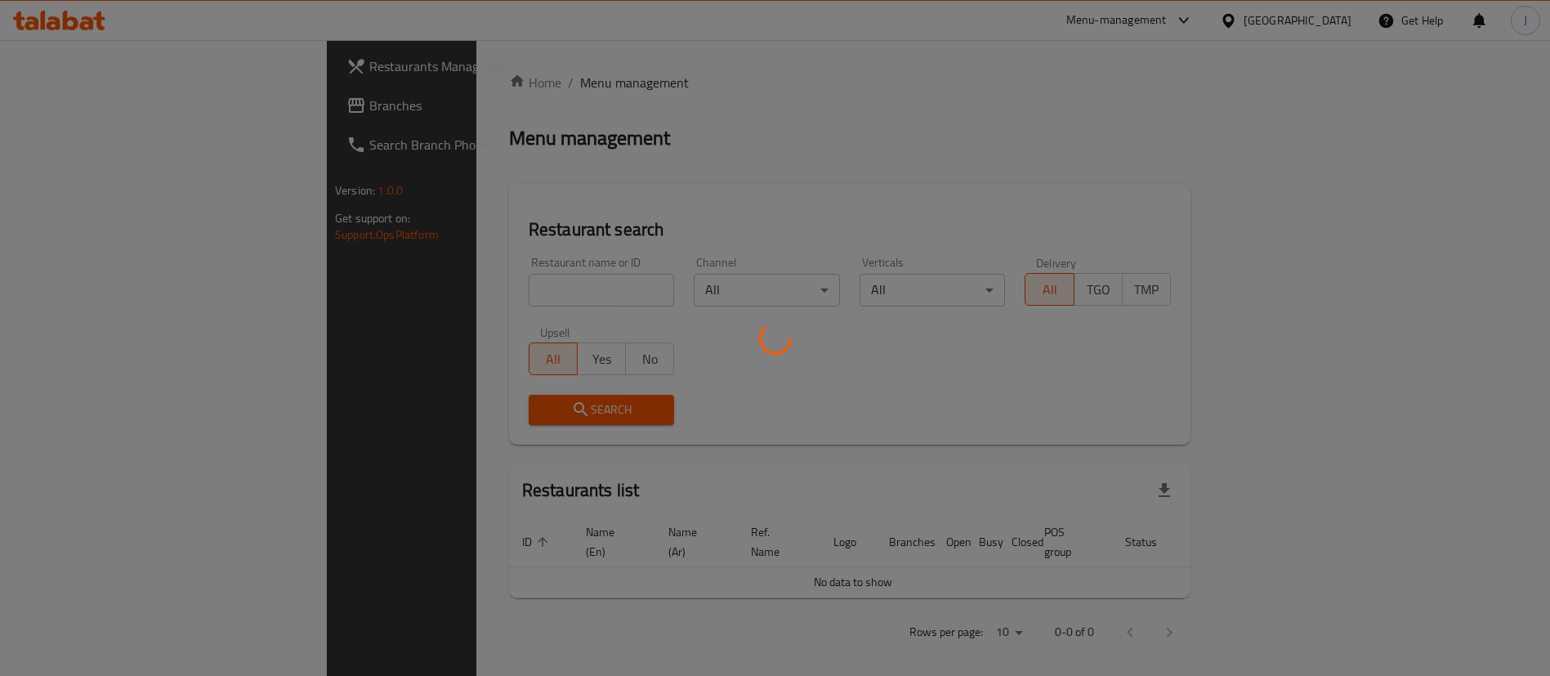
click at [389, 288] on div at bounding box center [775, 338] width 1550 height 676
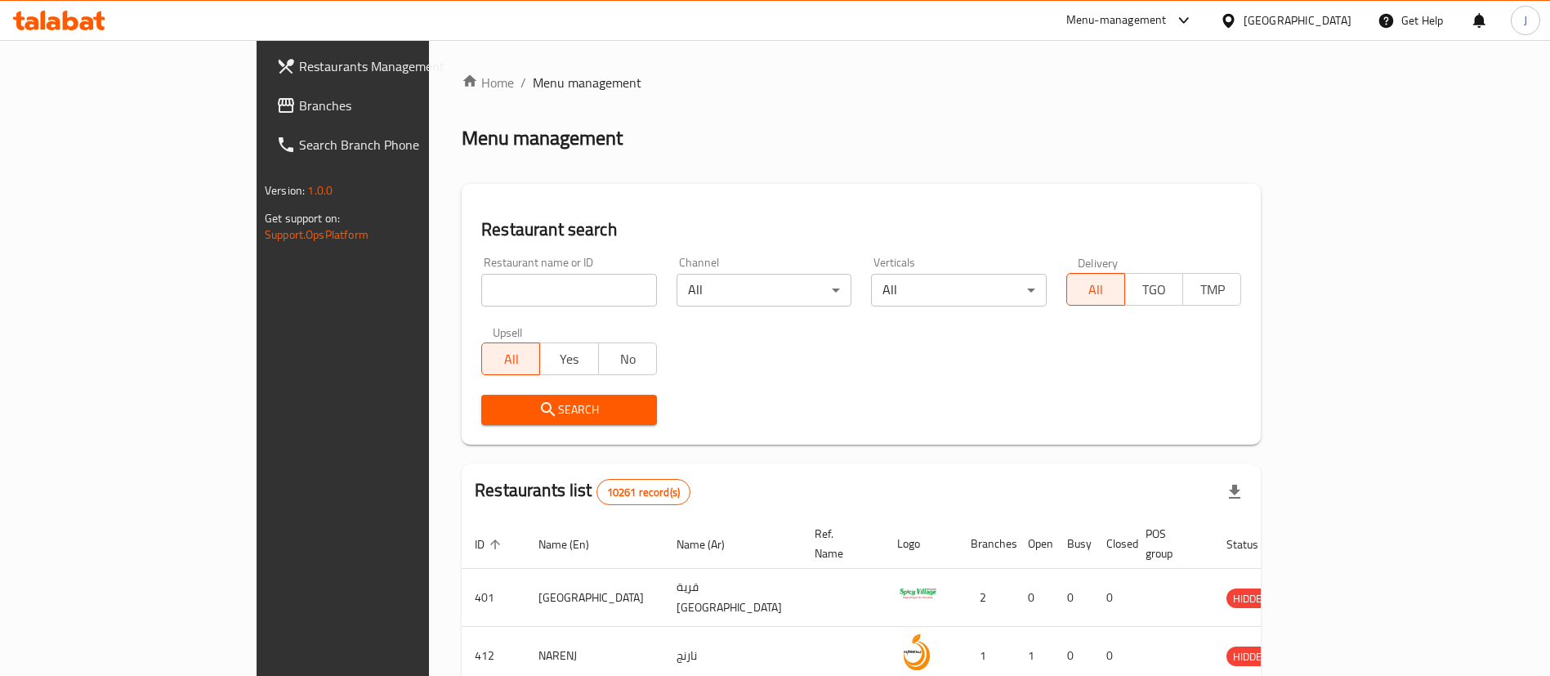
click at [481, 287] on input "search" at bounding box center [569, 290] width 176 height 33
type input "Eng cafe"
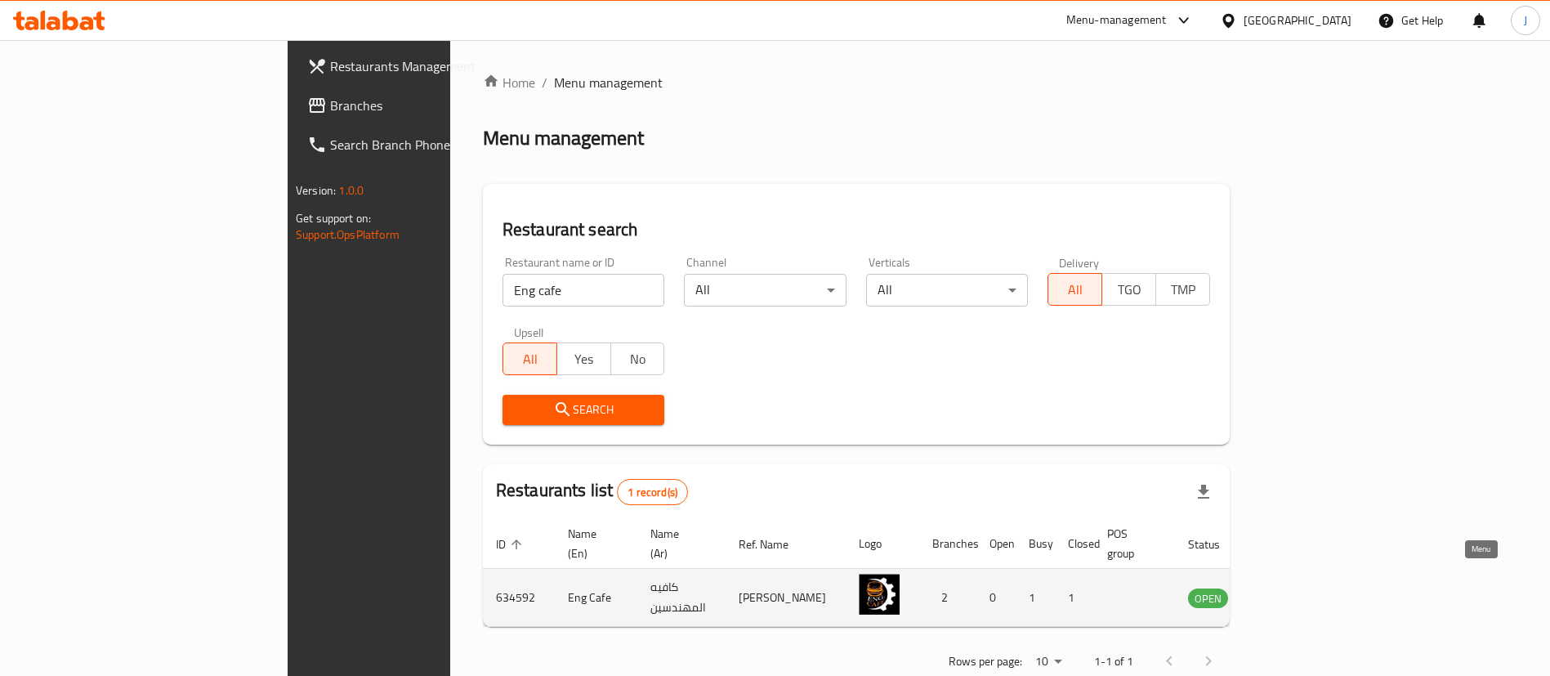
click at [1292, 591] on icon "enhanced table" at bounding box center [1283, 598] width 18 height 14
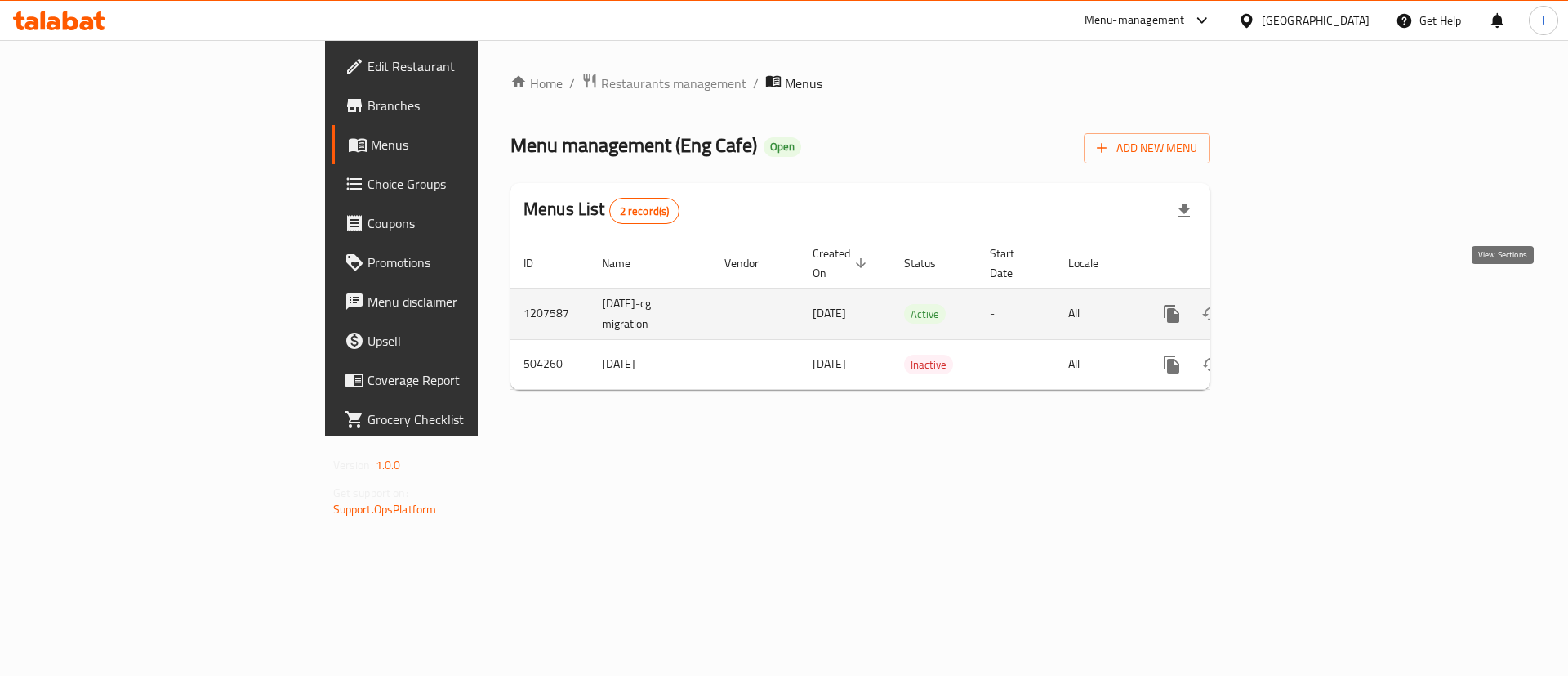
click at [1296, 306] on icon "enhanced table" at bounding box center [1289, 313] width 15 height 15
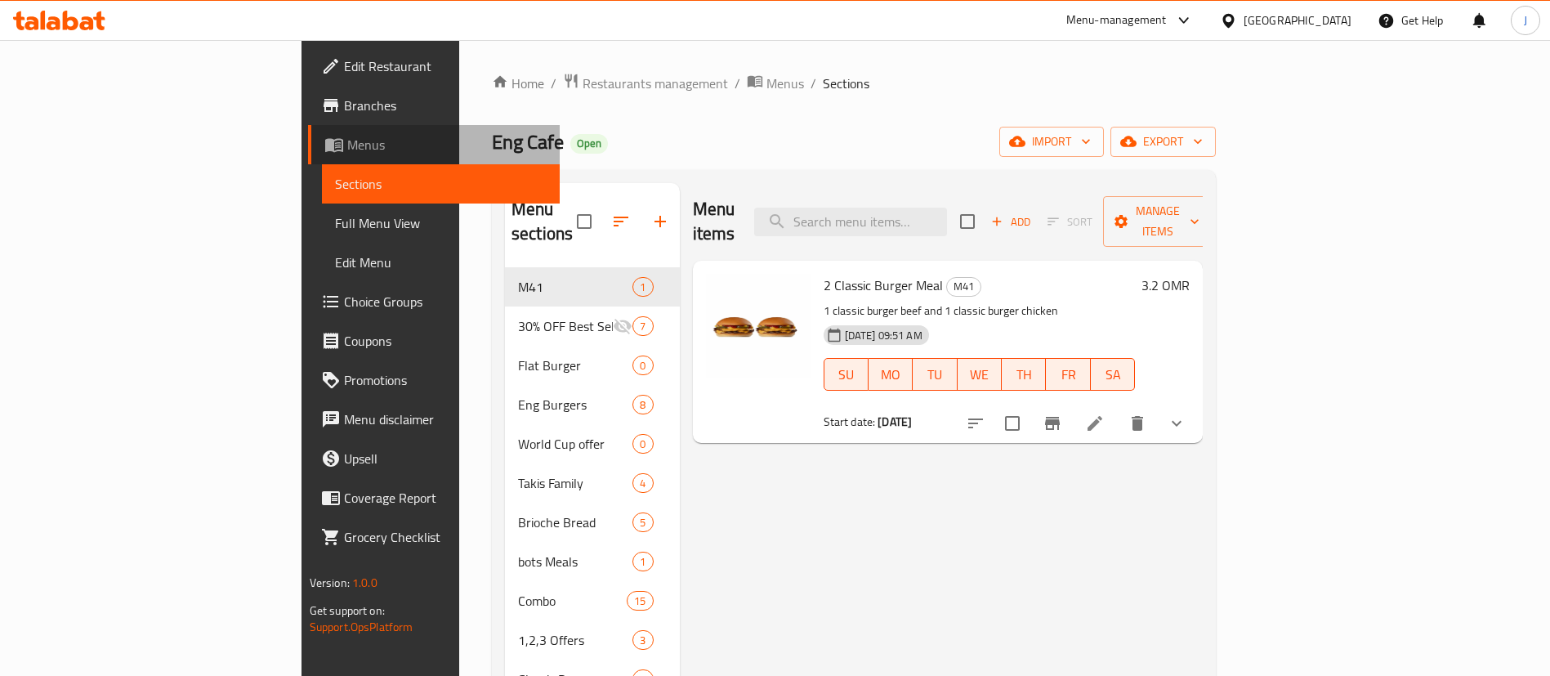
click at [347, 137] on span "Menus" at bounding box center [447, 145] width 200 height 20
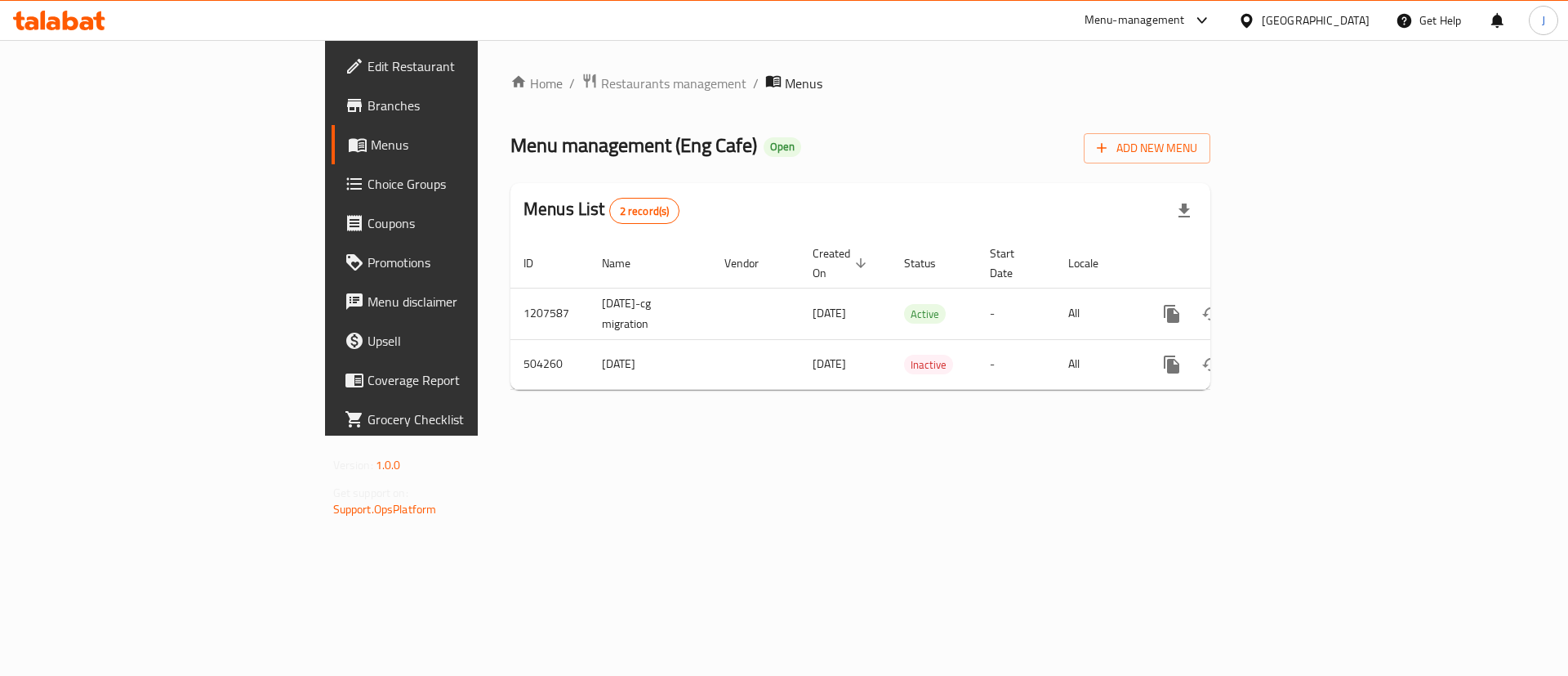
click at [368, 110] on span "Branches" at bounding box center [471, 106] width 207 height 20
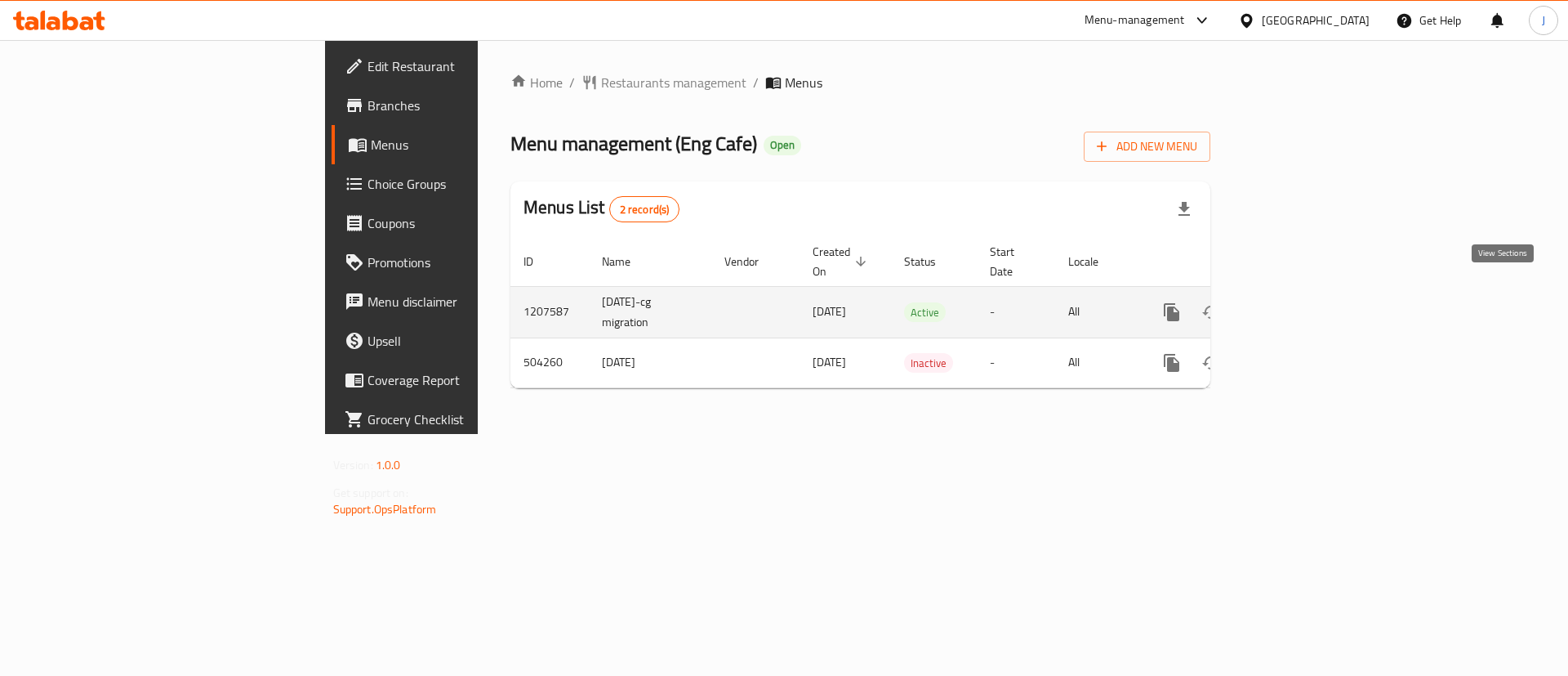
click at [1309, 294] on link "enhanced table" at bounding box center [1288, 311] width 39 height 39
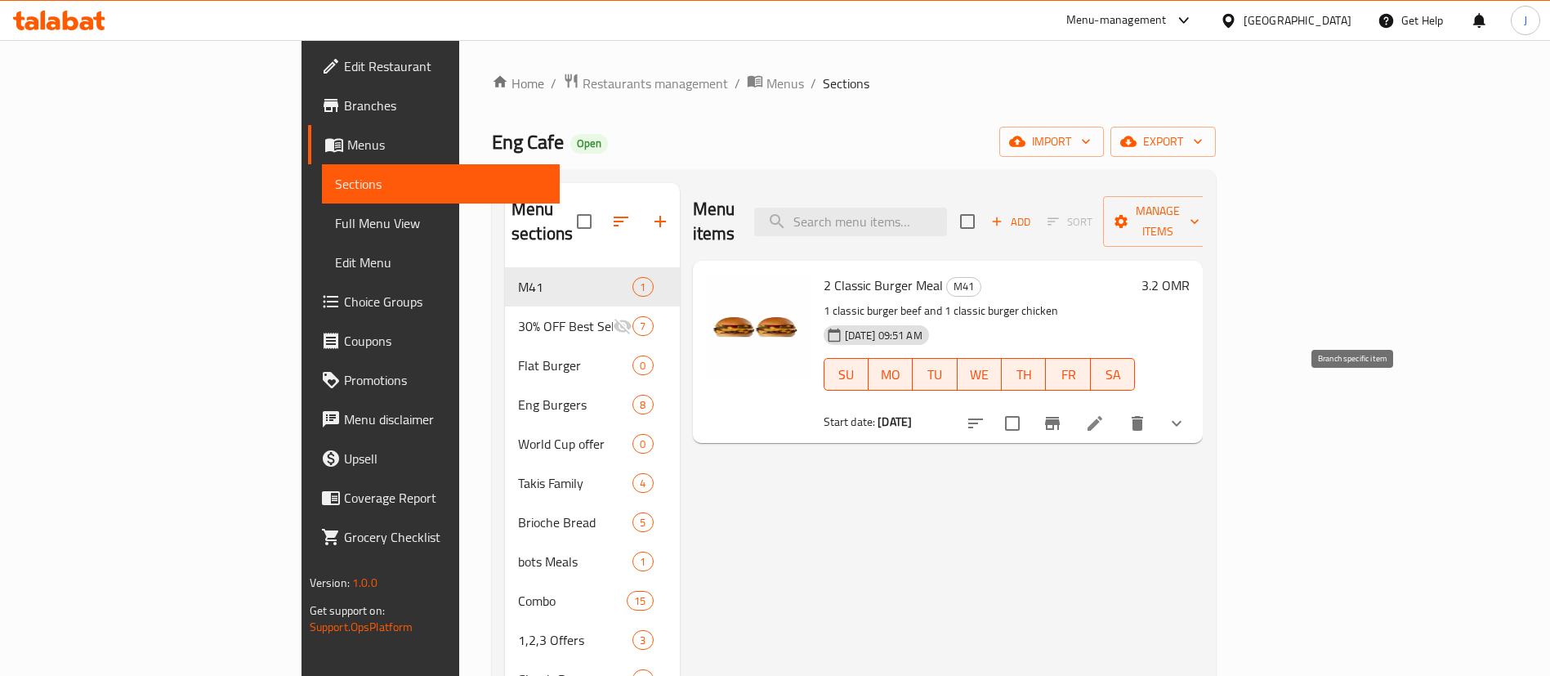
click at [1062, 413] on icon "Branch-specific-item" at bounding box center [1052, 423] width 20 height 20
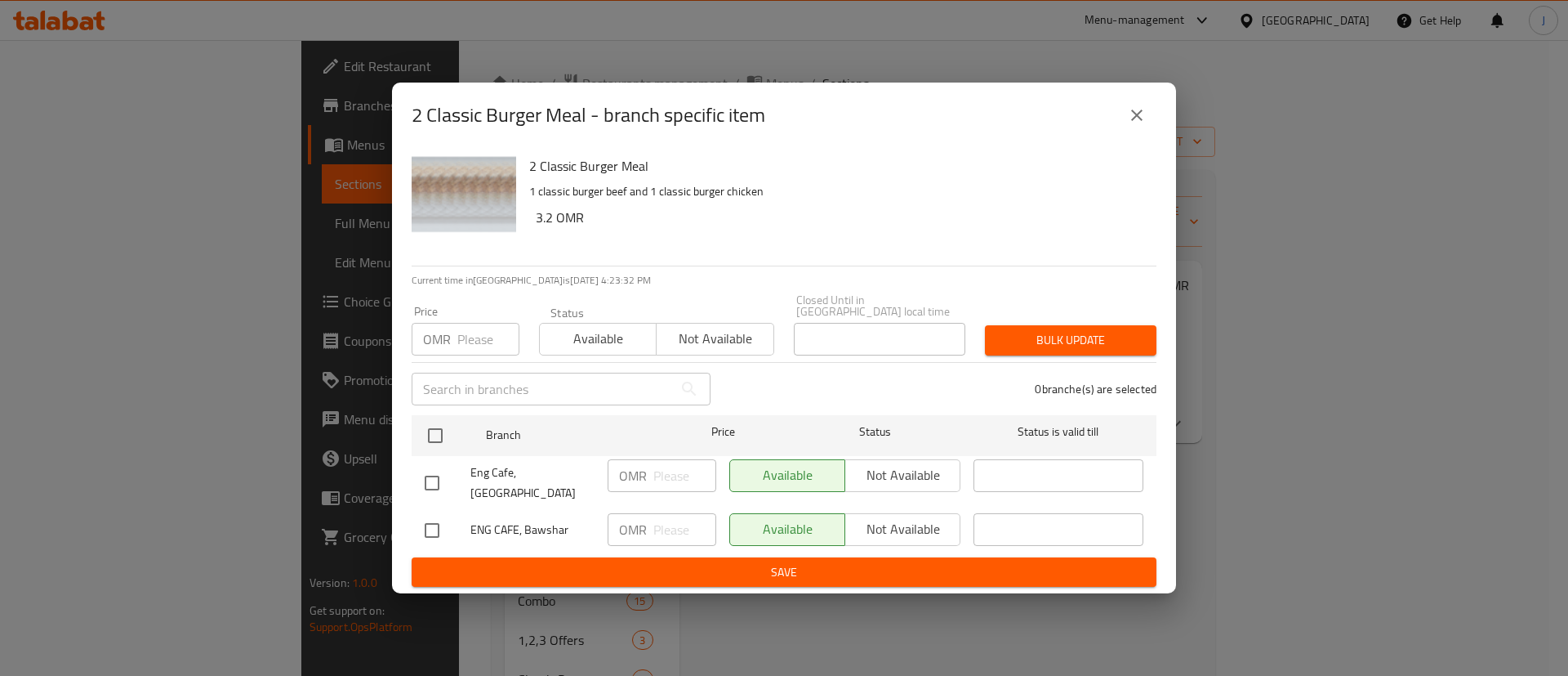
click at [1132, 266] on div "2 Classic Burger Meal 1 classic burger beef and 1 classic burger chicken 3.2 OMR" at bounding box center [835, 207] width 627 height 118
click at [1138, 122] on icon "close" at bounding box center [1136, 115] width 20 height 20
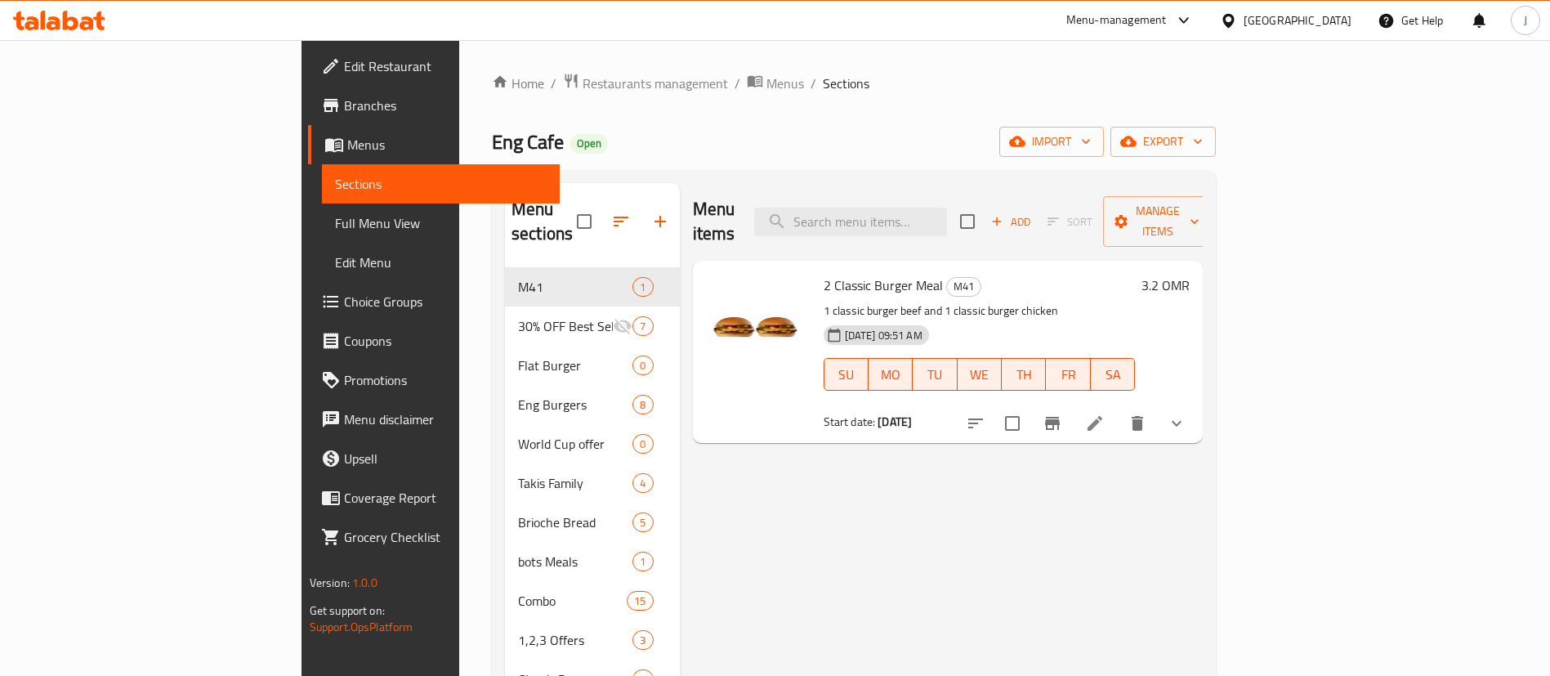
click at [582, 87] on span "Restaurants management" at bounding box center [654, 84] width 145 height 20
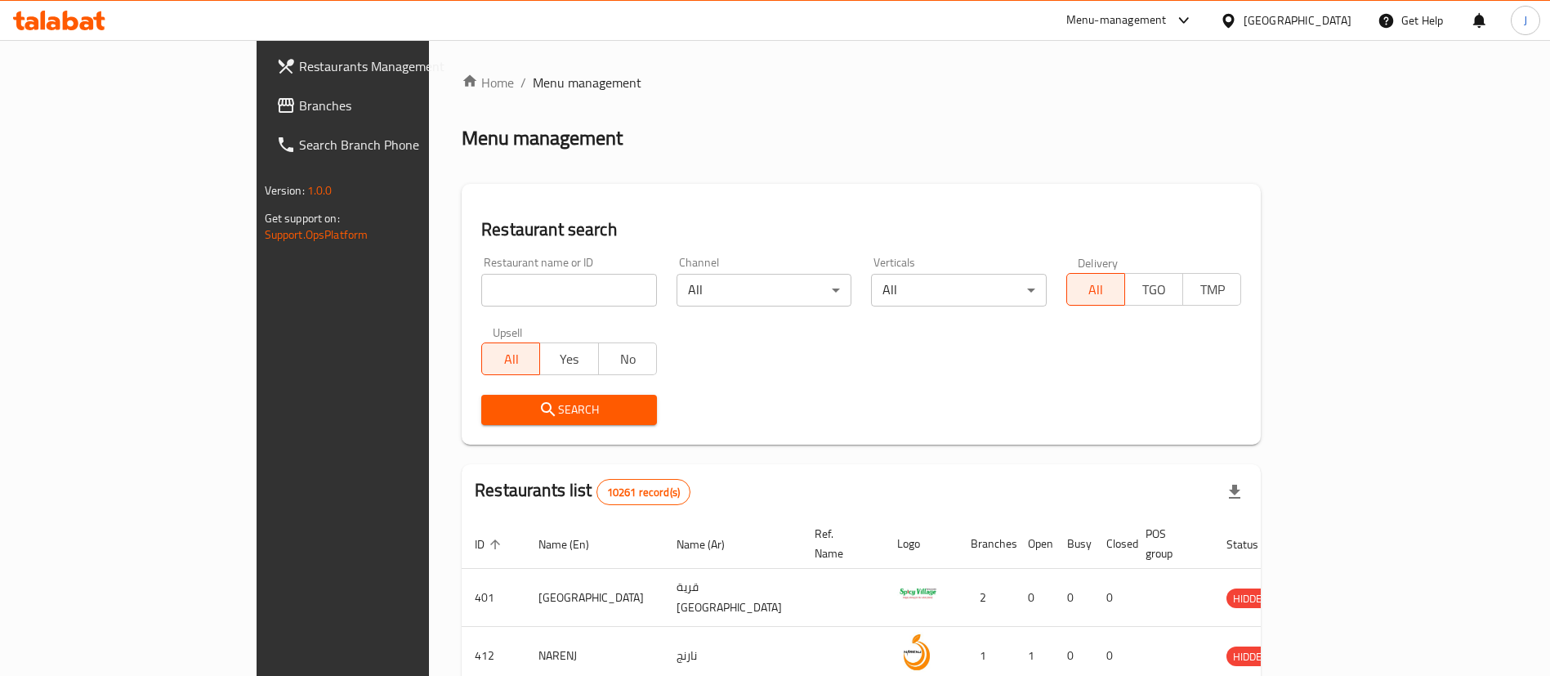
click at [299, 107] on span "Branches" at bounding box center [400, 106] width 203 height 20
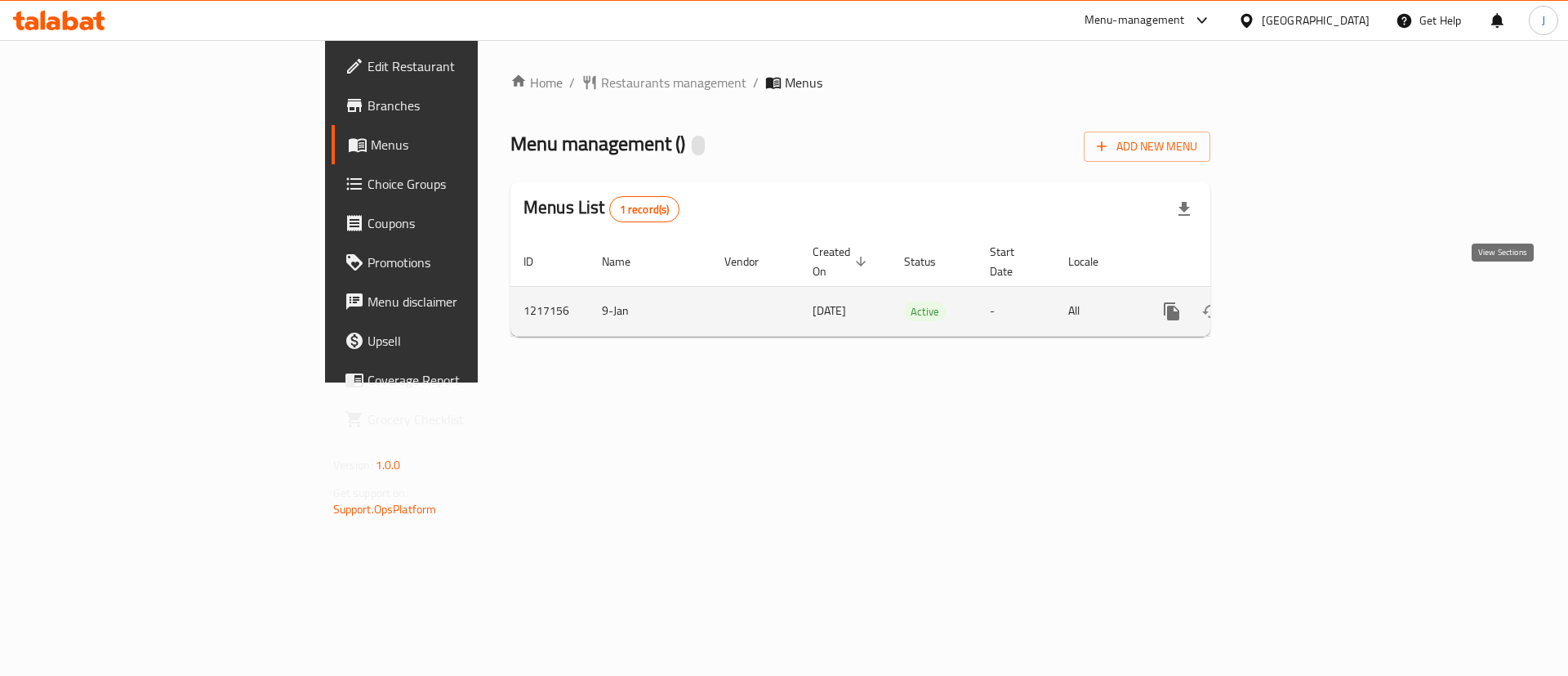
click at [1299, 301] on icon "enhanced table" at bounding box center [1289, 311] width 20 height 20
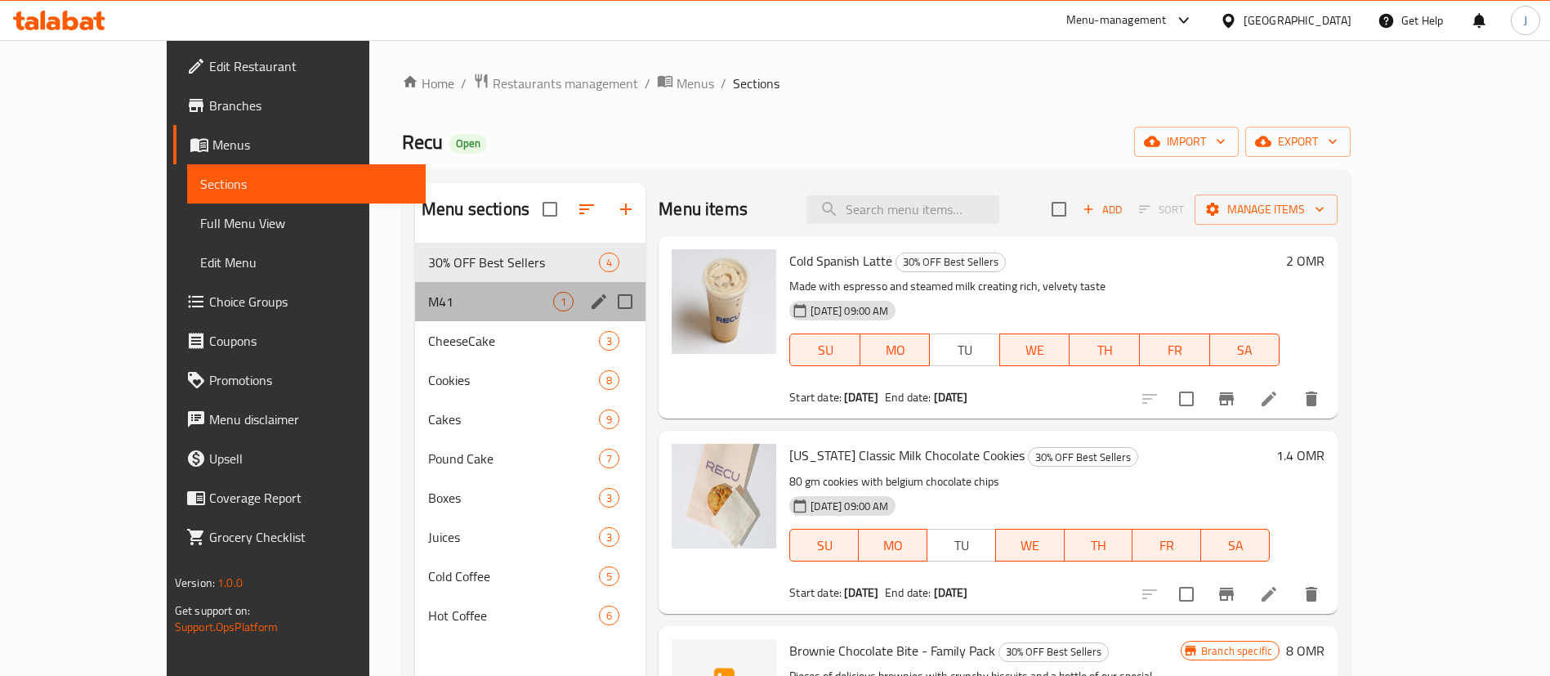
click at [451, 315] on div "M41 1" at bounding box center [530, 301] width 230 height 39
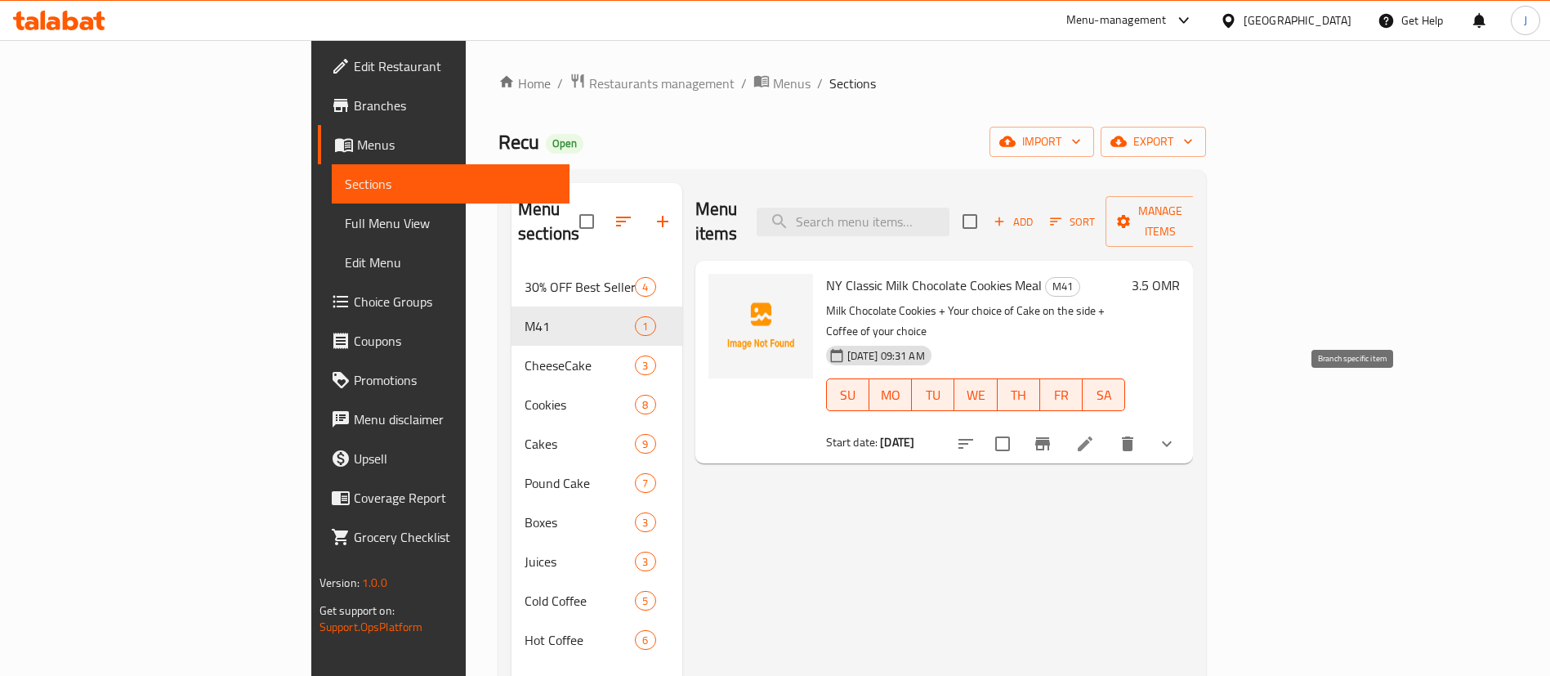
click at [1050, 437] on icon "Branch-specific-item" at bounding box center [1042, 443] width 15 height 13
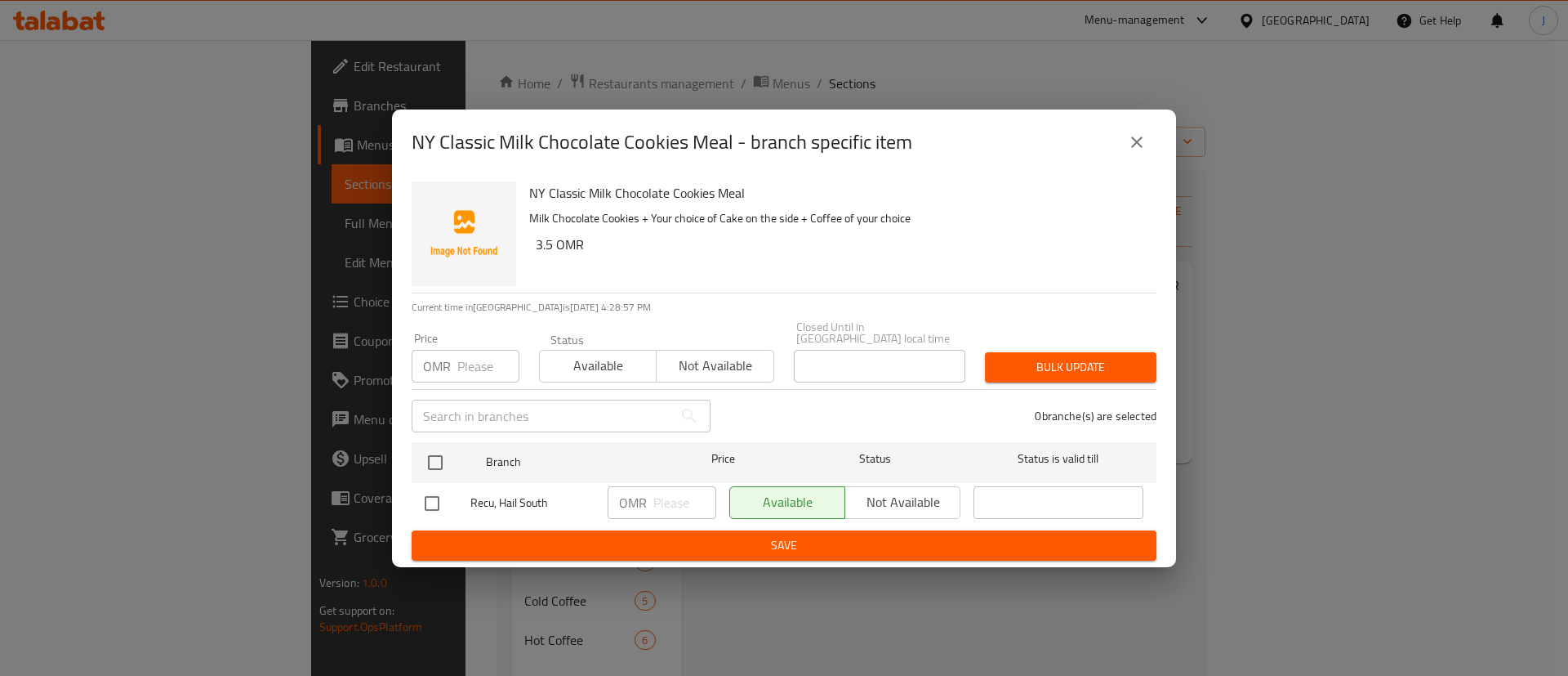
click at [803, 499] on div "Available Not available" at bounding box center [844, 502] width 231 height 33
click at [1133, 152] on icon "close" at bounding box center [1136, 142] width 20 height 20
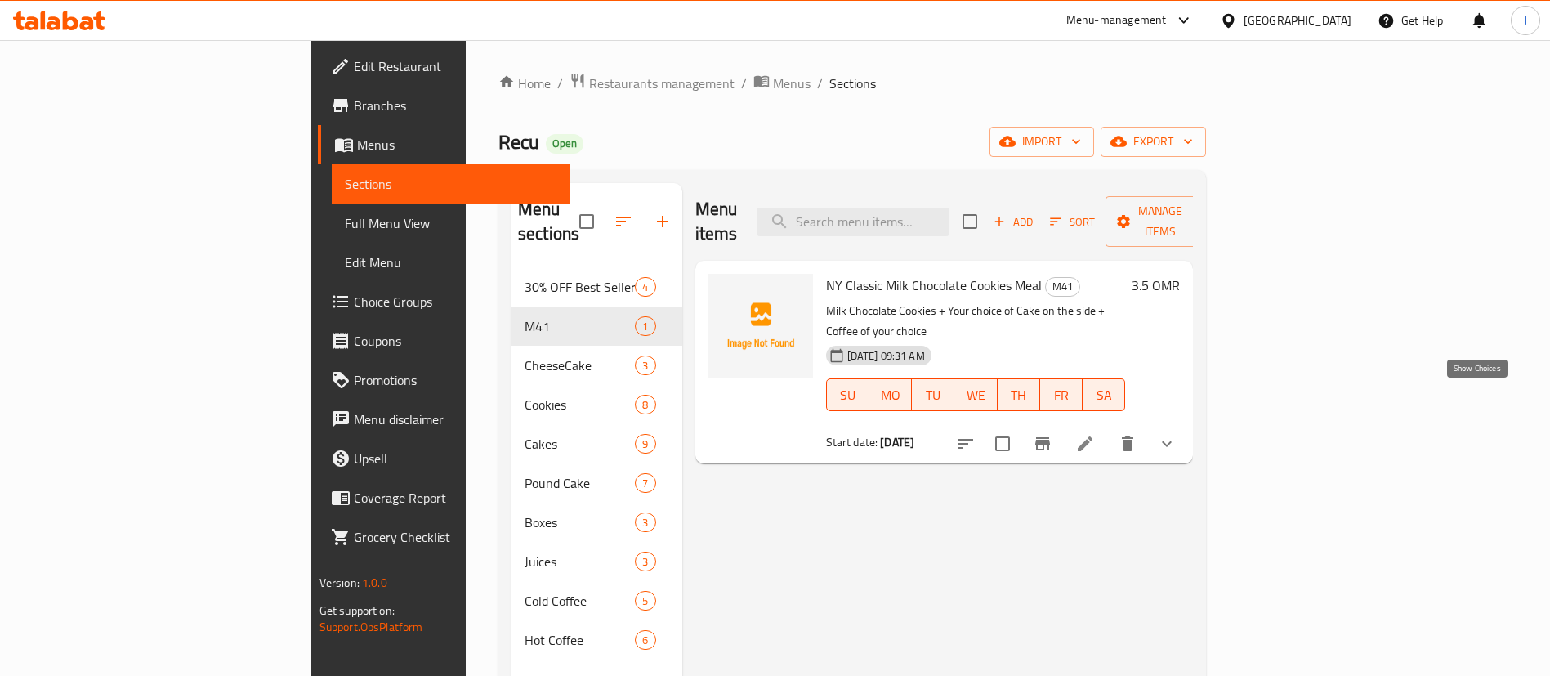
click at [1172, 441] on icon "show more" at bounding box center [1167, 444] width 10 height 6
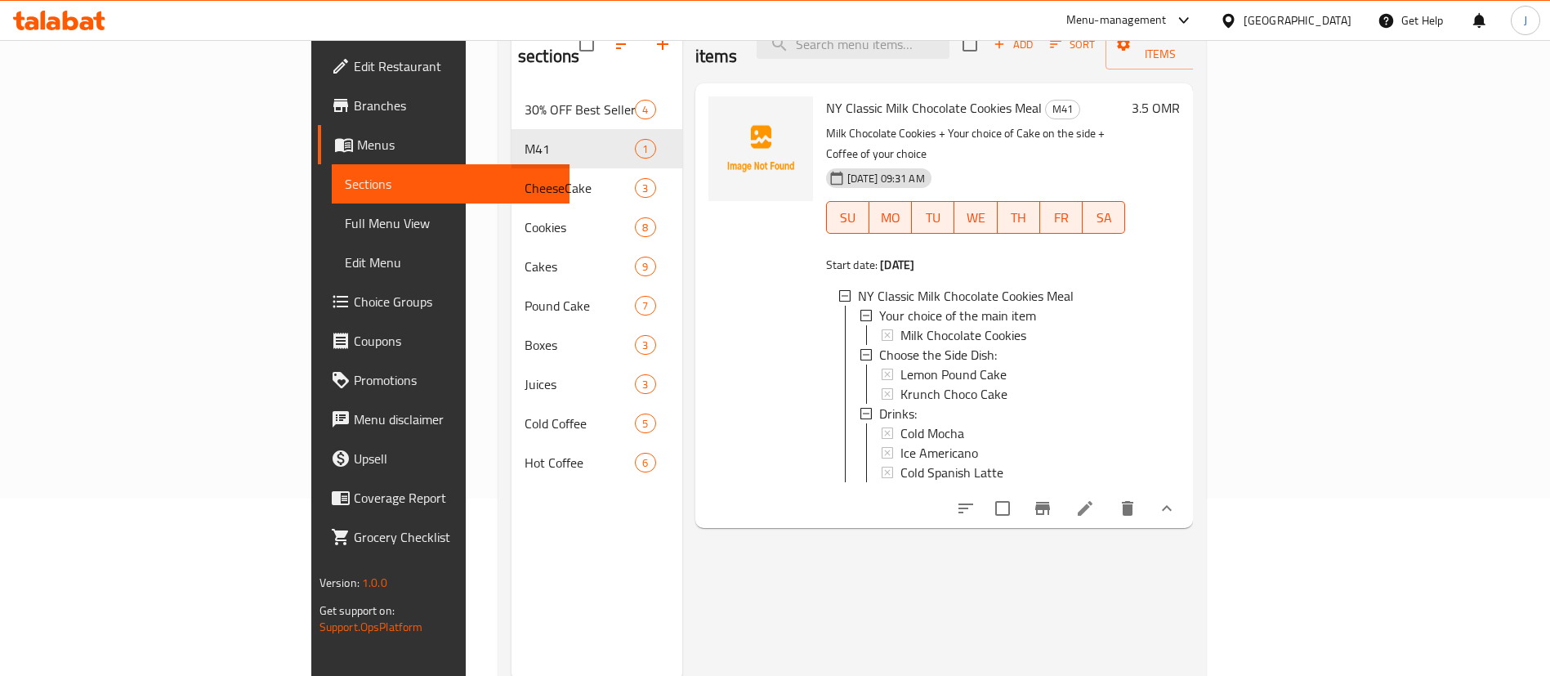
scroll to position [229, 0]
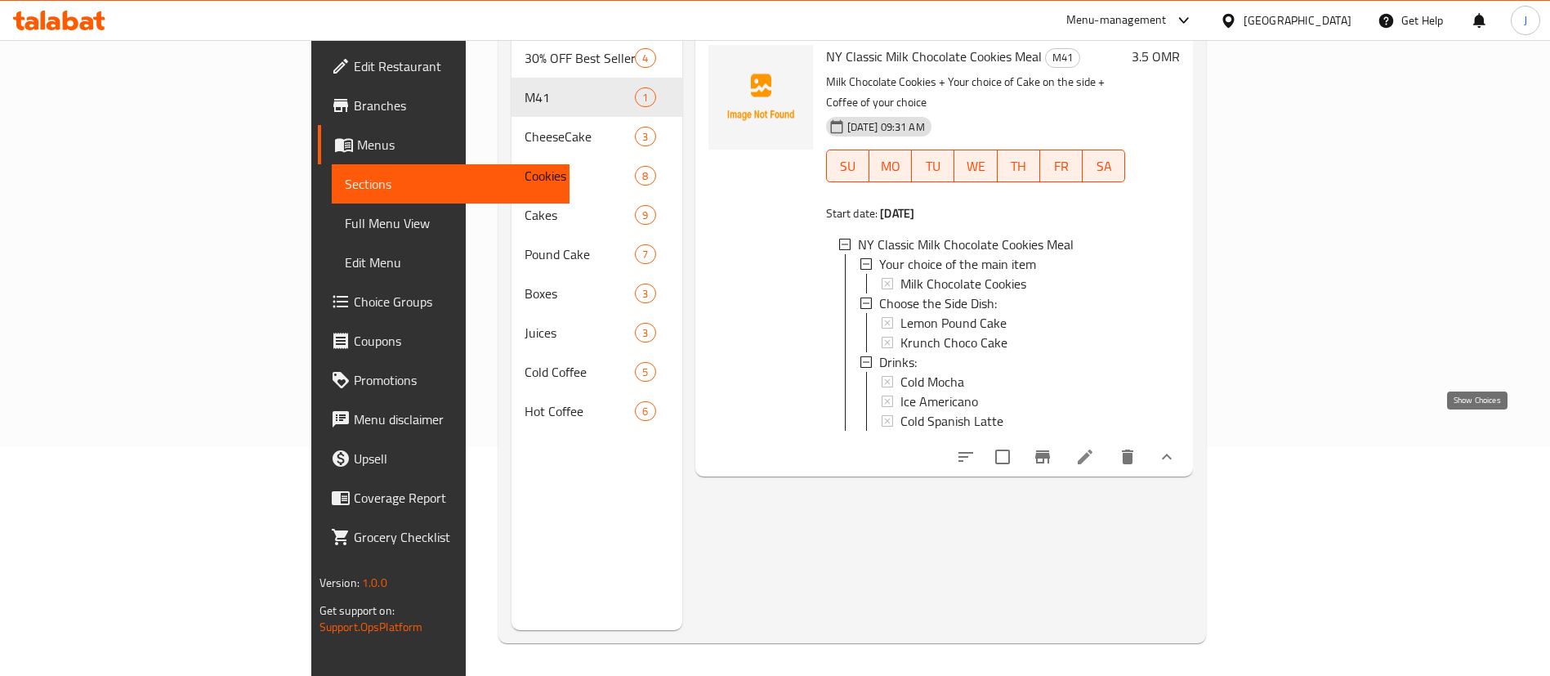
click at [1176, 447] on icon "show more" at bounding box center [1167, 457] width 20 height 20
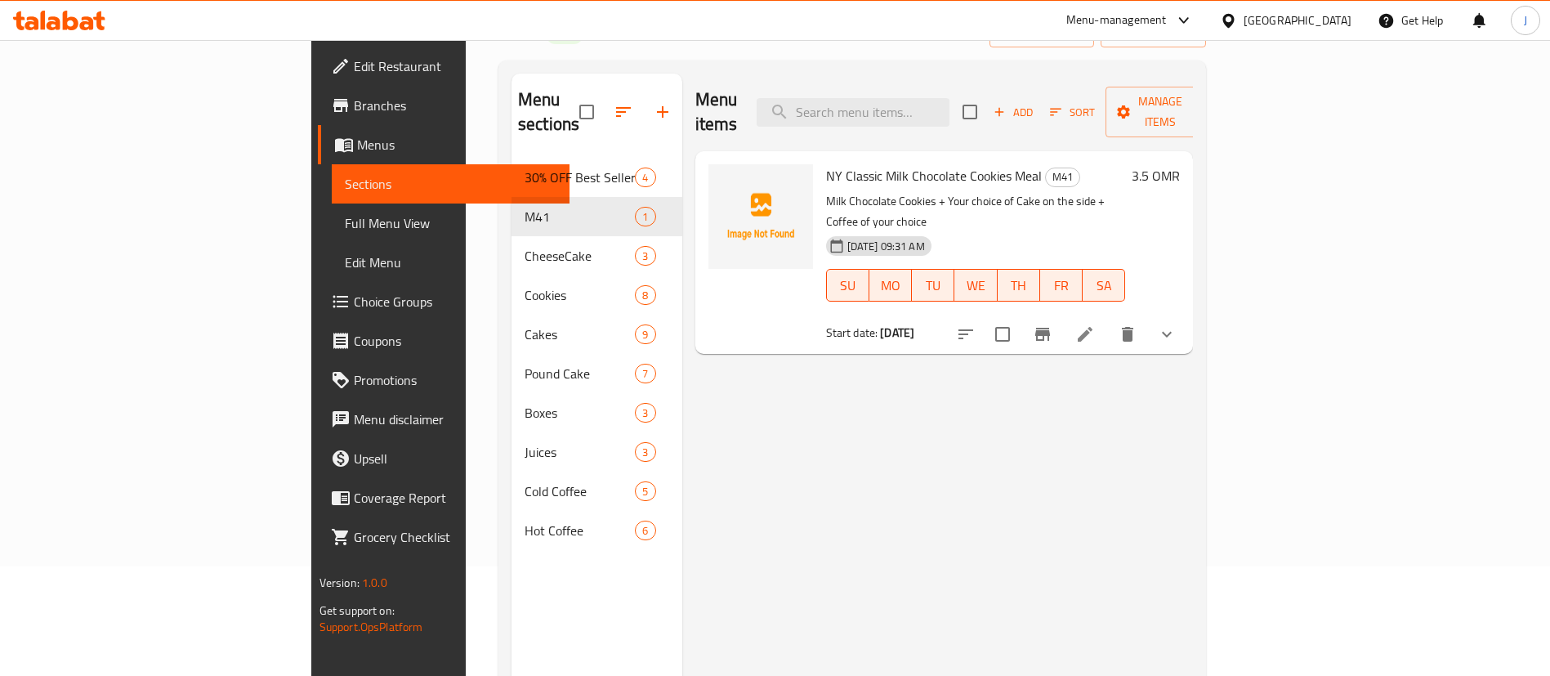
scroll to position [0, 0]
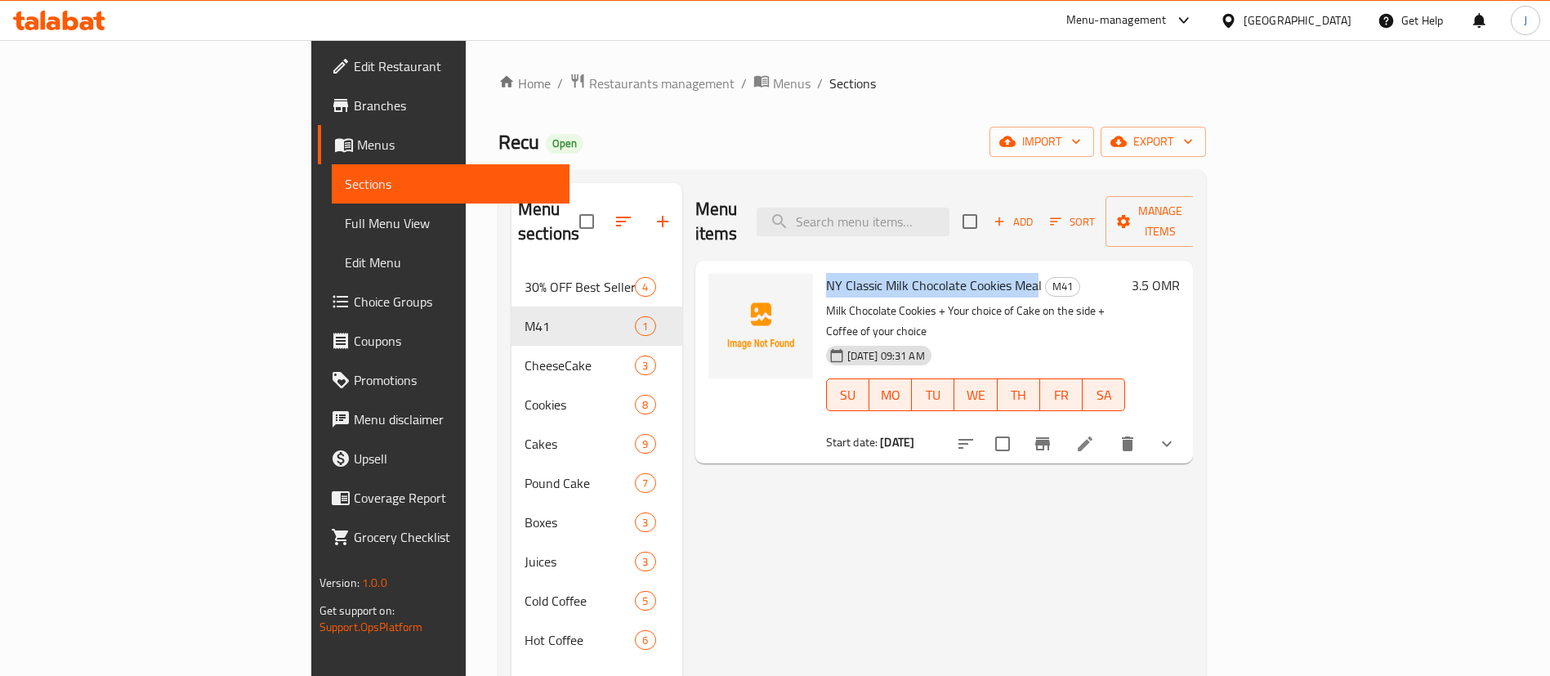
drag, startPoint x: 750, startPoint y: 259, endPoint x: 960, endPoint y: 268, distance: 210.1
click at [960, 273] on span "NY Classic Milk Chocolate Cookies Meal" at bounding box center [934, 285] width 216 height 25
click at [354, 110] on span "Branches" at bounding box center [455, 106] width 203 height 20
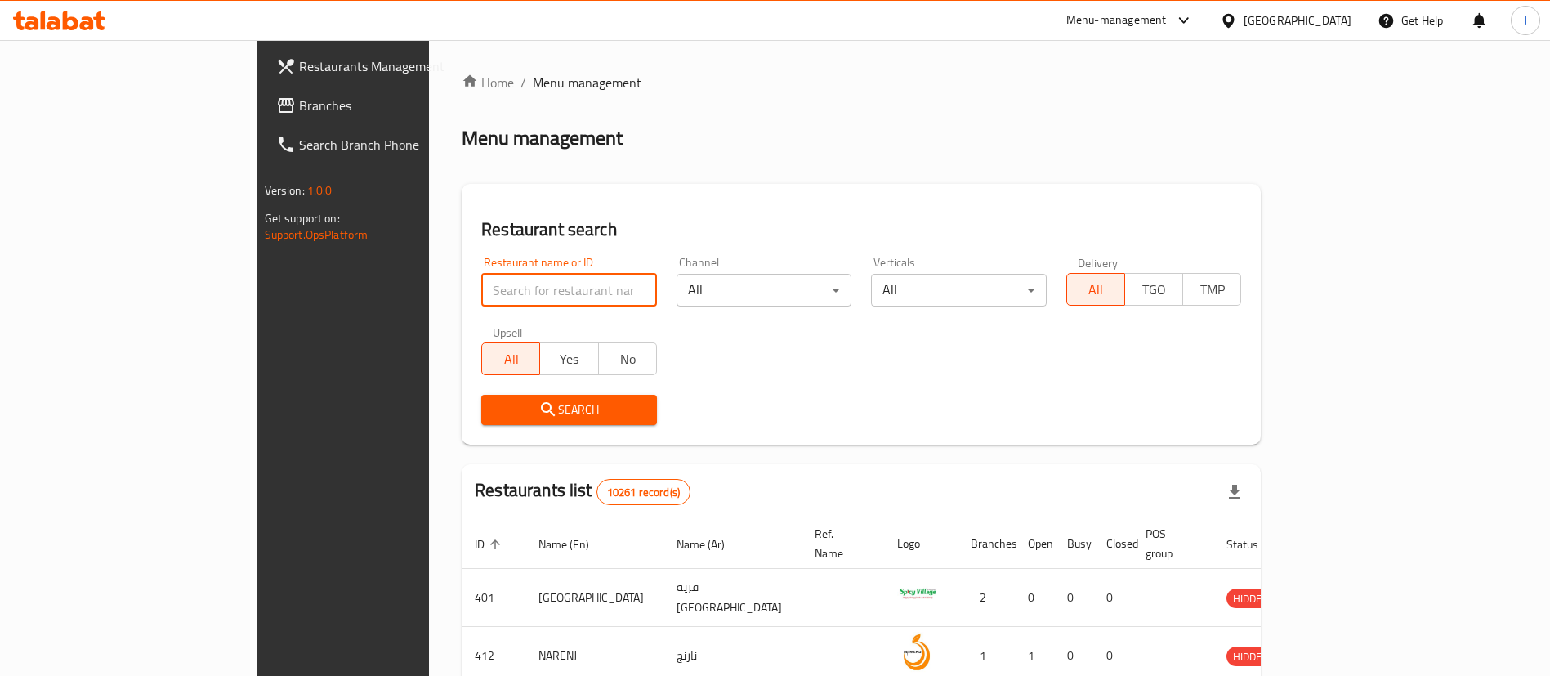
click at [481, 275] on input "search" at bounding box center [569, 290] width 176 height 33
paste input "653958"
type input "653958"
click button "Search" at bounding box center [569, 410] width 176 height 30
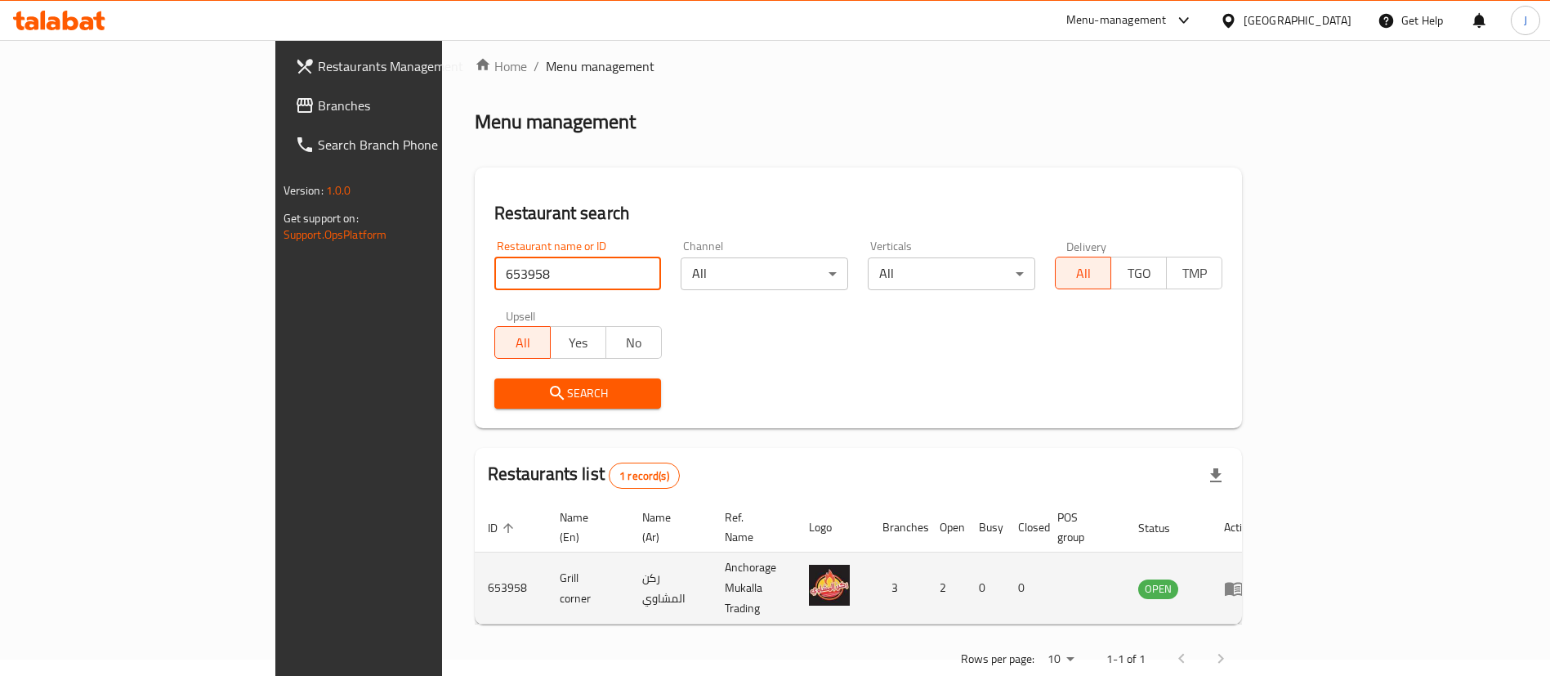
scroll to position [21, 0]
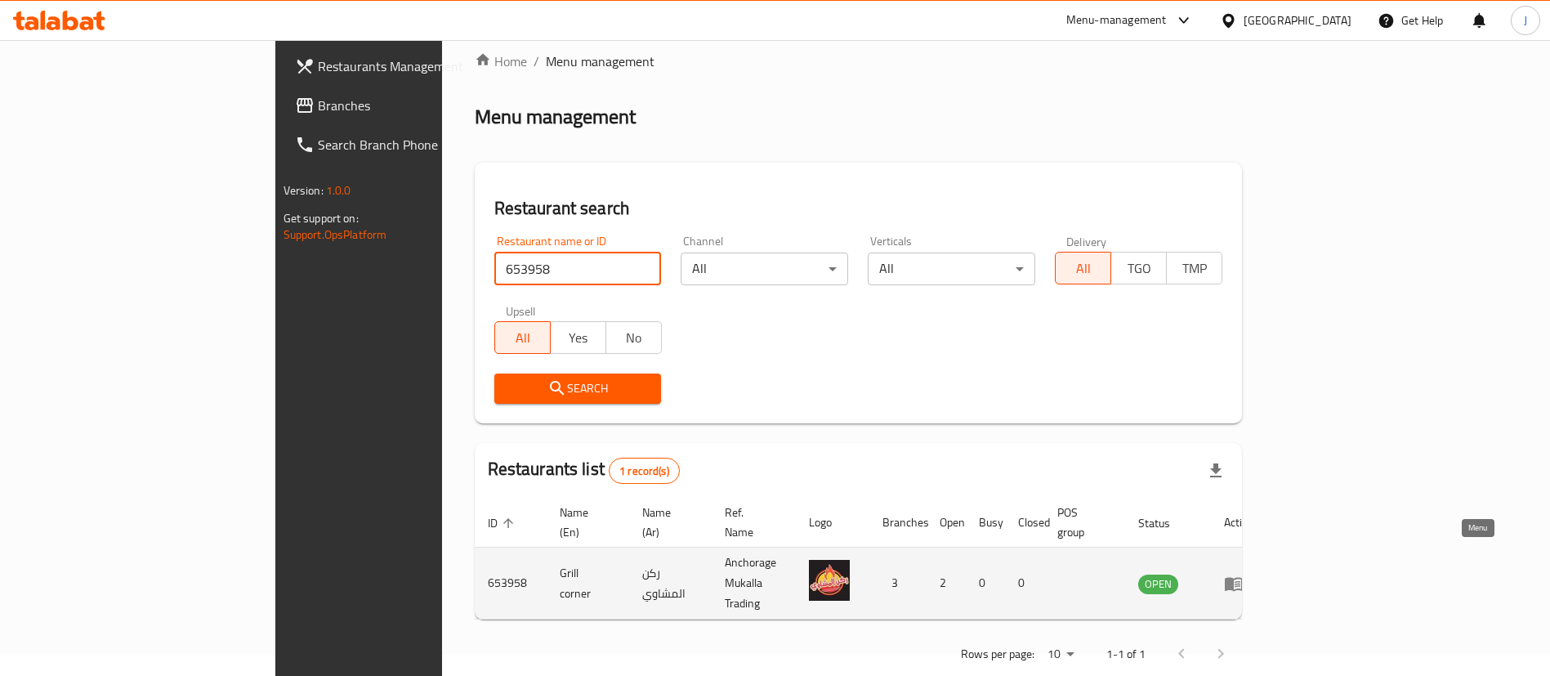
click at [1243, 577] on icon "enhanced table" at bounding box center [1234, 584] width 18 height 14
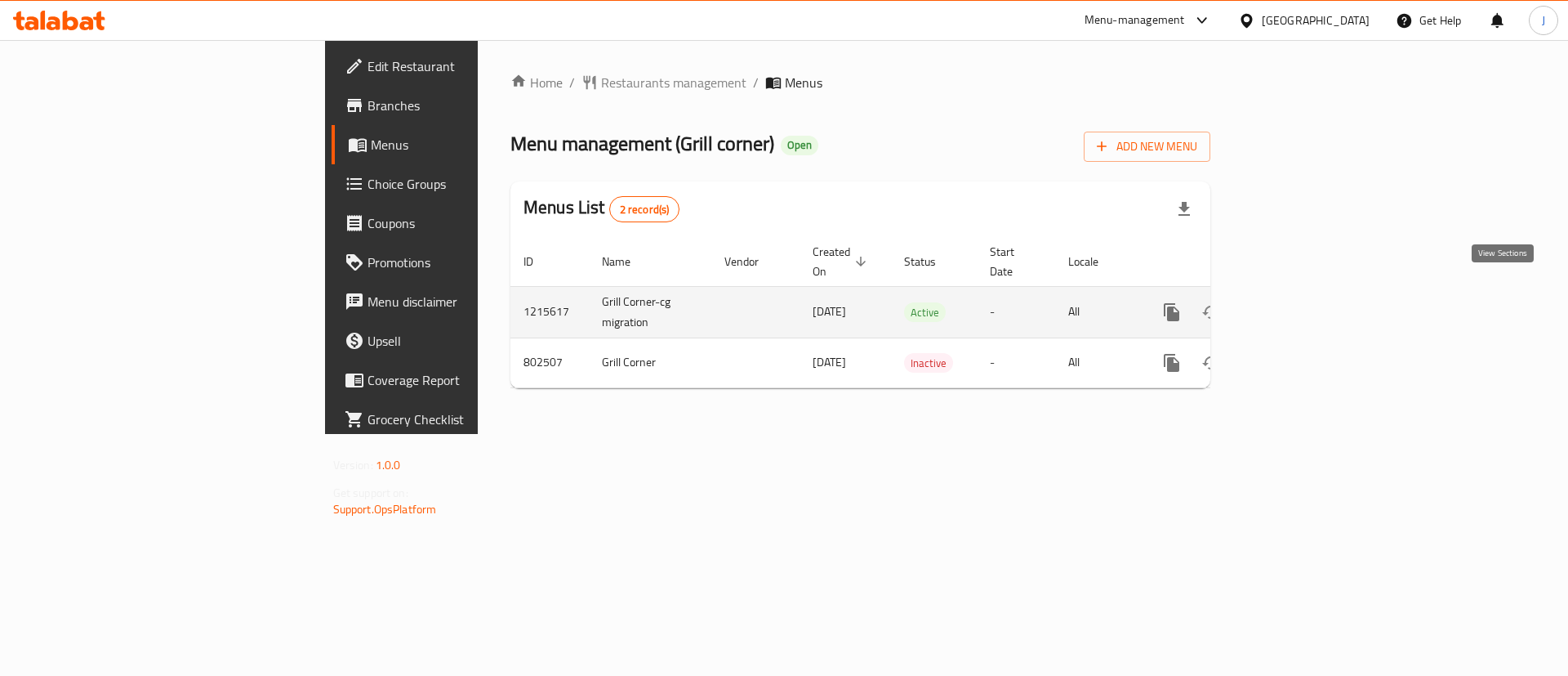
click at [1299, 302] on icon "enhanced table" at bounding box center [1289, 312] width 20 height 20
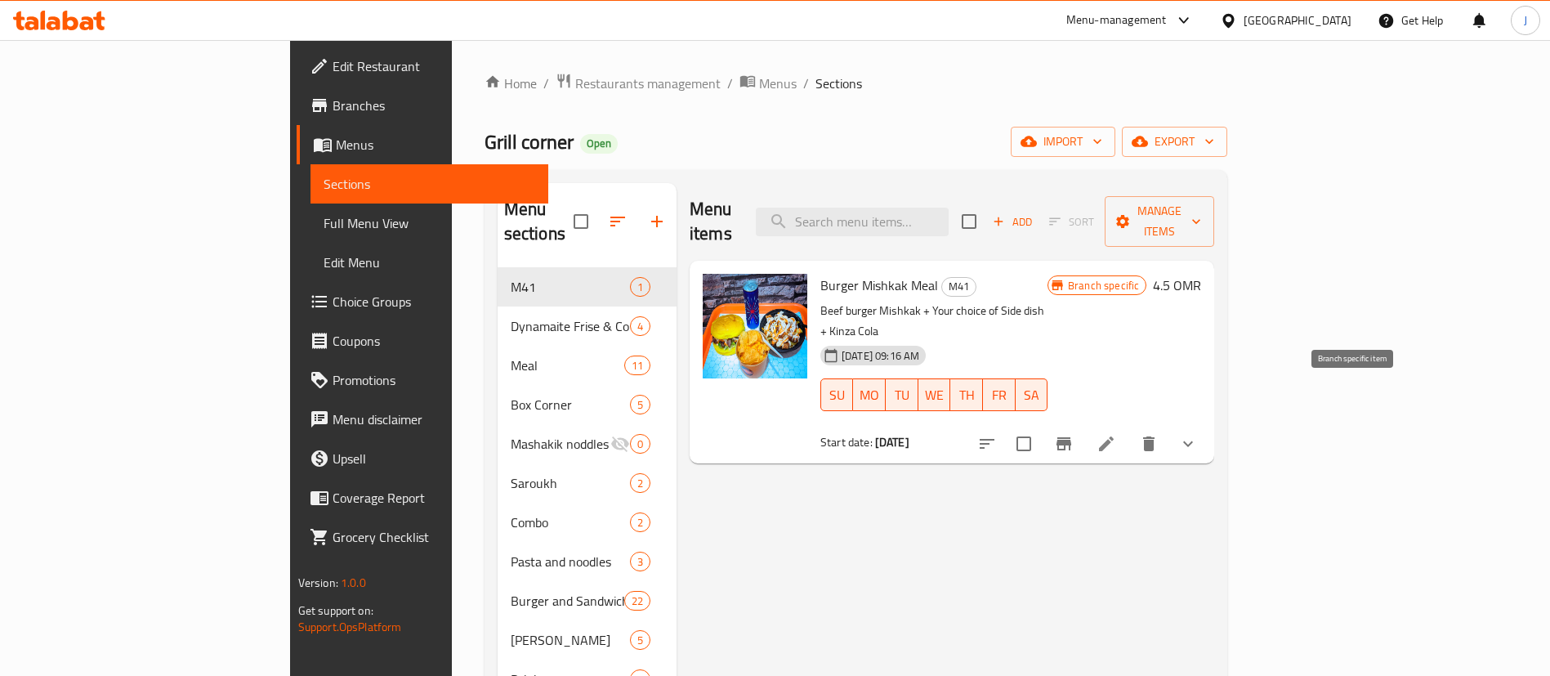
click at [1073, 434] on icon "Branch-specific-item" at bounding box center [1064, 444] width 20 height 20
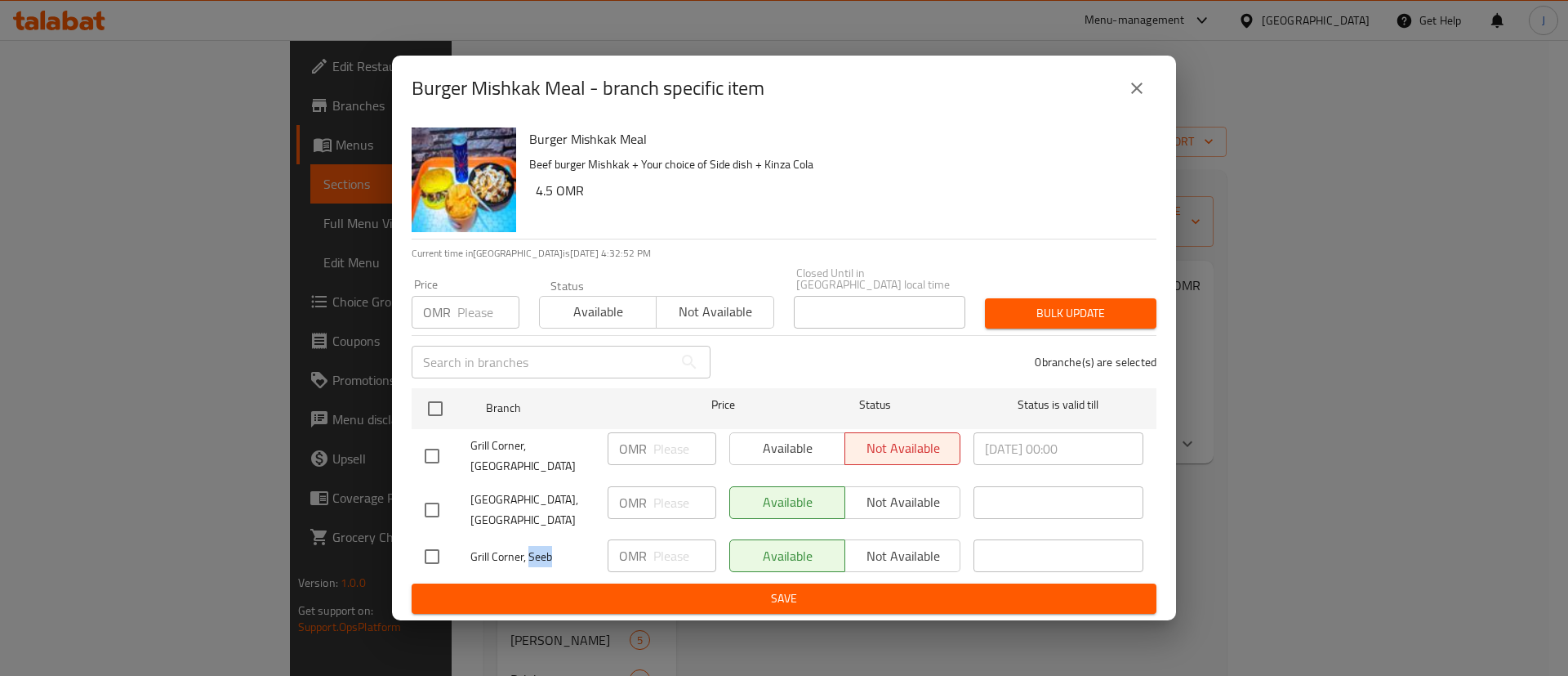
drag, startPoint x: 528, startPoint y: 549, endPoint x: 551, endPoint y: 545, distance: 23.3
click at [551, 547] on span "Grill Corner, Seeb" at bounding box center [533, 557] width 124 height 20
click at [1136, 98] on icon "close" at bounding box center [1136, 88] width 20 height 20
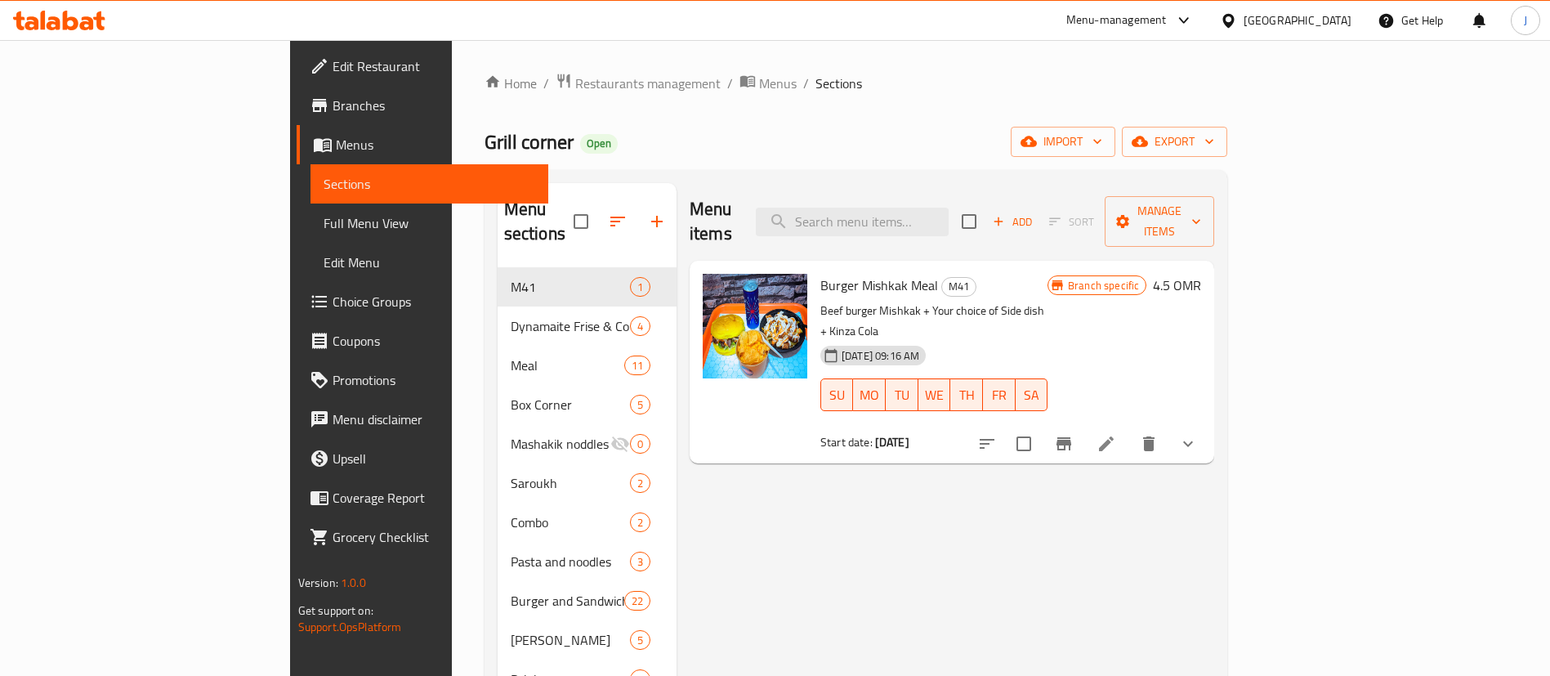
click at [332, 74] on span "Edit Restaurant" at bounding box center [433, 66] width 203 height 20
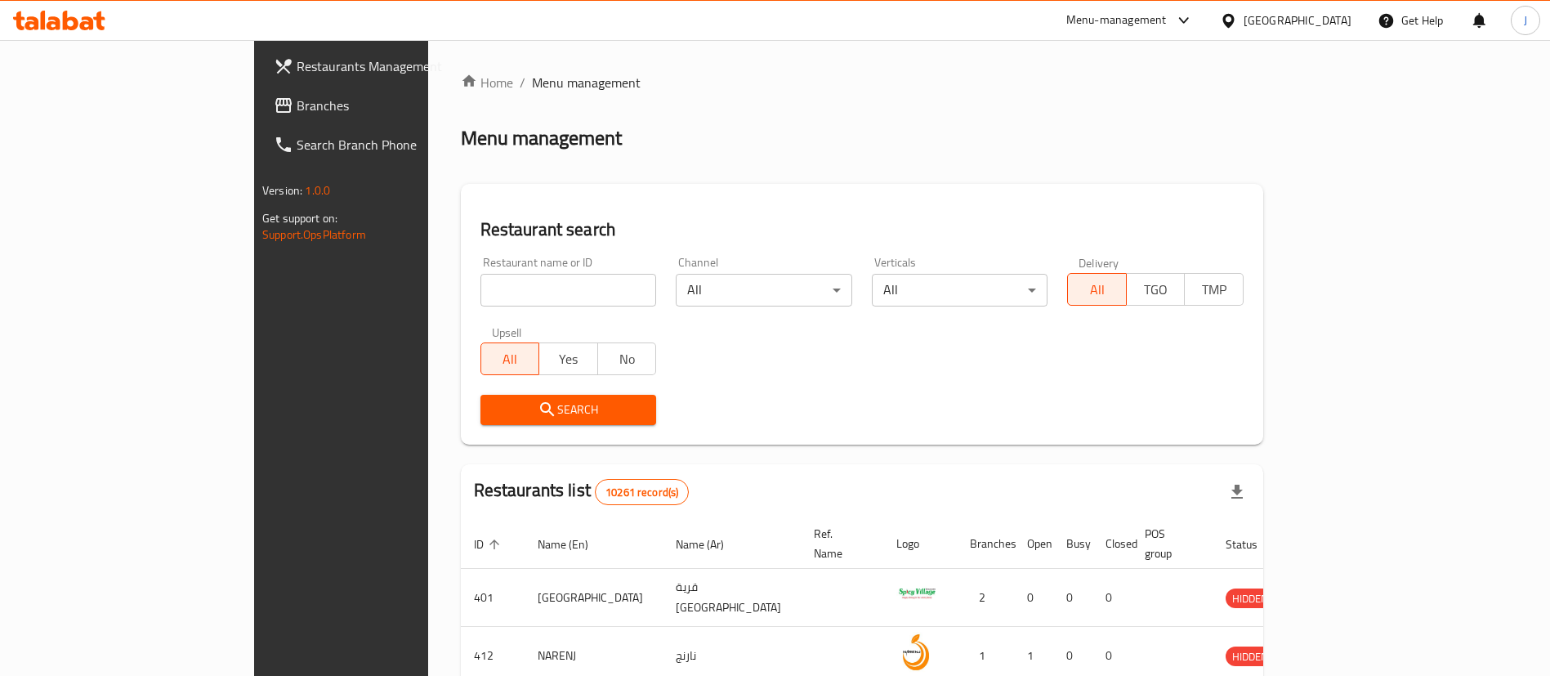
click at [480, 300] on input "search" at bounding box center [568, 290] width 176 height 33
paste input "634592"
type input "634592"
click button "Search" at bounding box center [568, 410] width 176 height 30
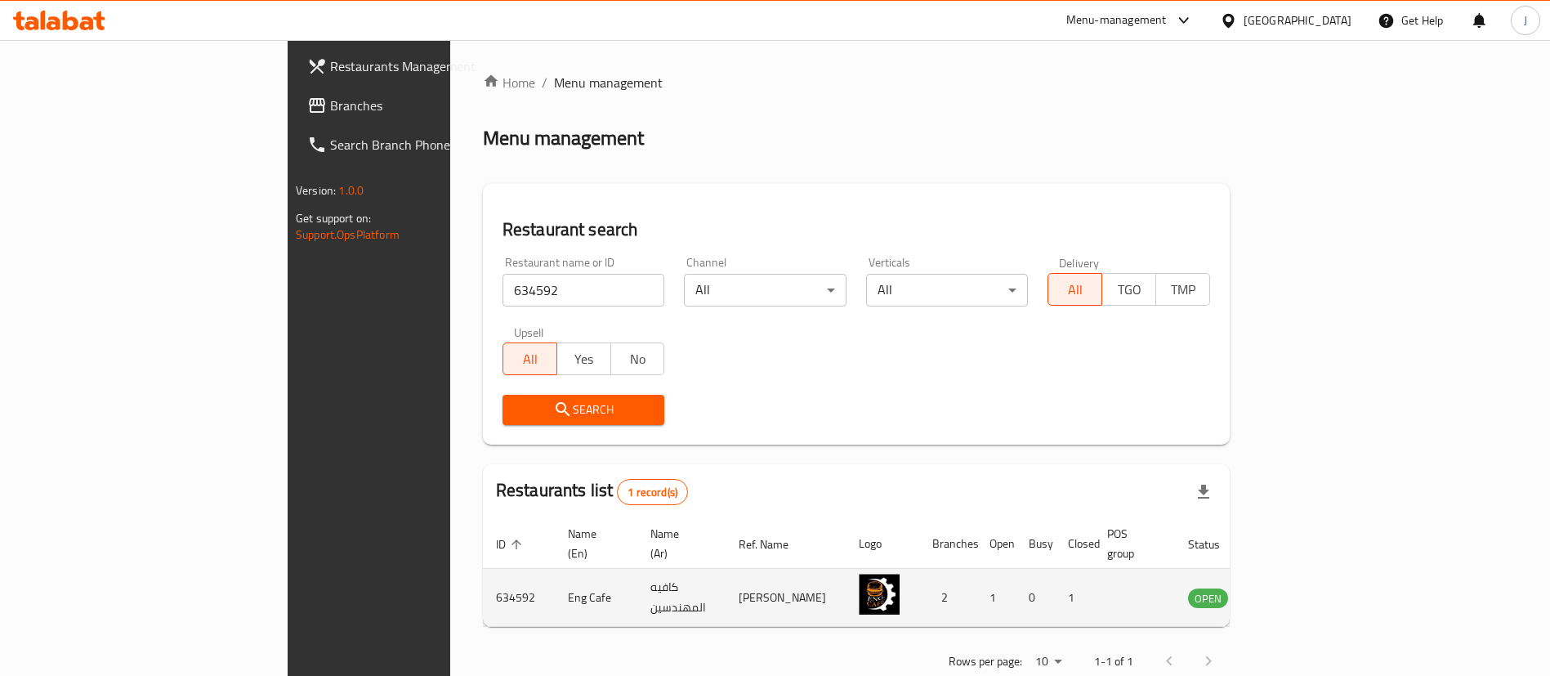
drag, startPoint x: 1455, startPoint y: 571, endPoint x: 1465, endPoint y: 571, distance: 9.8
click at [1317, 571] on td "enhanced table" at bounding box center [1289, 598] width 56 height 58
click at [1292, 591] on icon "enhanced table" at bounding box center [1283, 598] width 18 height 14
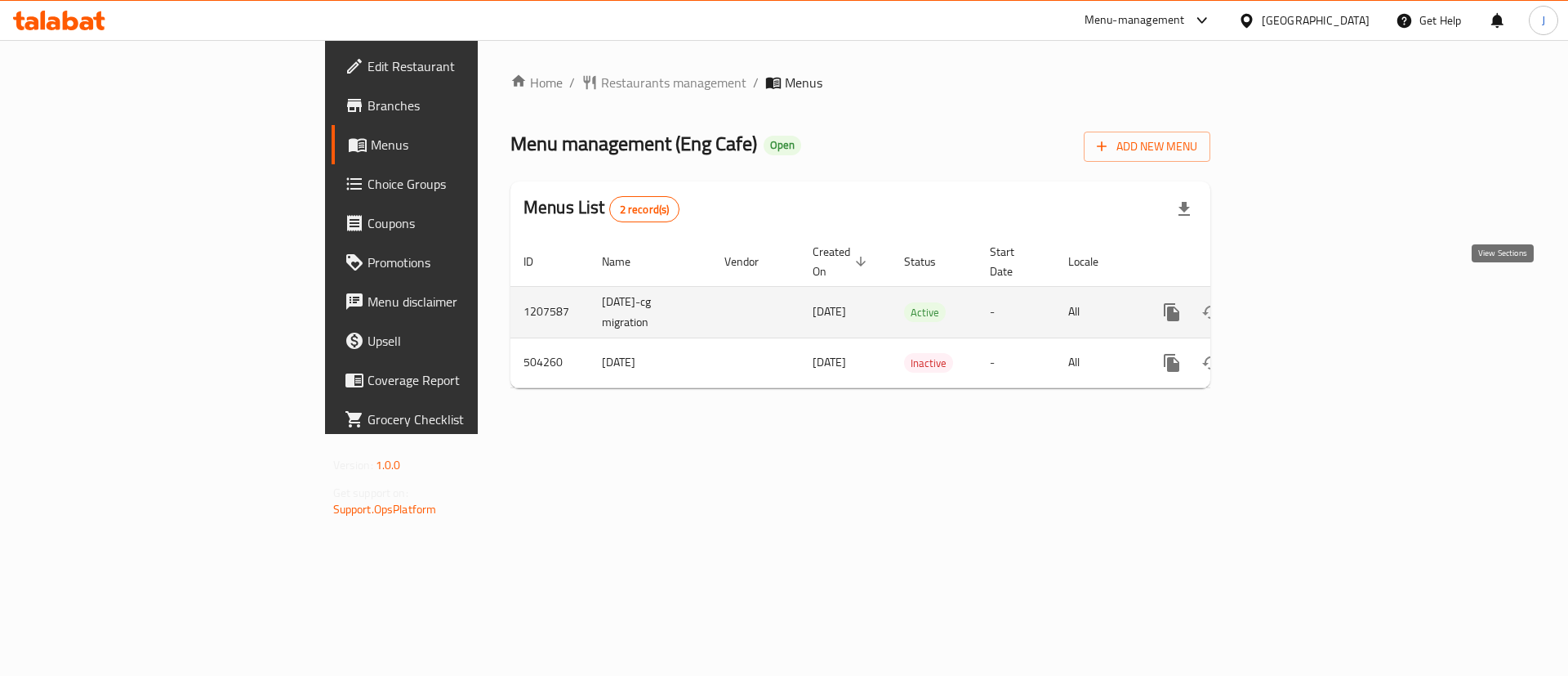
click at [1299, 302] on icon "enhanced table" at bounding box center [1289, 312] width 20 height 20
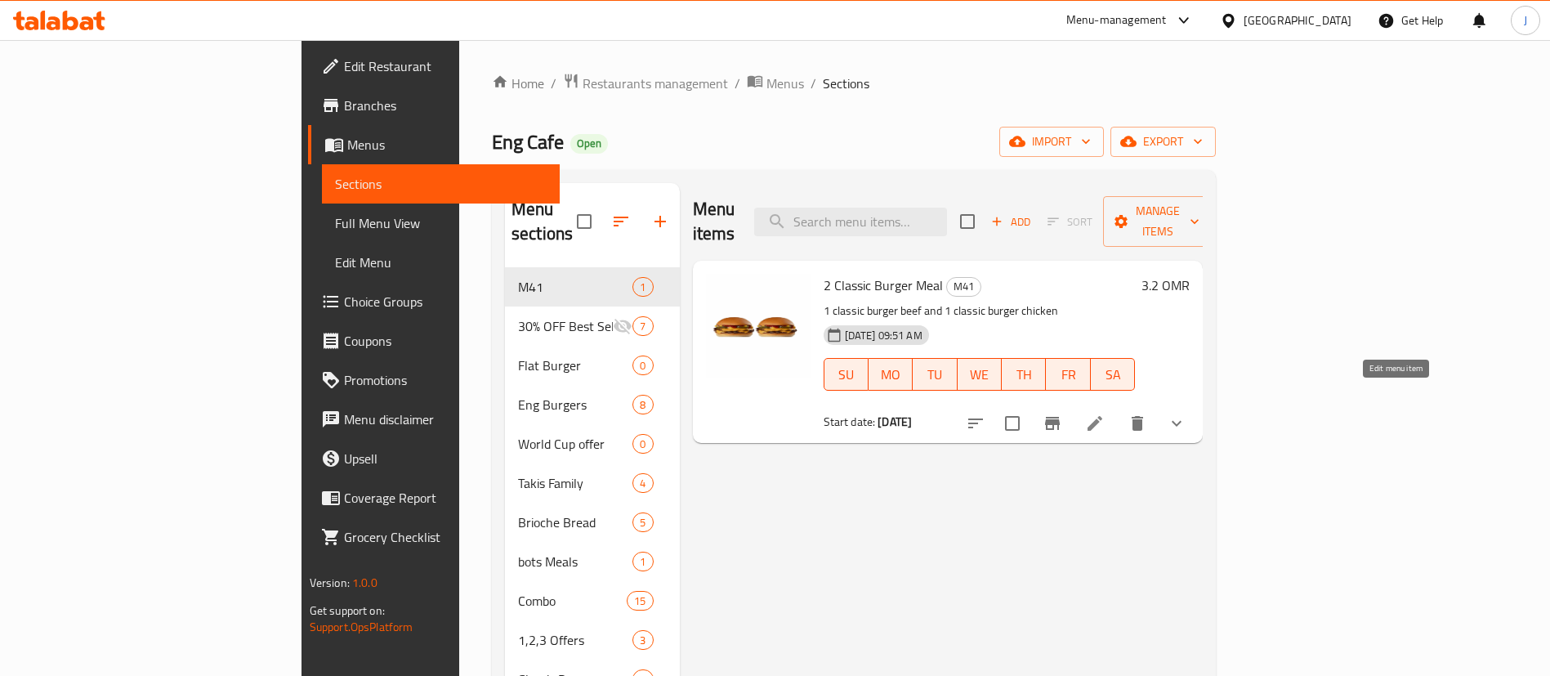
click at [1105, 413] on icon at bounding box center [1095, 423] width 20 height 20
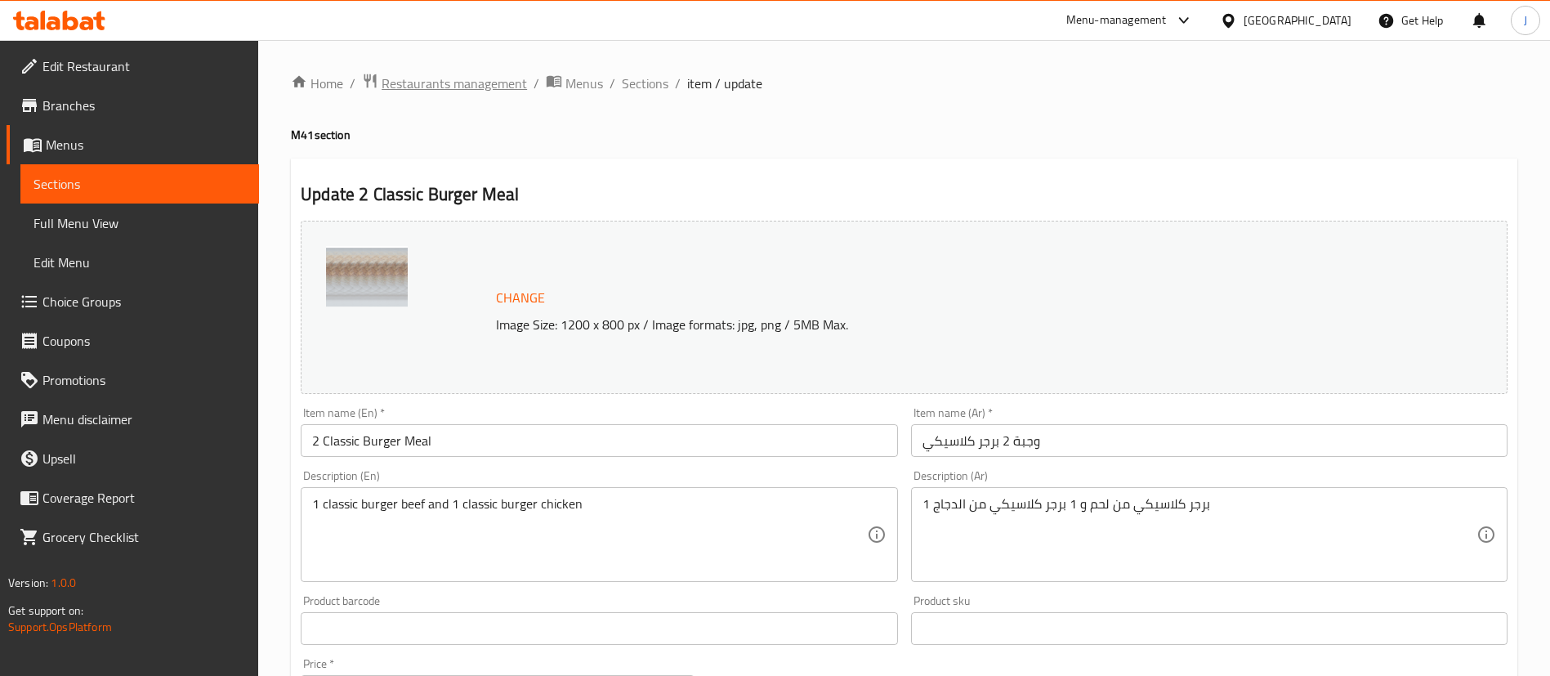
click at [494, 88] on span "Restaurants management" at bounding box center [454, 84] width 145 height 20
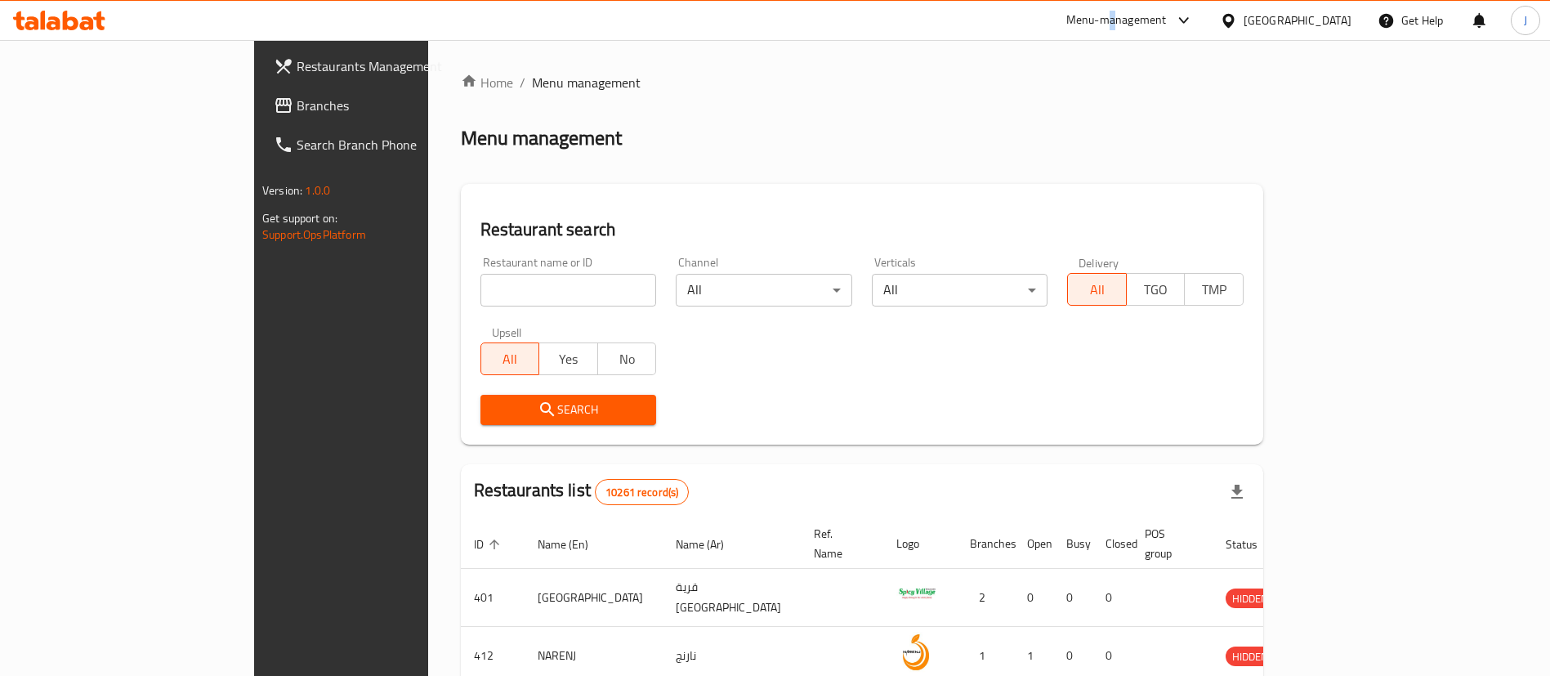
click at [1167, 20] on div "Menu-management" at bounding box center [1116, 21] width 100 height 20
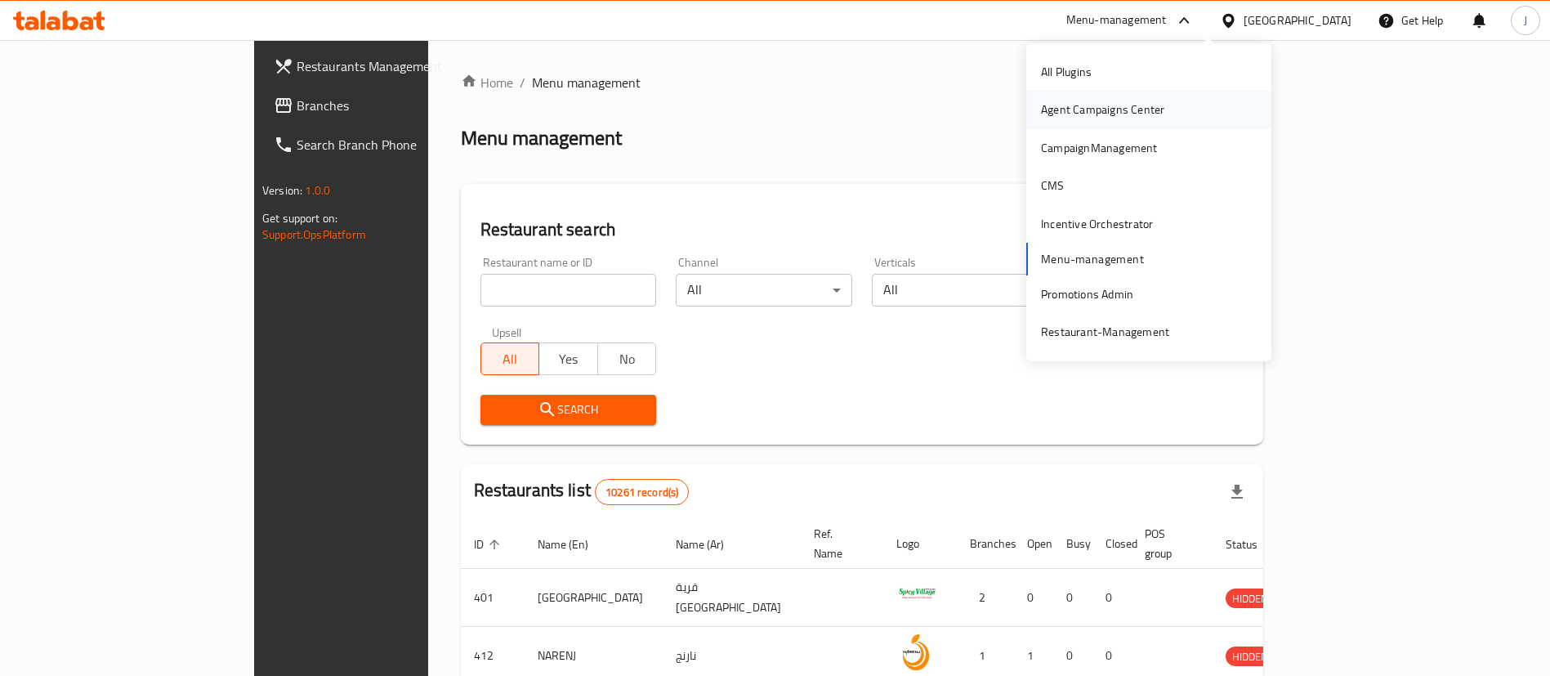
click at [1135, 111] on div "Agent Campaigns Center" at bounding box center [1102, 109] width 123 height 18
